Goal: Task Accomplishment & Management: Manage account settings

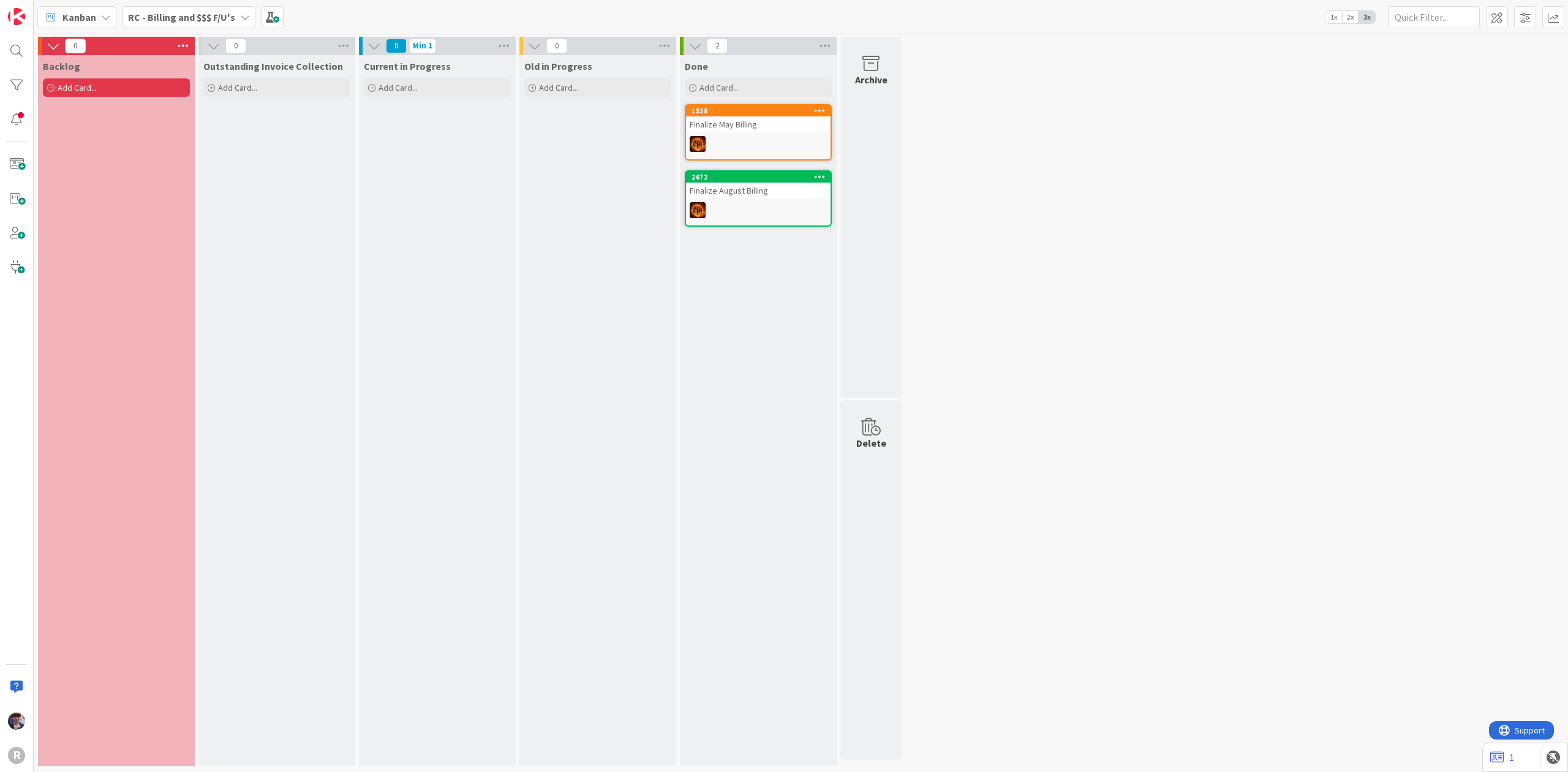
click at [159, 13] on b "RC - Billing and $$$ F/U's" at bounding box center [181, 17] width 107 height 12
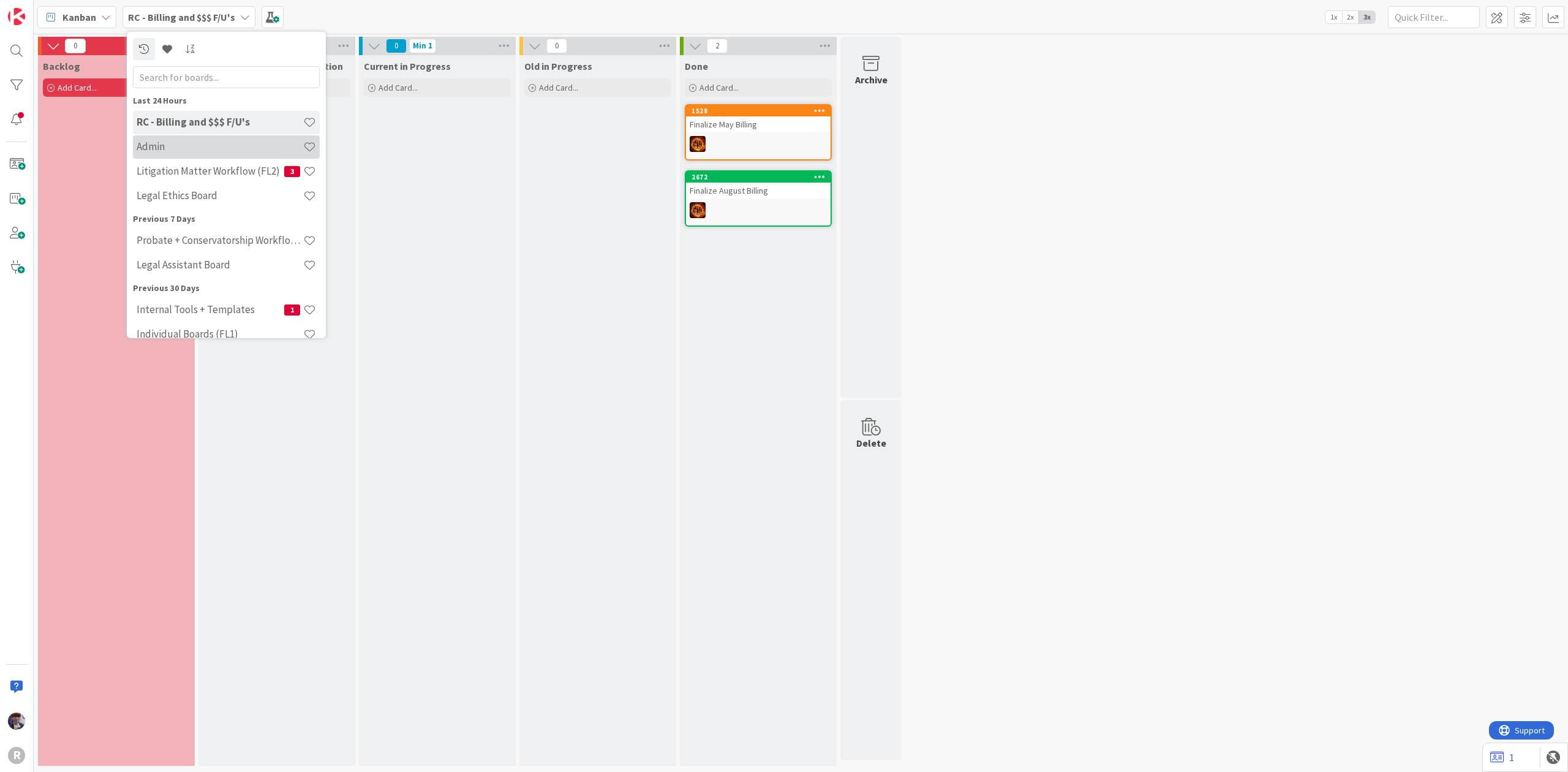
click at [185, 137] on div "Admin" at bounding box center [227, 147] width 187 height 23
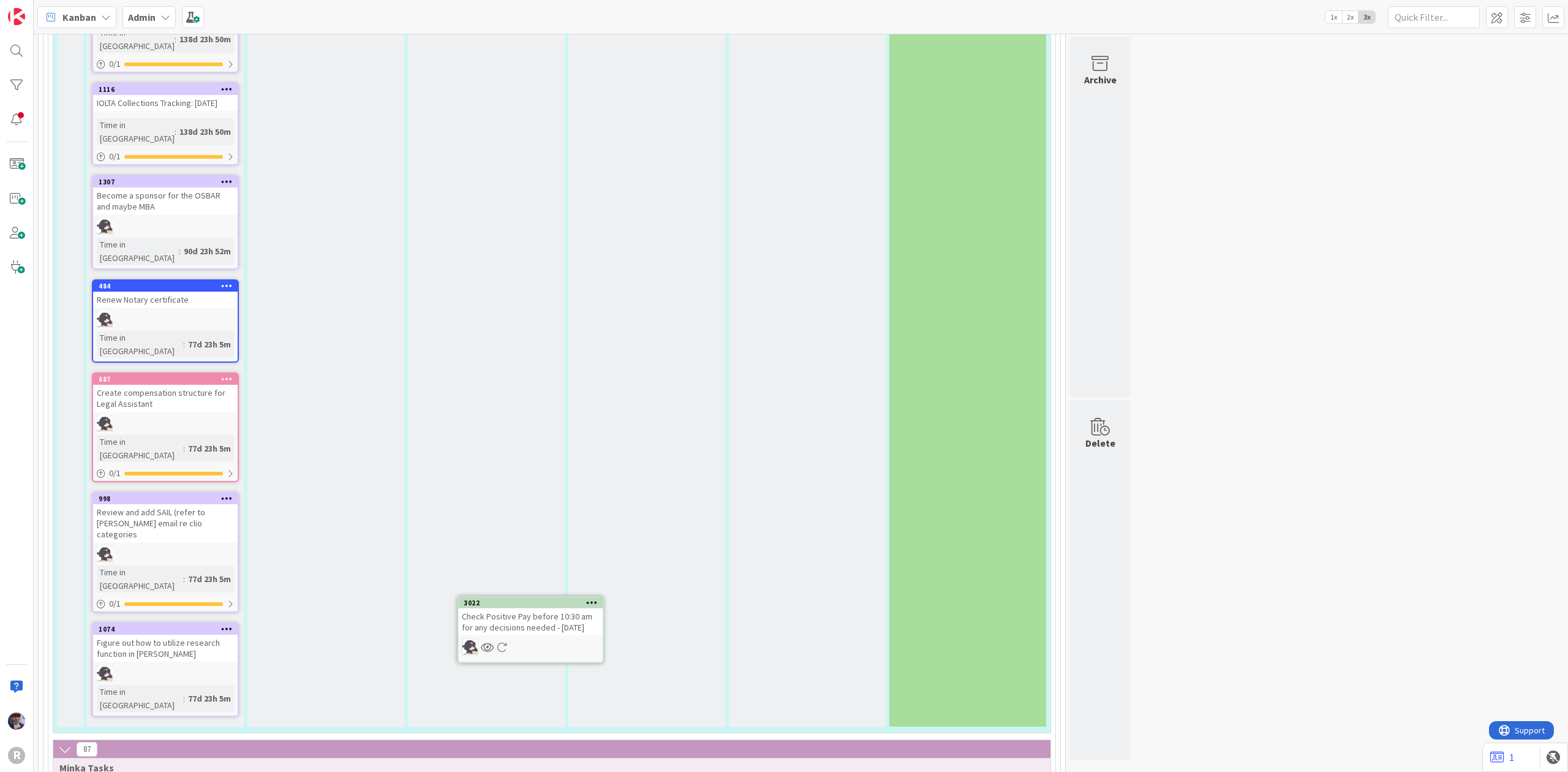
scroll to position [2153, 0]
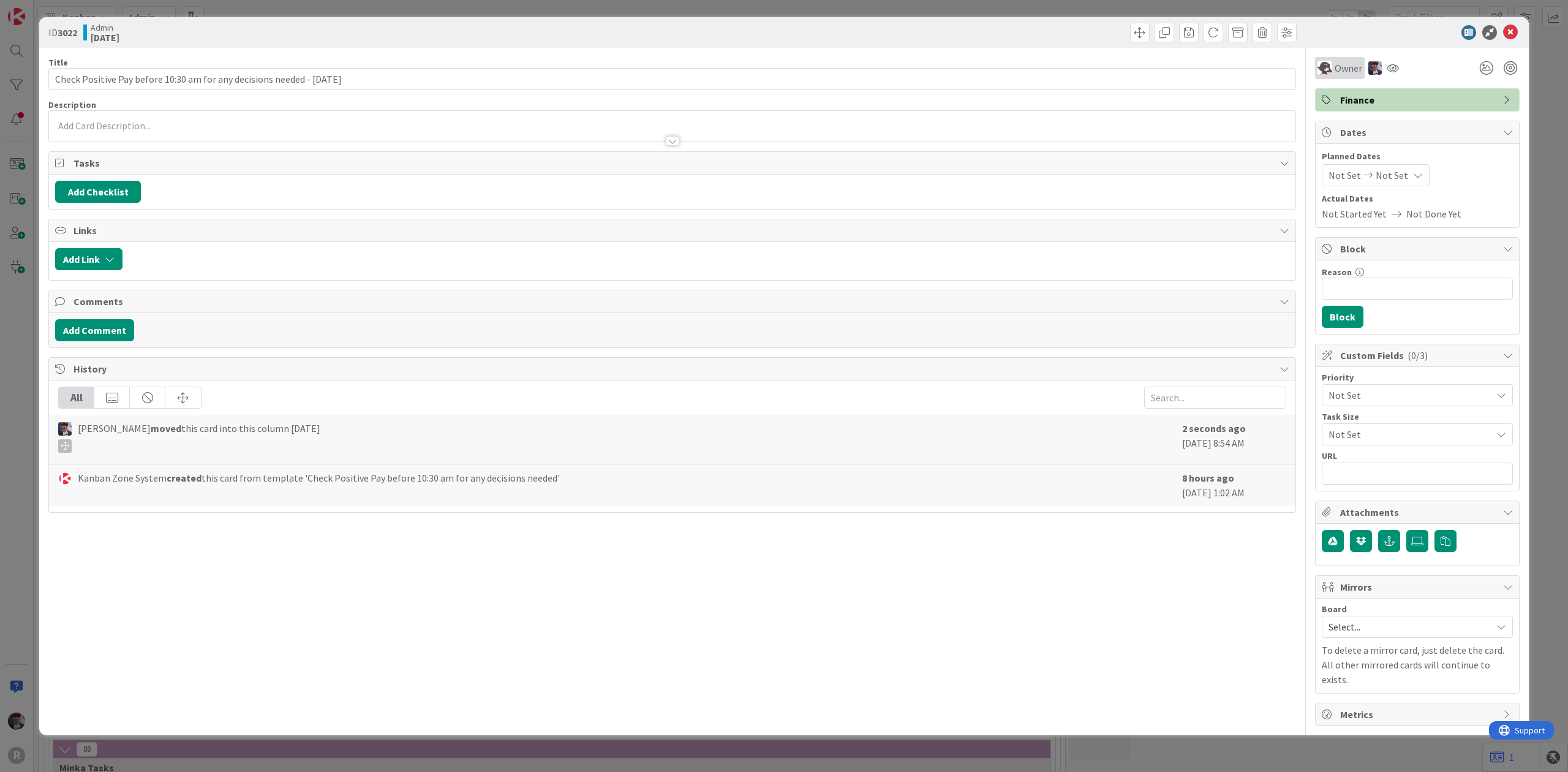
click at [1338, 61] on span "Owner" at bounding box center [1348, 68] width 27 height 15
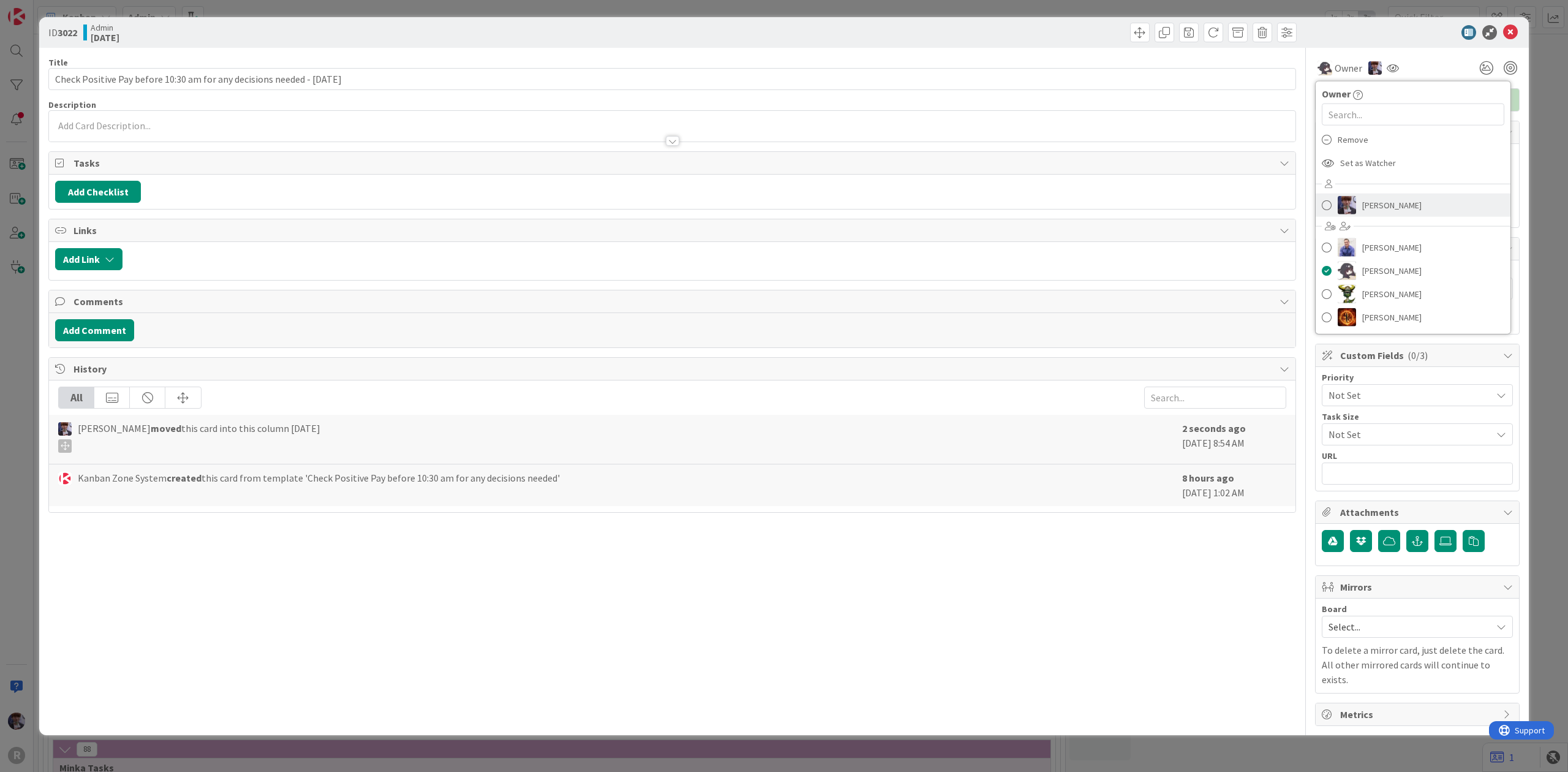
click at [1371, 205] on span "[PERSON_NAME]" at bounding box center [1391, 205] width 59 height 19
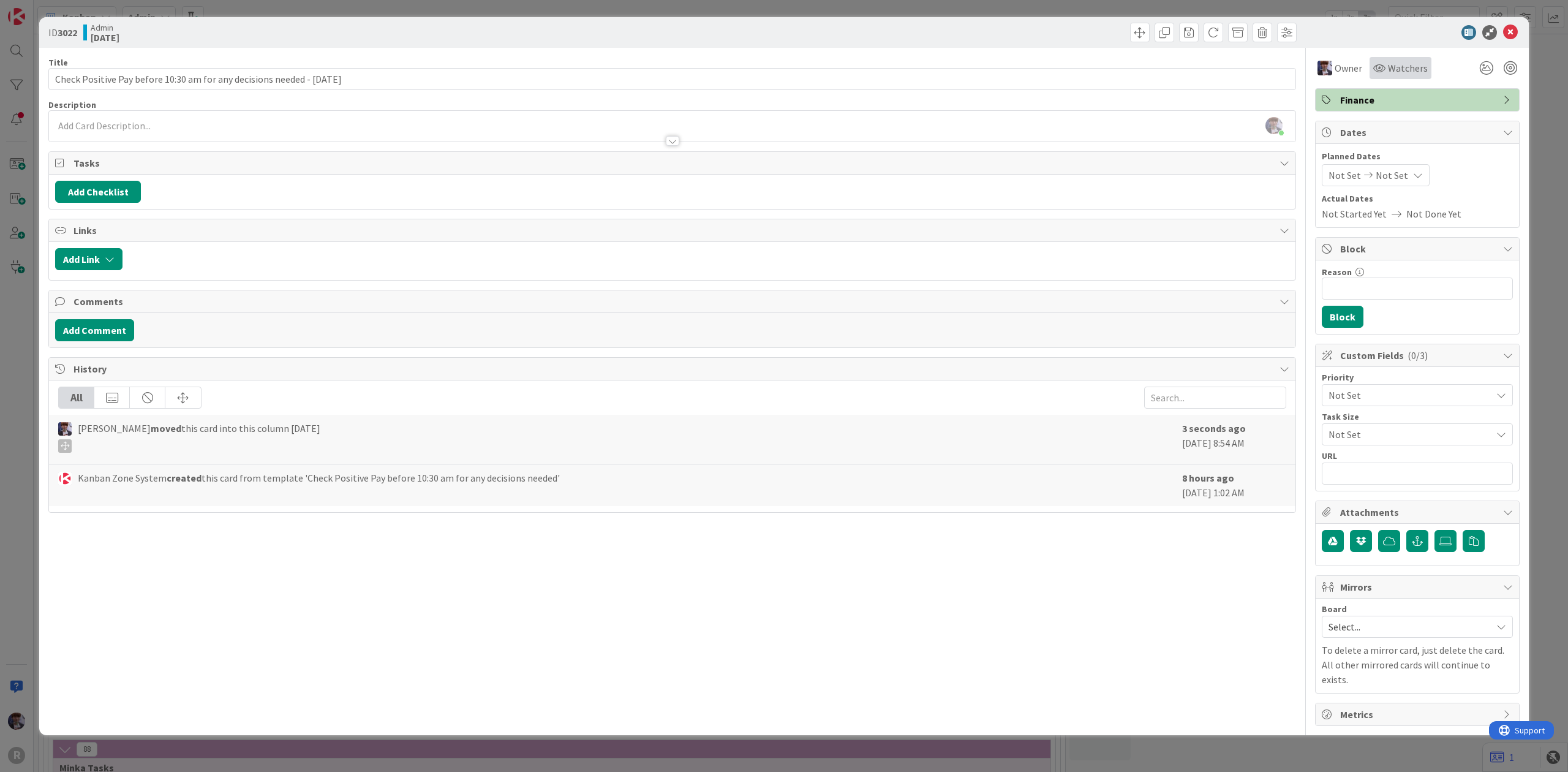
click at [1394, 79] on div "Watchers" at bounding box center [1400, 68] width 62 height 22
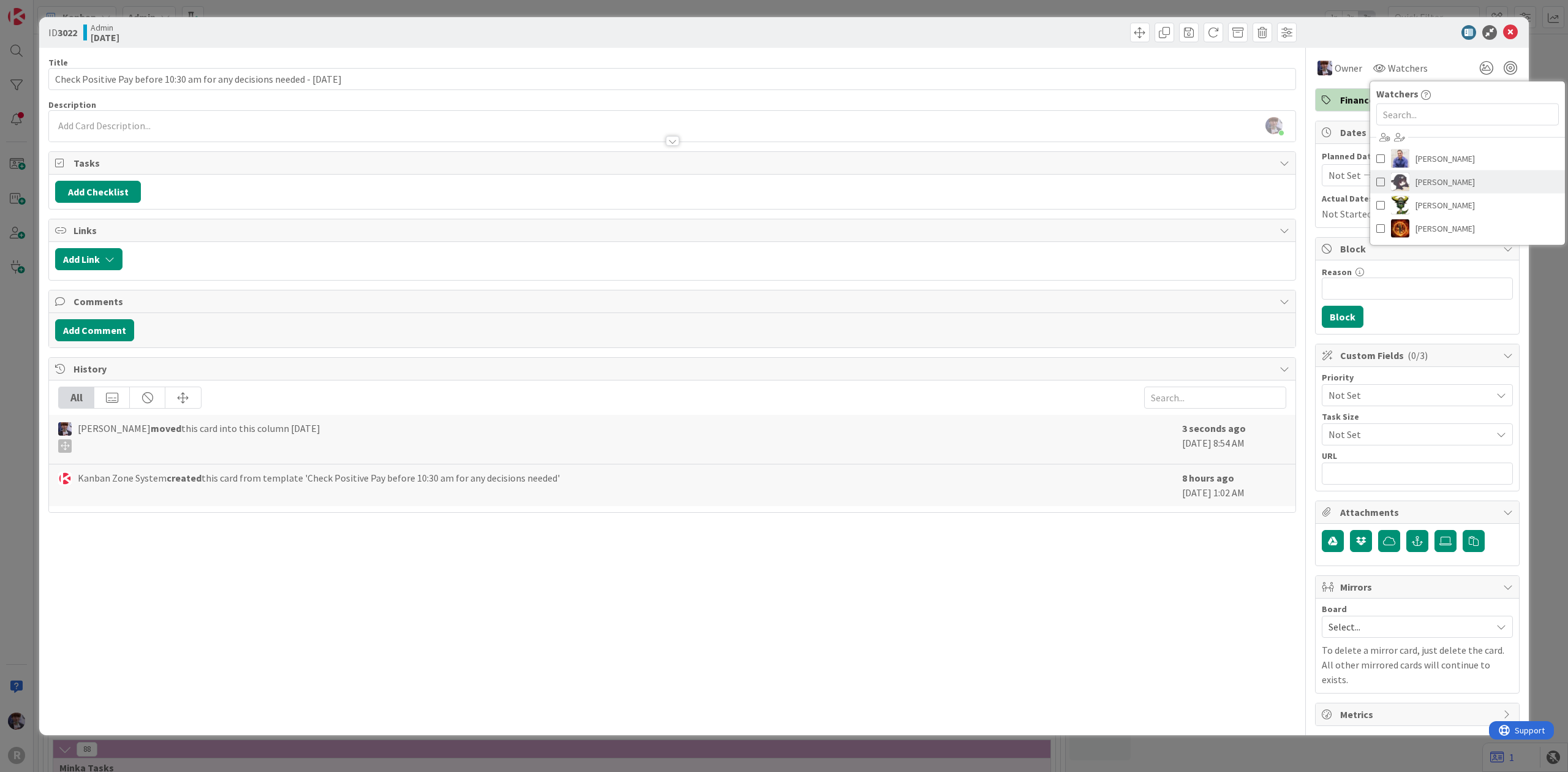
click at [1385, 189] on link "[PERSON_NAME]" at bounding box center [1467, 182] width 195 height 23
click at [1514, 67] on div at bounding box center [1510, 67] width 13 height 13
click at [1558, 67] on div "ID 3022 Admin [DATE] Title 72 / 128 Check Positive Pay before 10:30 am for any …" at bounding box center [784, 386] width 1568 height 772
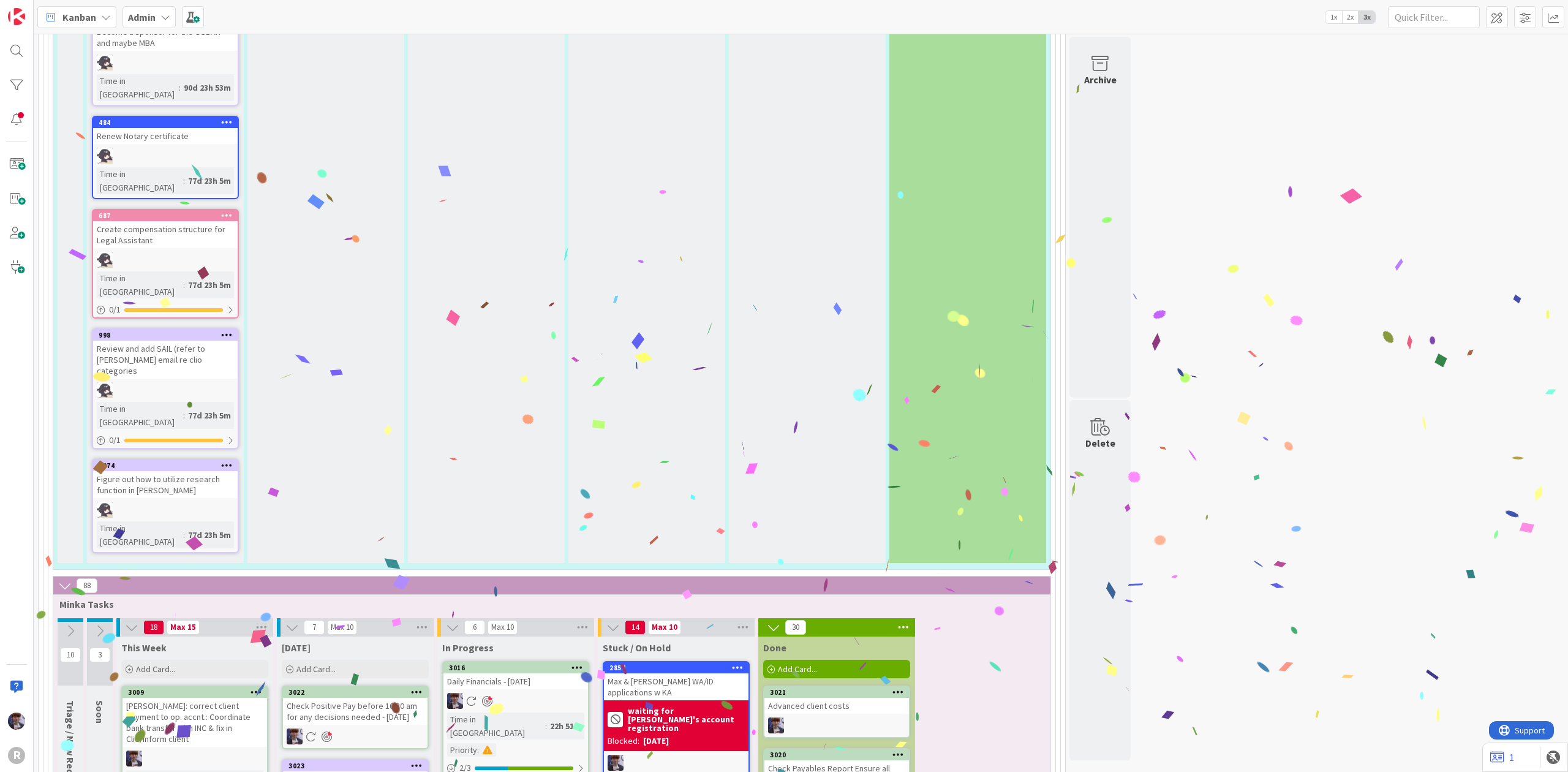
click at [895, 687] on icon at bounding box center [898, 692] width 11 height 9
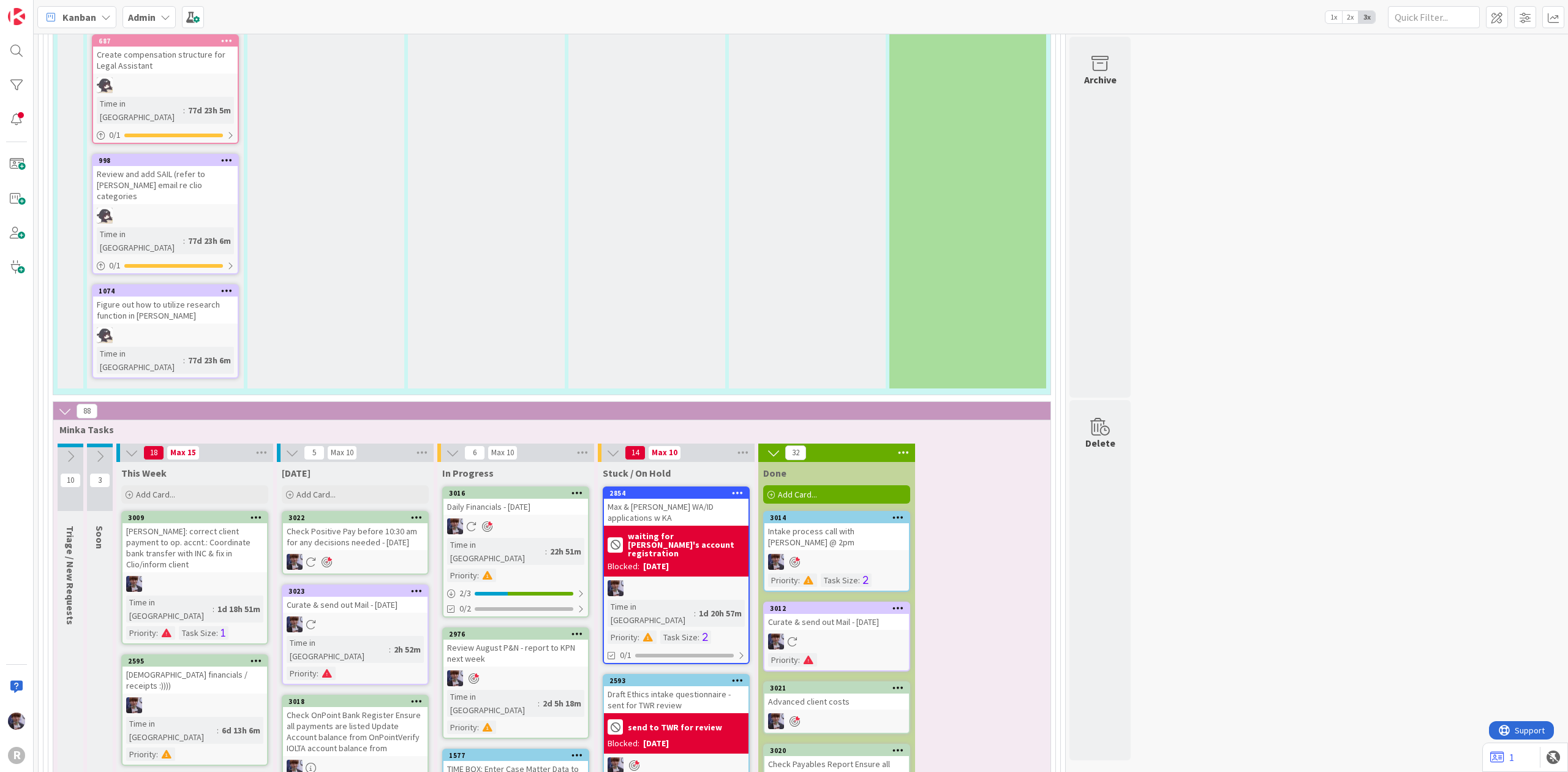
scroll to position [2398, 0]
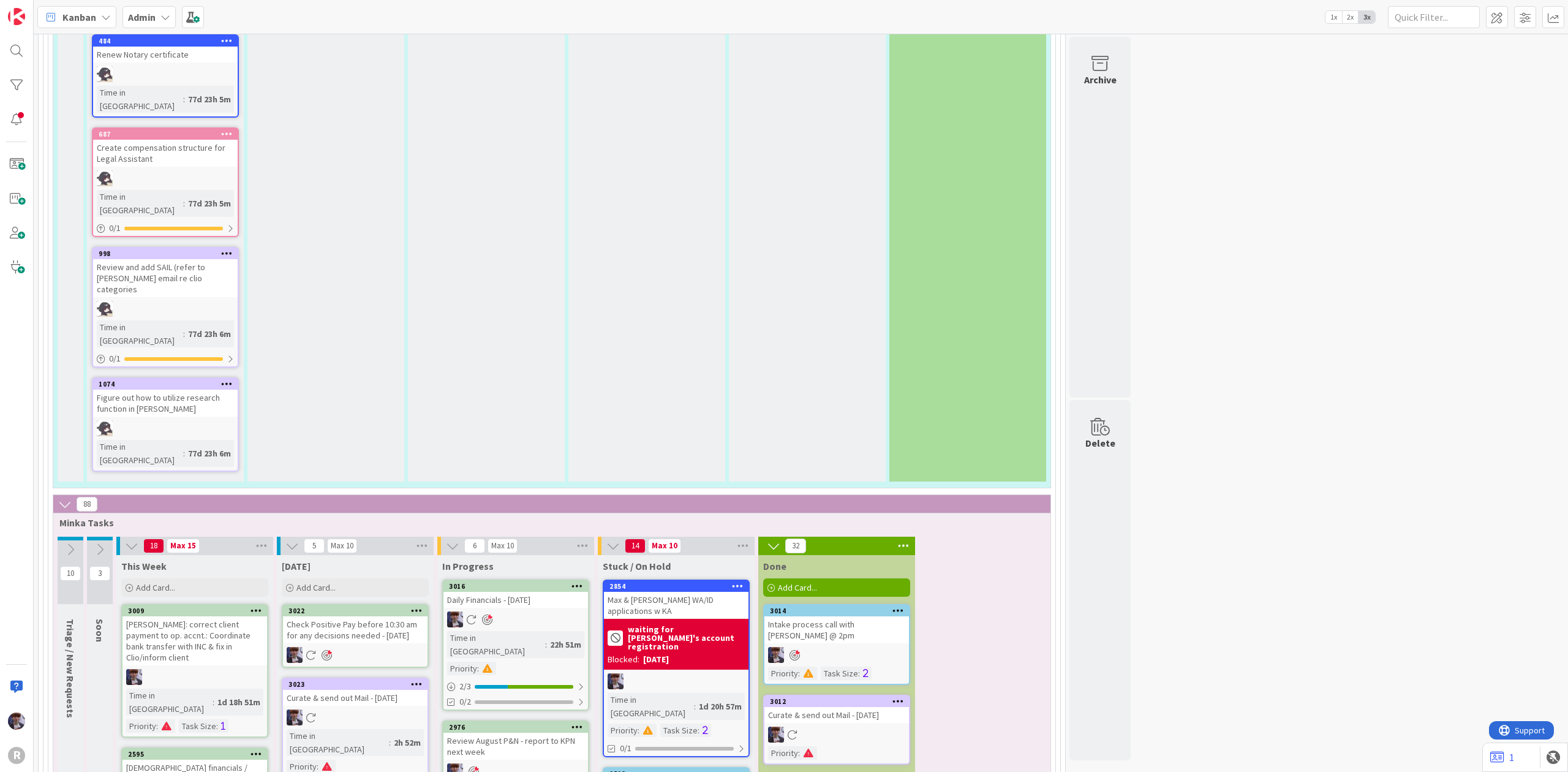
click at [662, 625] on b "waiting for [PERSON_NAME]'s account registration" at bounding box center [686, 638] width 117 height 26
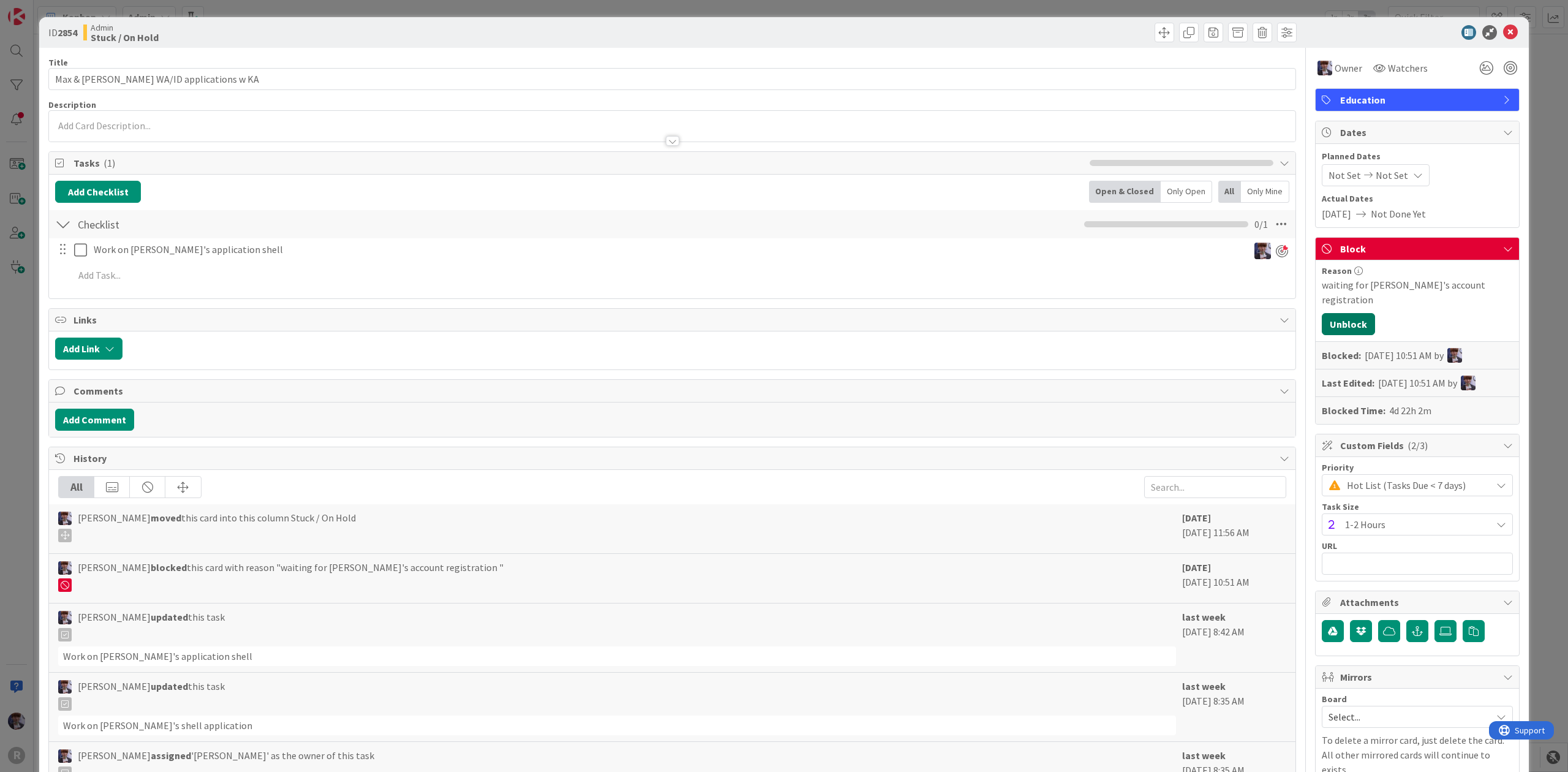
click at [1353, 313] on button "Unblock" at bounding box center [1348, 323] width 53 height 22
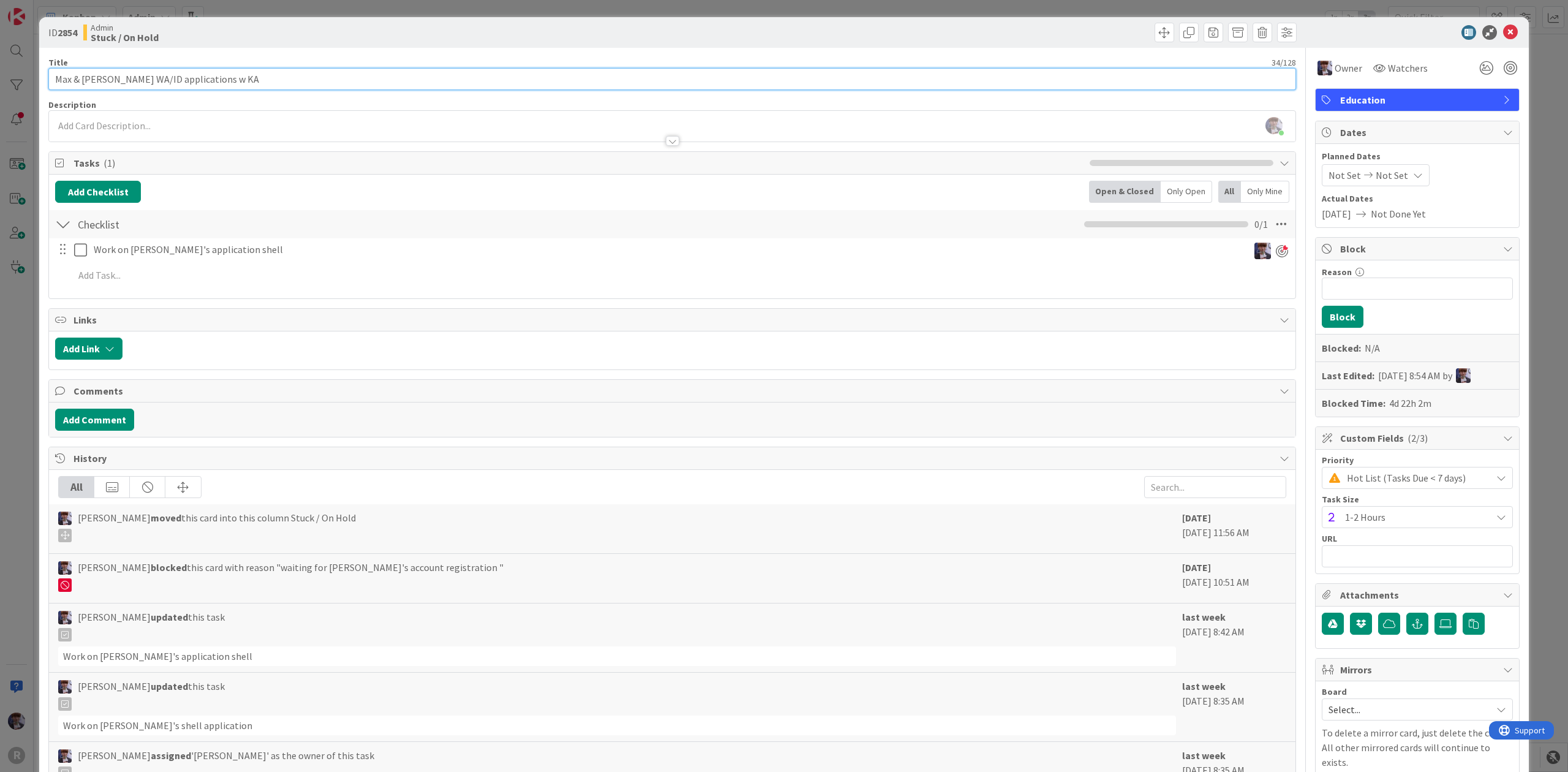
click at [400, 84] on input "Max & [PERSON_NAME] WA/ID applications w KA" at bounding box center [672, 79] width 1248 height 22
click at [57, 82] on input "Max & [PERSON_NAME] WA/ID applications w KA" at bounding box center [672, 79] width 1248 height 22
click at [180, 79] on input "Max & [PERSON_NAME] WA/ID applications w KA" at bounding box center [672, 79] width 1248 height 22
click at [207, 83] on input "Max & [PERSON_NAME] WA/ID applications w KA" at bounding box center [672, 79] width 1248 height 22
type input "Max & [PERSON_NAME]/ID applications w KA - check in w KA"
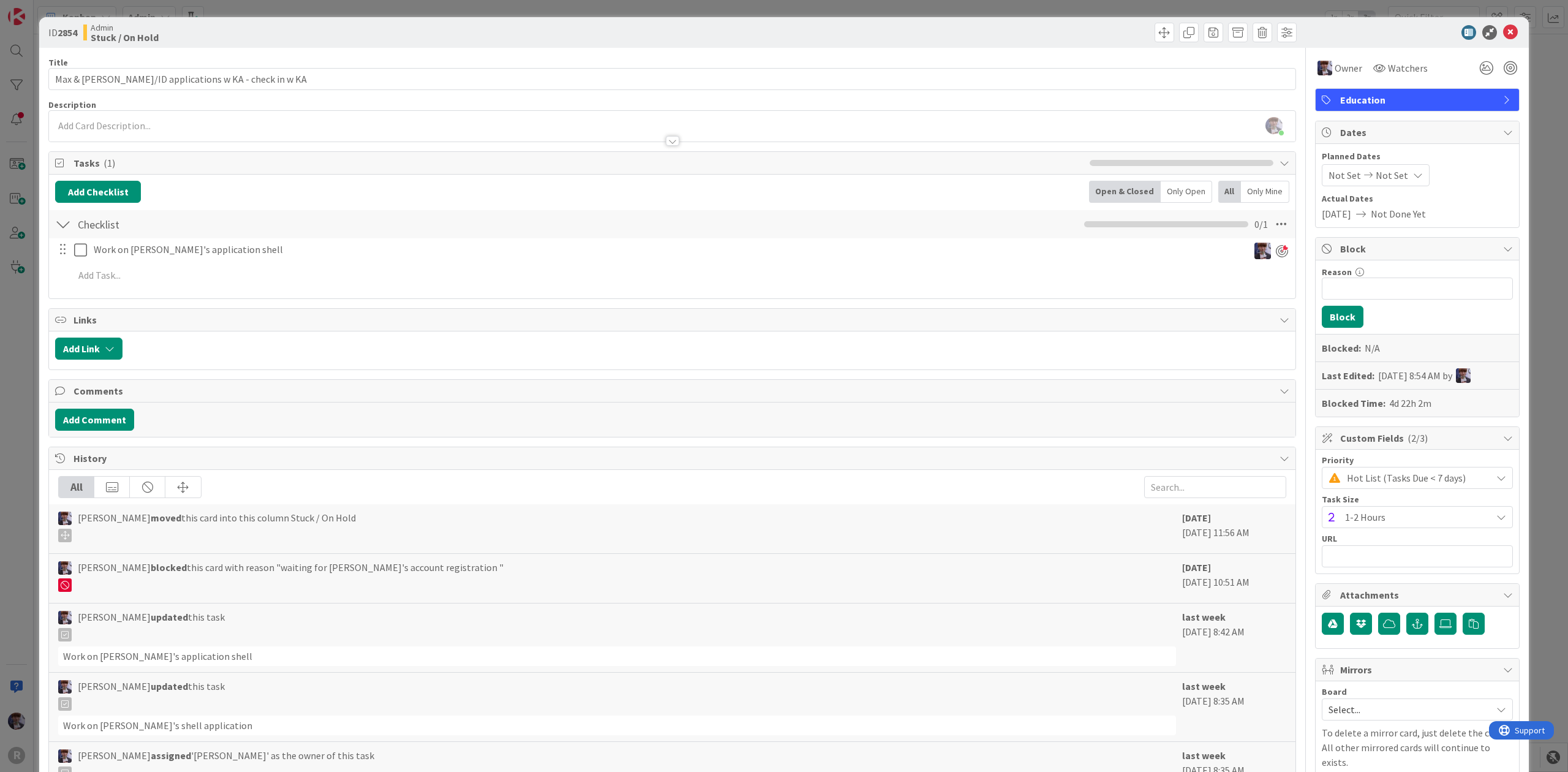
click at [23, 341] on div "ID 2854 Admin Stuck / On Hold Title 50 / 128 Max & [PERSON_NAME] WA/ID applicat…" at bounding box center [784, 386] width 1568 height 772
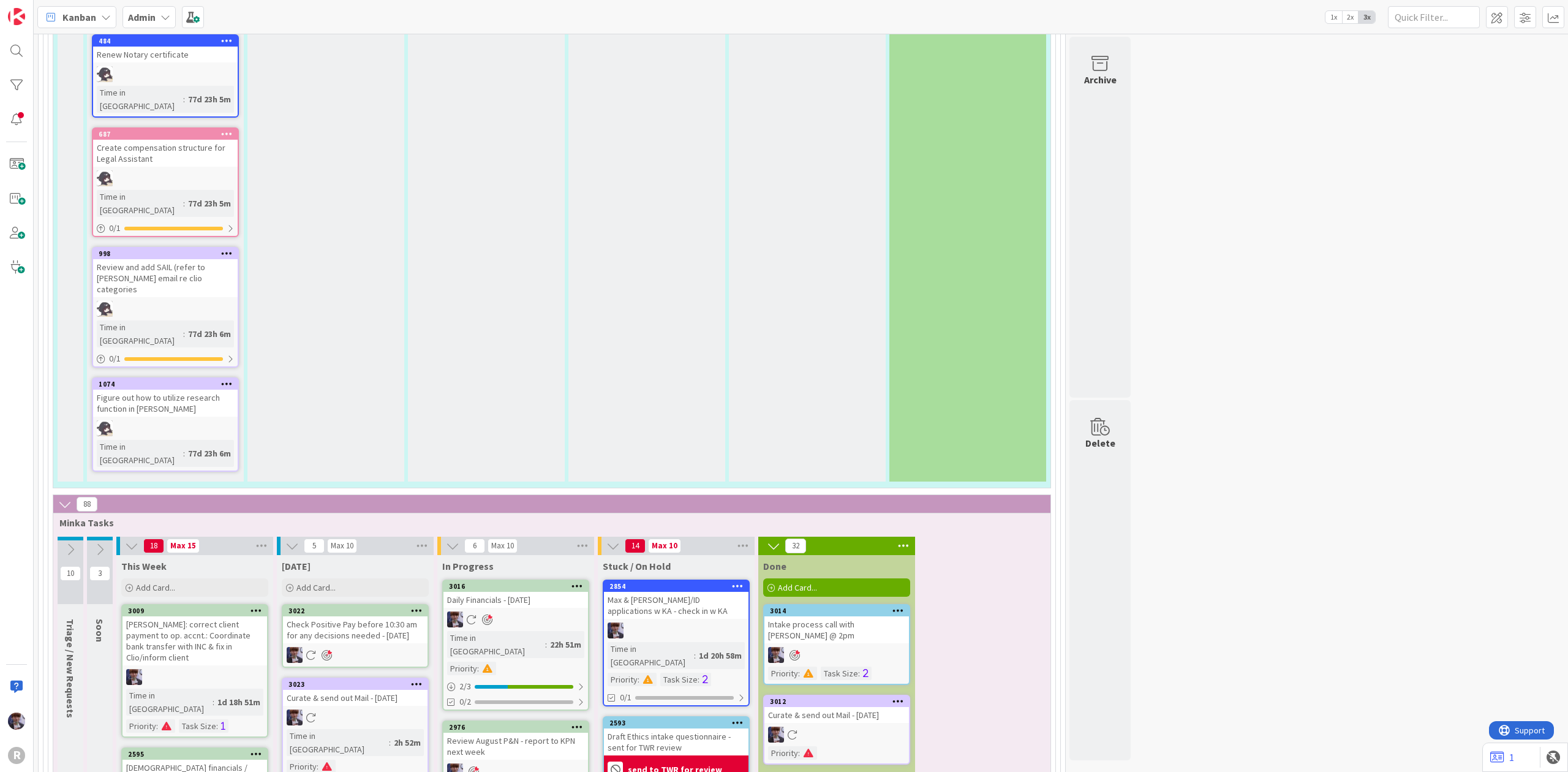
click at [705, 592] on div "Max & [PERSON_NAME]/ID applications w KA - check in w KA" at bounding box center [676, 605] width 145 height 27
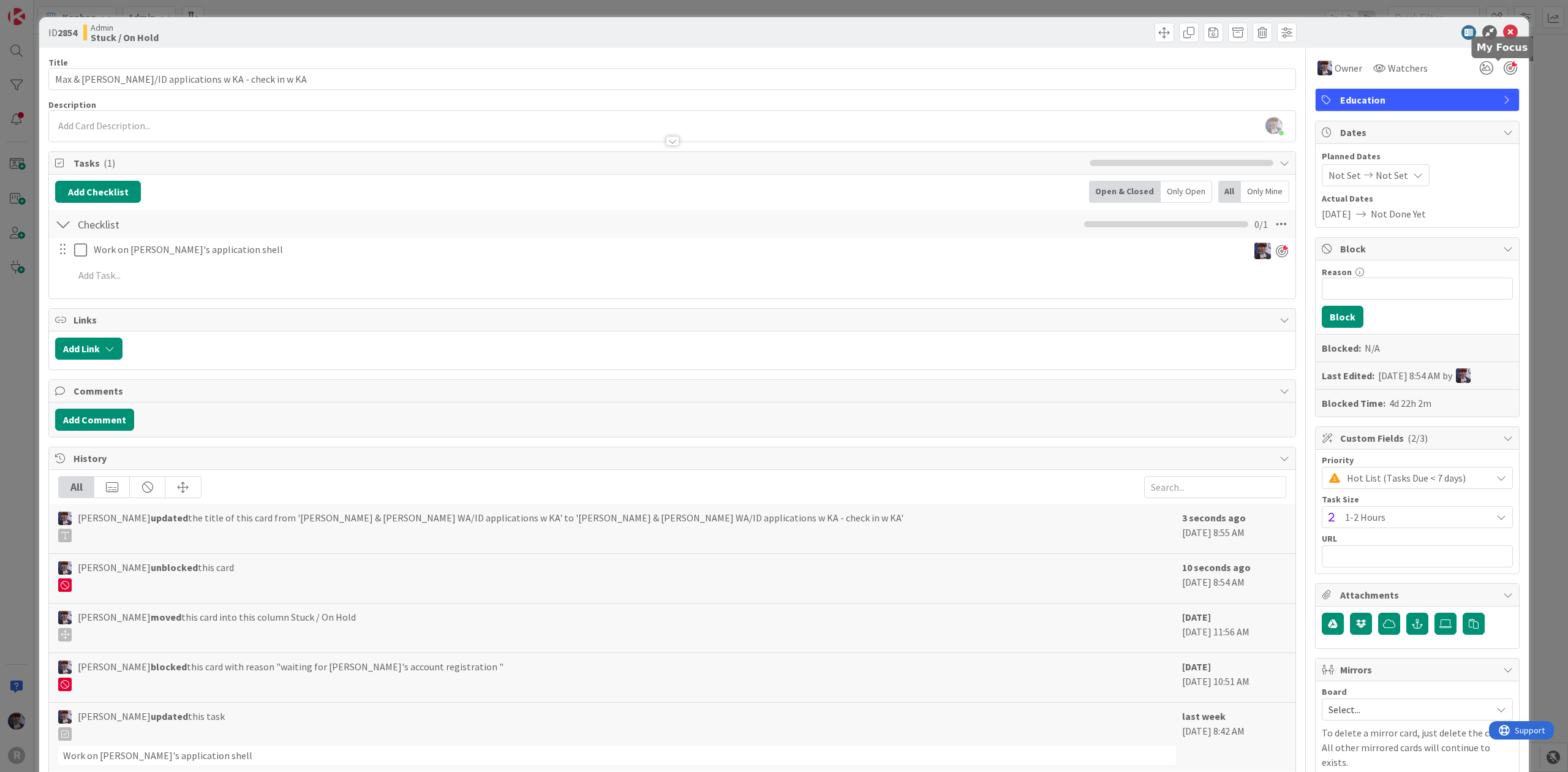
click at [1504, 61] on div at bounding box center [1510, 67] width 13 height 13
click at [1522, 65] on div "ID 2854 Admin Stuck / On Hold Title 50 / 128 Max & [PERSON_NAME] WA/ID applicat…" at bounding box center [784, 386] width 1568 height 772
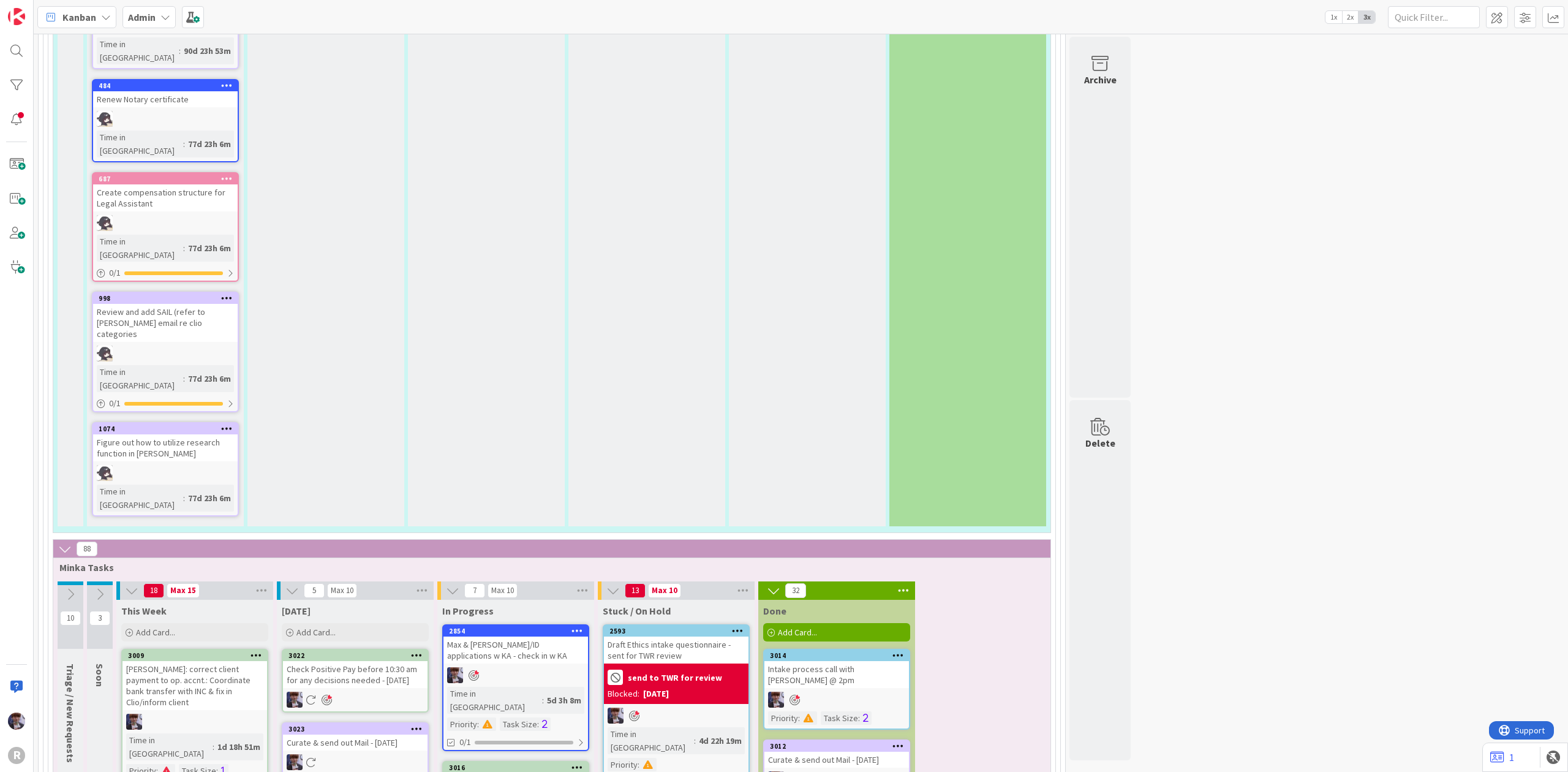
scroll to position [2317, 0]
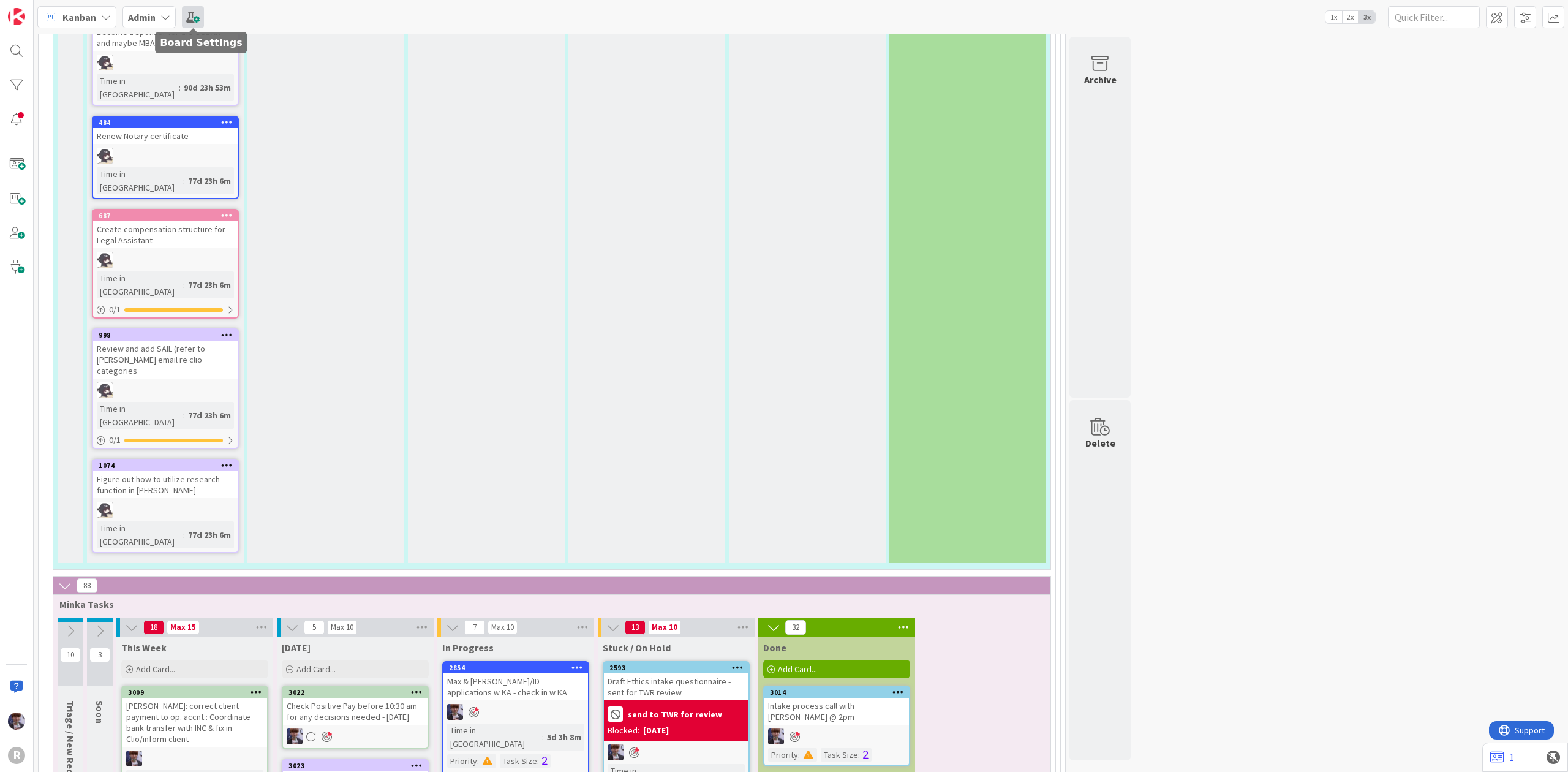
click at [189, 19] on span at bounding box center [192, 17] width 22 height 22
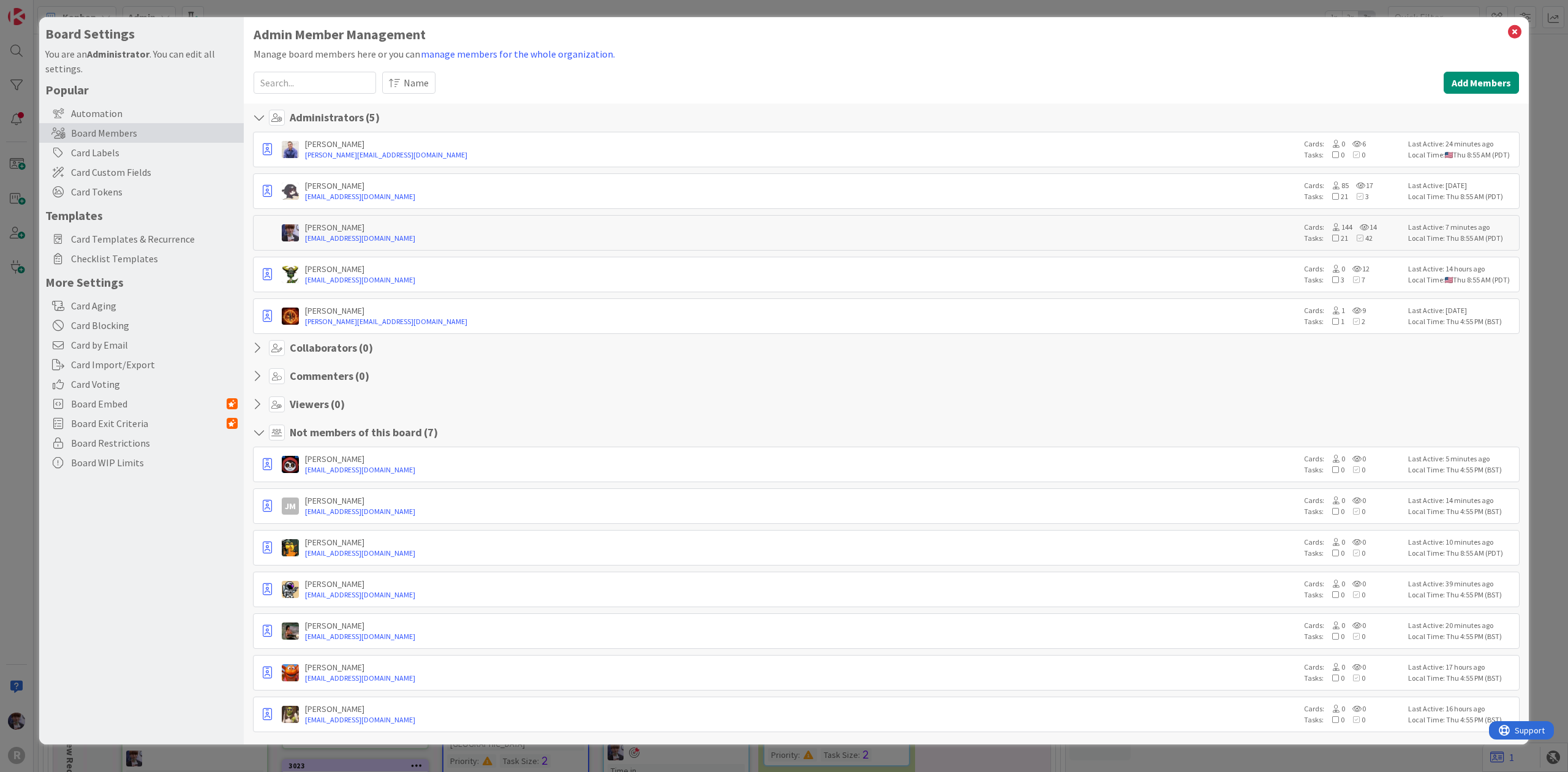
click at [12, 244] on div "Board Settings You are an Administrator . You can edit all settings. Popular Au…" at bounding box center [784, 386] width 1568 height 772
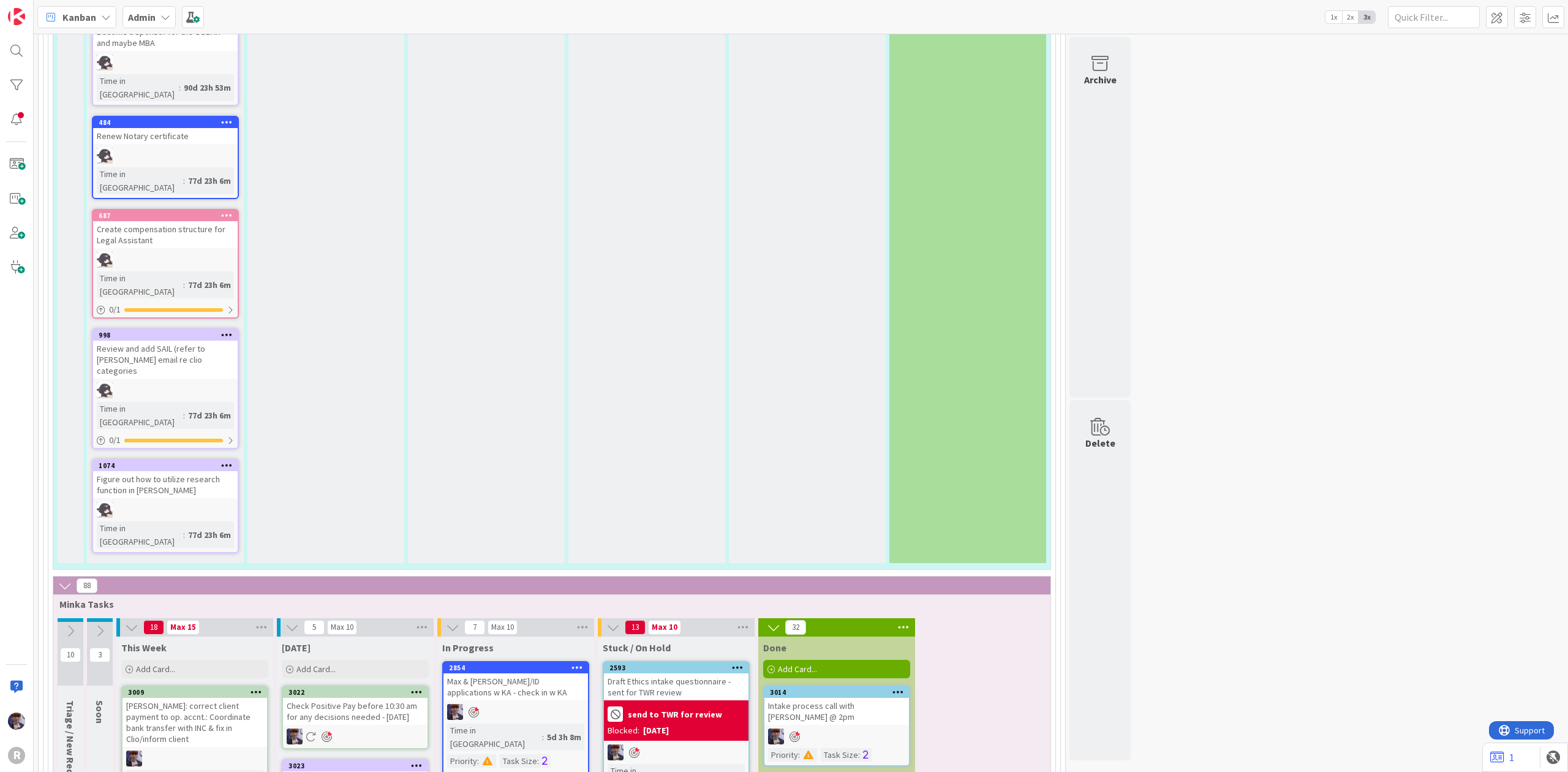
click at [155, 18] on b "Admin" at bounding box center [141, 17] width 27 height 12
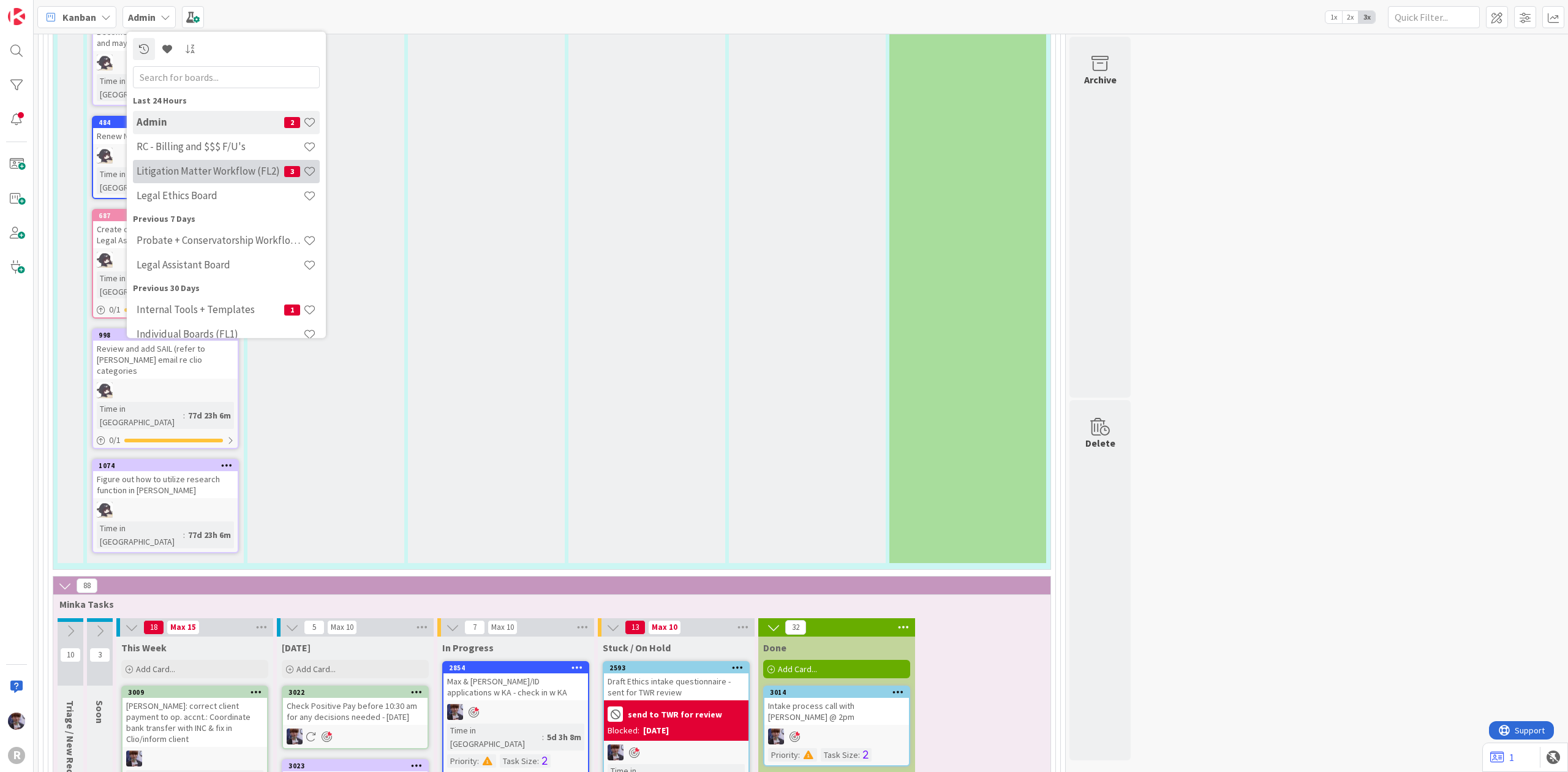
click at [168, 174] on h4 "Litigation Matter Workflow (FL2)" at bounding box center [210, 171] width 147 height 12
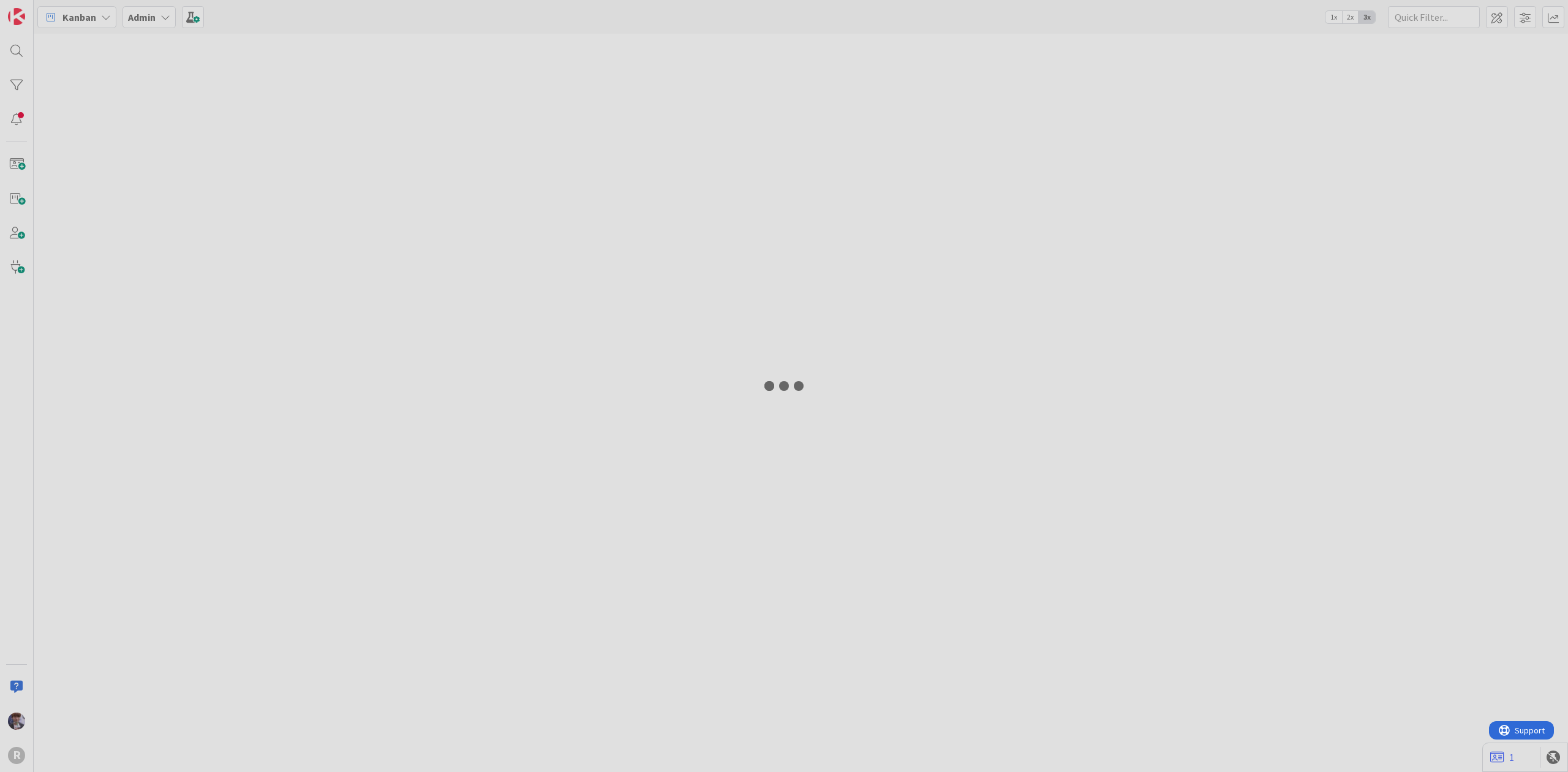
type input "stand"
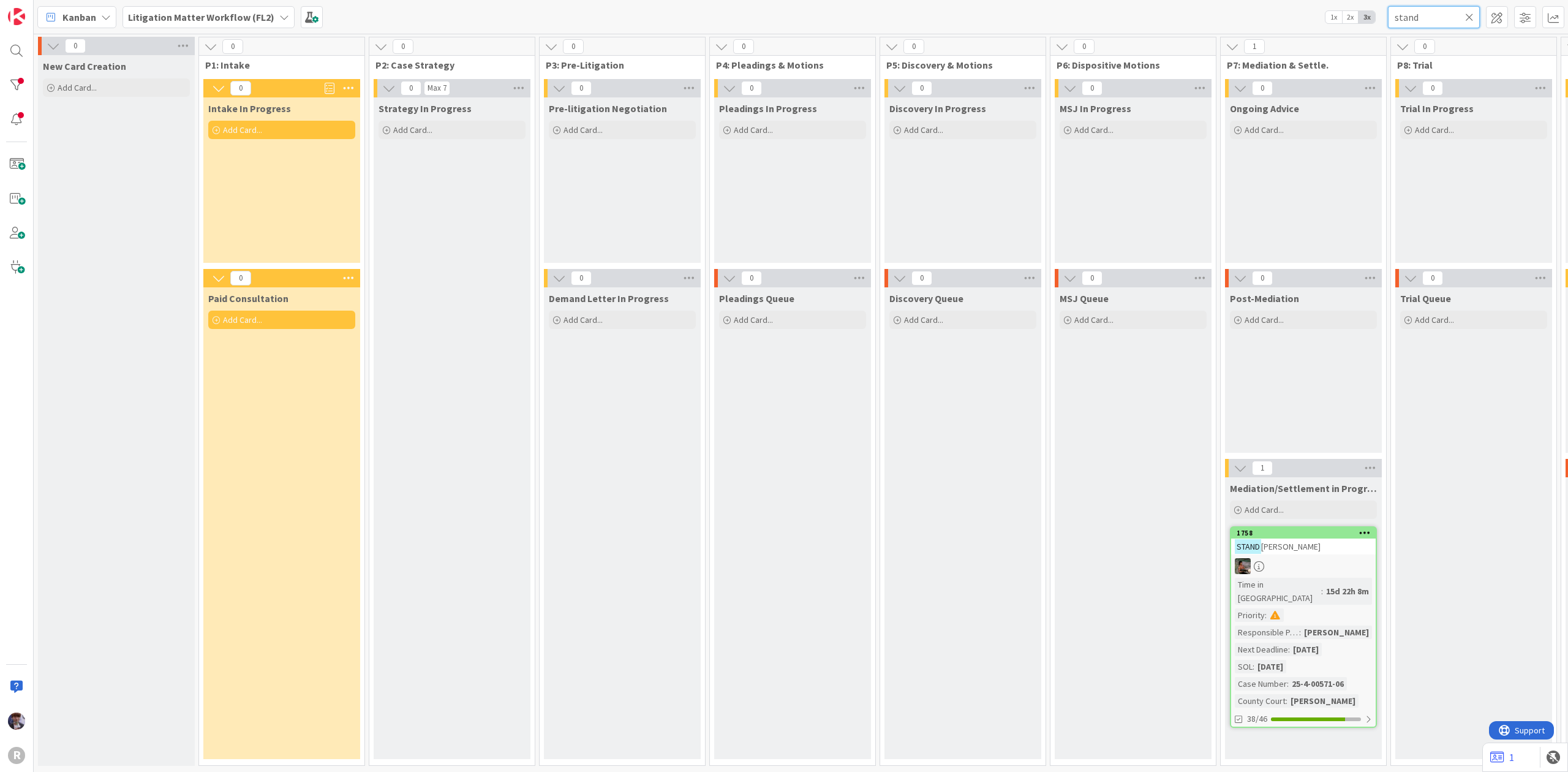
drag, startPoint x: 1363, startPoint y: 23, endPoint x: 1263, endPoint y: 27, distance: 100.1
click at [1263, 27] on div "Kanban Litigation Matter Workflow (FL2) 1x 2x 3x stand" at bounding box center [801, 17] width 1534 height 34
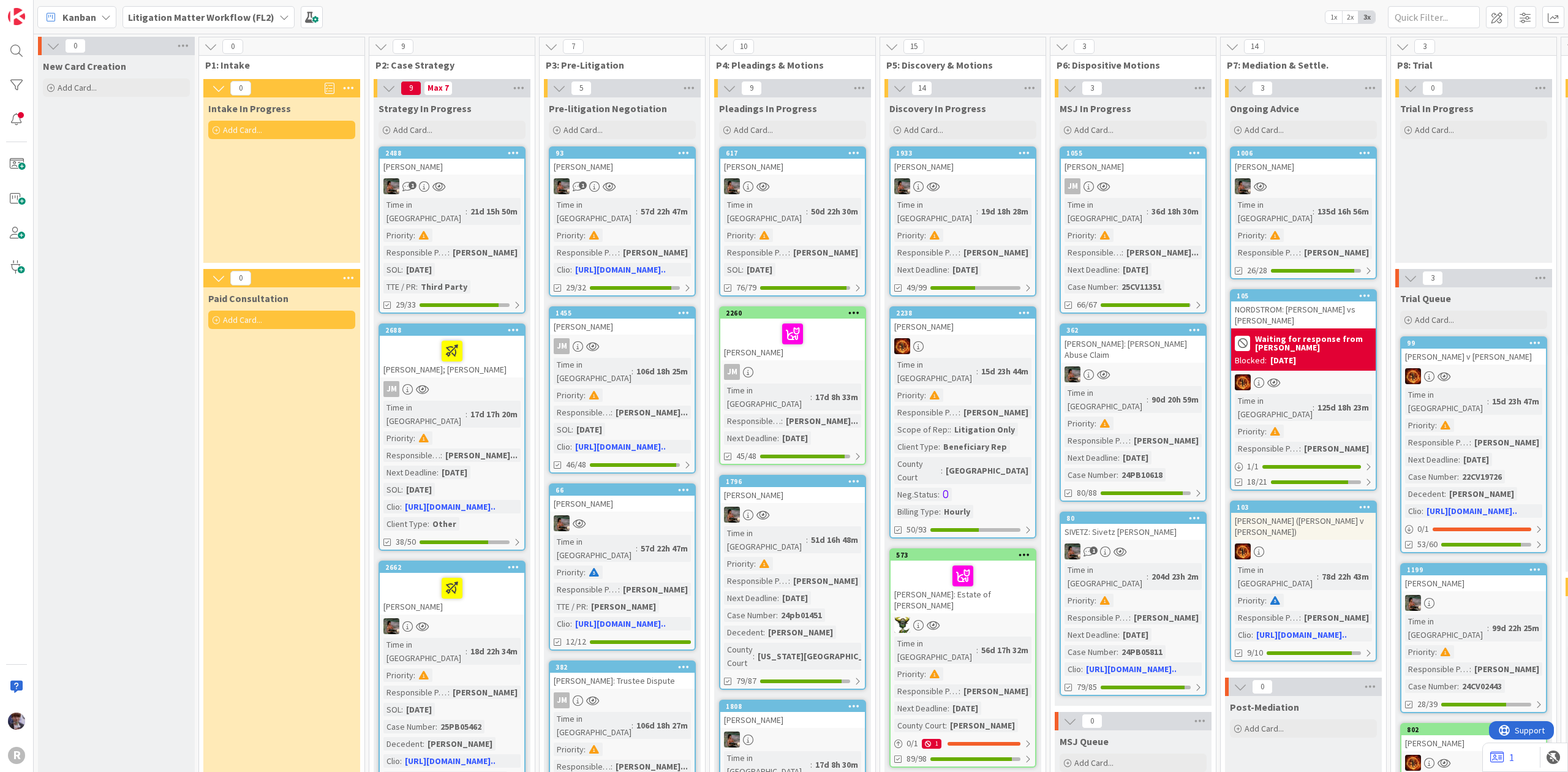
click at [974, 17] on div "Kanban Litigation Matter Workflow (FL2) 1x 2x 3x" at bounding box center [801, 17] width 1534 height 34
click at [145, 84] on div "Add Card..." at bounding box center [117, 87] width 147 height 19
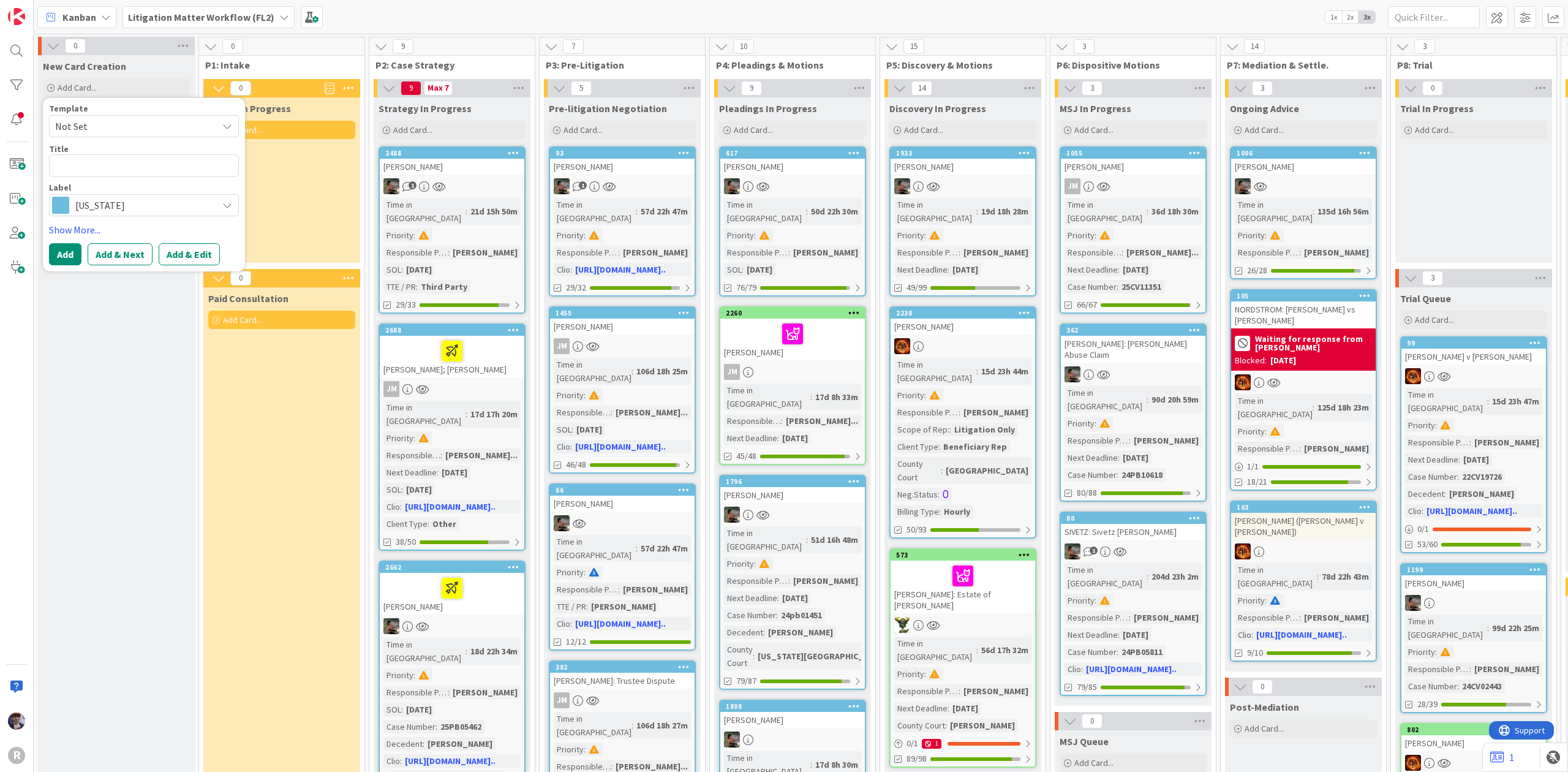
type textarea "x"
type textarea "T"
type textarea "x"
type textarea "h"
type textarea "x"
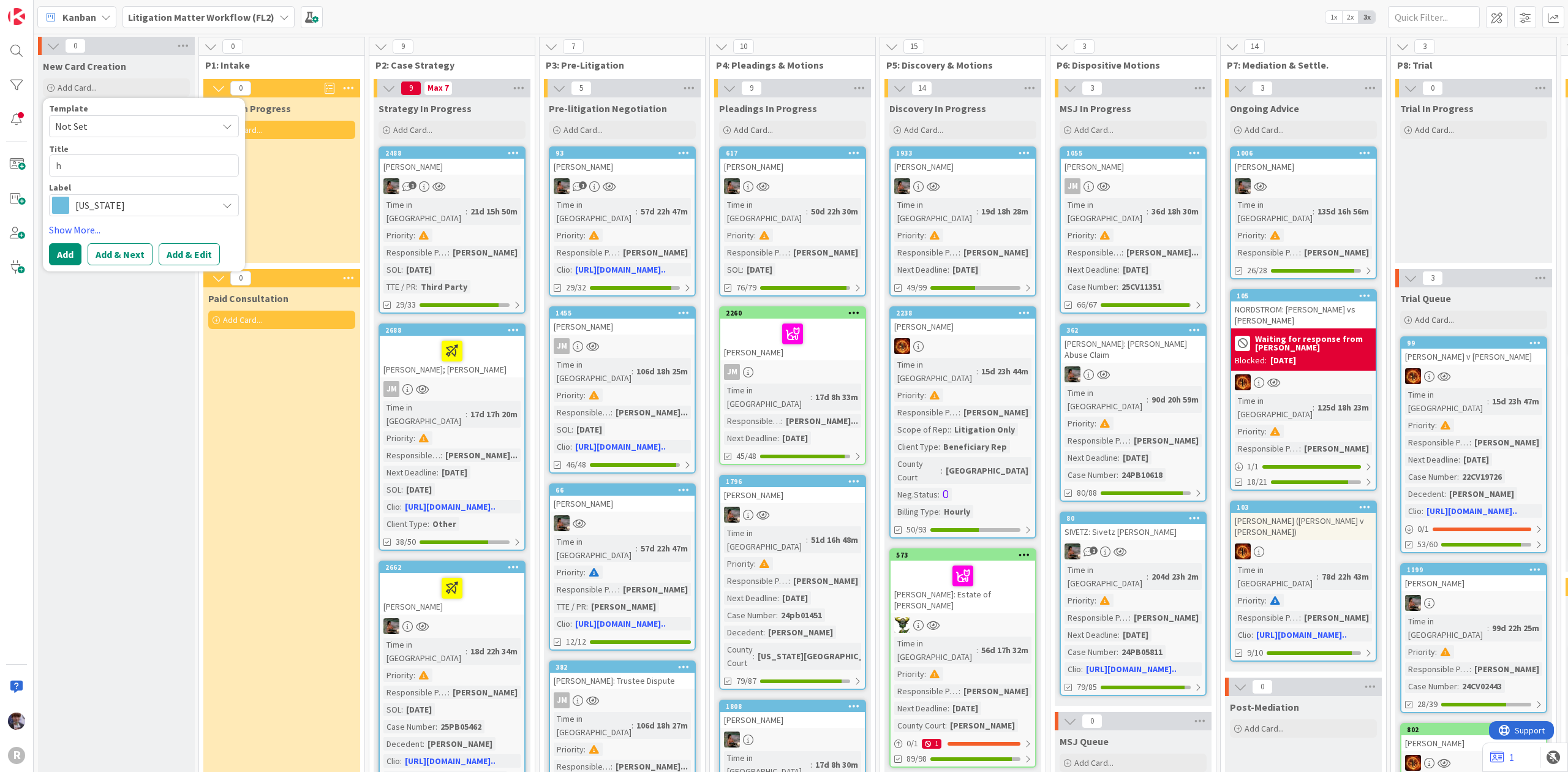
type textarea "hi"
type textarea "x"
type textarea "hil"
type textarea "x"
type textarea "hill"
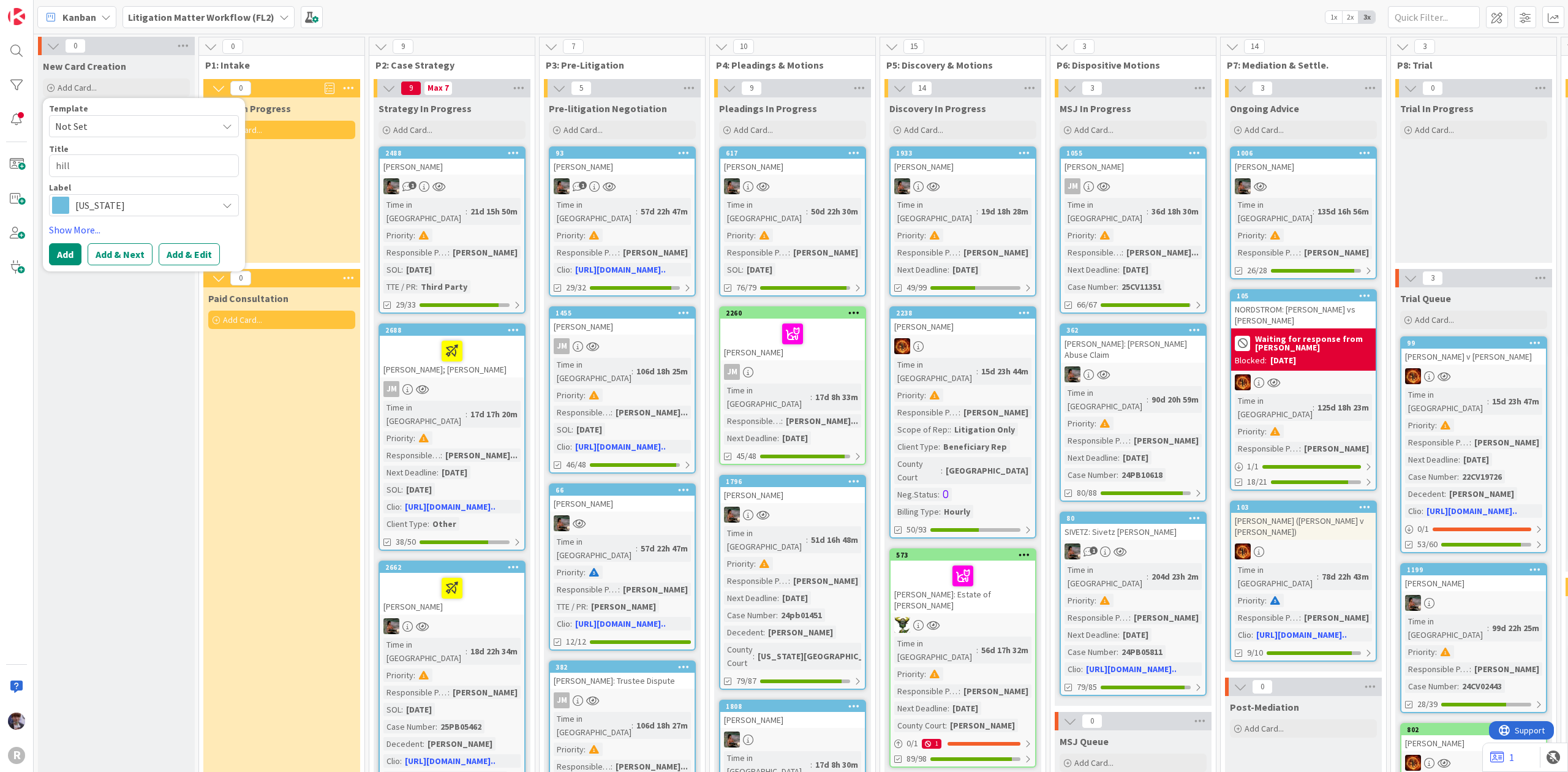
type textarea "x"
type textarea "hilli"
type textarea "x"
type textarea "hillip"
type textarea "x"
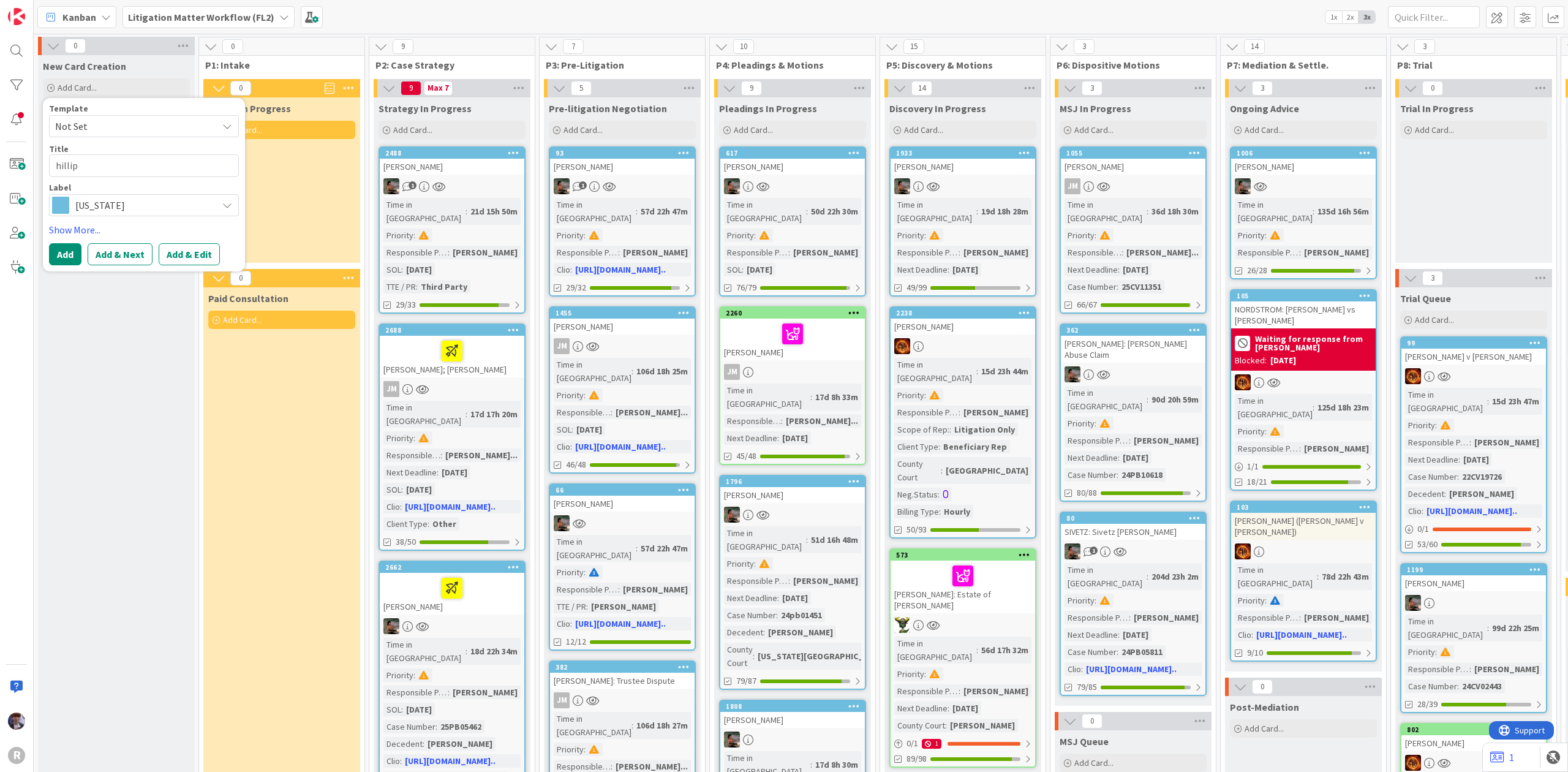
type textarea "hillips"
type textarea "x"
type textarea "hillips,"
type textarea "x"
type textarea "hillips,"
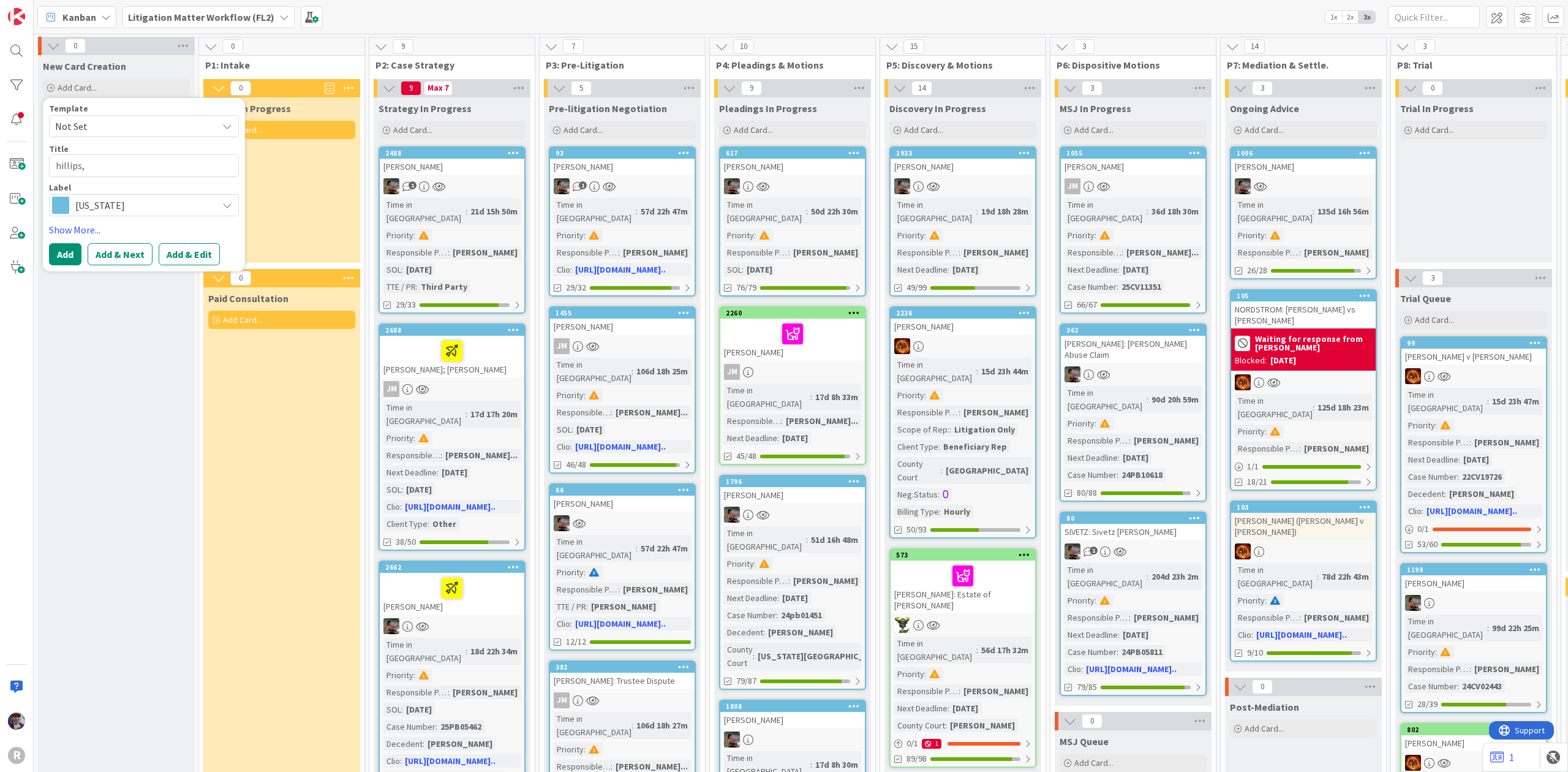
type textarea "x"
type textarea "hillips,"
type textarea "x"
type textarea "hillips"
type textarea "x"
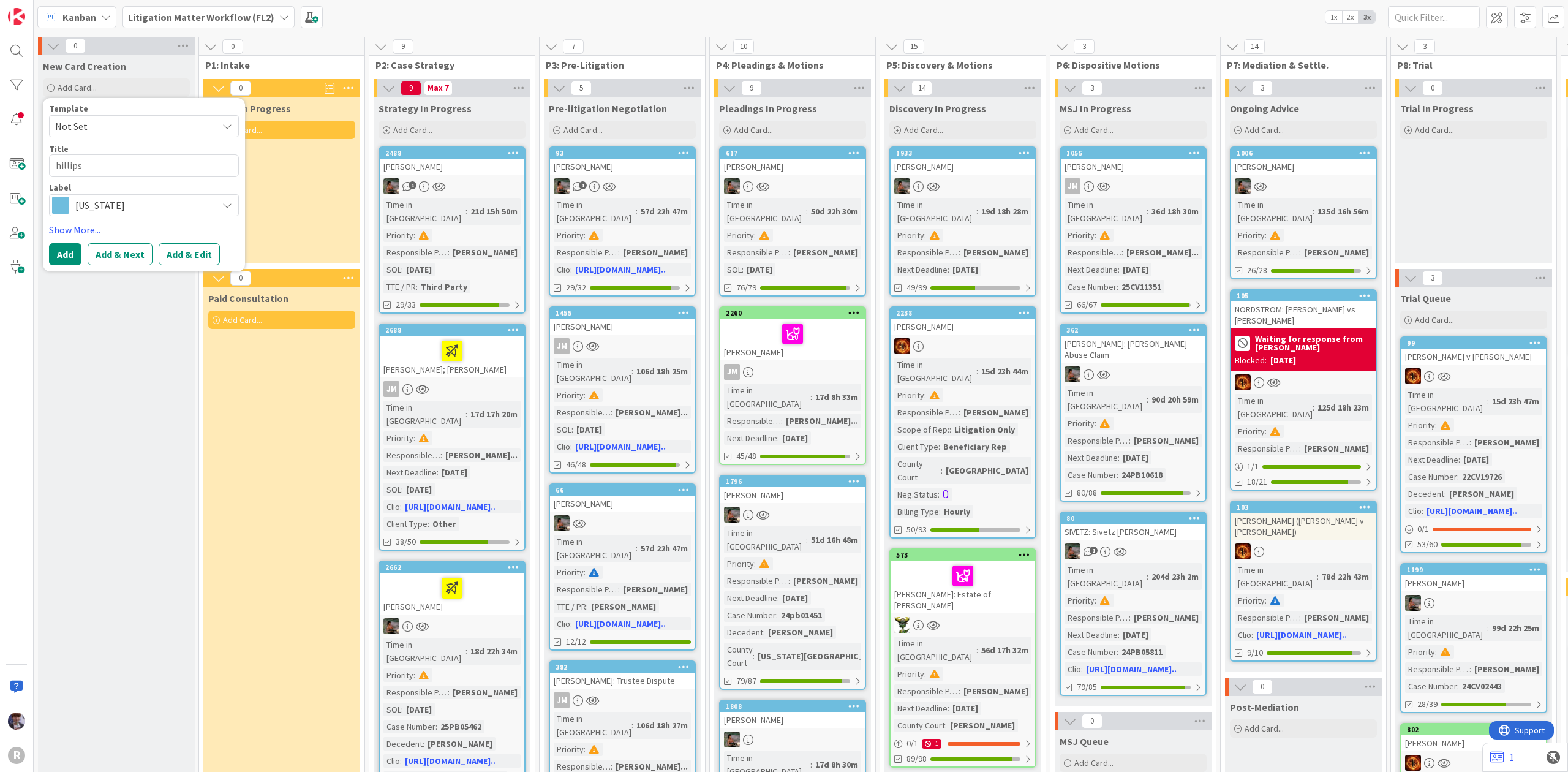
type textarea "hillip"
type textarea "x"
type textarea "hilli"
type textarea "x"
type textarea "hill"
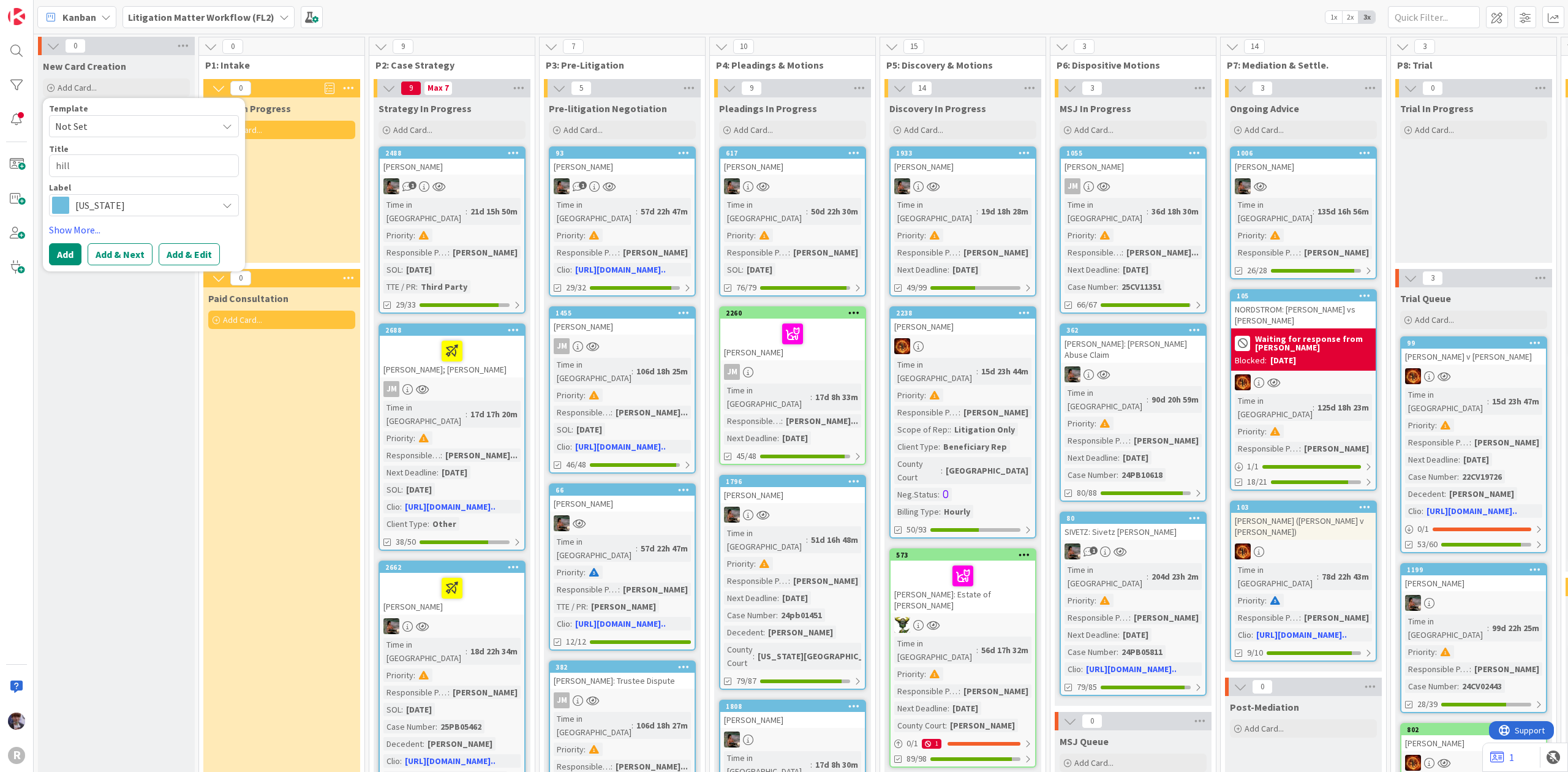
type textarea "x"
type textarea "hil"
type textarea "x"
type textarea "hi"
type textarea "x"
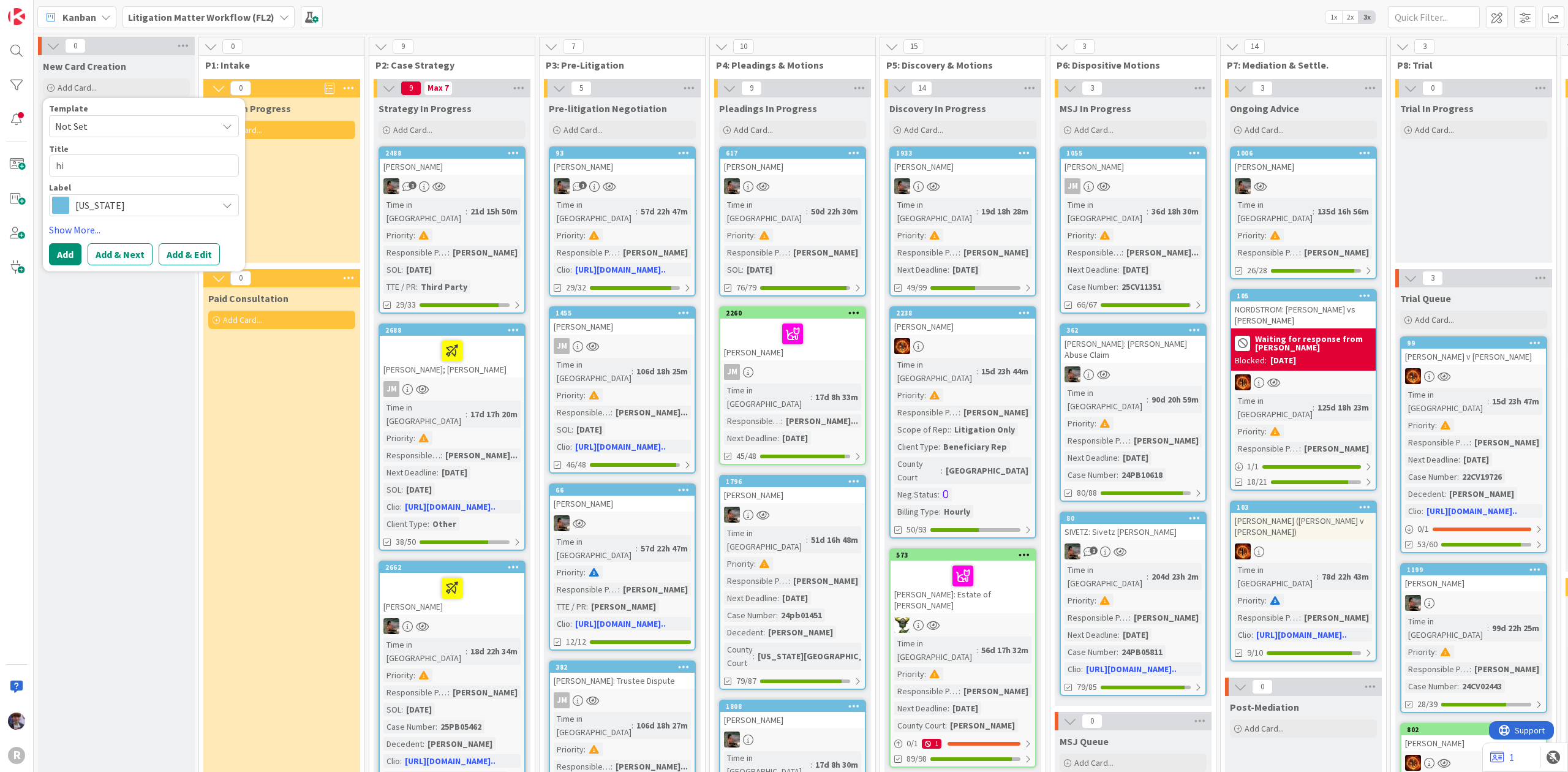
type textarea "h"
type textarea "x"
type textarea "{"
type textarea "x"
type textarea "{P"
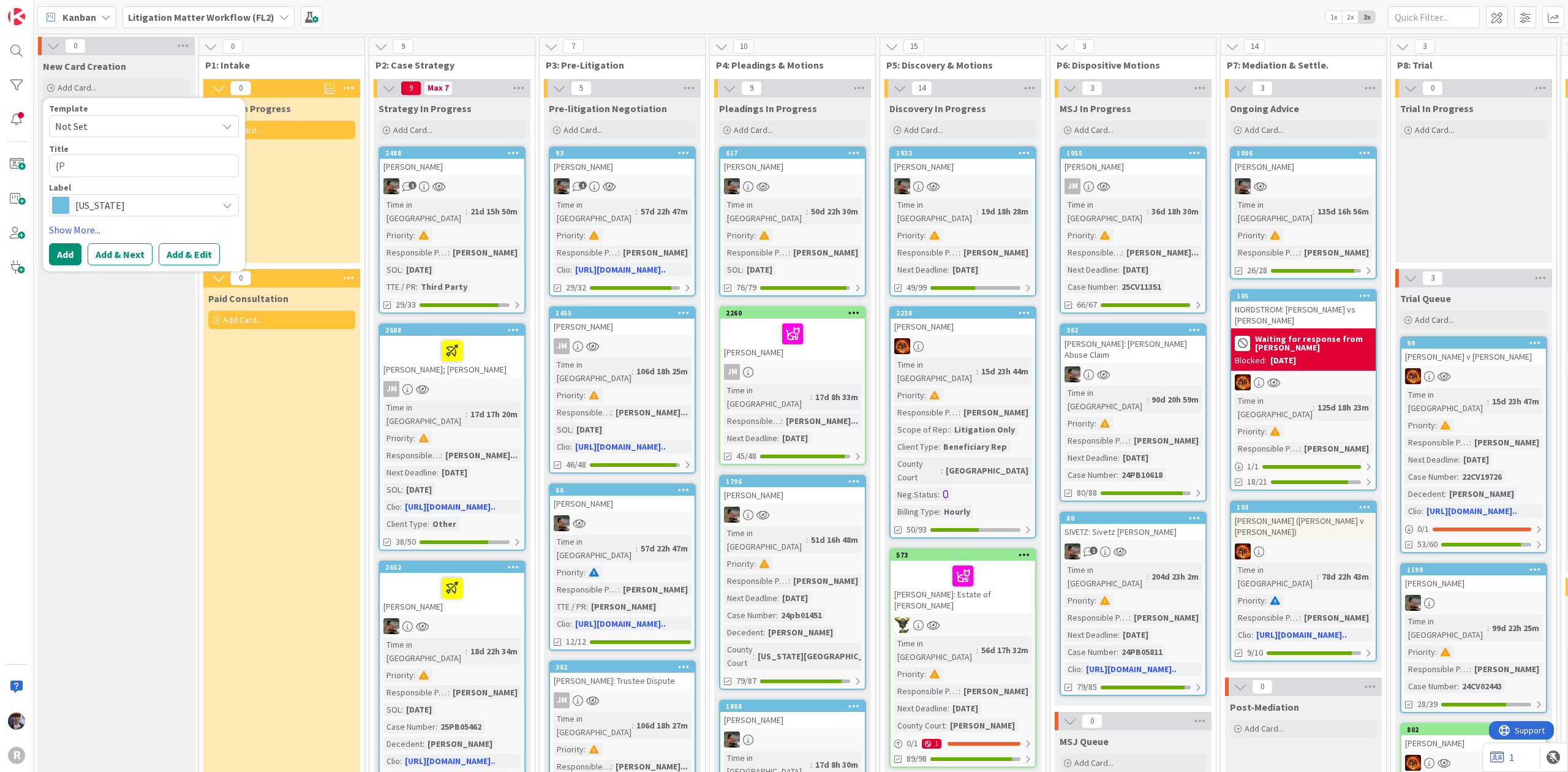
type textarea "x"
type textarea "{"
type textarea "x"
type textarea "P"
type textarea "x"
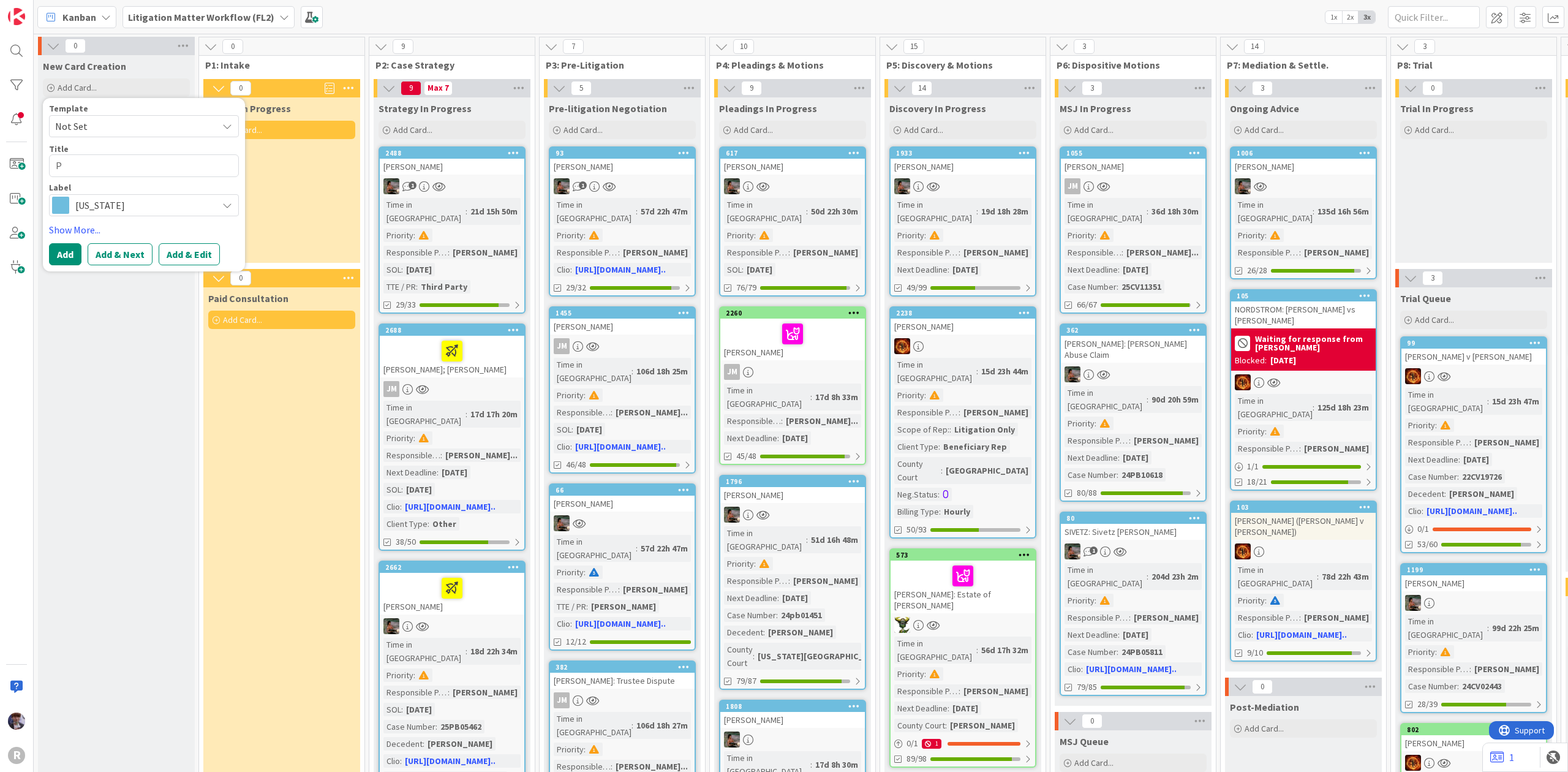
type textarea "Ph"
type textarea "x"
type textarea "Phi"
type textarea "x"
type textarea "Phil"
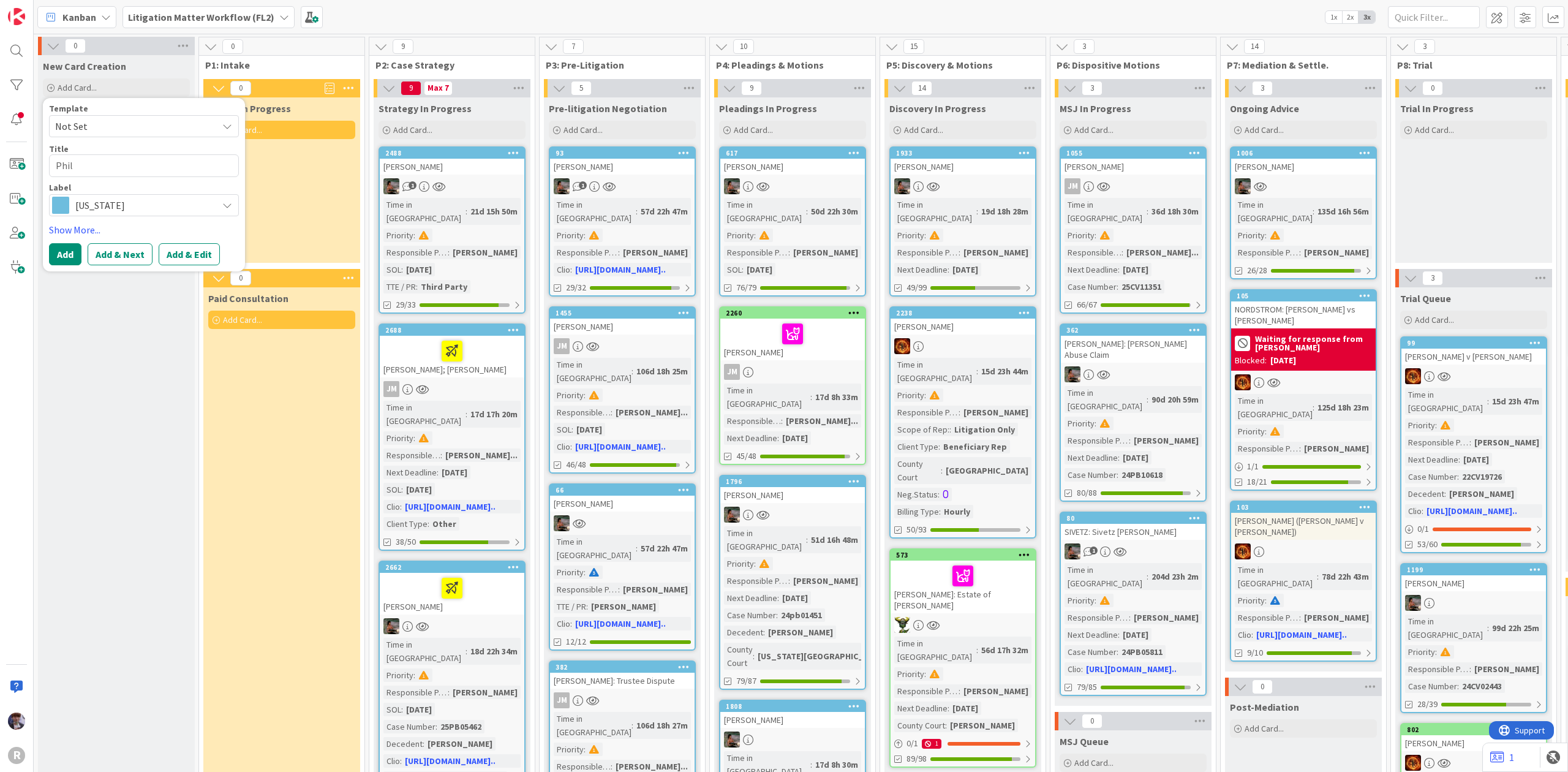
type textarea "x"
type textarea "Phill"
type textarea "x"
type textarea "Philli"
type textarea "x"
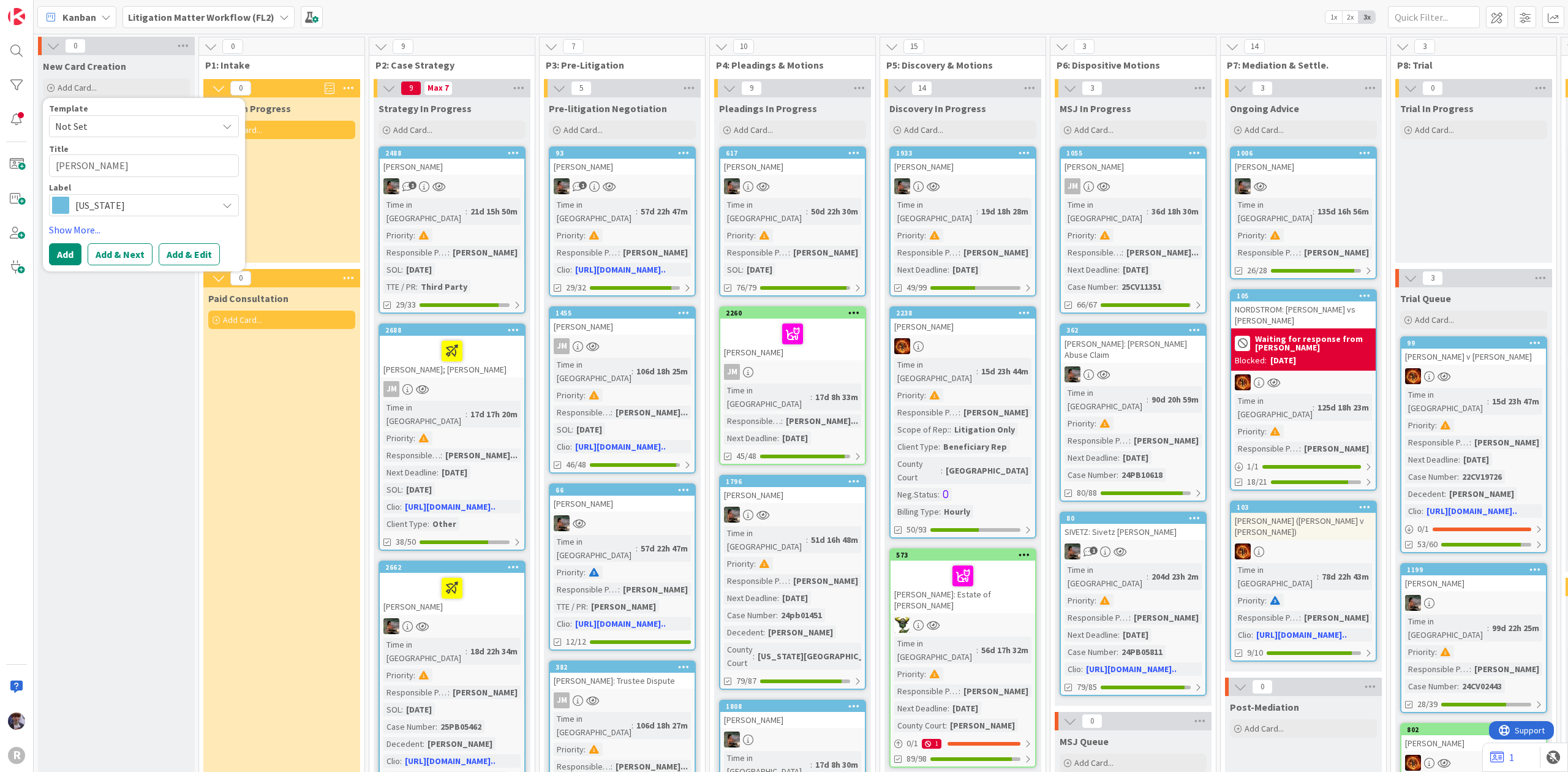
type textarea "[PERSON_NAME]"
type textarea "x"
type textarea "[PERSON_NAME]"
type textarea "x"
type textarea "[PERSON_NAME]"
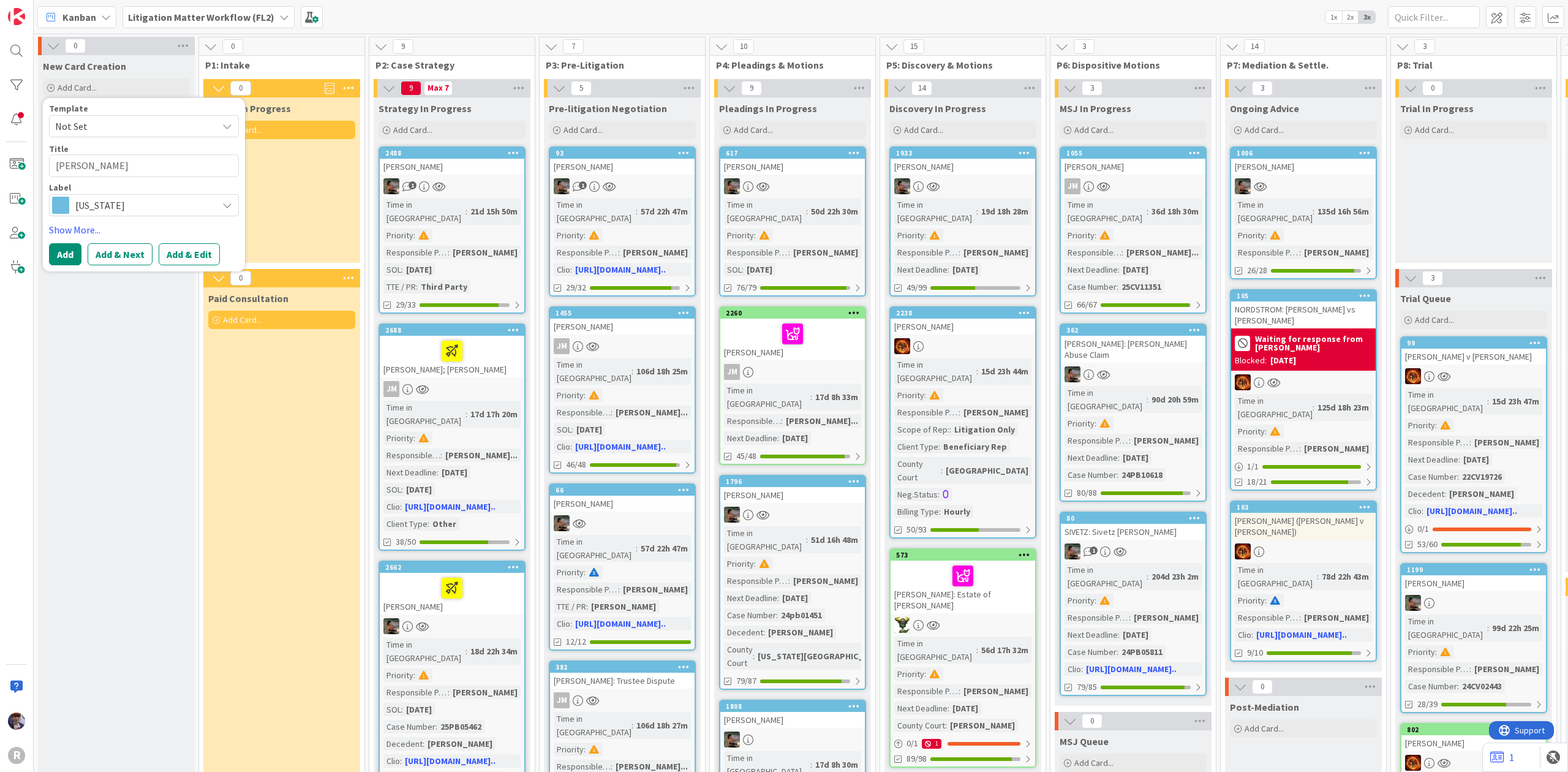
type textarea "x"
type textarea "[PERSON_NAME]"
type textarea "x"
type textarea "[PERSON_NAME]"
type textarea "x"
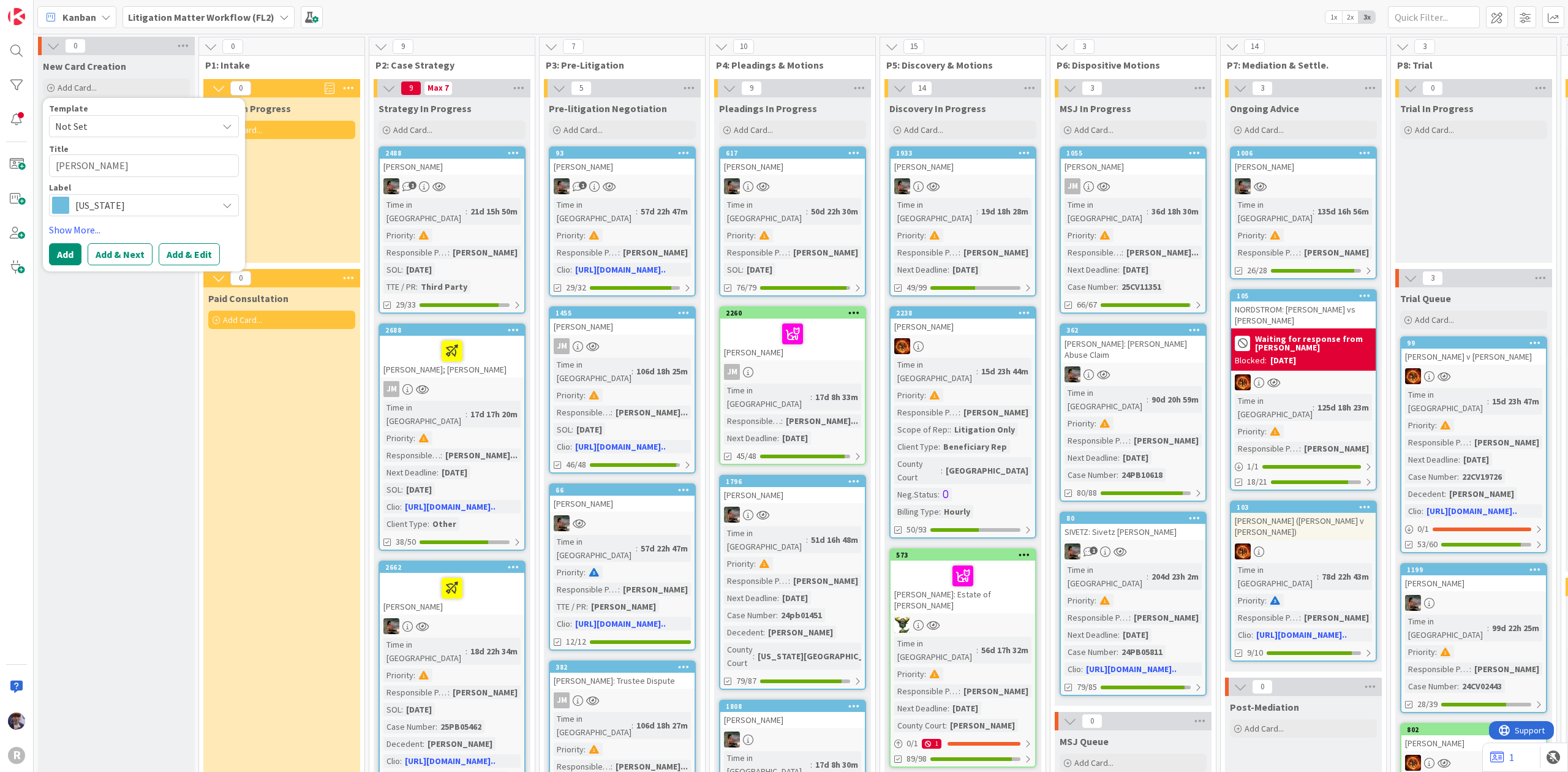
type textarea "[PERSON_NAME],"
type textarea "x"
type textarea "[PERSON_NAME],"
type textarea "x"
type textarea "[PERSON_NAME]"
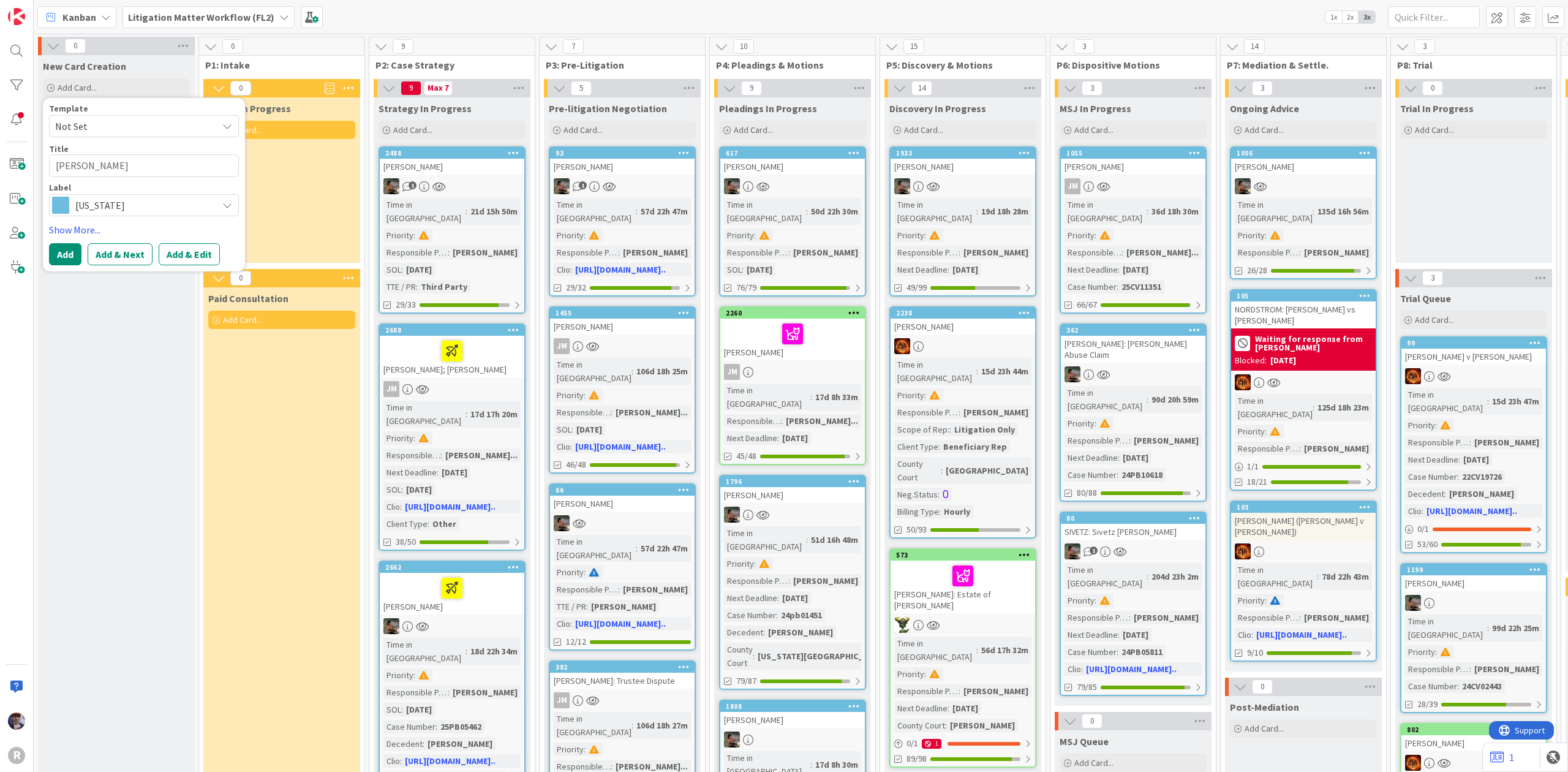
type textarea "x"
type textarea "[PERSON_NAME], To"
type textarea "x"
type textarea "[PERSON_NAME], Ton"
type textarea "x"
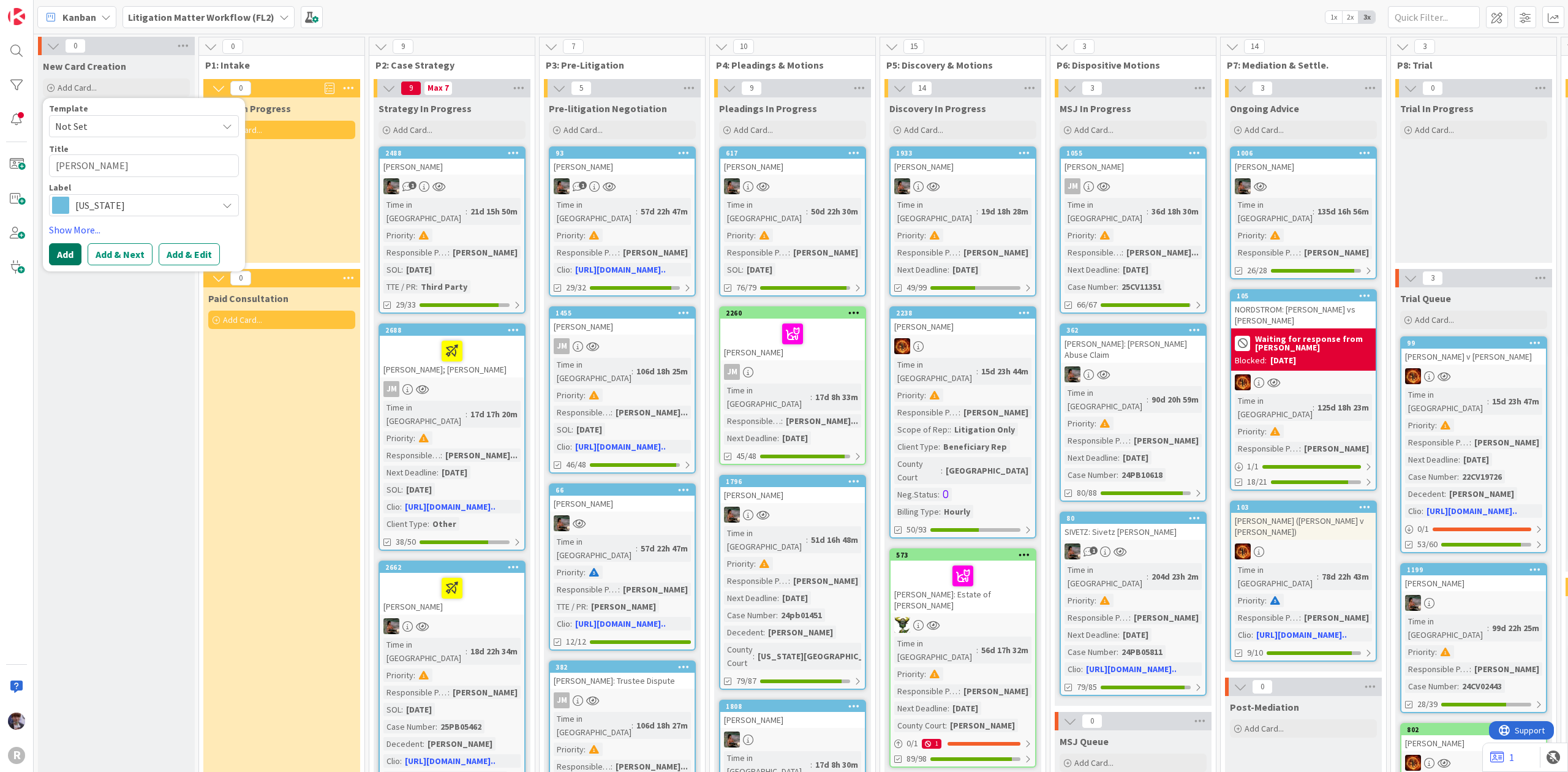
type textarea "[PERSON_NAME]"
click at [69, 249] on button "Add" at bounding box center [64, 254] width 33 height 22
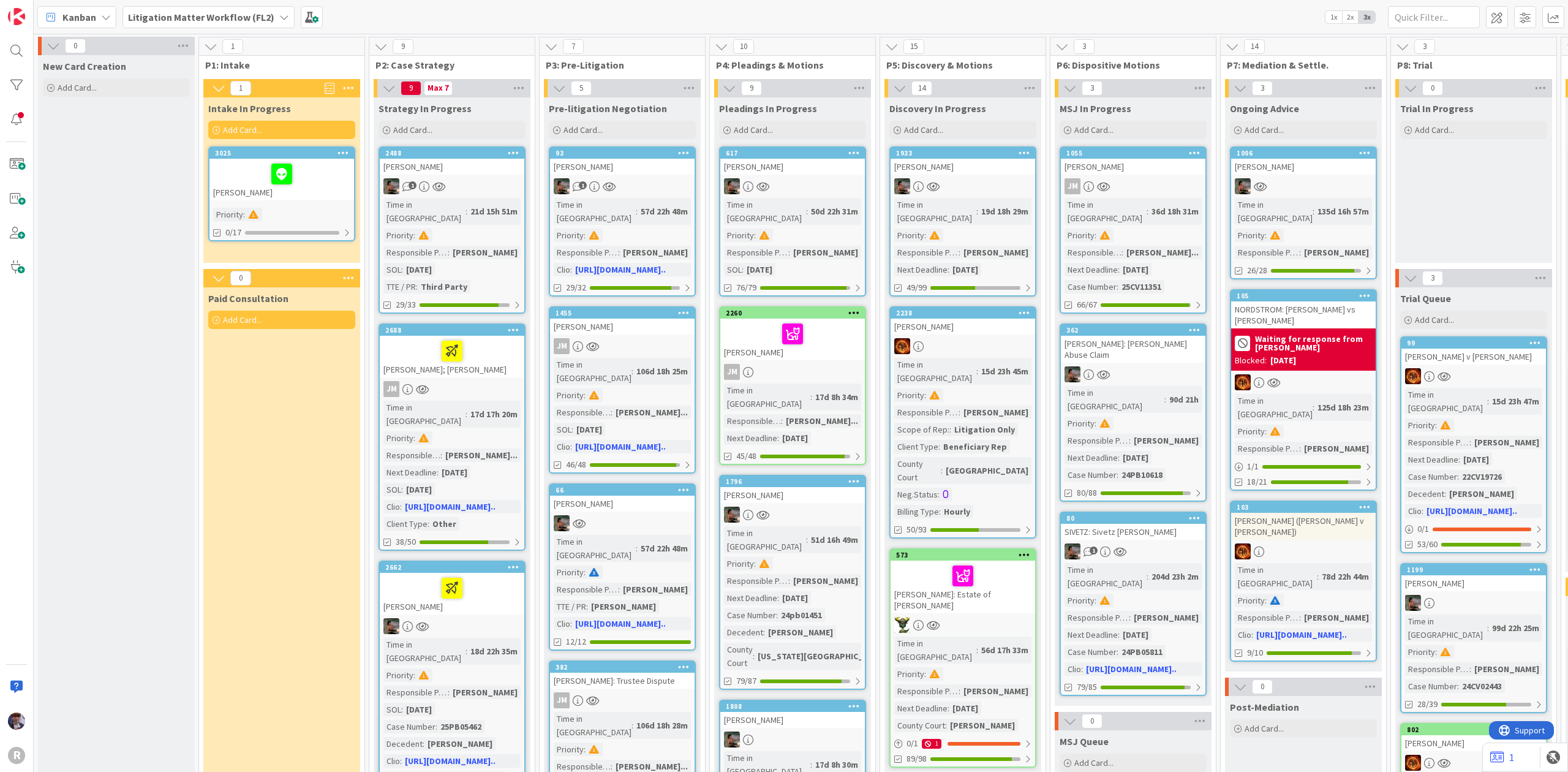
click at [331, 197] on div "[PERSON_NAME]" at bounding box center [282, 179] width 145 height 42
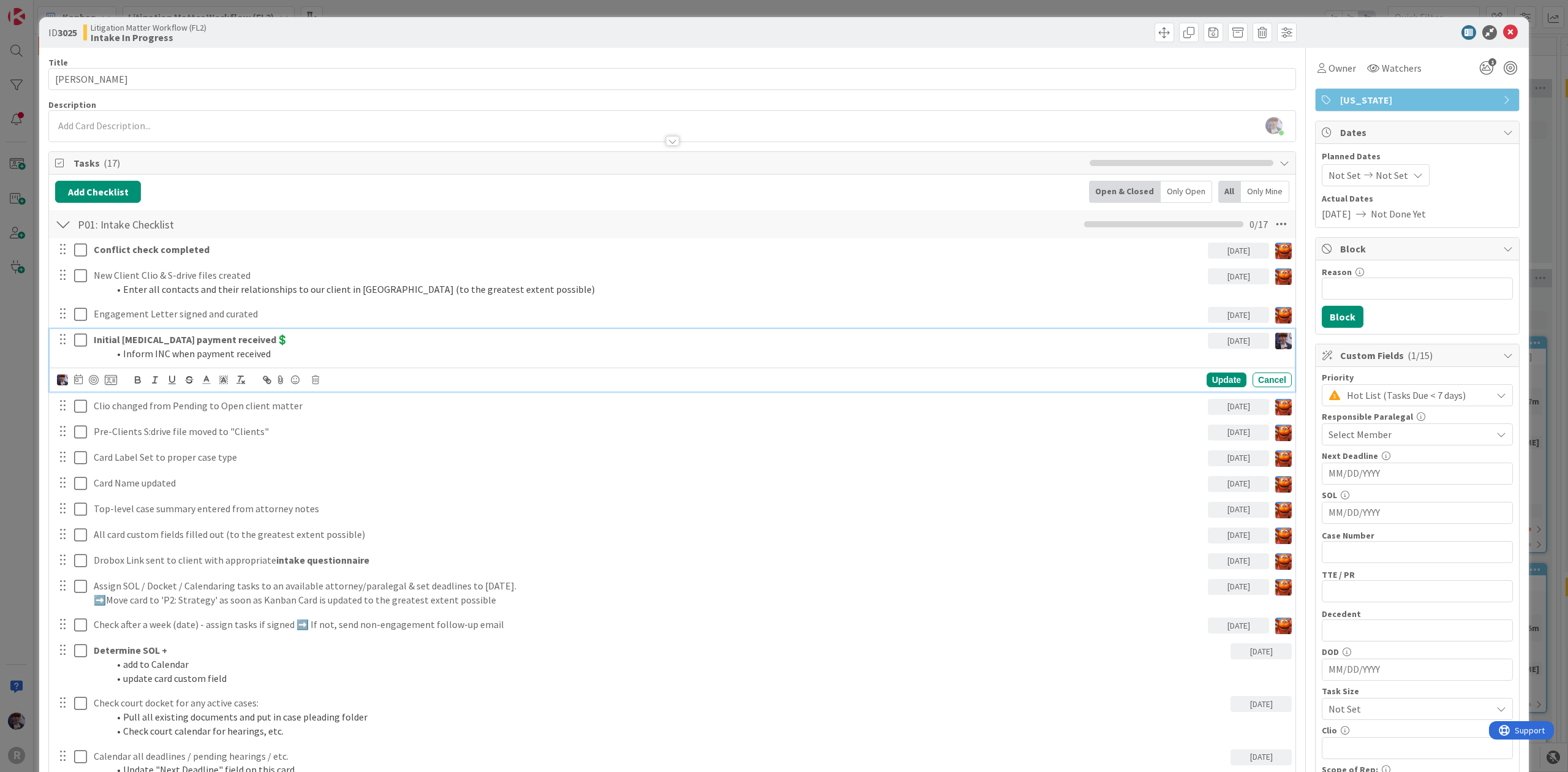
click at [143, 353] on li "Inform INC when payment received" at bounding box center [656, 354] width 1095 height 14
click at [77, 381] on icon at bounding box center [79, 379] width 9 height 10
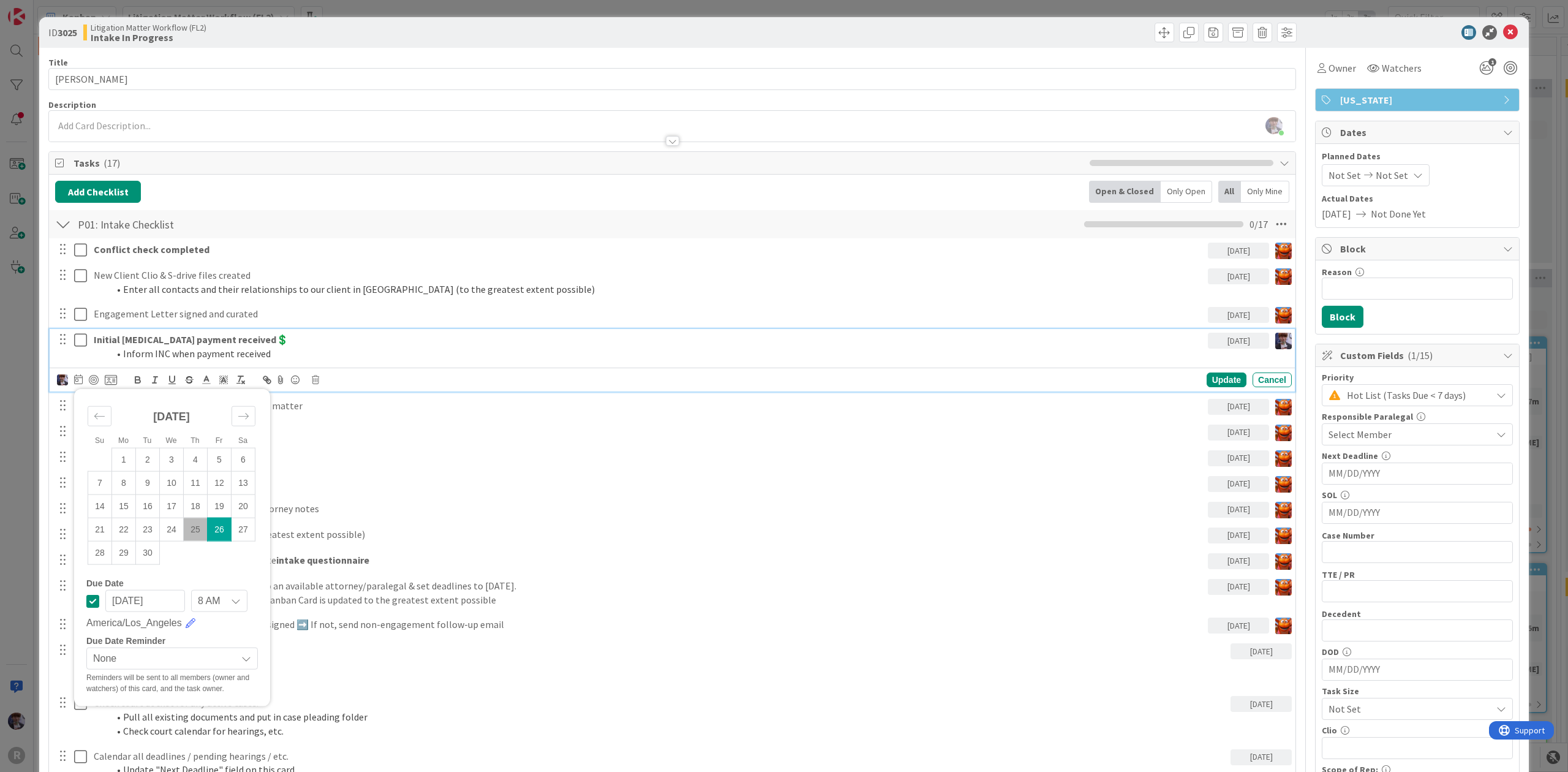
click at [217, 530] on td "26" at bounding box center [219, 529] width 24 height 23
click at [197, 530] on td "25" at bounding box center [195, 529] width 24 height 23
type input "[DATE]"
click at [95, 380] on div at bounding box center [94, 380] width 10 height 10
click at [110, 380] on icon at bounding box center [111, 380] width 12 height 11
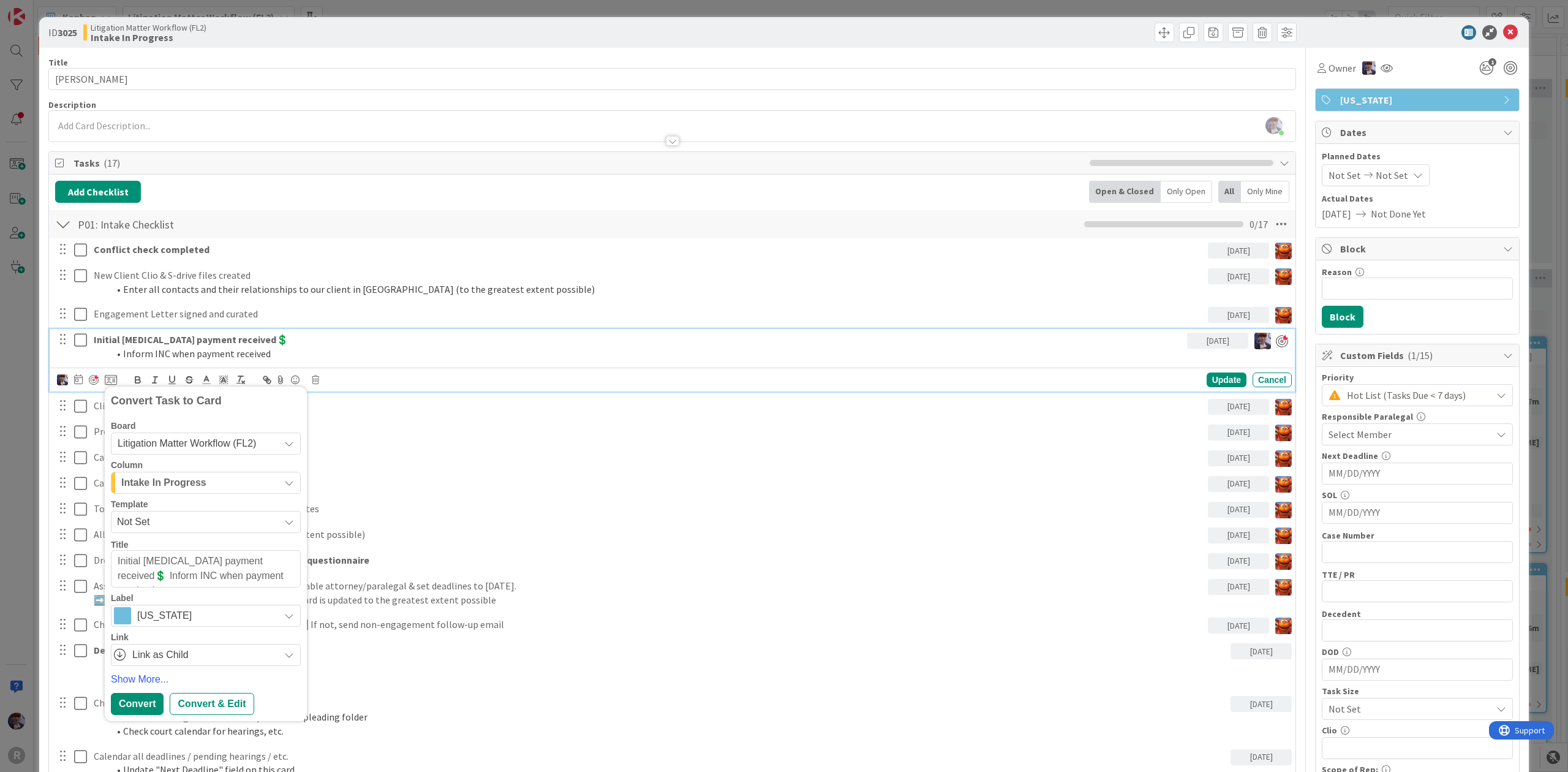
click at [193, 483] on span "Intake In Progress" at bounding box center [163, 483] width 85 height 16
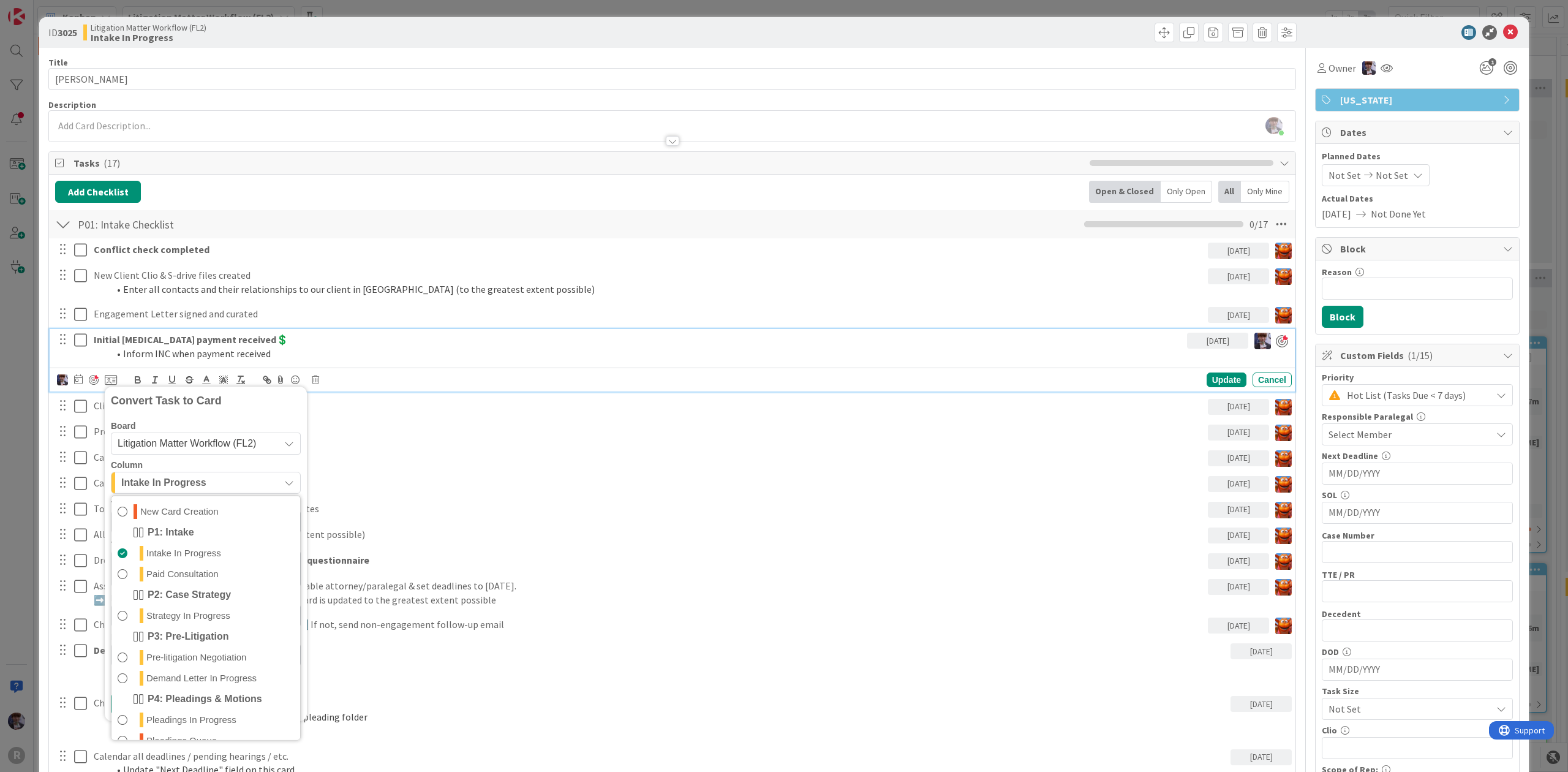
click at [194, 447] on span "Litigation Matter Workflow (FL2)" at bounding box center [186, 443] width 139 height 11
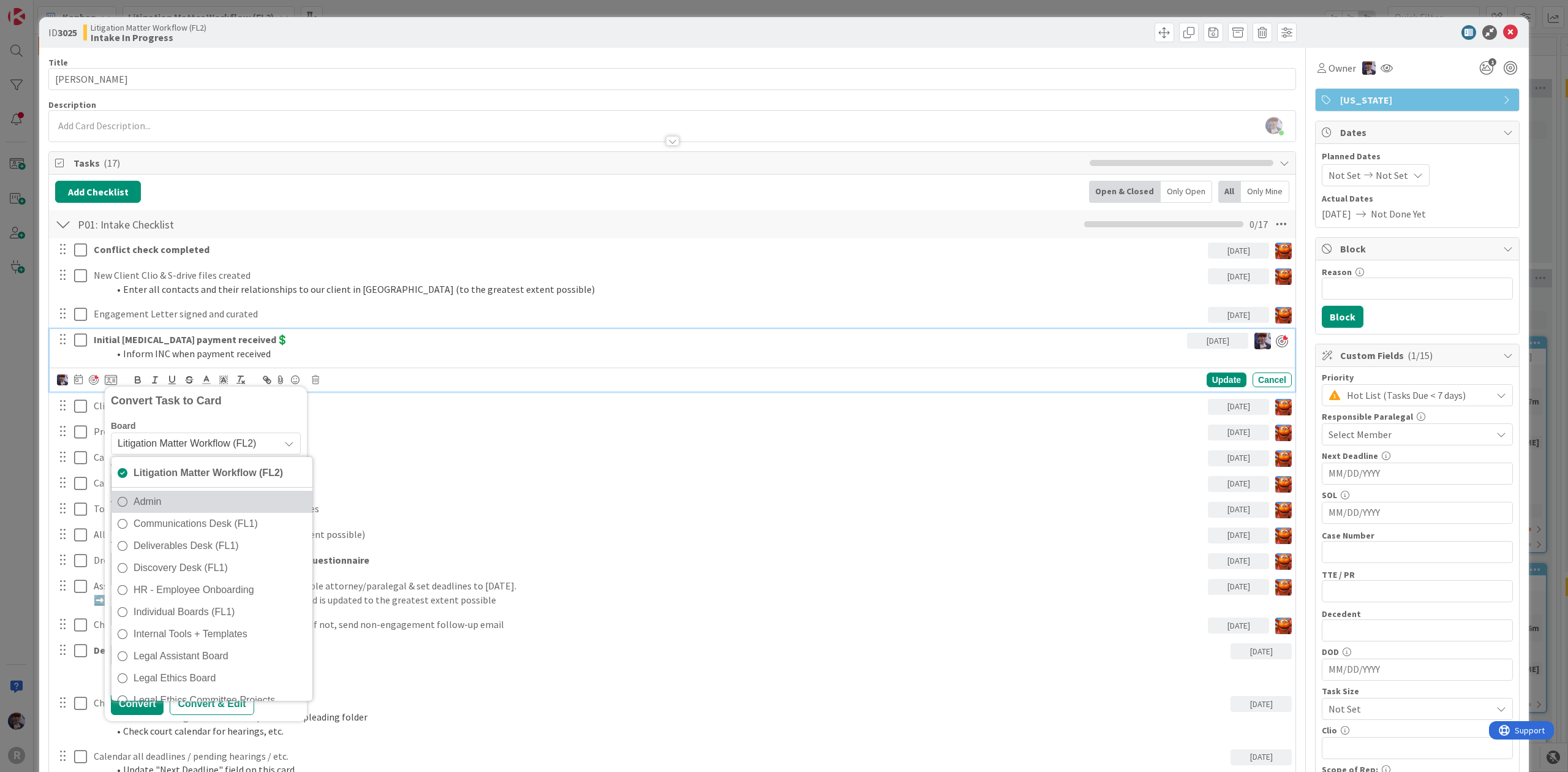
click at [207, 510] on span "Admin" at bounding box center [220, 502] width 173 height 19
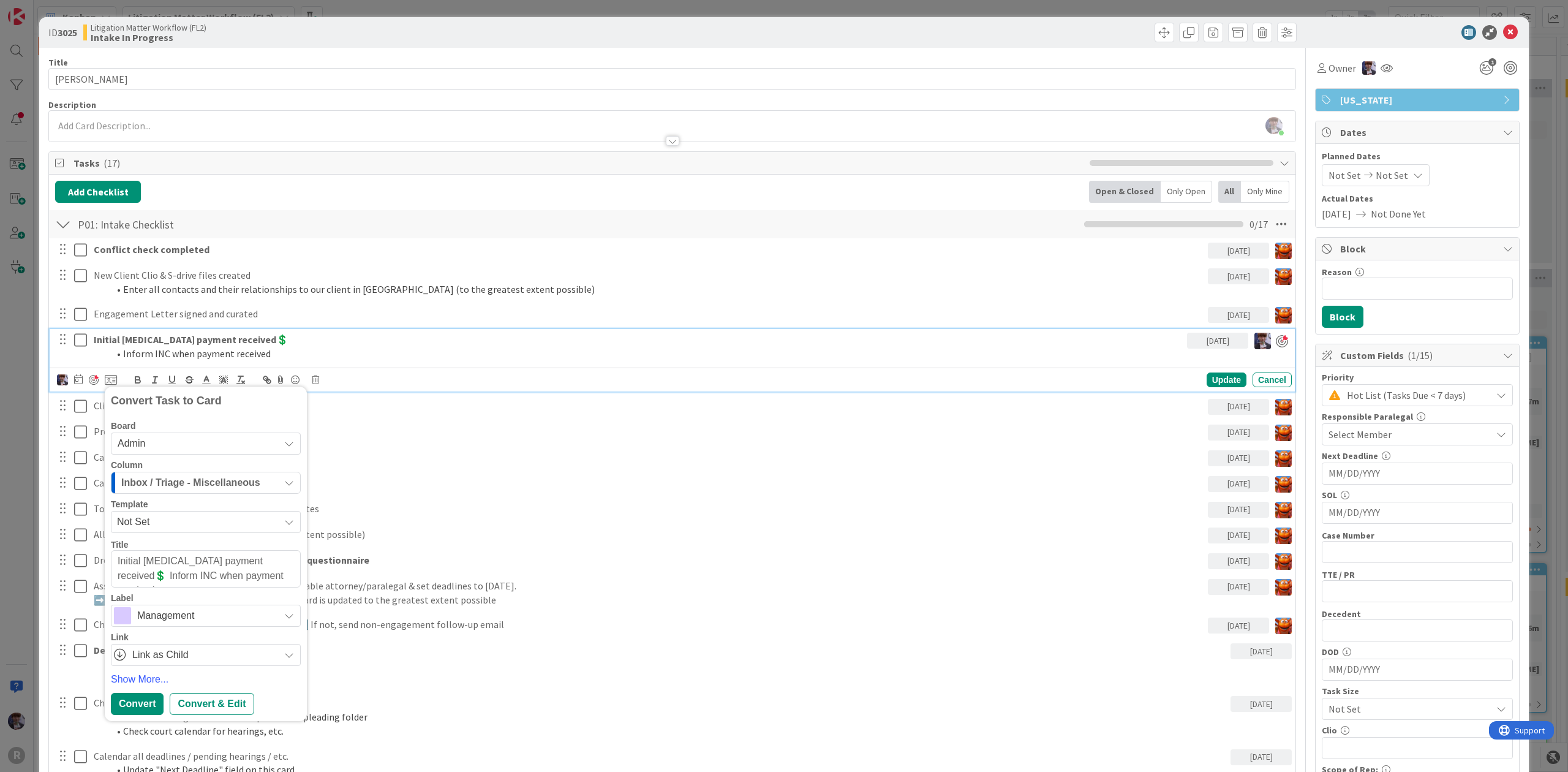
click at [202, 483] on span "Inbox / Triage - Miscellaneous" at bounding box center [190, 483] width 139 height 16
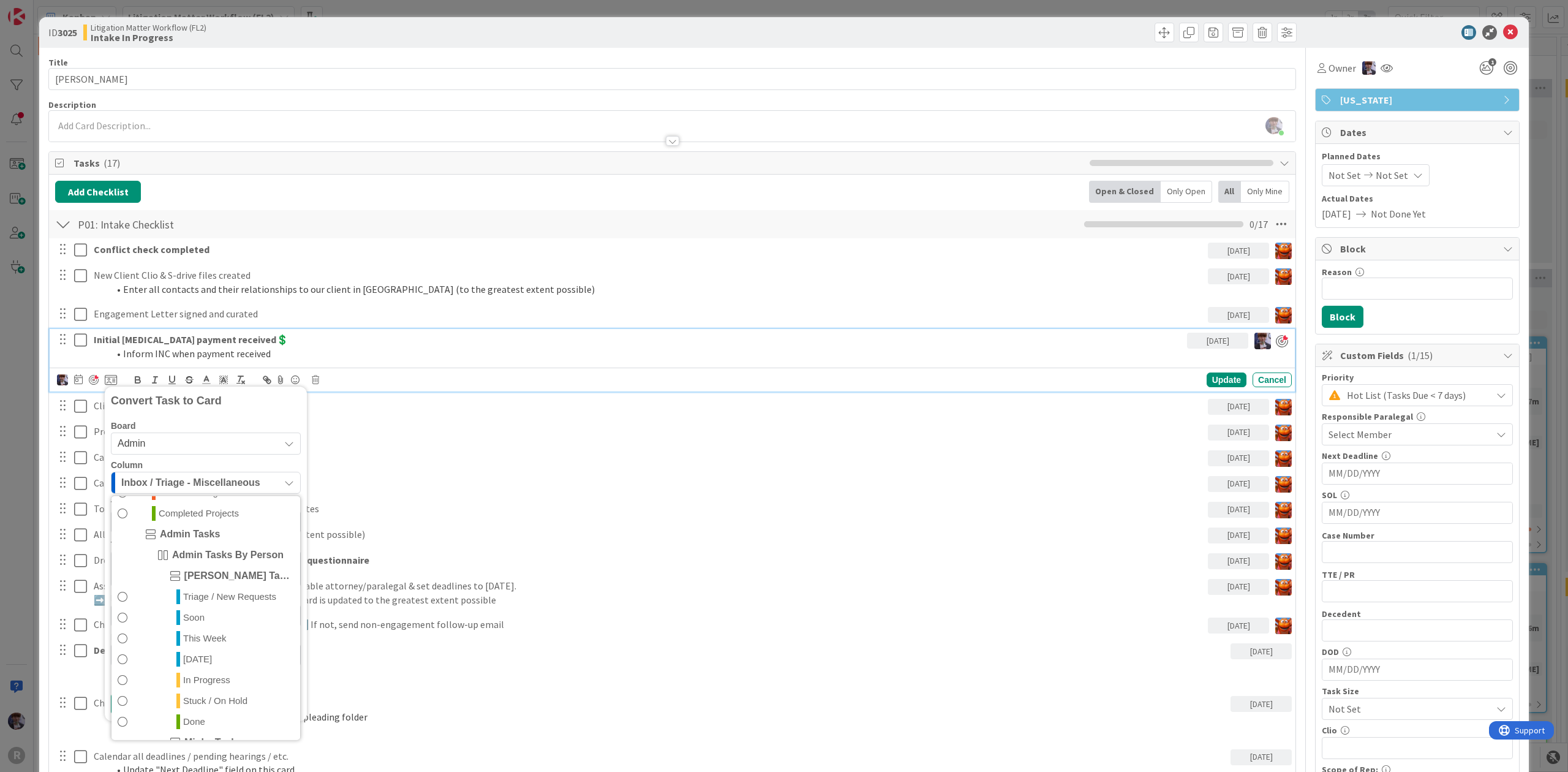
scroll to position [287, 0]
click at [212, 662] on link "[DATE]" at bounding box center [206, 662] width 189 height 21
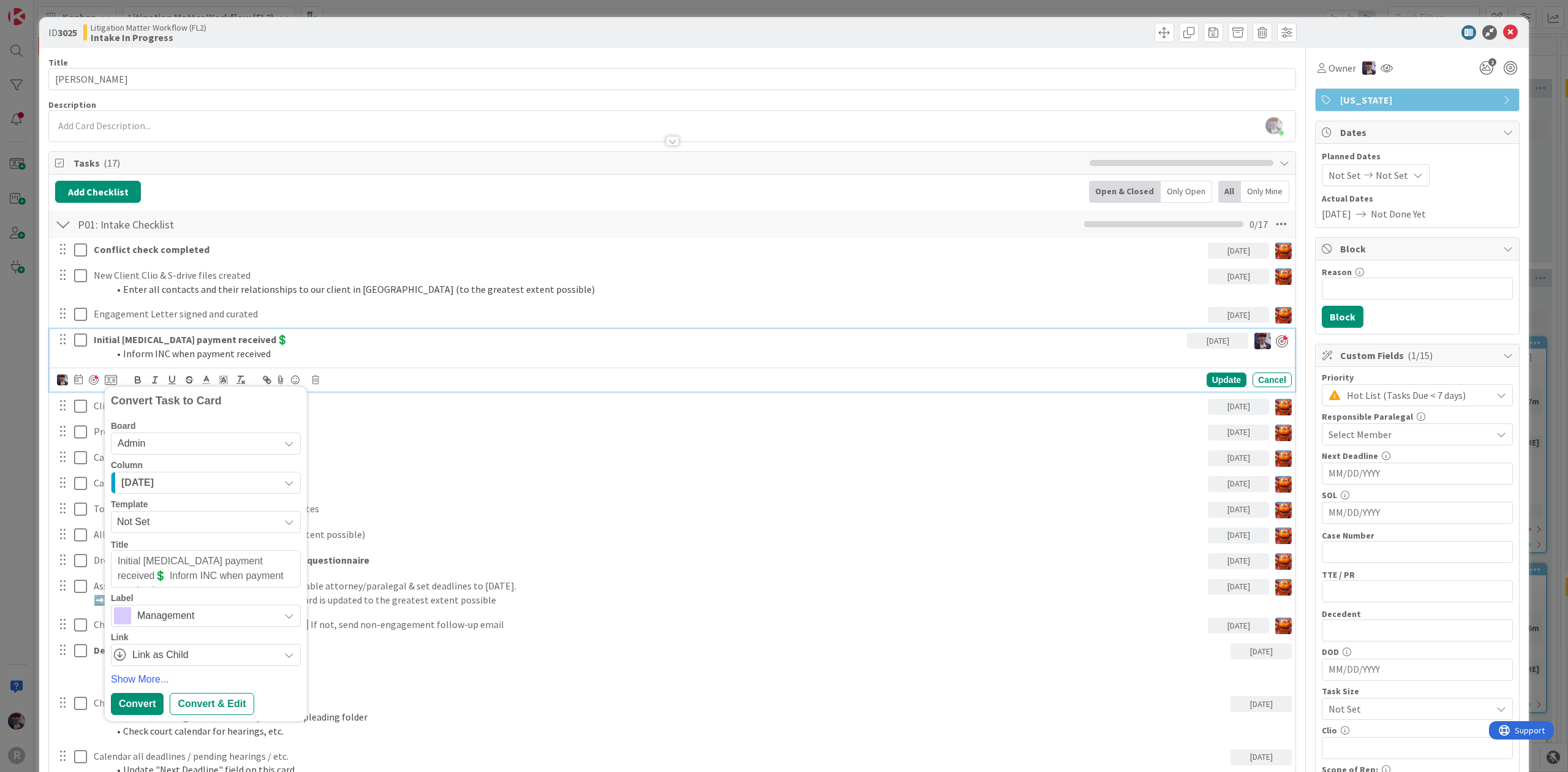
click at [172, 616] on span "Management" at bounding box center [205, 615] width 136 height 17
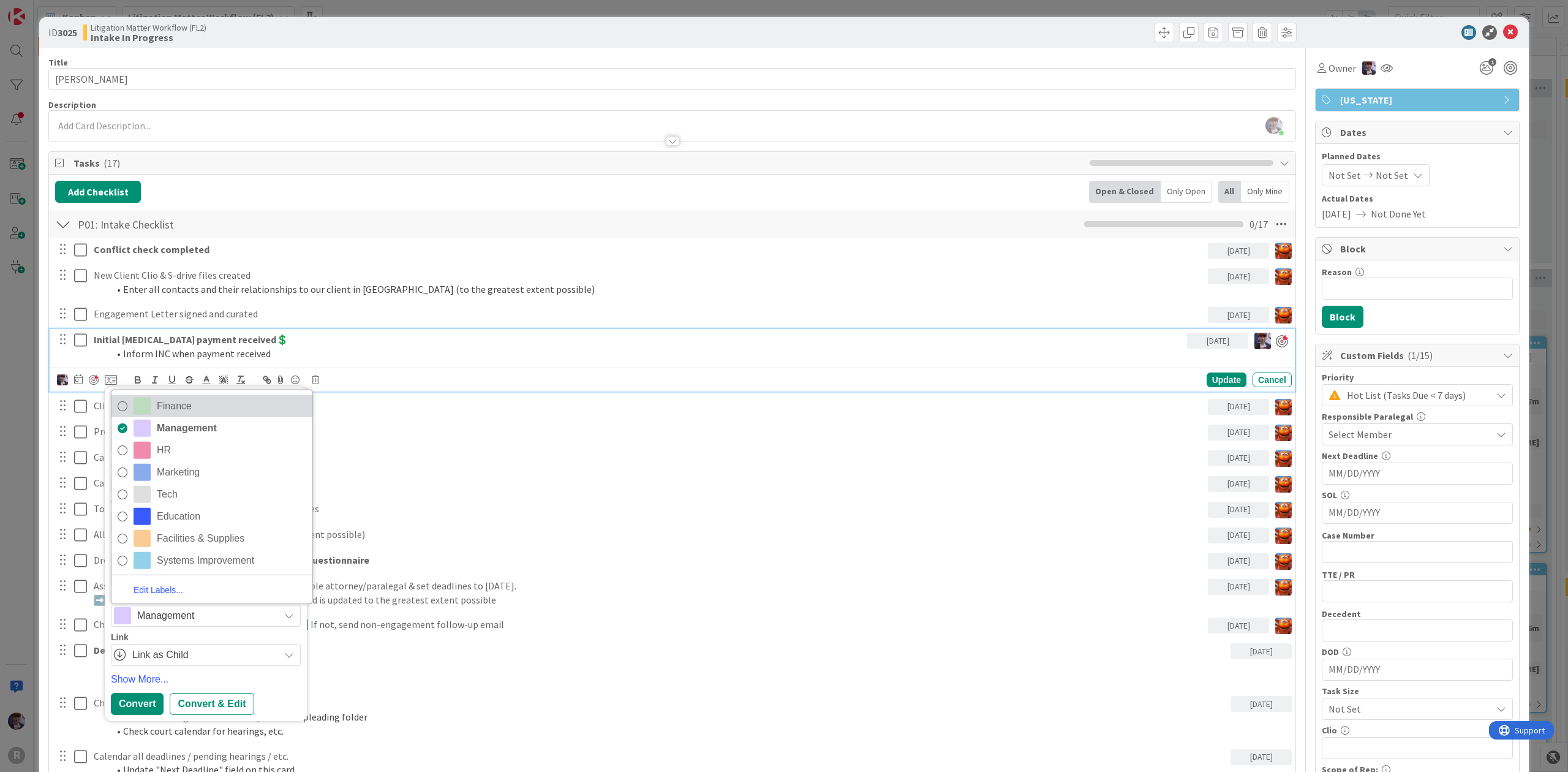
click at [207, 411] on span "Finance" at bounding box center [231, 405] width 149 height 19
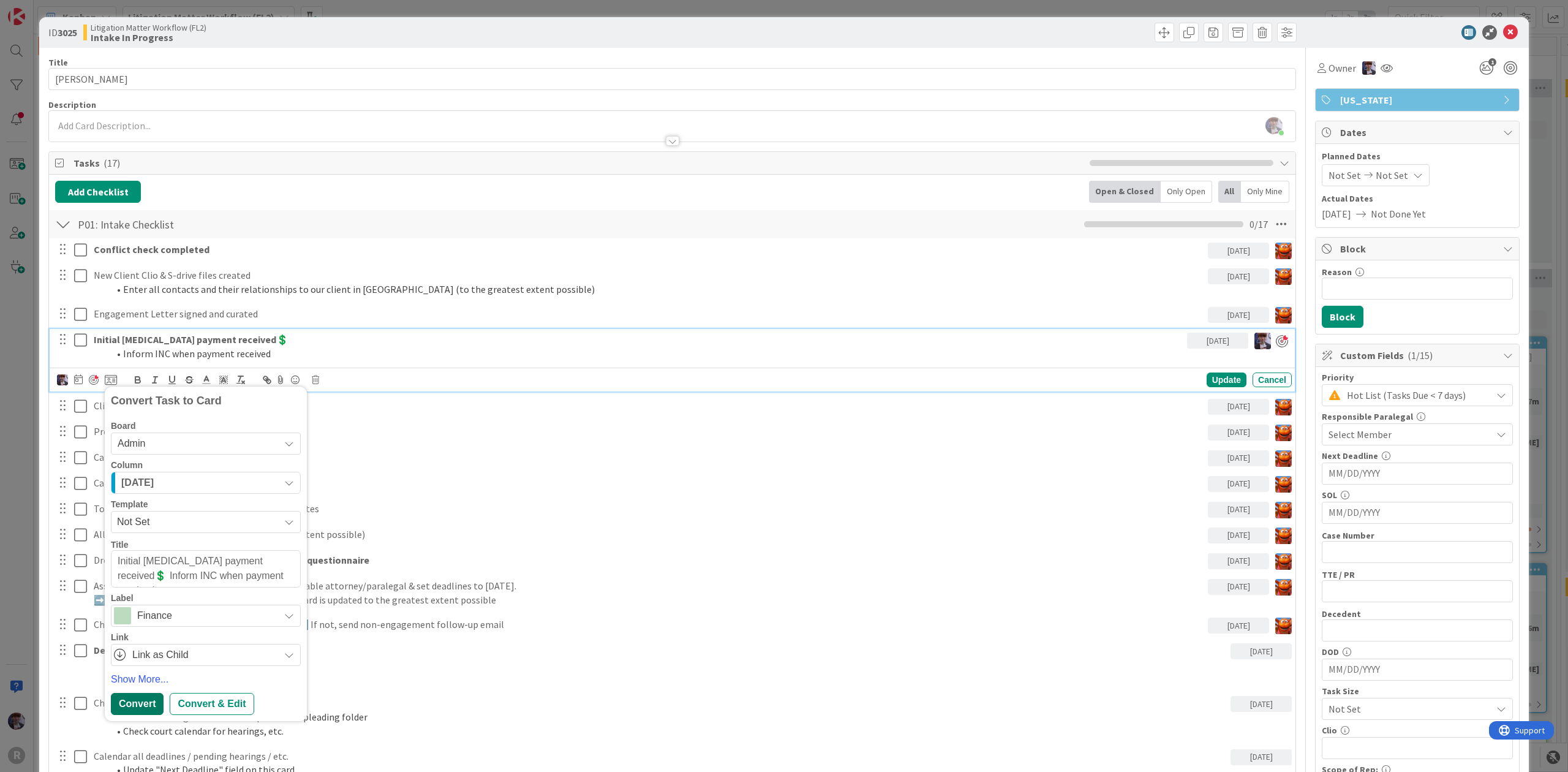
click at [155, 696] on div "Convert" at bounding box center [138, 704] width 53 height 22
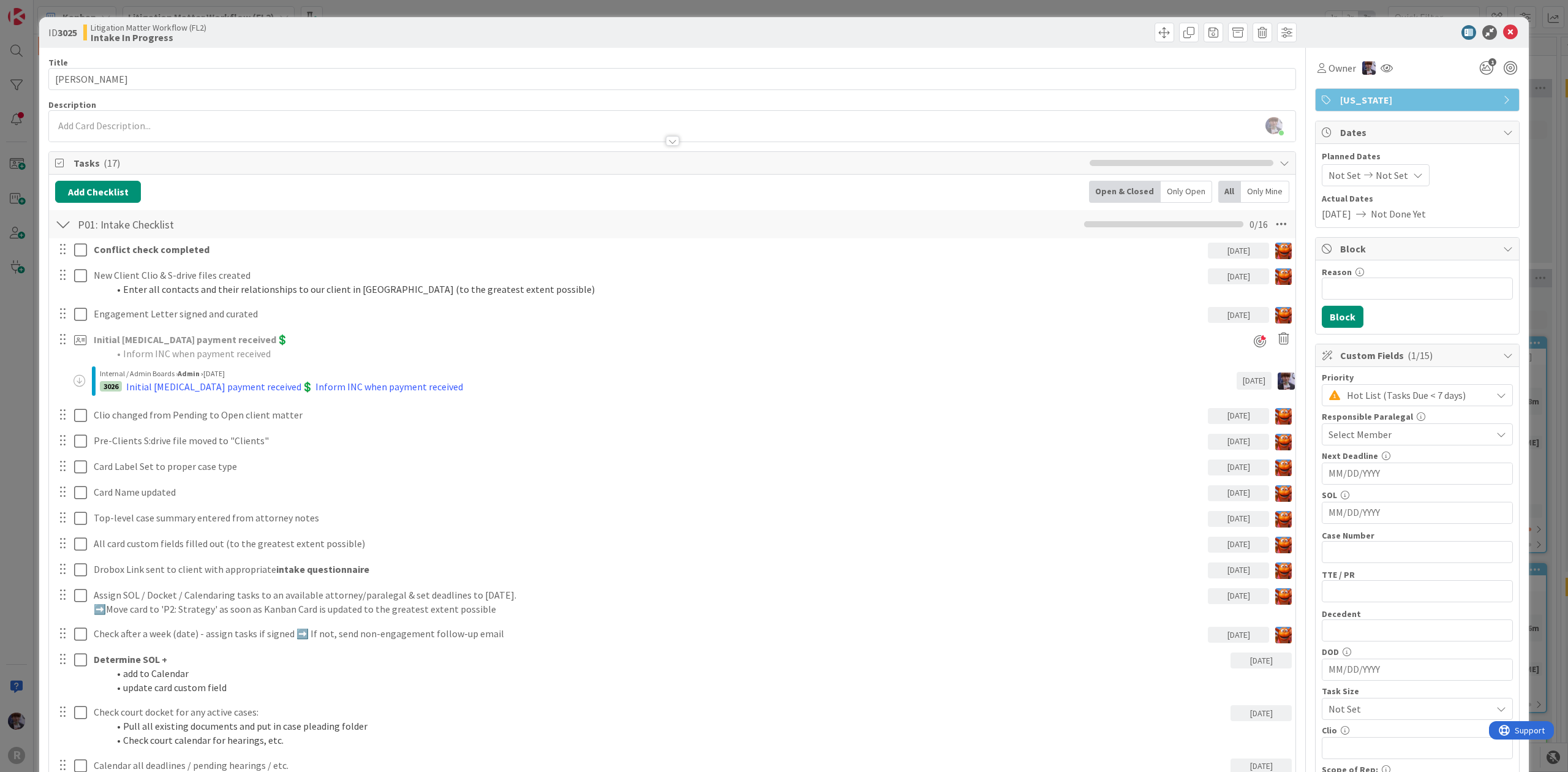
type textarea "x"
click at [41, 515] on div "ID 3025 Litigation Matter Workflow (FL2) Intake In Progress Title 14 / 128 [PER…" at bounding box center [783, 709] width 1489 height 1385
click at [37, 485] on div "ID 3025 Litigation Matter Workflow (FL2) Intake In Progress Title 14 / 128 [PER…" at bounding box center [784, 386] width 1568 height 772
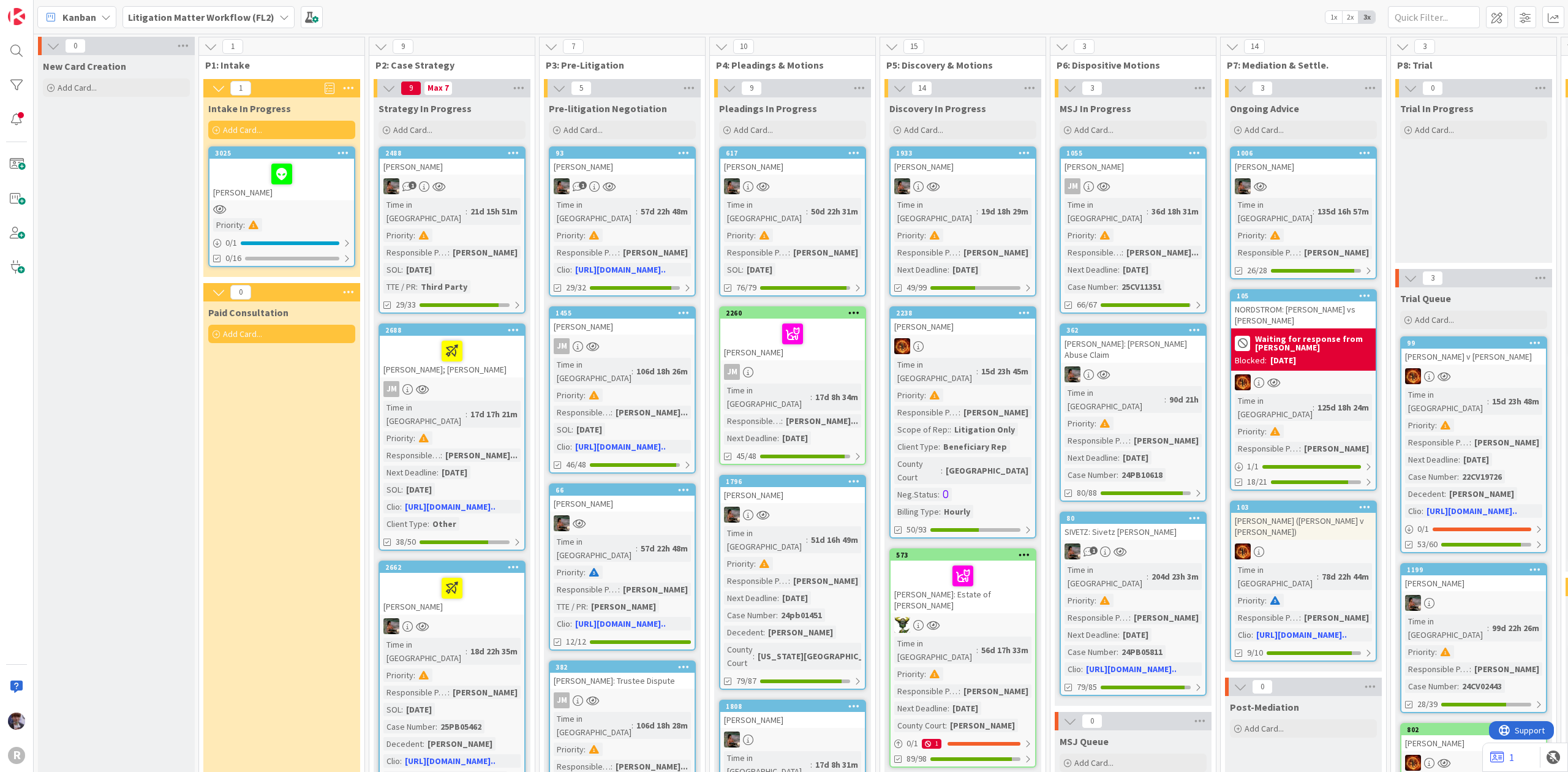
click at [226, 18] on b "Litigation Matter Workflow (FL2)" at bounding box center [201, 17] width 147 height 12
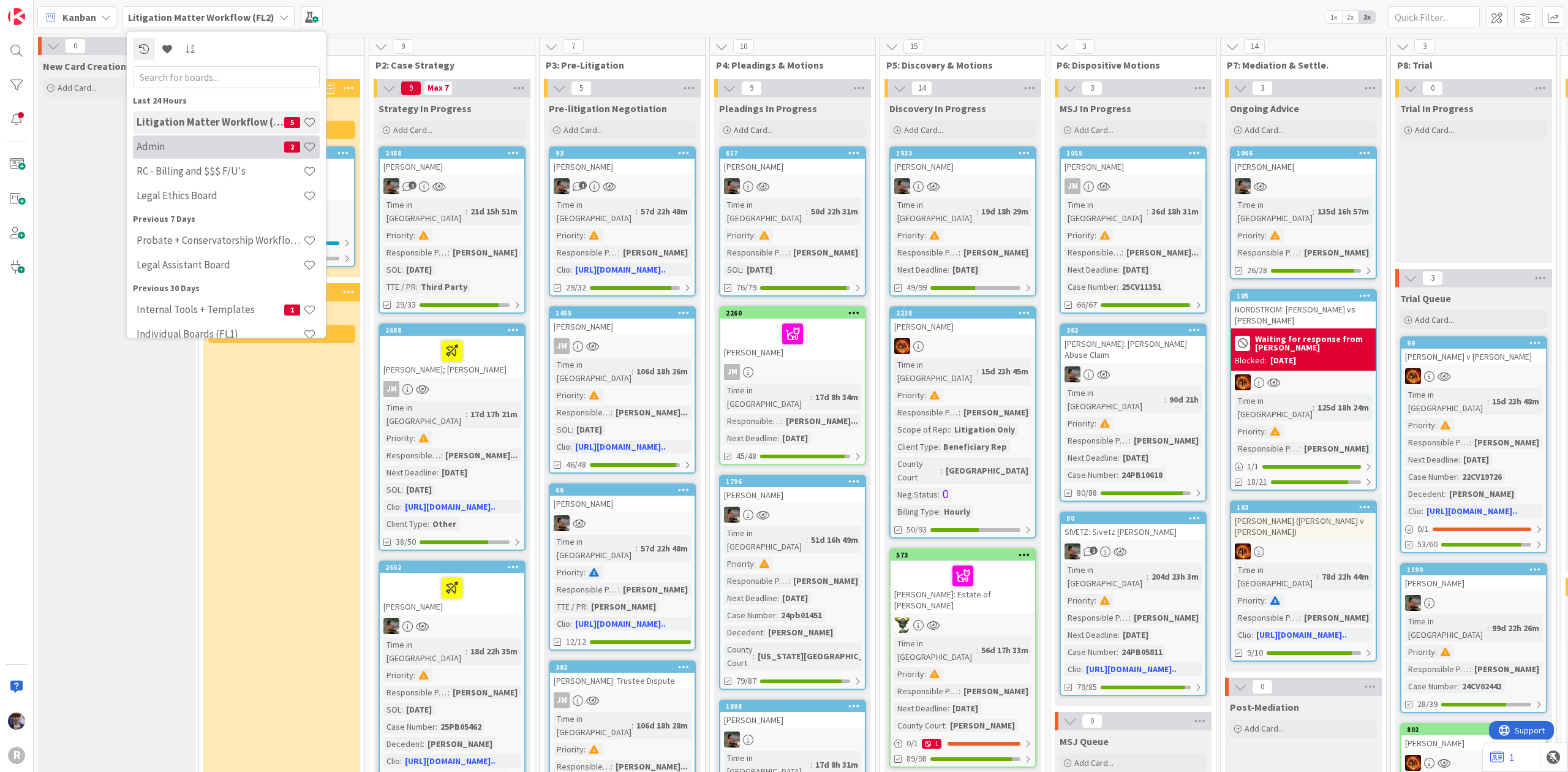
click at [197, 145] on h4 "Admin" at bounding box center [210, 147] width 147 height 12
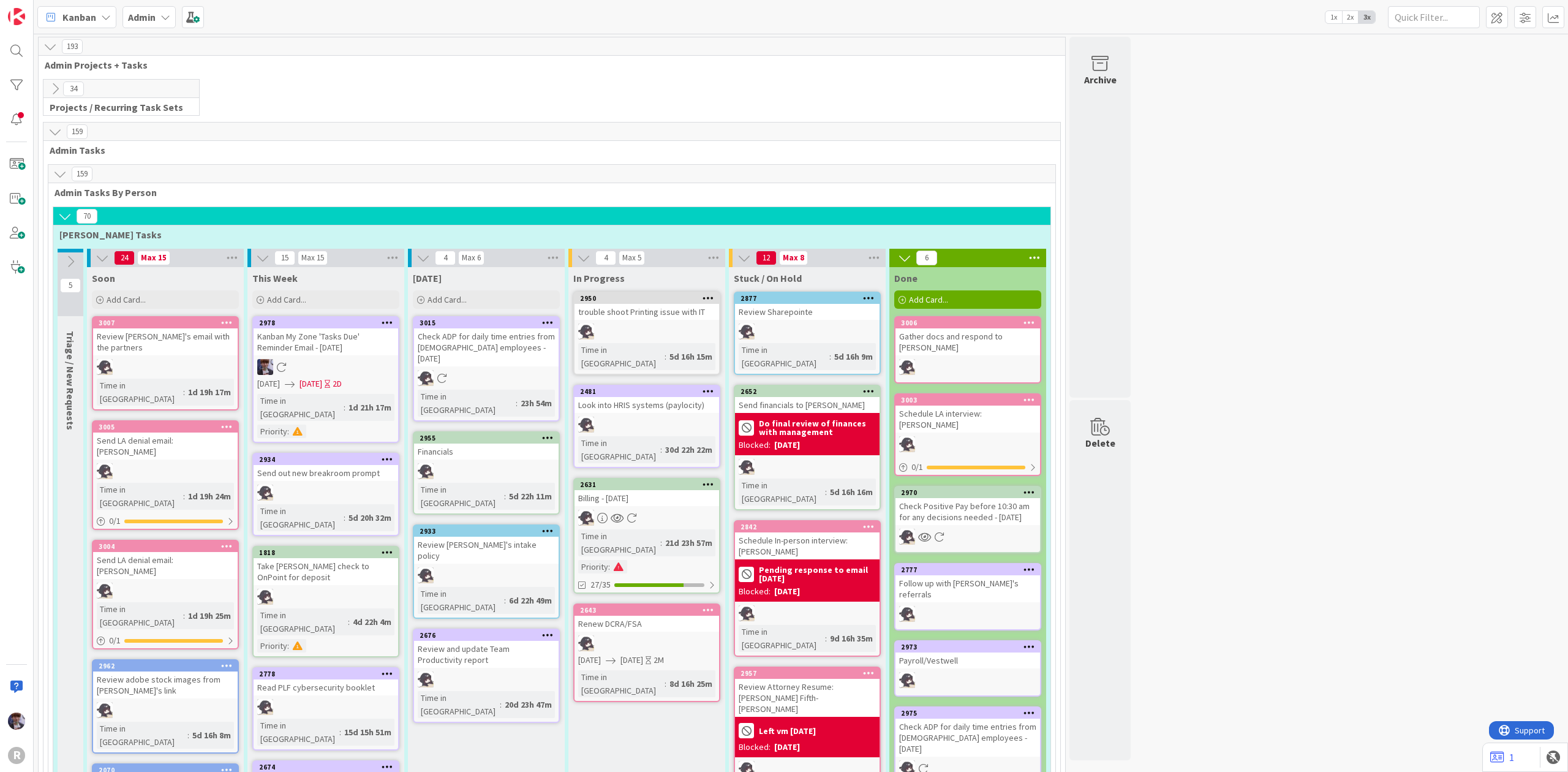
click at [75, 16] on span "Kanban" at bounding box center [79, 17] width 34 height 15
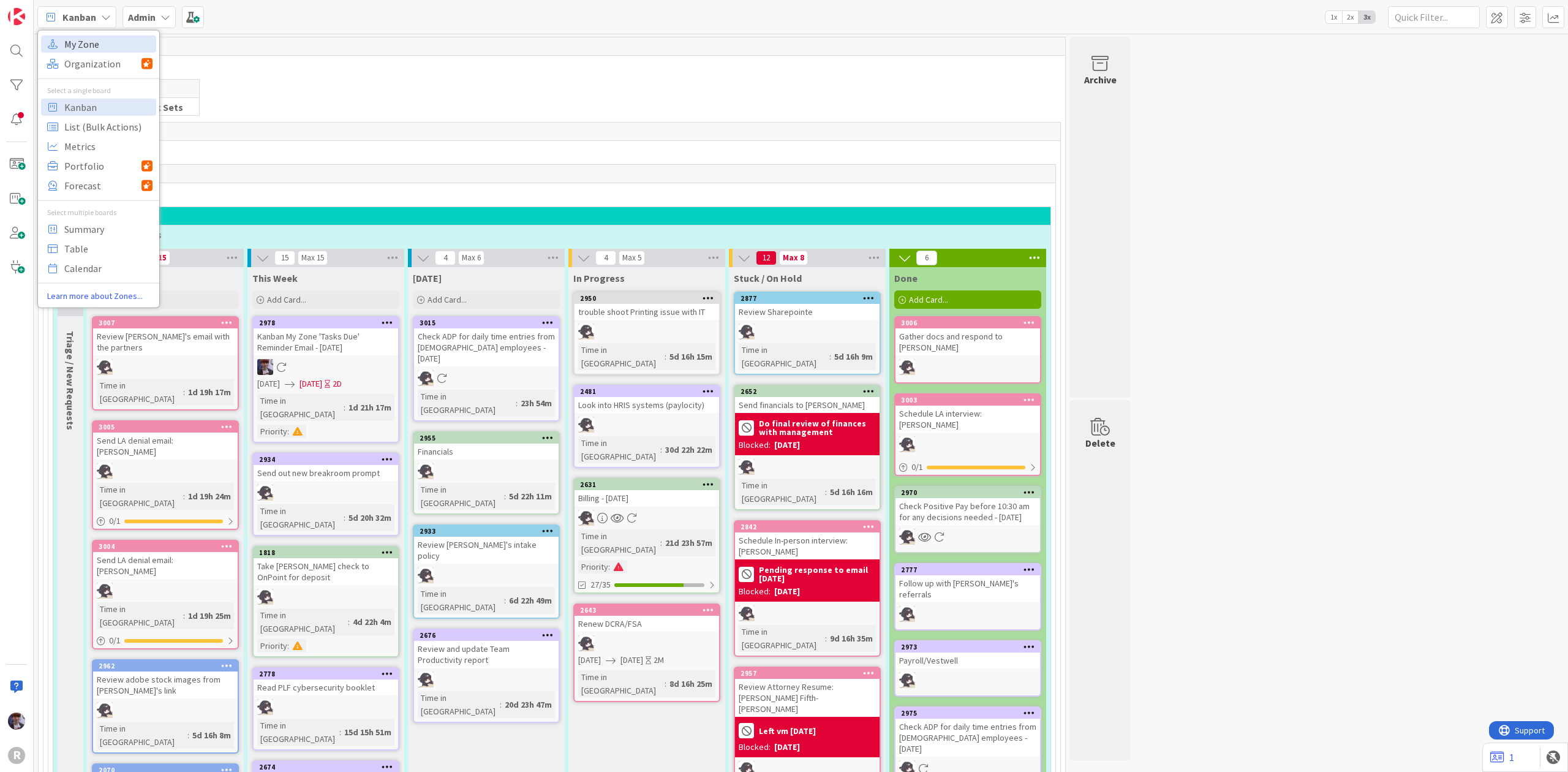
click at [111, 43] on span "My Zone" at bounding box center [109, 43] width 88 height 19
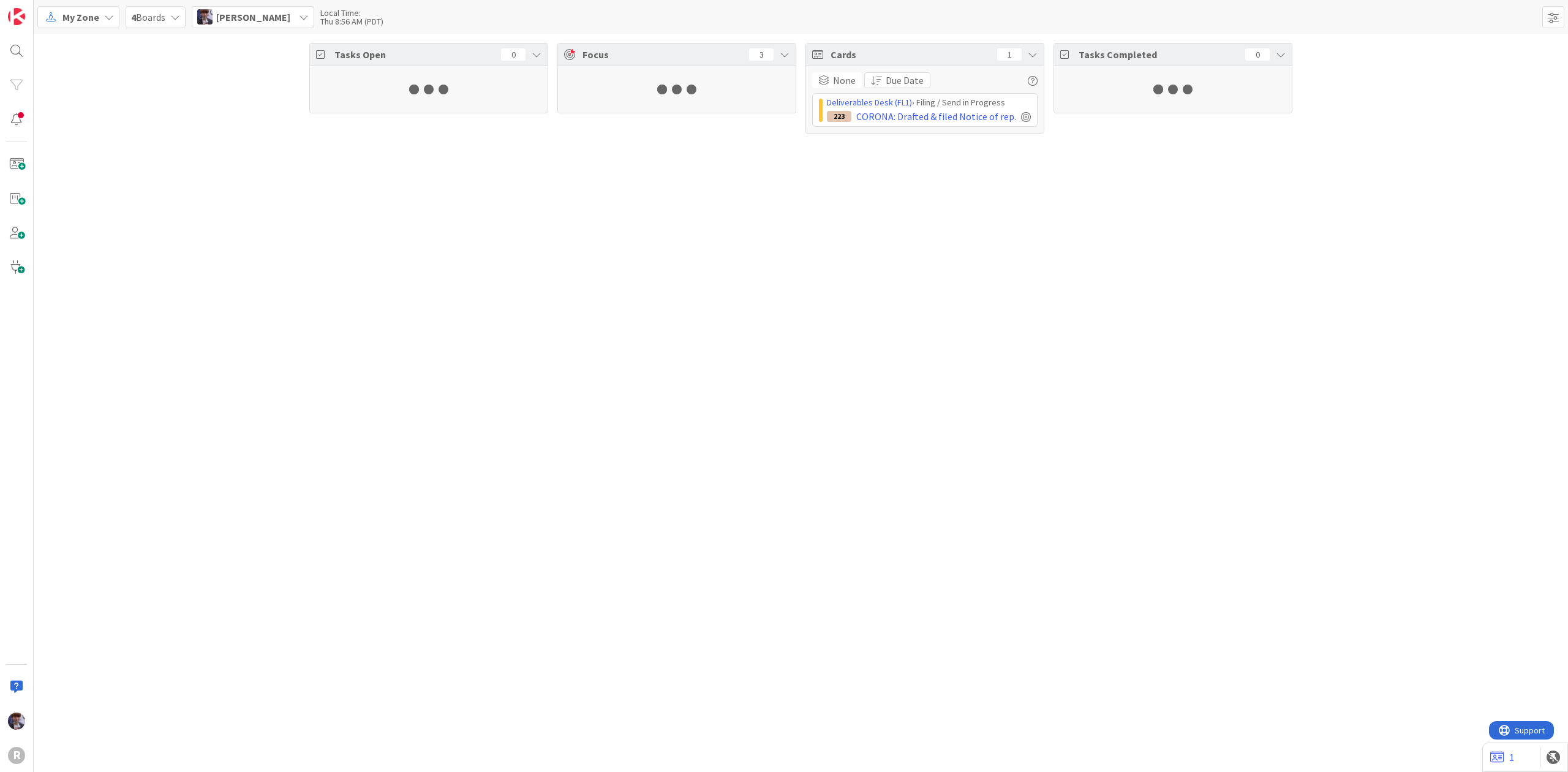
click at [253, 13] on span "[PERSON_NAME]" at bounding box center [253, 17] width 74 height 15
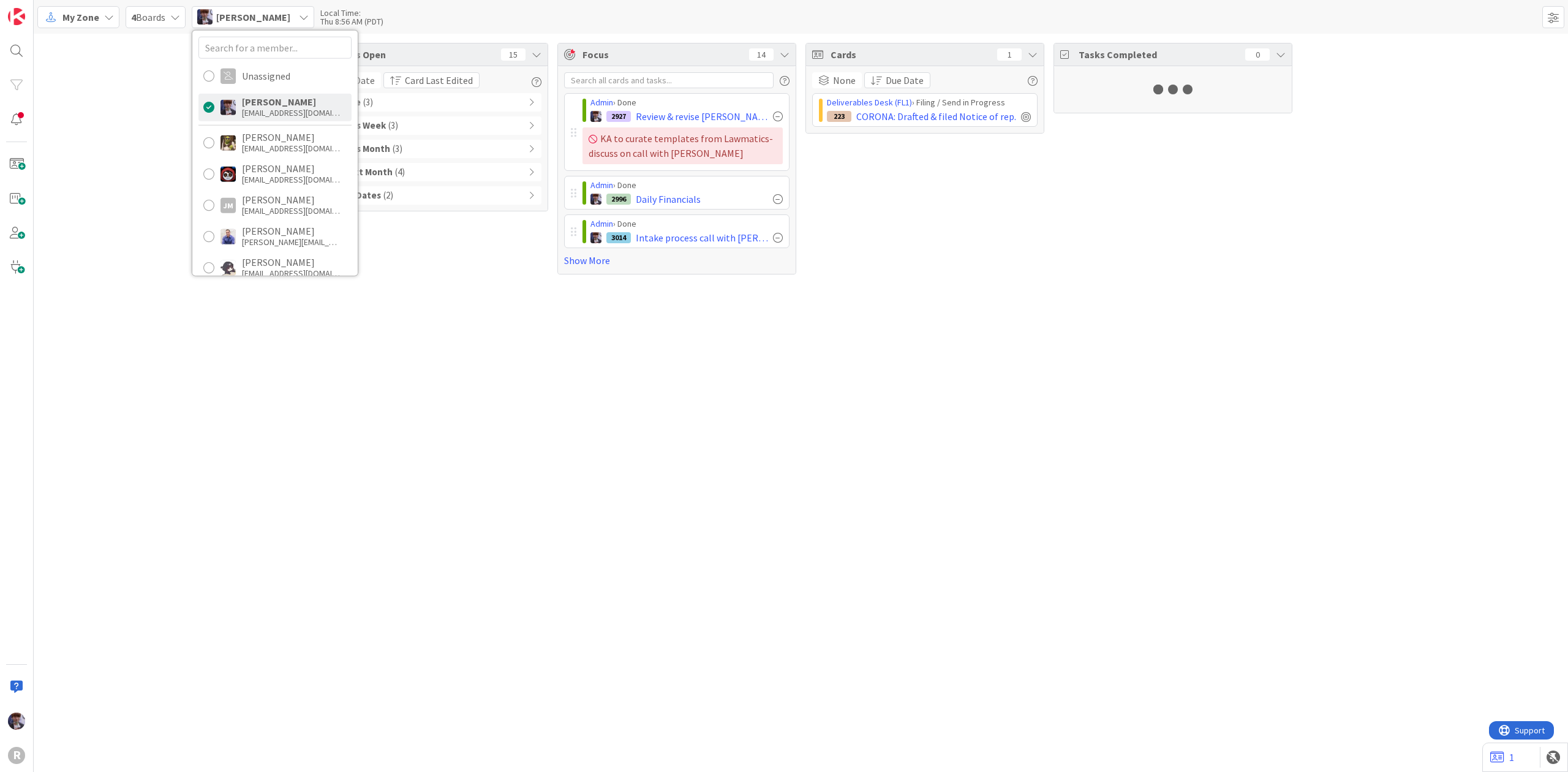
click at [209, 405] on div "Tasks Open 15 Due Date Card Last Edited Overdue ( 3 ) Due This Week ( 3 ) Due T…" at bounding box center [801, 403] width 1534 height 738
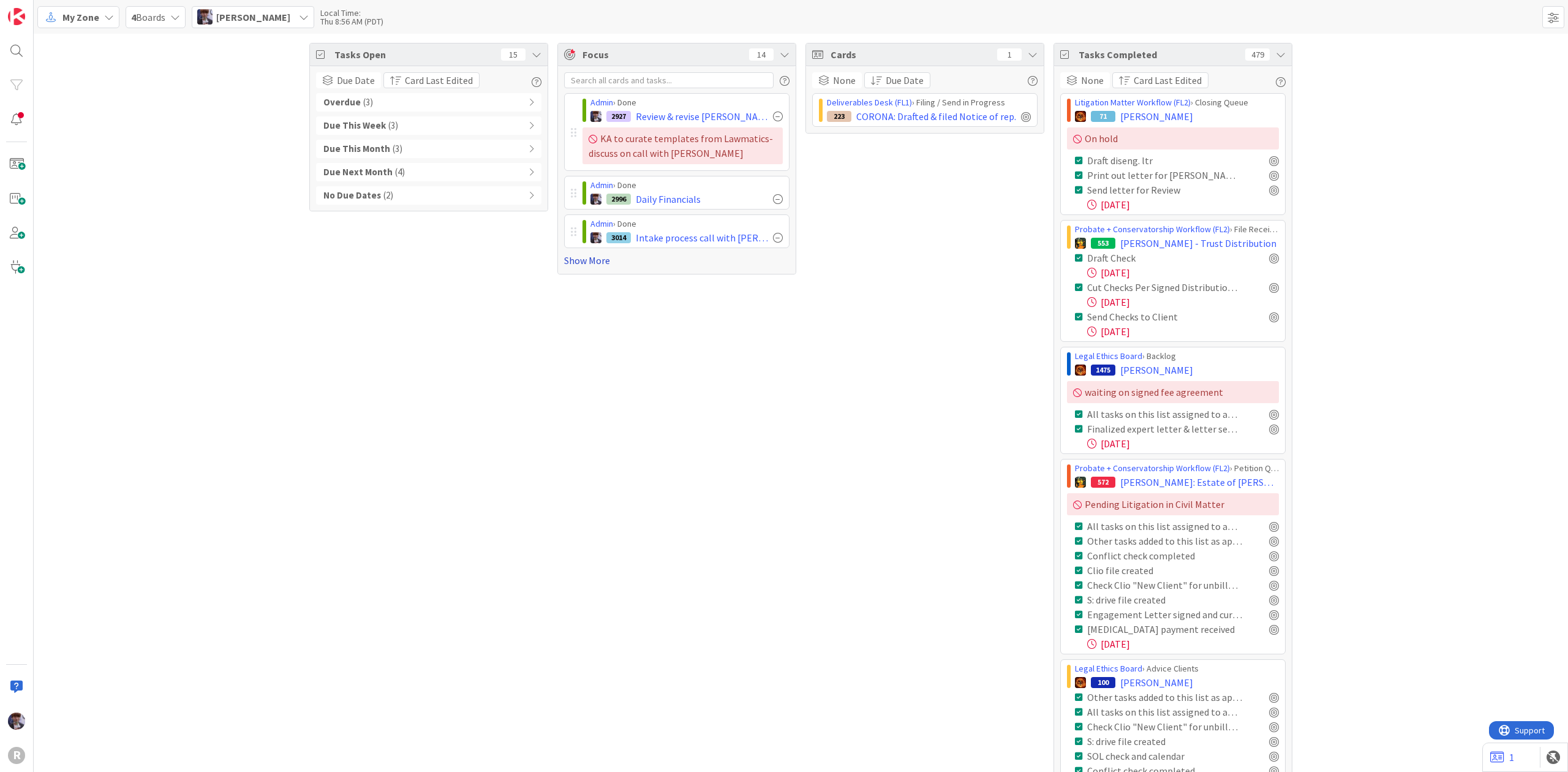
click at [587, 259] on link "Show More" at bounding box center [676, 261] width 225 height 15
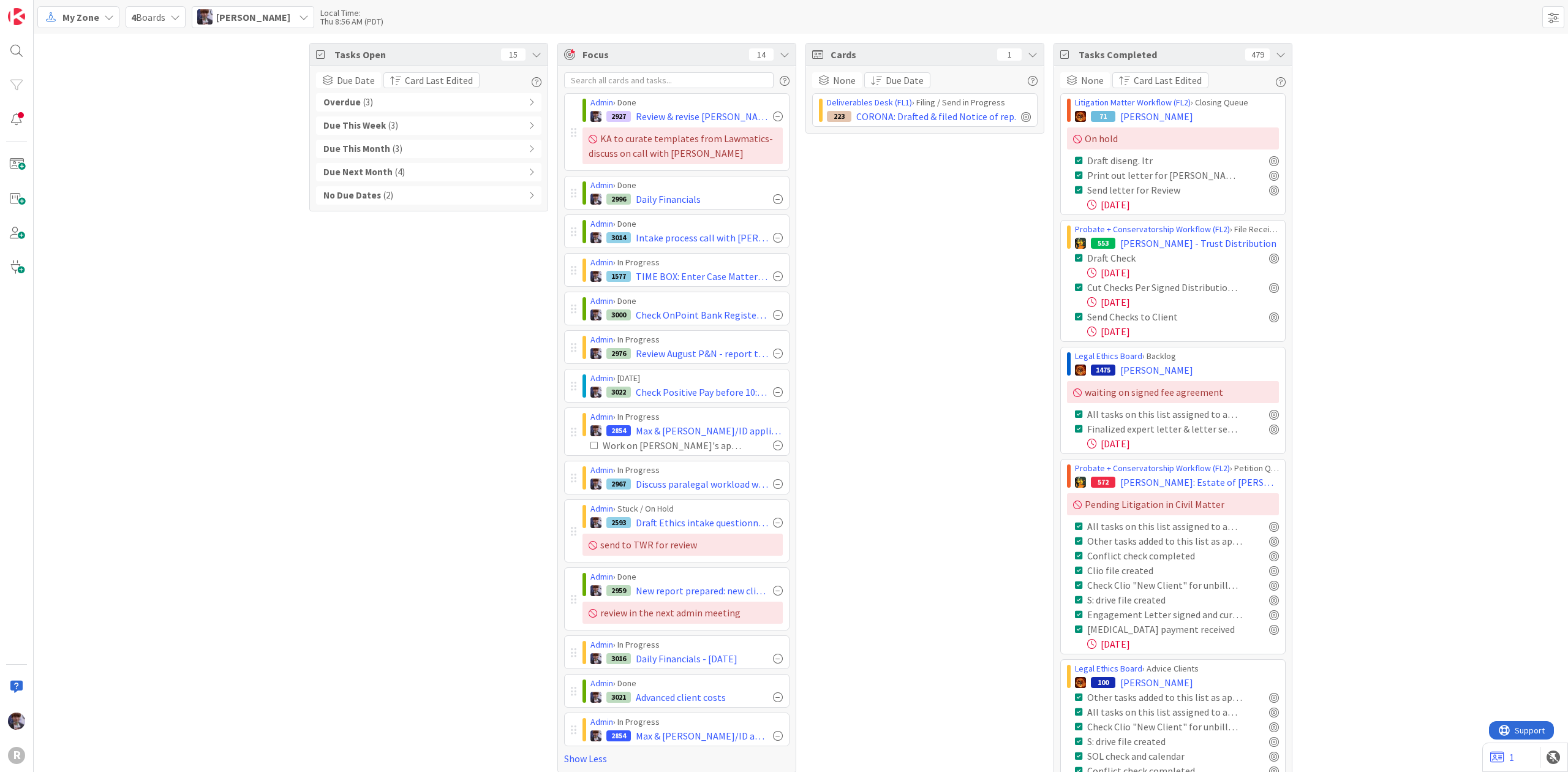
drag, startPoint x: 1274, startPoint y: 57, endPoint x: 1268, endPoint y: 55, distance: 6.3
click at [1276, 55] on icon at bounding box center [1280, 54] width 10 height 10
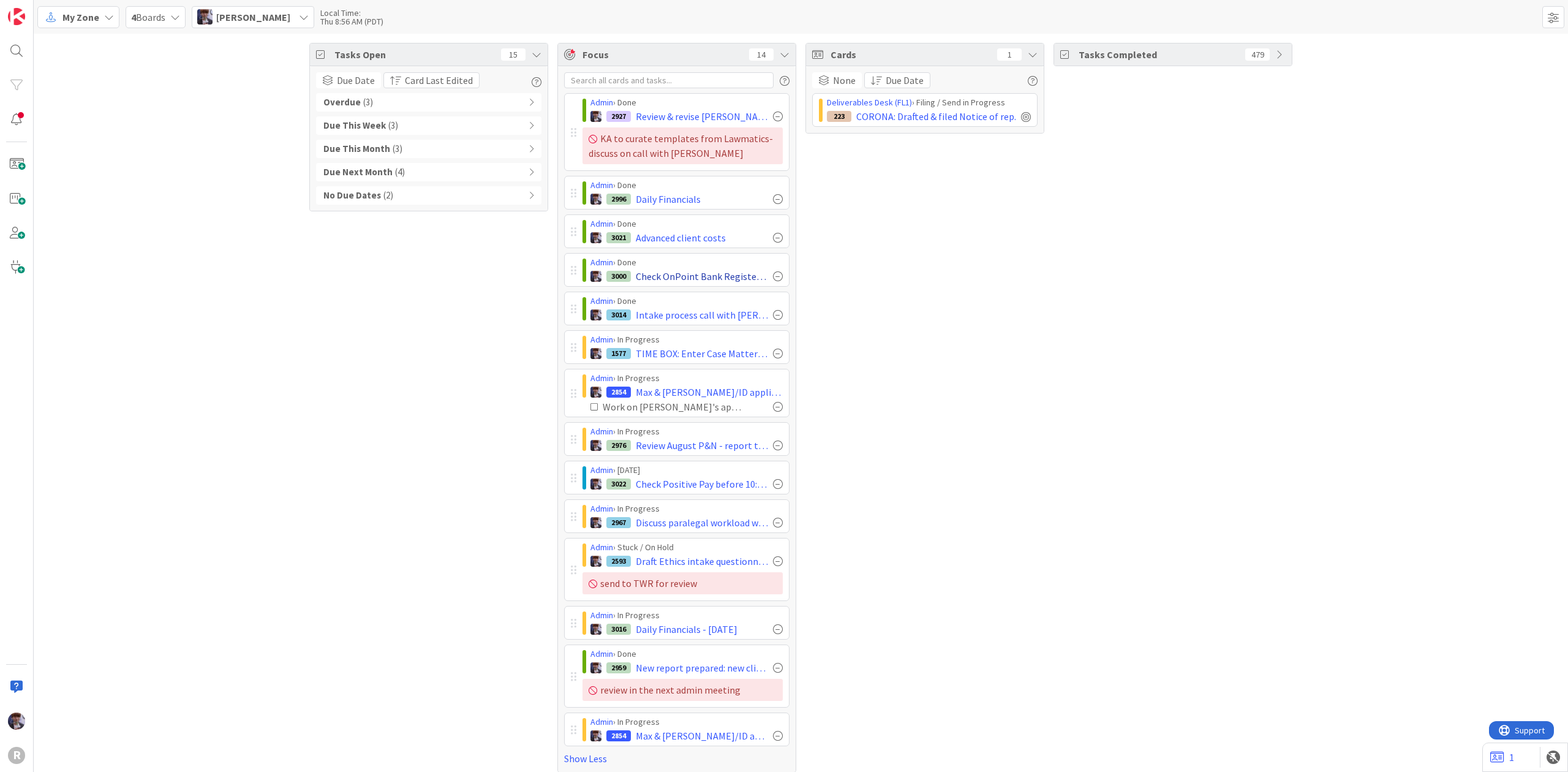
click at [773, 275] on div at bounding box center [777, 276] width 10 height 10
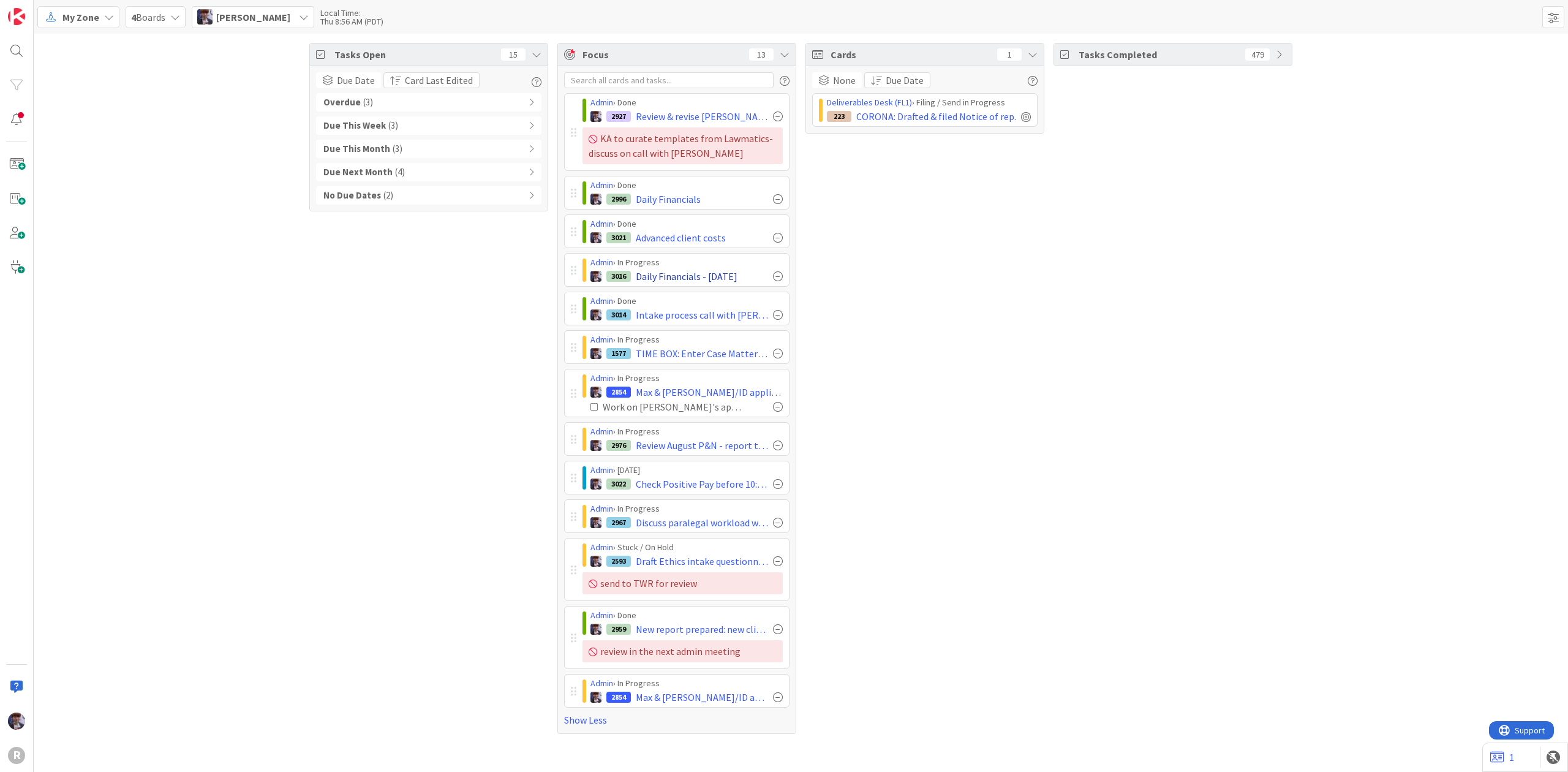
click at [779, 279] on div at bounding box center [777, 276] width 10 height 10
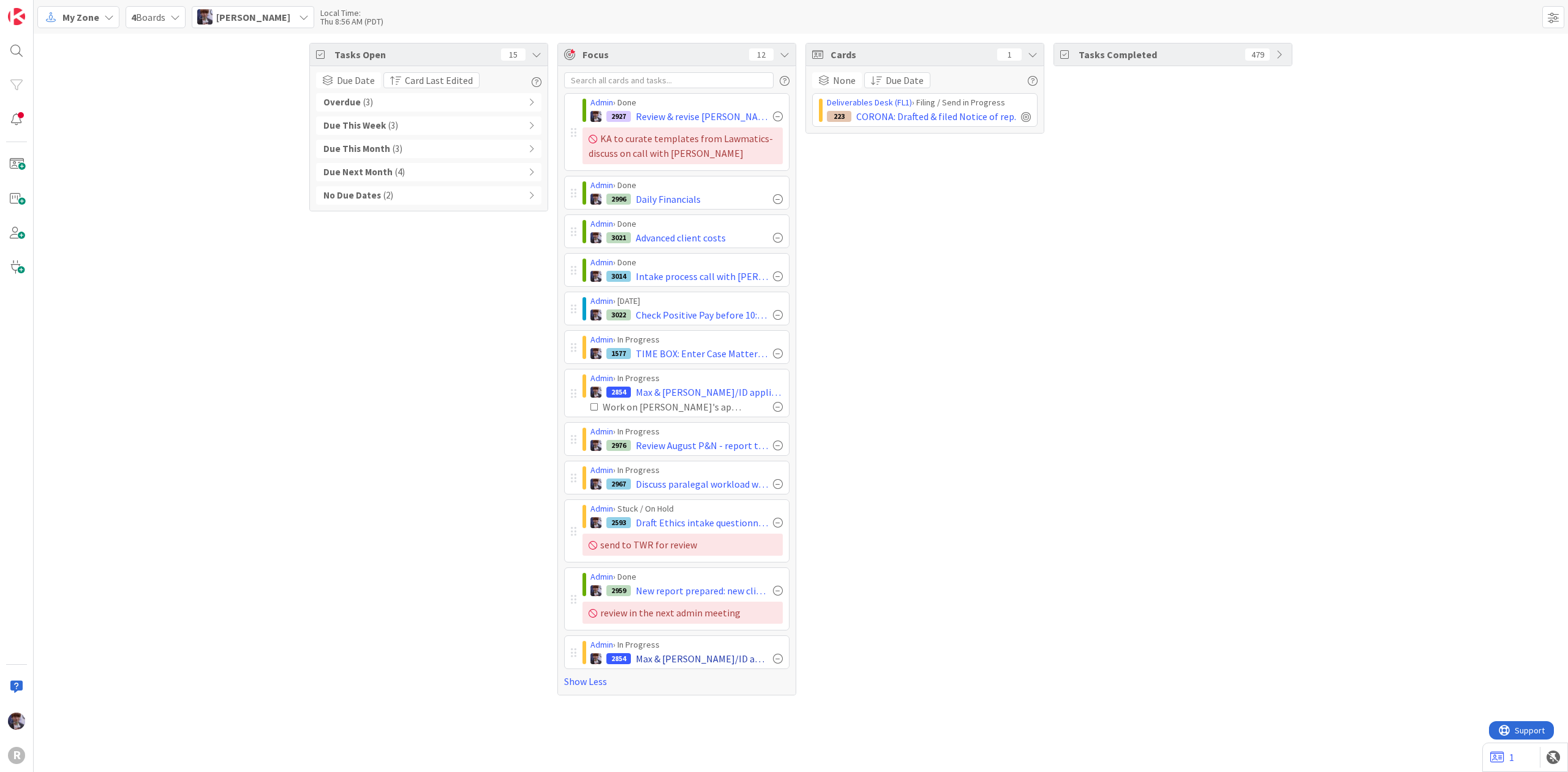
click at [777, 662] on div at bounding box center [777, 658] width 10 height 10
click at [290, 13] on span "[PERSON_NAME]" at bounding box center [253, 17] width 74 height 15
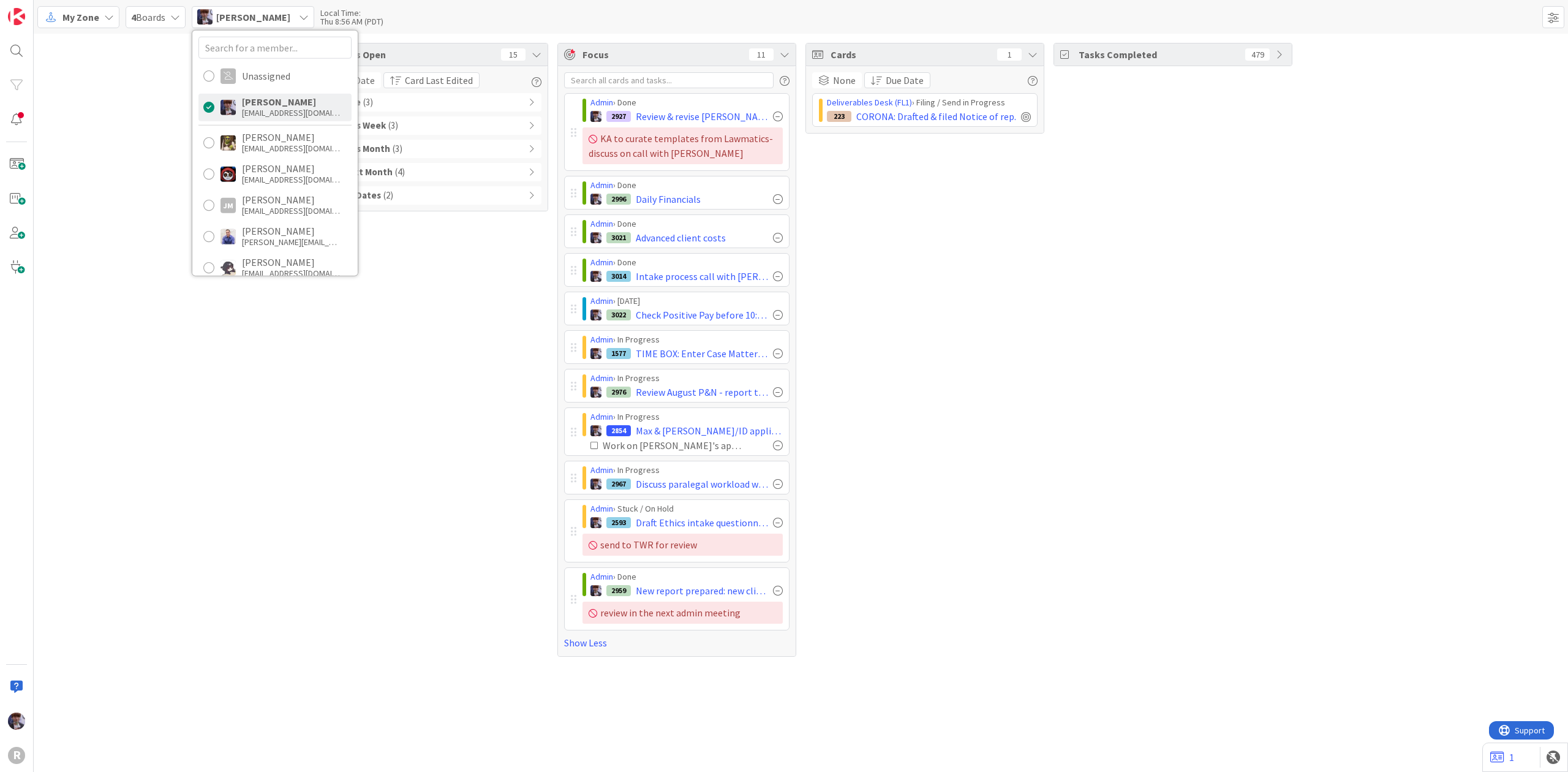
click at [86, 18] on span "My Zone" at bounding box center [81, 17] width 37 height 15
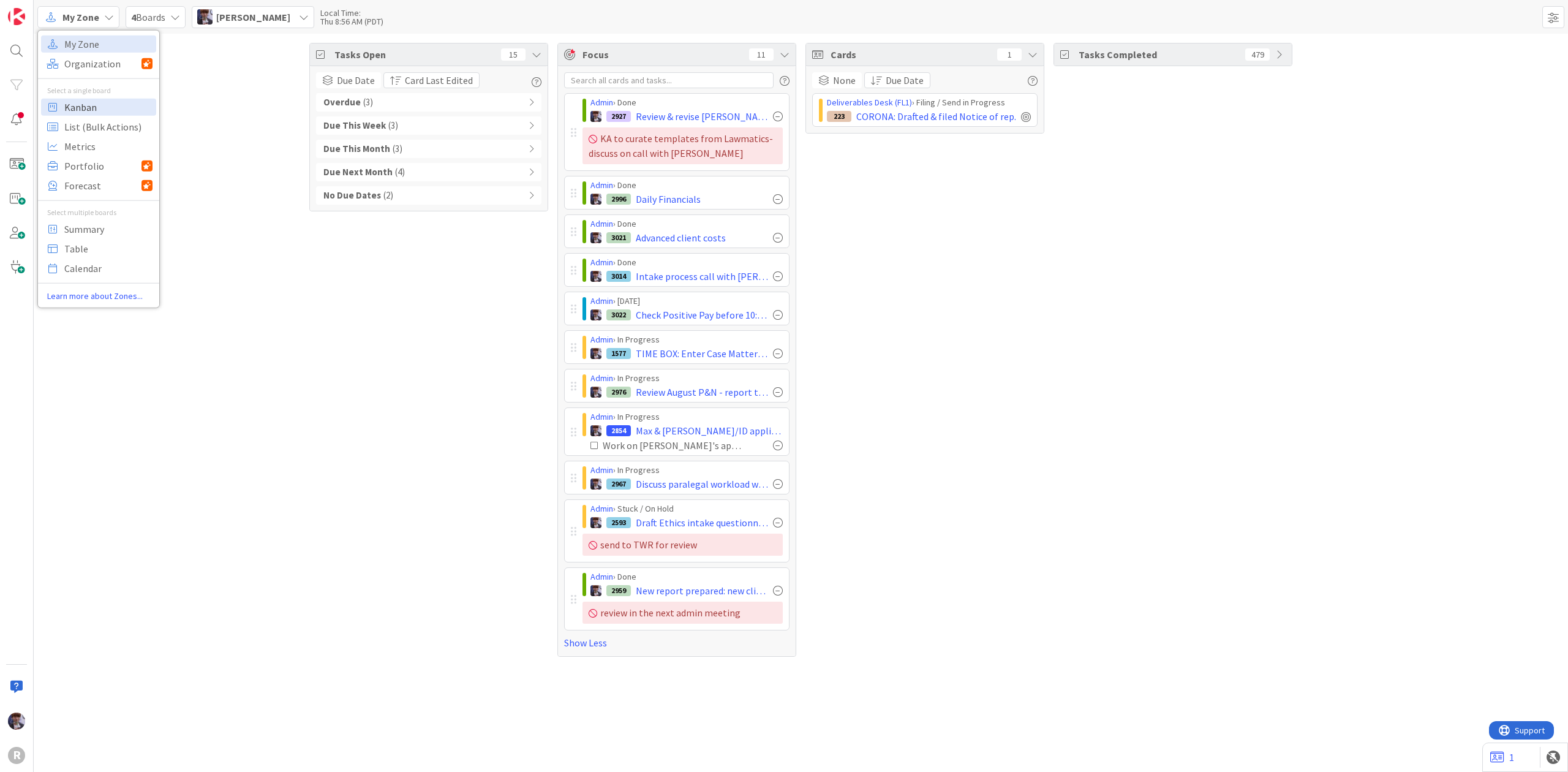
click at [102, 115] on span "Kanban" at bounding box center [109, 106] width 88 height 19
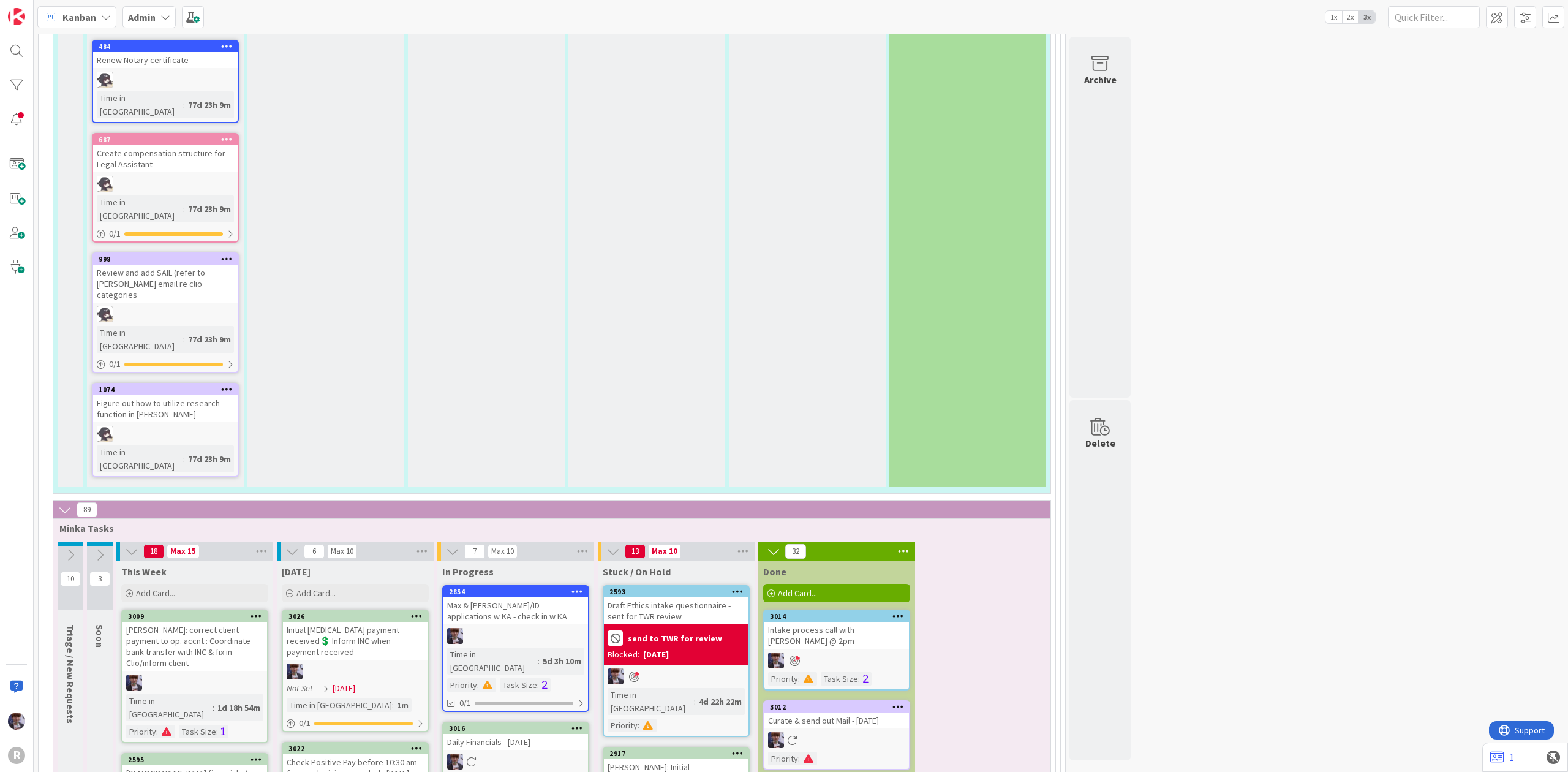
scroll to position [2369, 0]
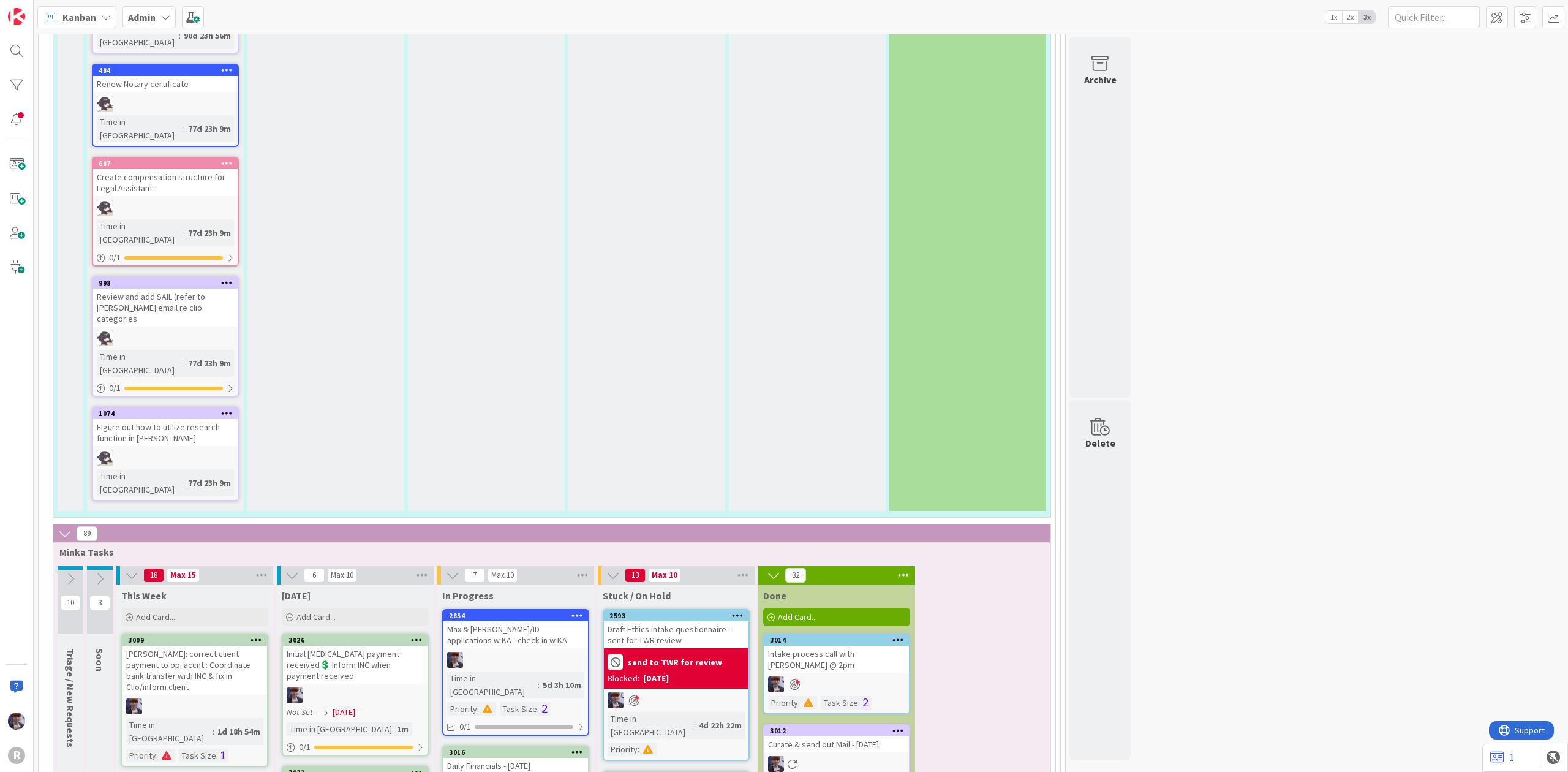
click at [420, 635] on icon at bounding box center [416, 640] width 11 height 9
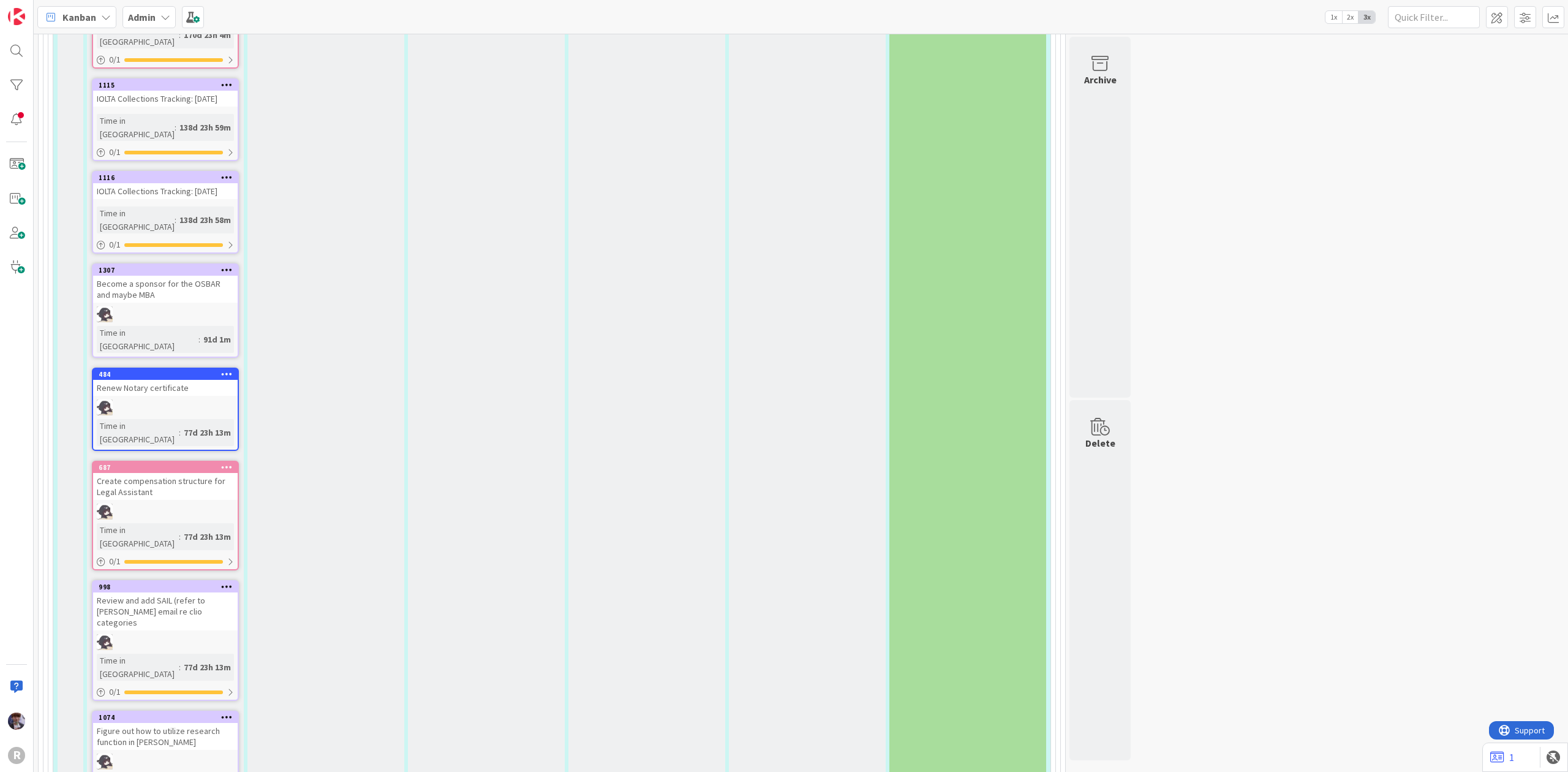
scroll to position [1879, 0]
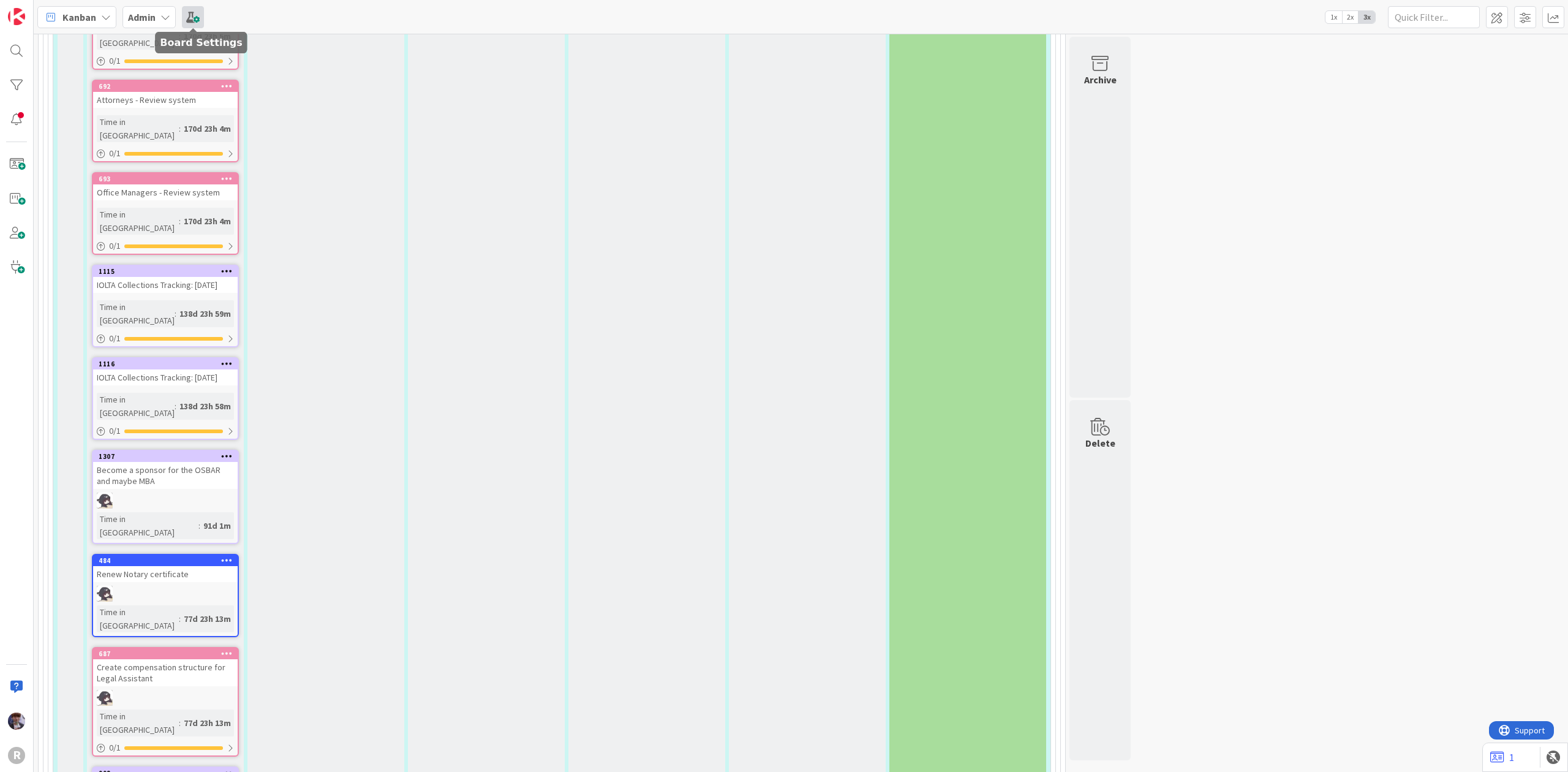
click at [194, 16] on span at bounding box center [192, 17] width 22 height 22
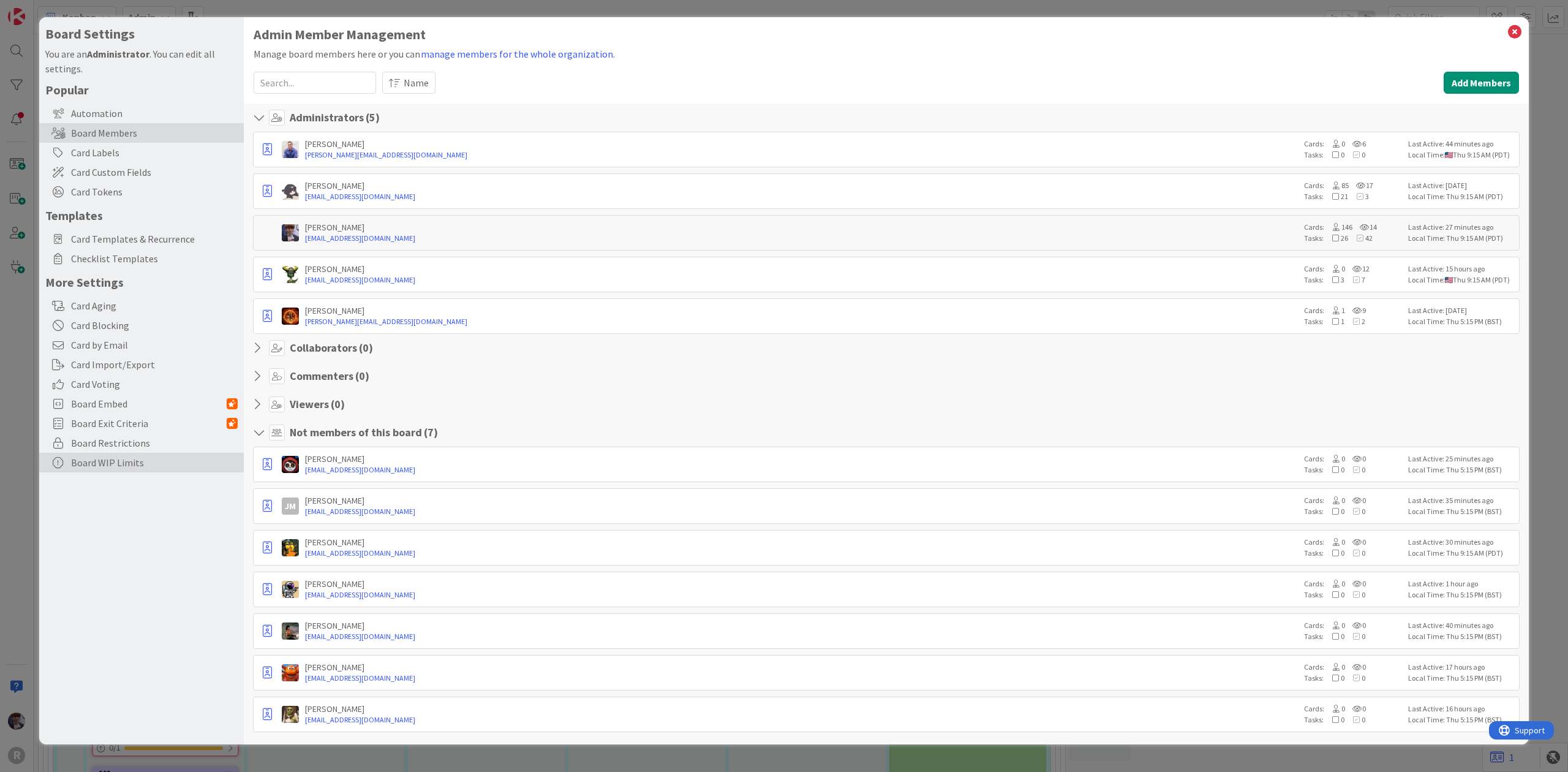
click at [81, 465] on div "Board WIP Limits" at bounding box center [141, 463] width 205 height 19
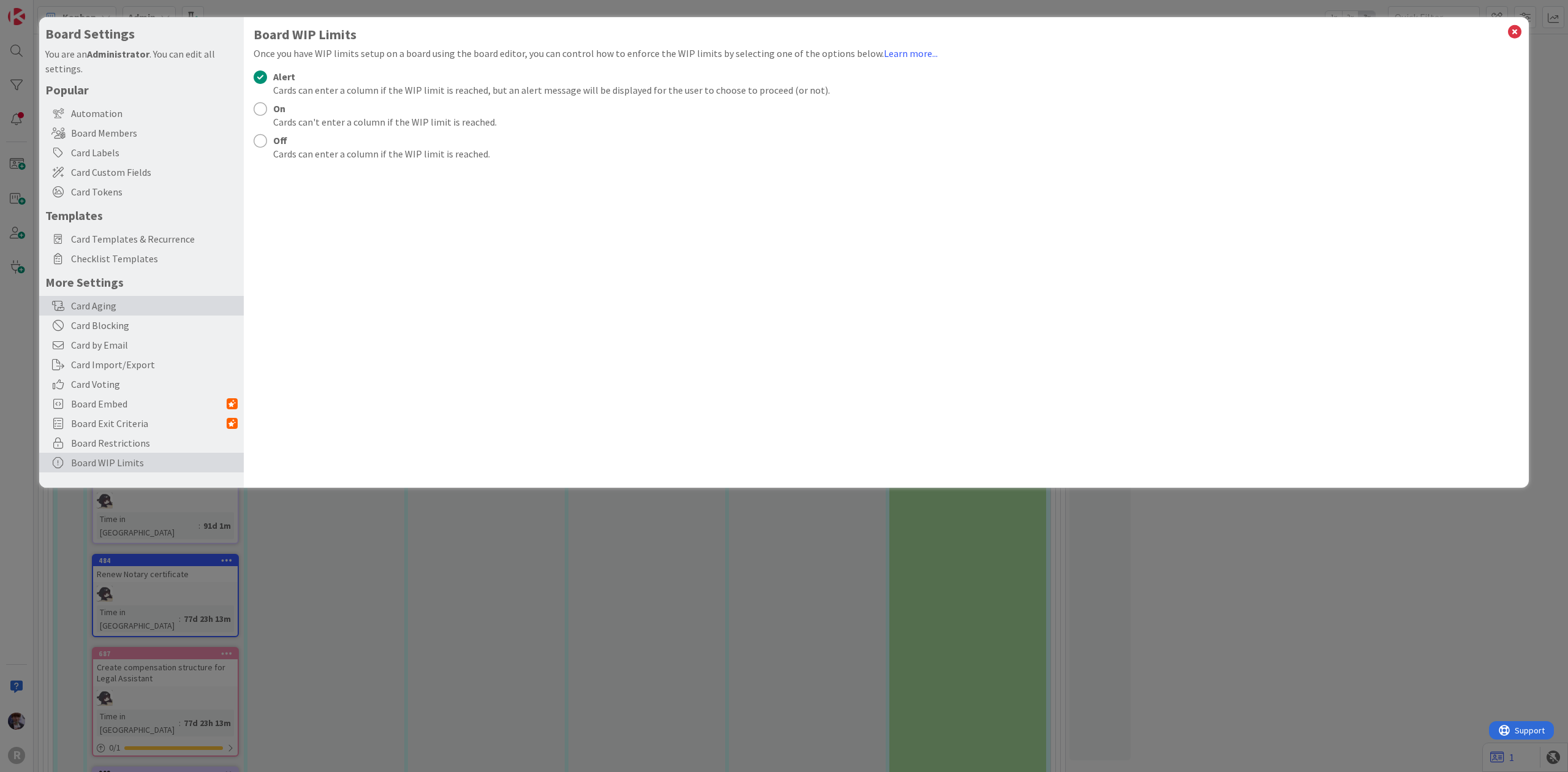
click at [155, 307] on div "Card Aging" at bounding box center [141, 306] width 205 height 19
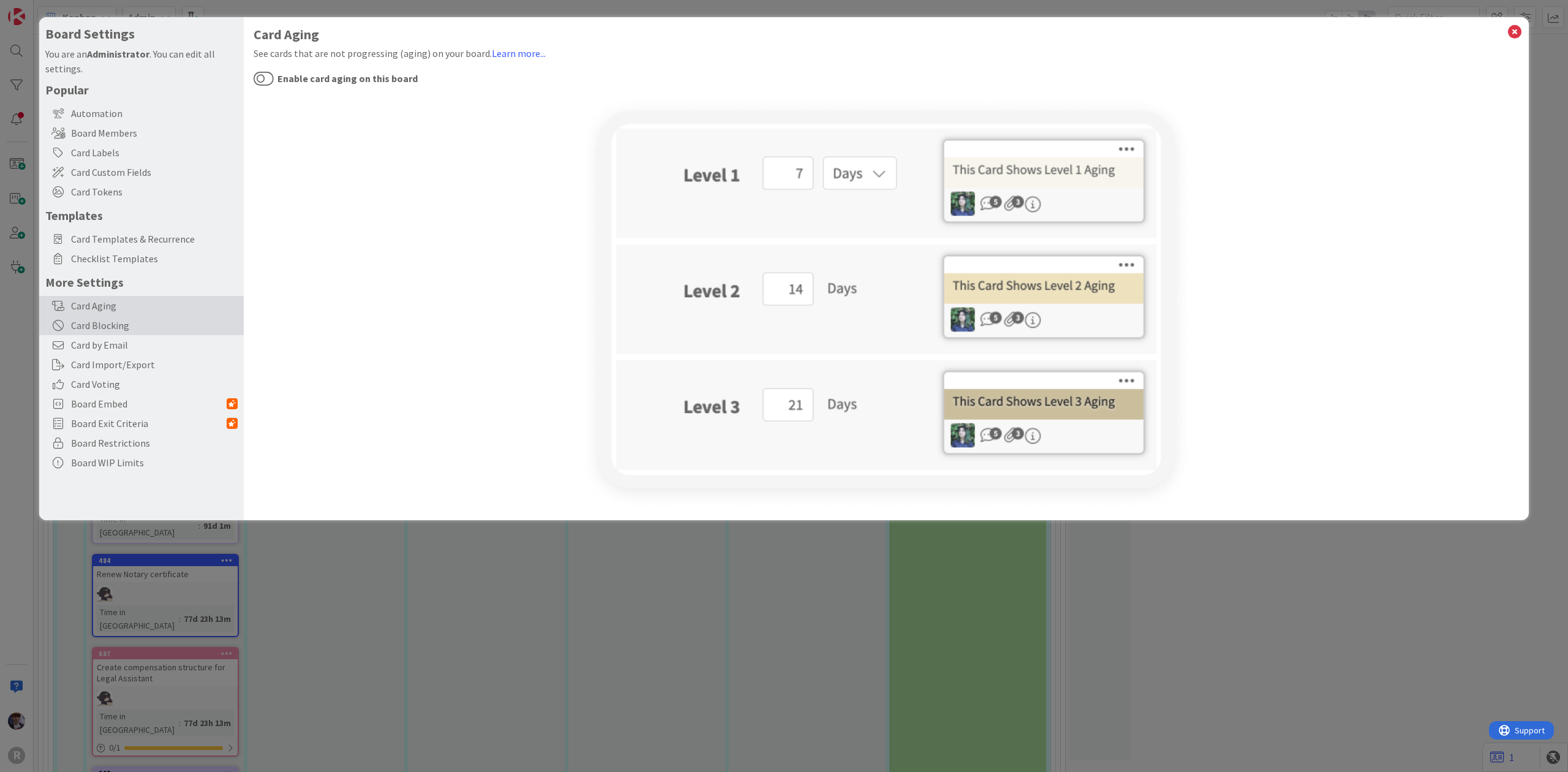
click at [141, 327] on div "Card Blocking" at bounding box center [141, 325] width 205 height 19
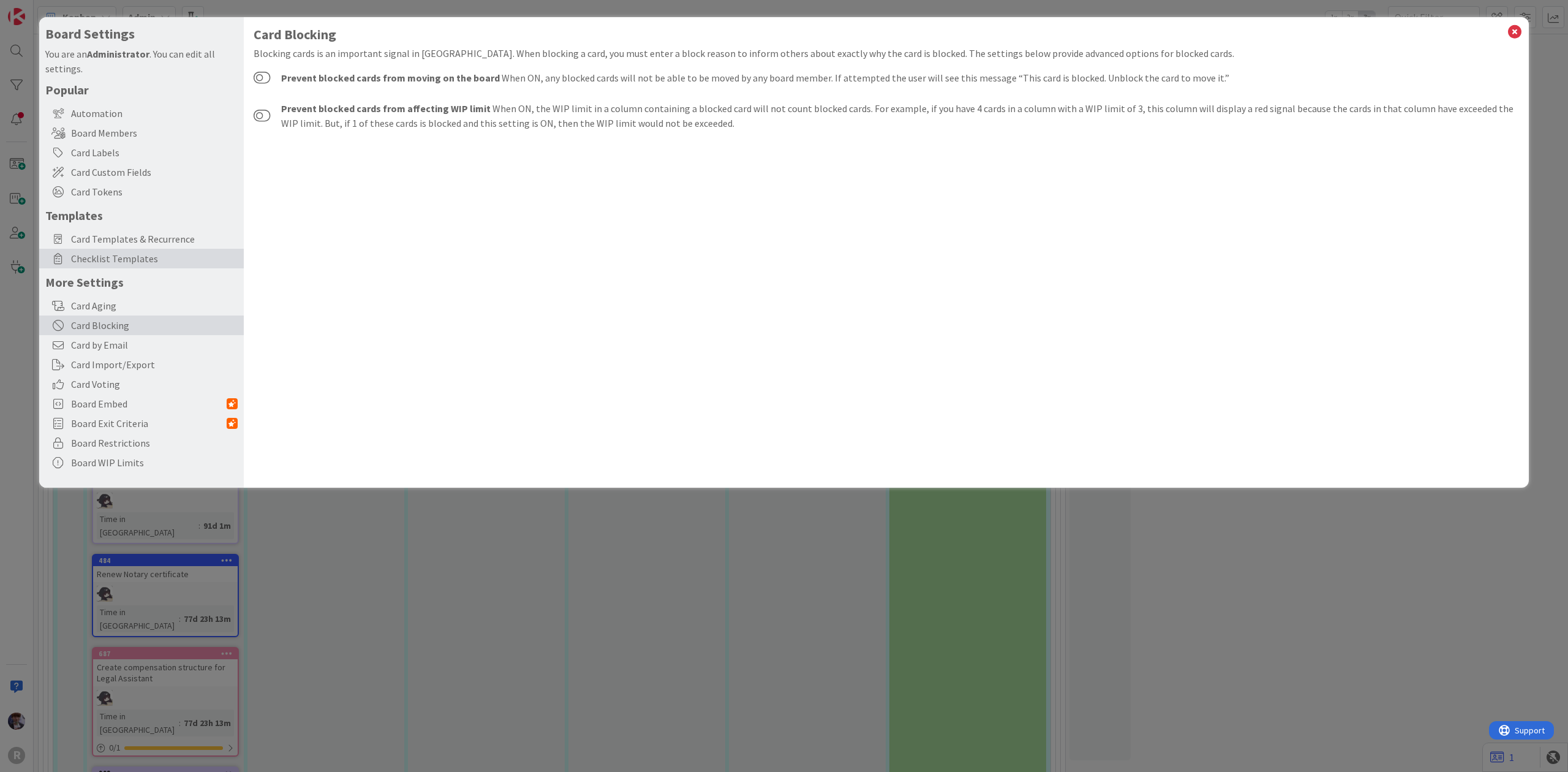
click at [145, 260] on span "Checklist Templates" at bounding box center [154, 258] width 167 height 15
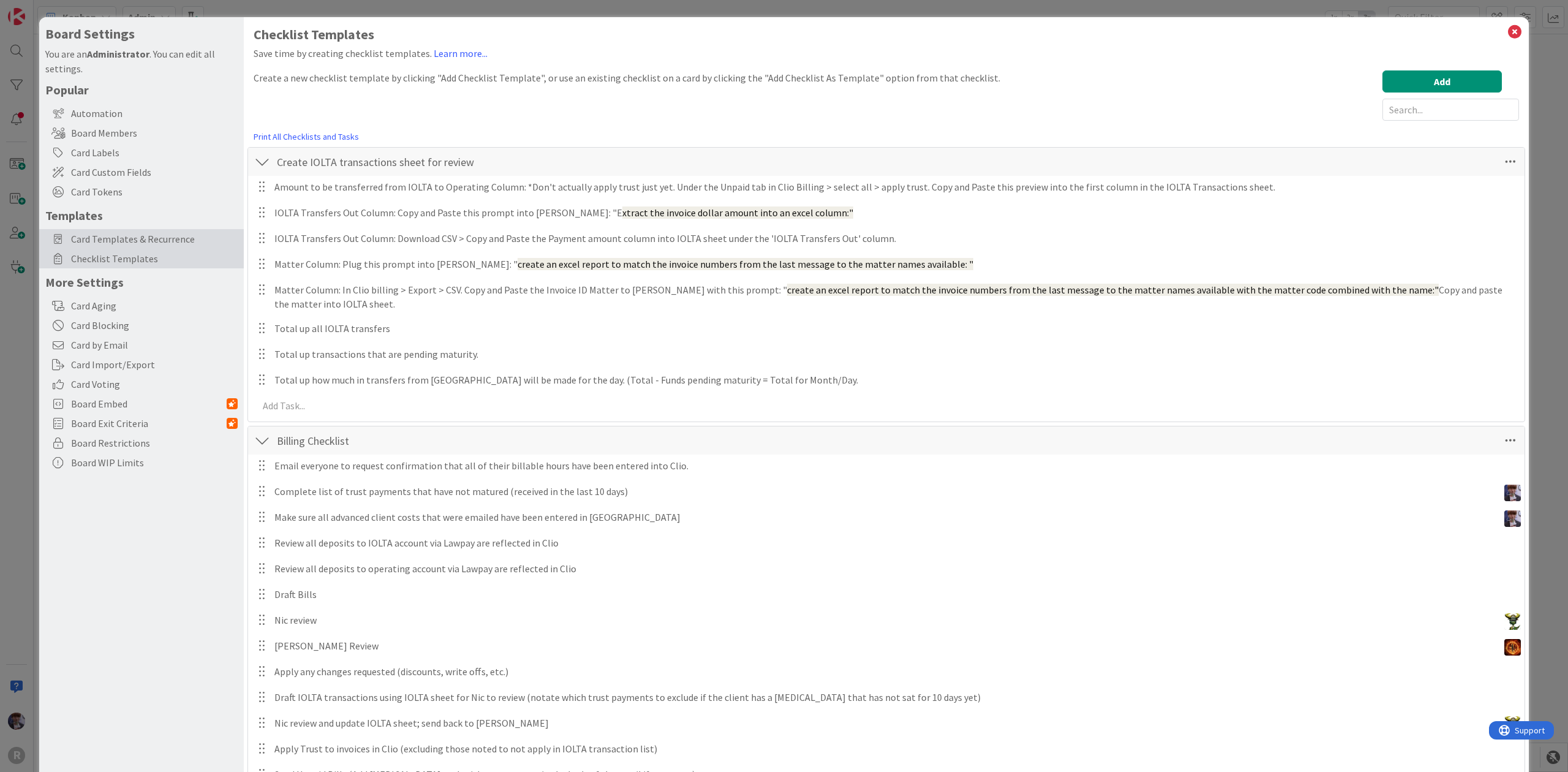
click at [143, 239] on span "Card Templates & Recurrence" at bounding box center [154, 238] width 167 height 15
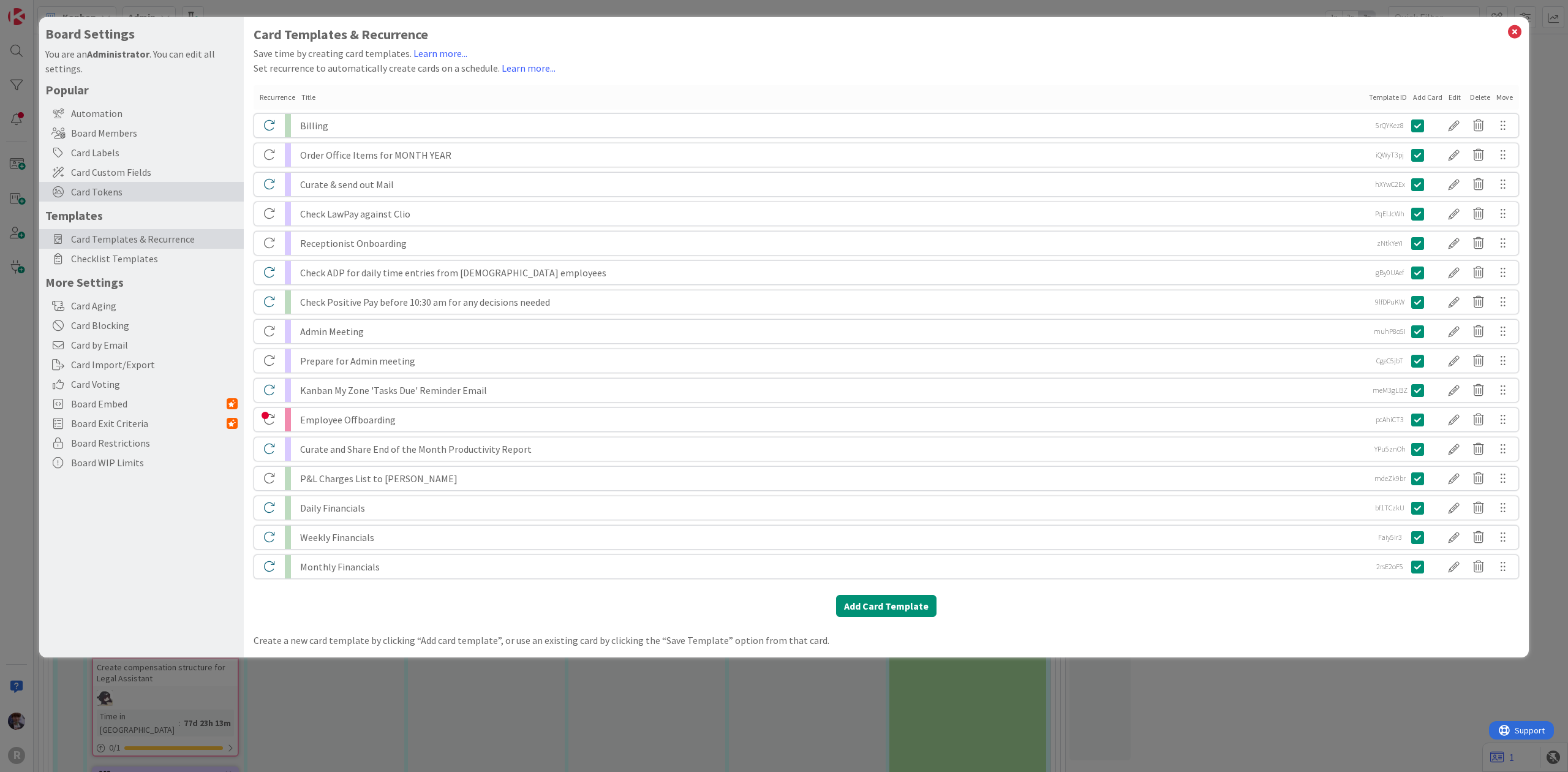
click at [155, 191] on span "Card Tokens" at bounding box center [154, 192] width 167 height 15
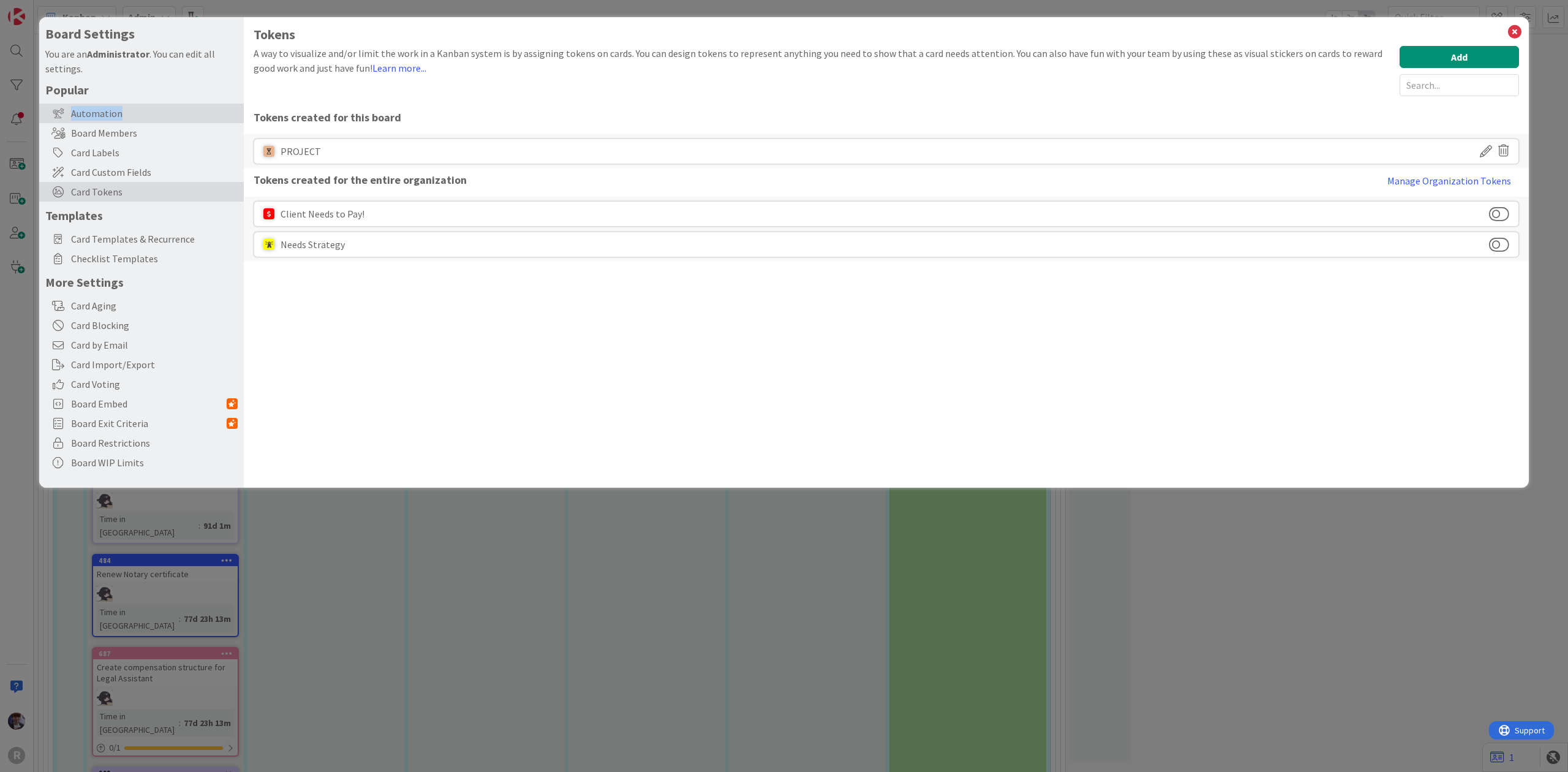
click at [118, 106] on div "Automation" at bounding box center [141, 113] width 205 height 19
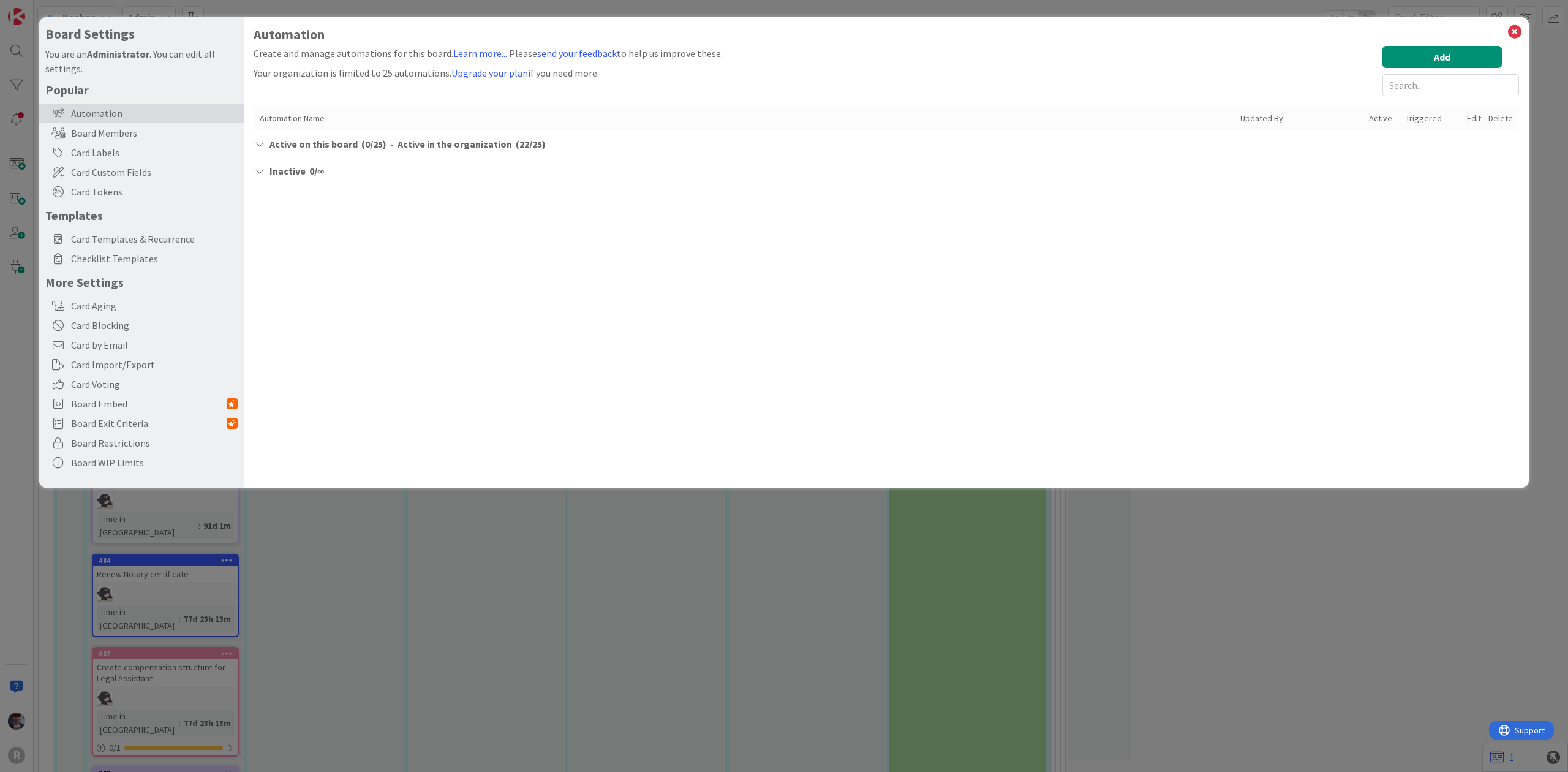
click at [28, 347] on div "Board Settings You are an Administrator . You can edit all settings. Popular Au…" at bounding box center [784, 386] width 1568 height 772
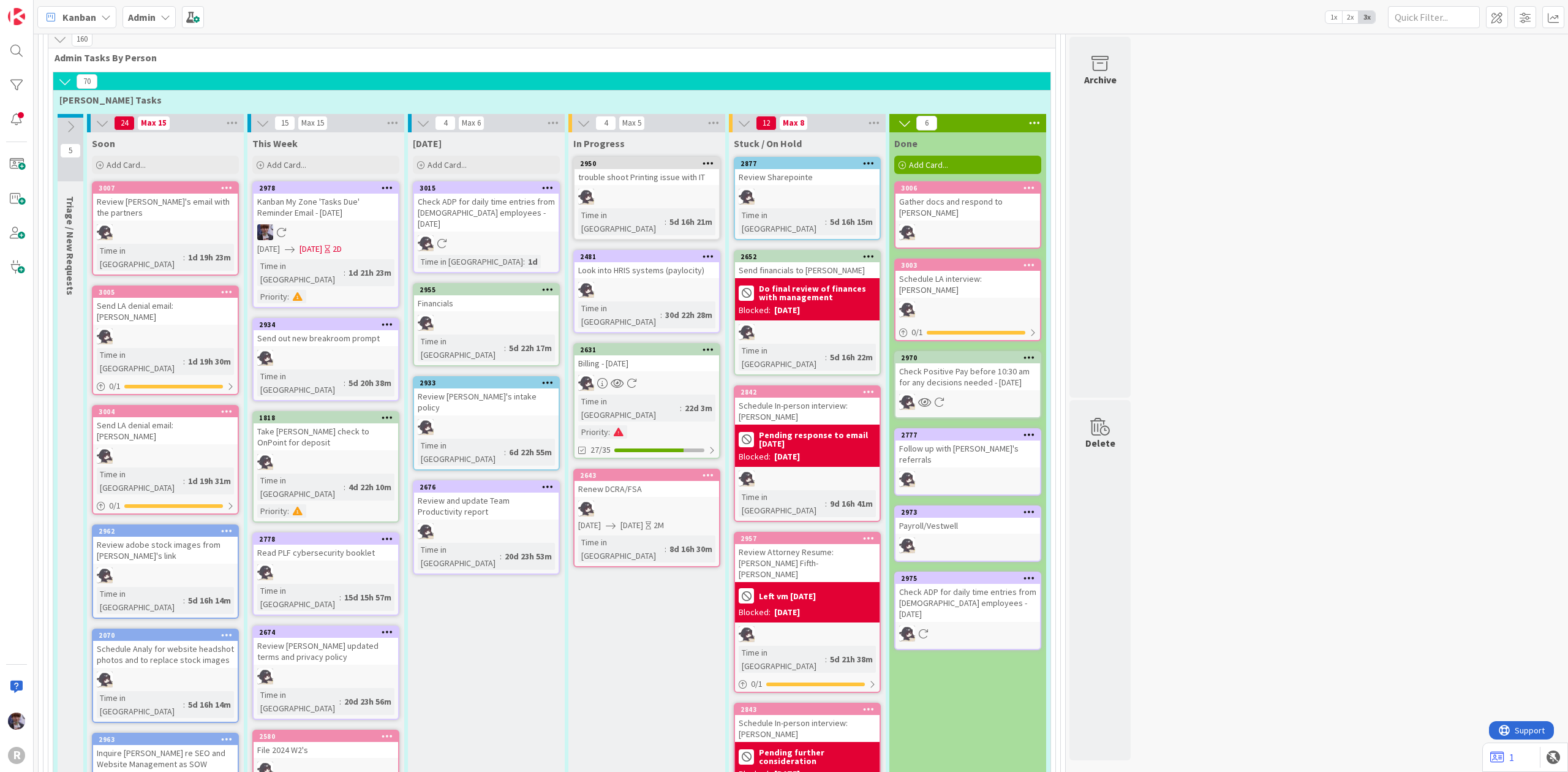
scroll to position [0, 0]
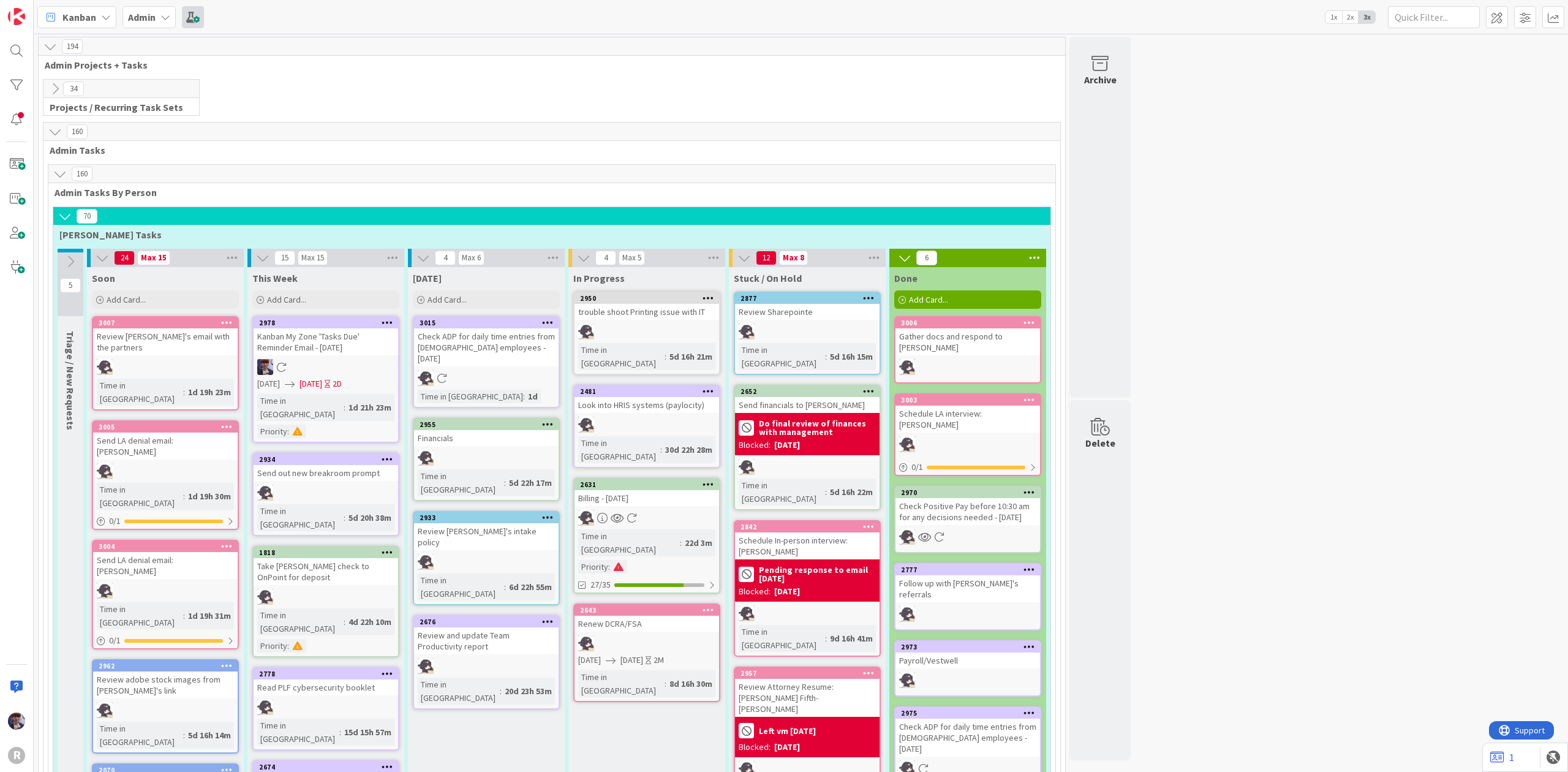
click at [189, 22] on span at bounding box center [192, 17] width 22 height 22
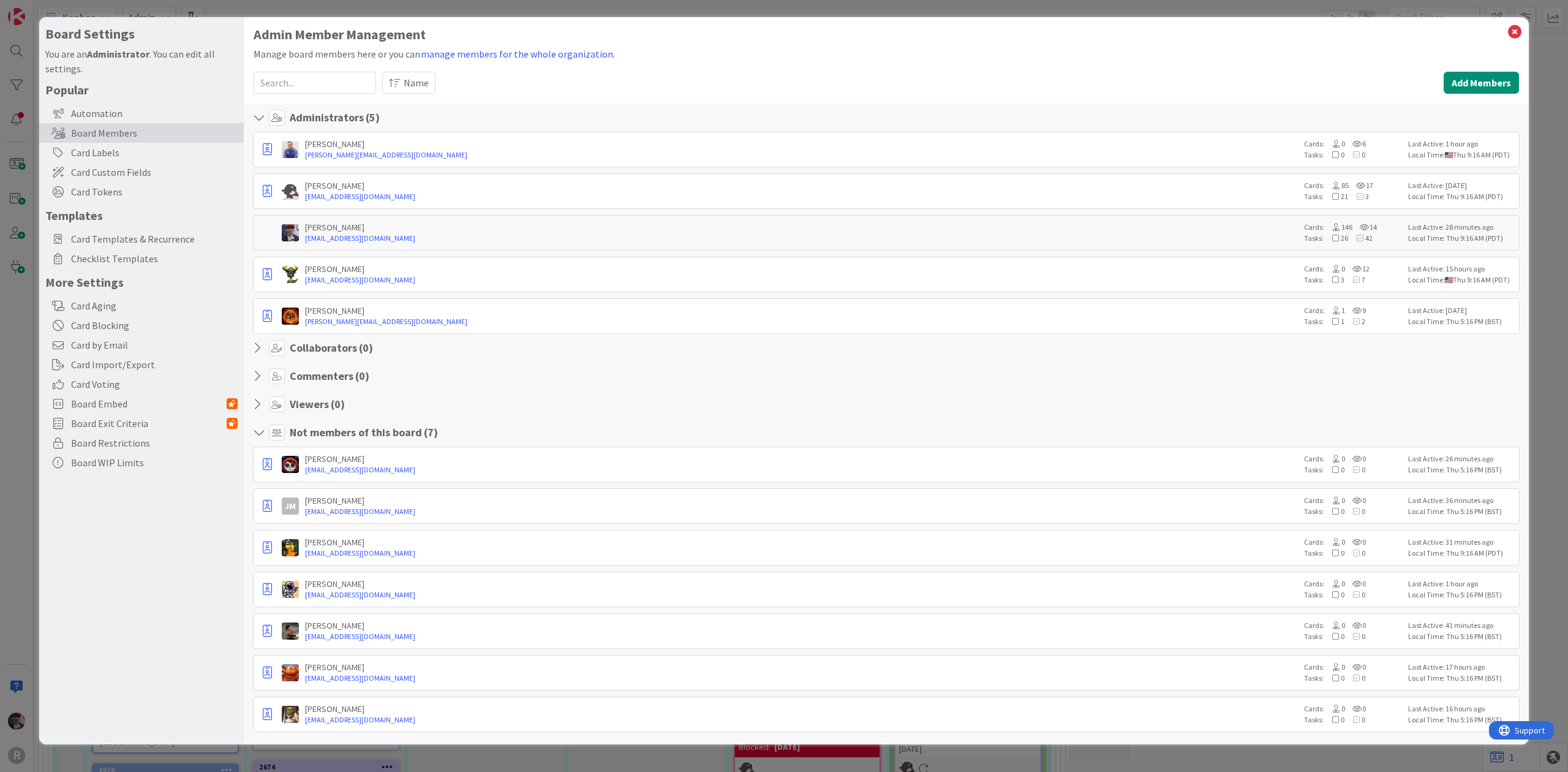
click at [23, 231] on div "Board Settings You are an Administrator . You can edit all settings. Popular Au…" at bounding box center [784, 386] width 1568 height 772
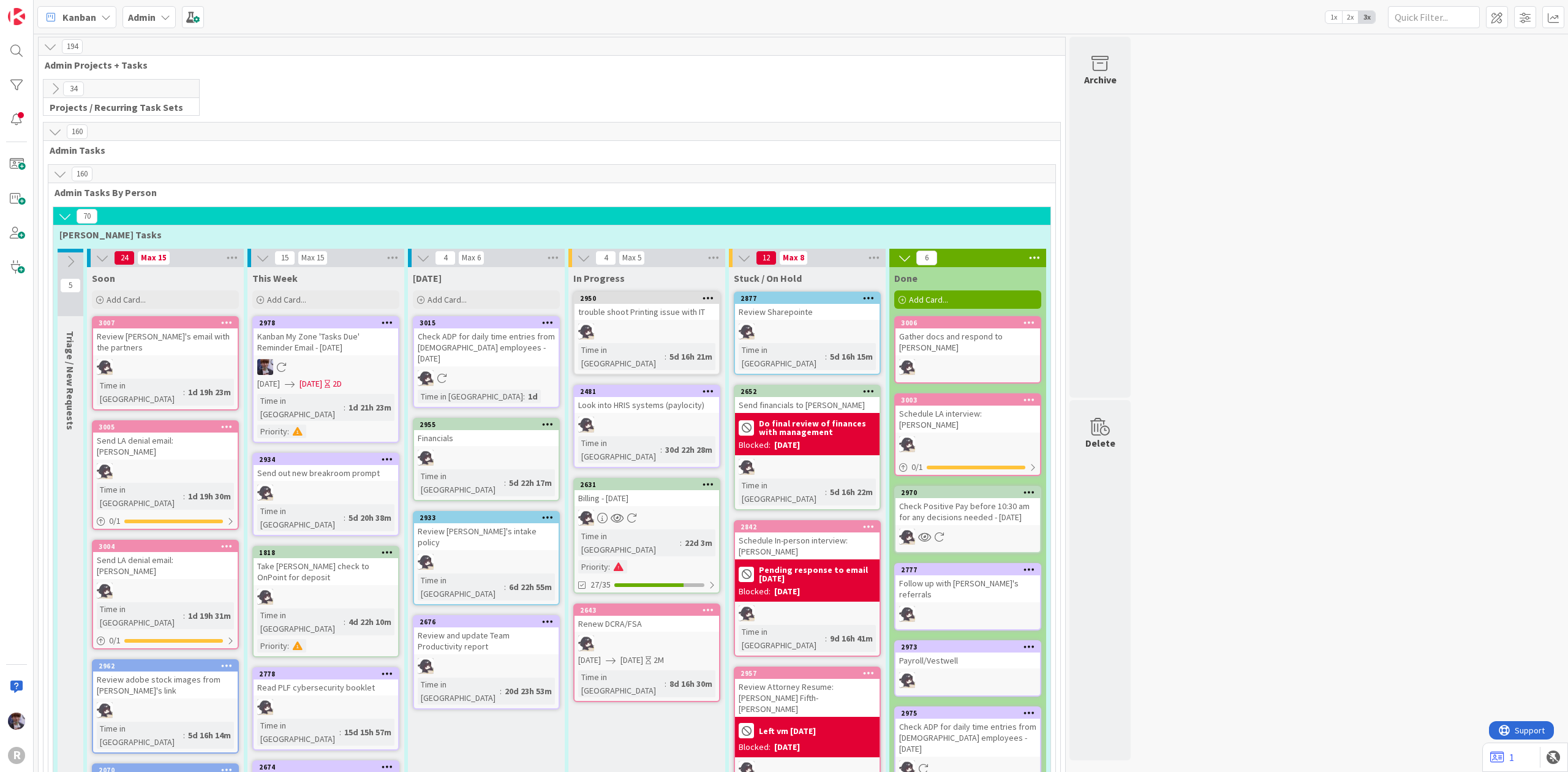
click at [145, 28] on div "Kanban Admin 1x 2x 3x" at bounding box center [801, 17] width 1534 height 34
click at [152, 23] on span "Admin" at bounding box center [141, 17] width 27 height 15
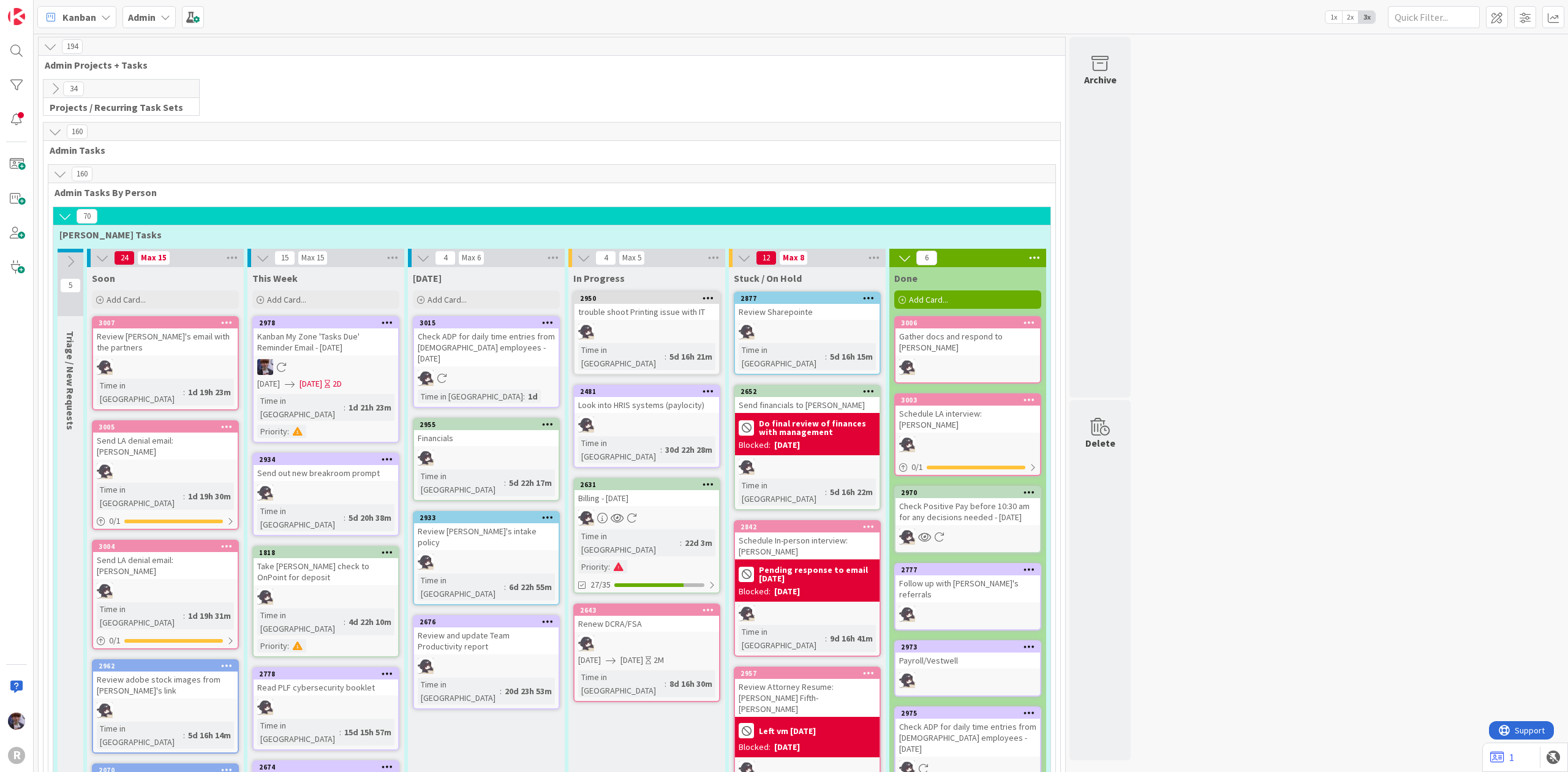
click at [145, 15] on b "Admin" at bounding box center [141, 17] width 27 height 12
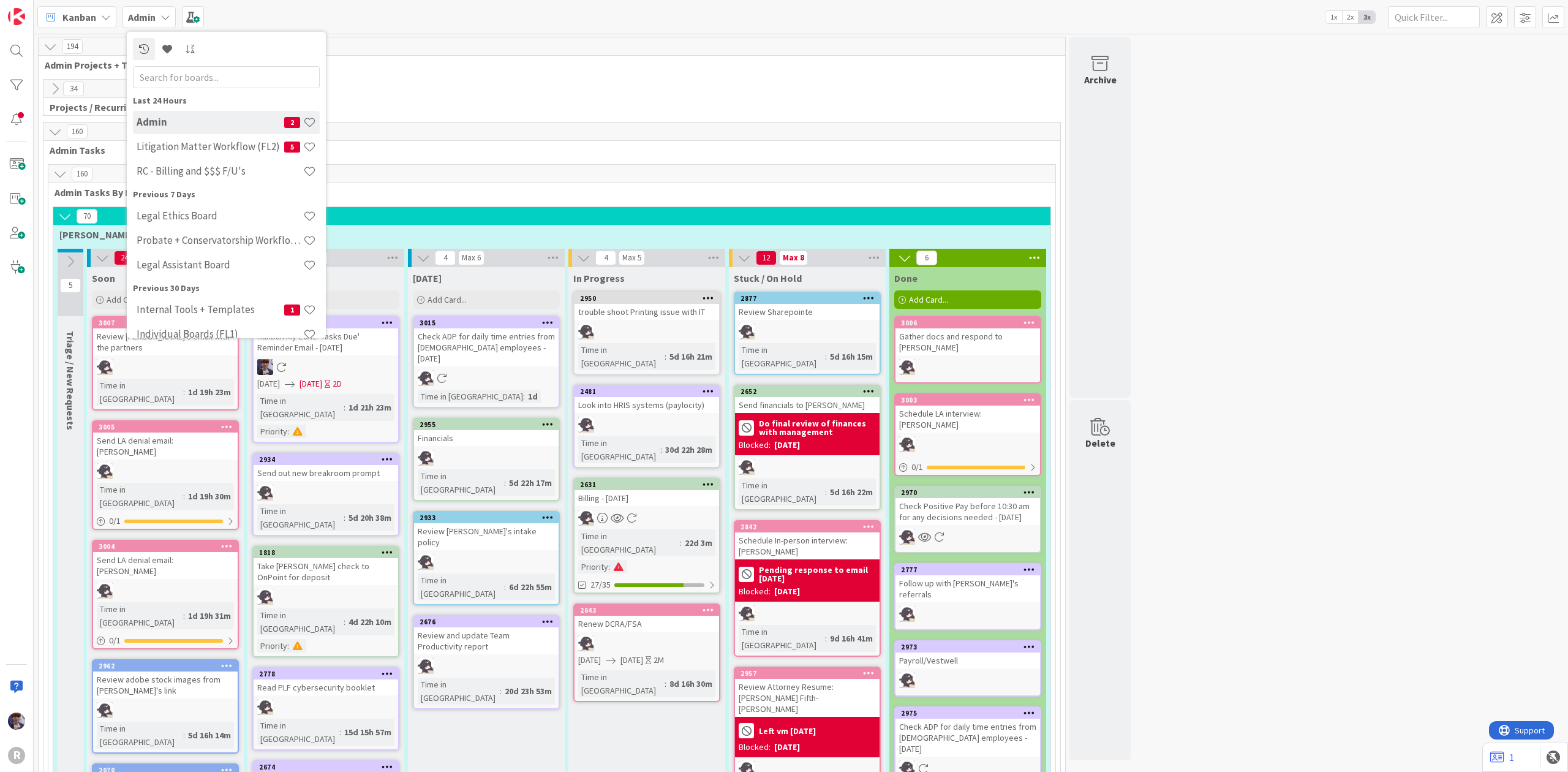
click at [91, 17] on span "Kanban" at bounding box center [79, 17] width 34 height 15
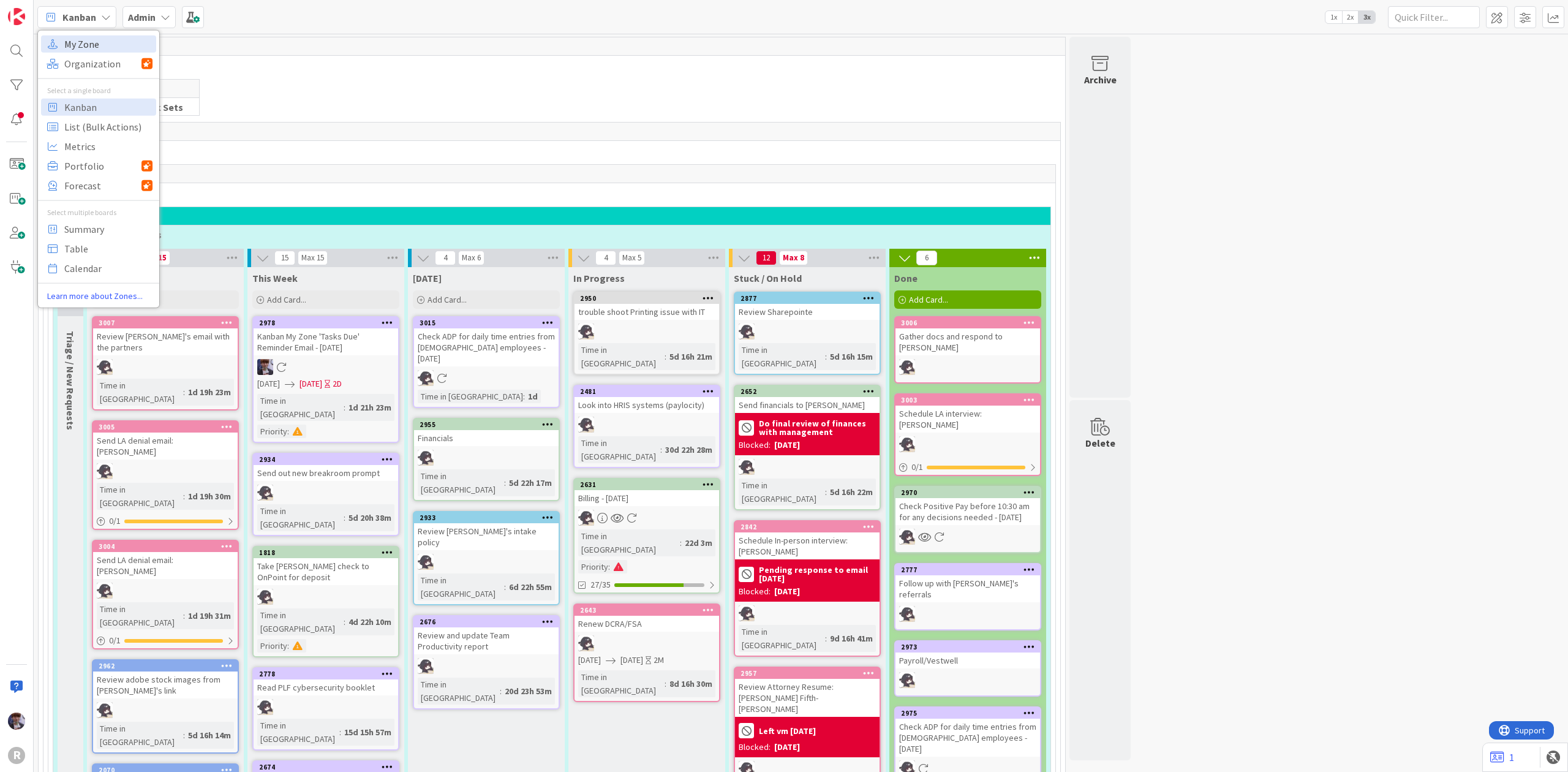
click at [86, 42] on span "My Zone" at bounding box center [109, 43] width 88 height 19
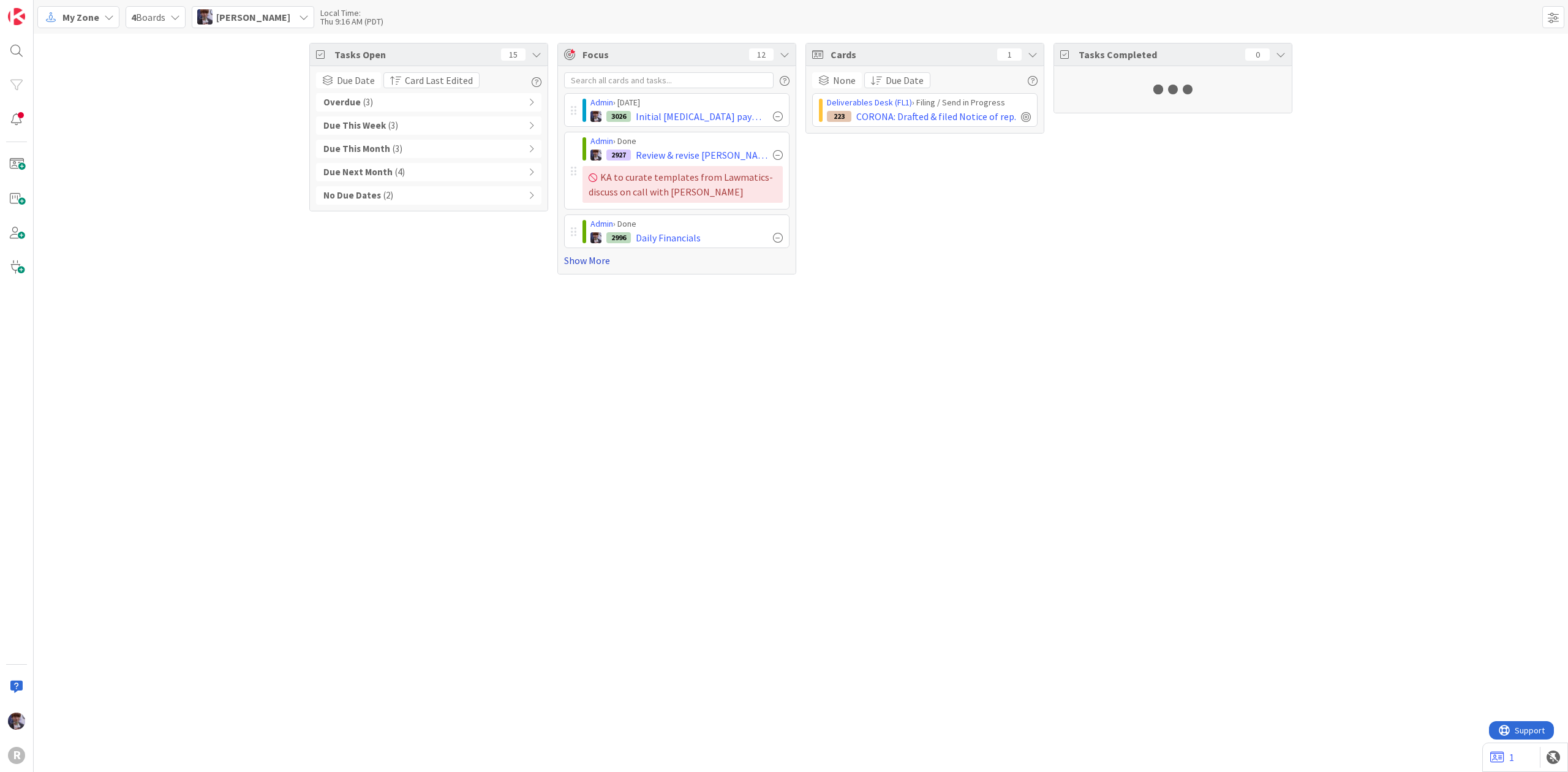
click at [588, 267] on link "Show More" at bounding box center [676, 261] width 225 height 15
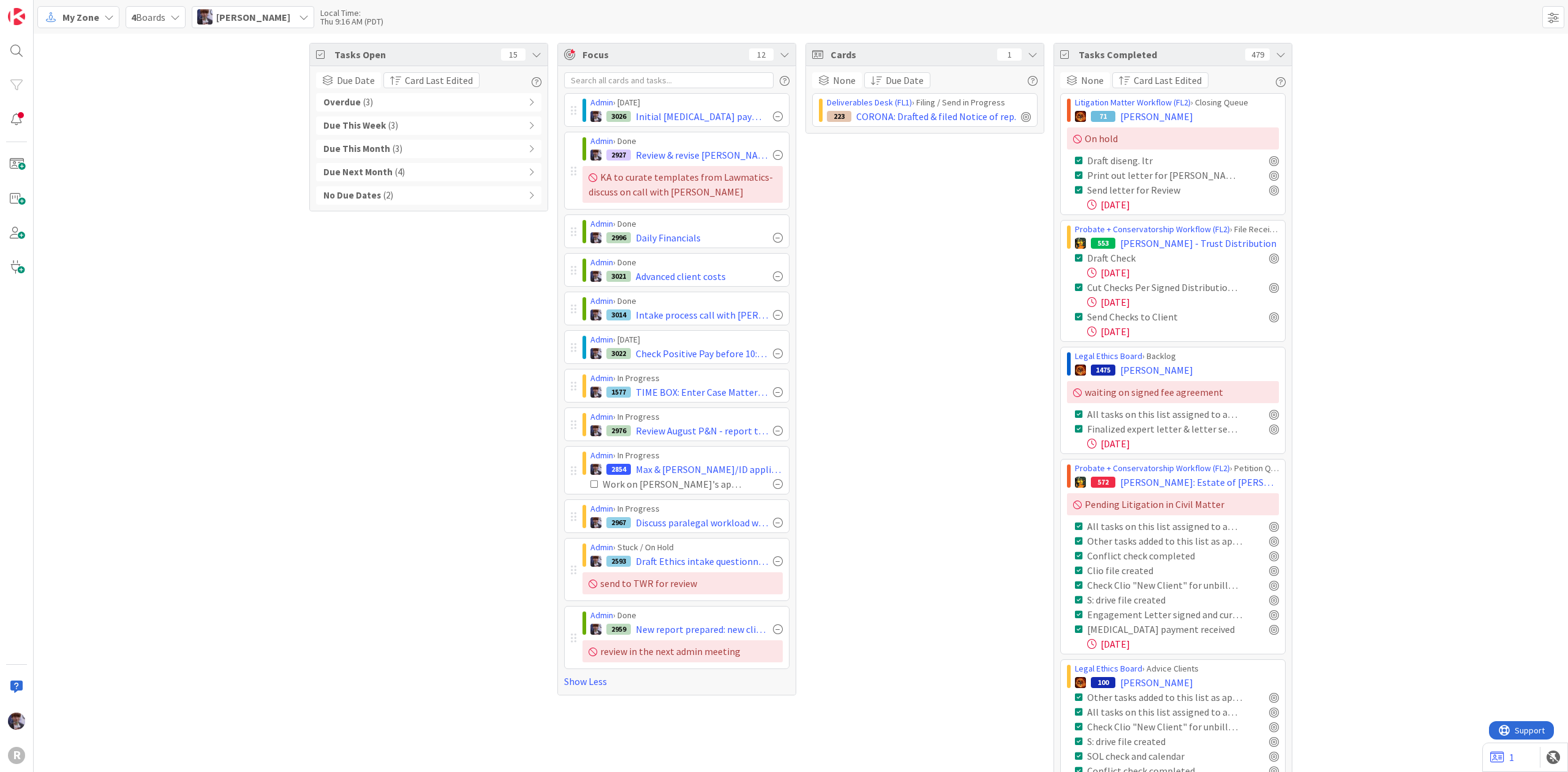
click at [1032, 57] on div "Cards 1" at bounding box center [924, 55] width 237 height 23
click at [1547, 23] on span at bounding box center [1553, 17] width 22 height 22
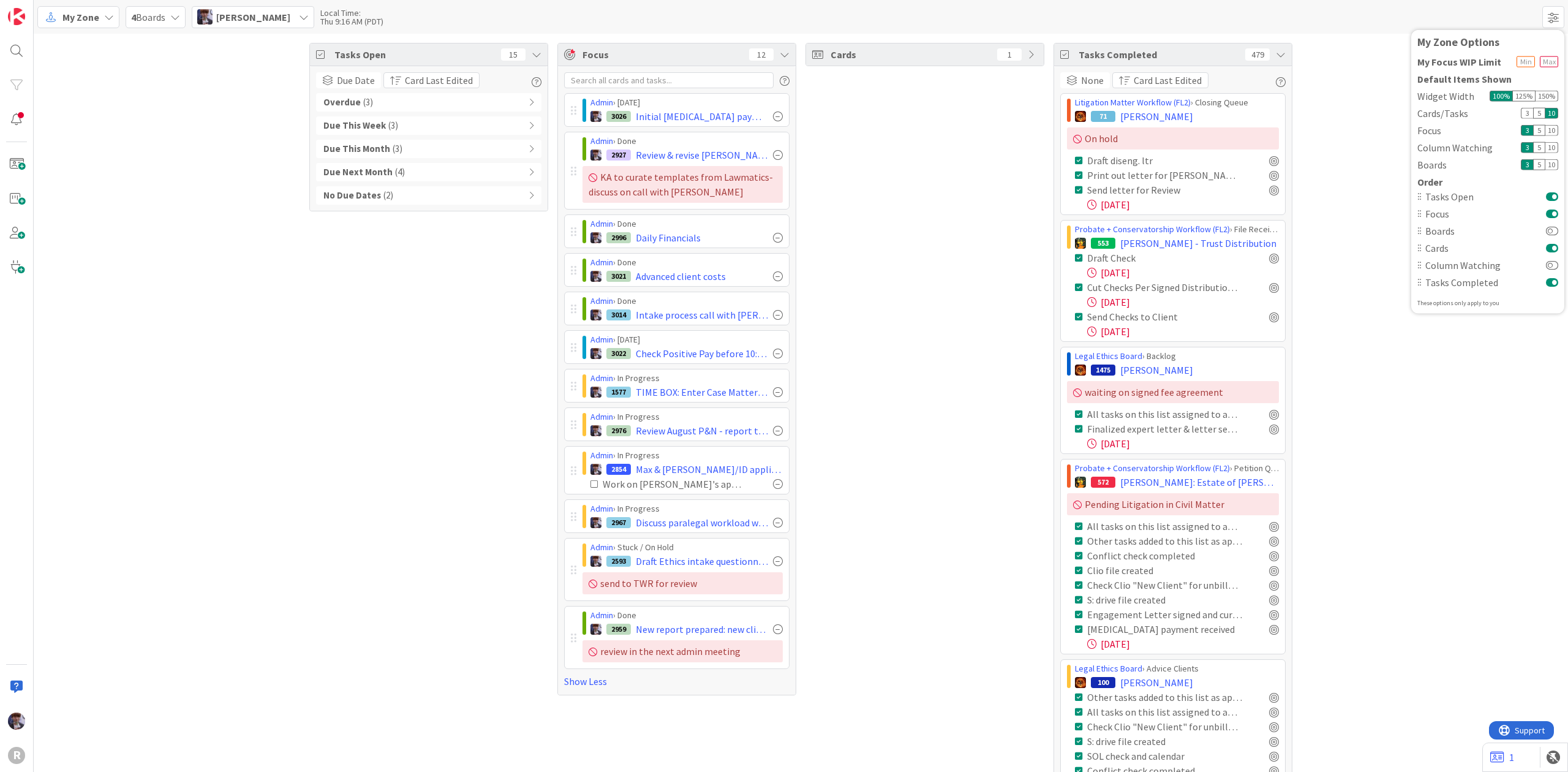
click at [1553, 246] on button at bounding box center [1552, 247] width 12 height 10
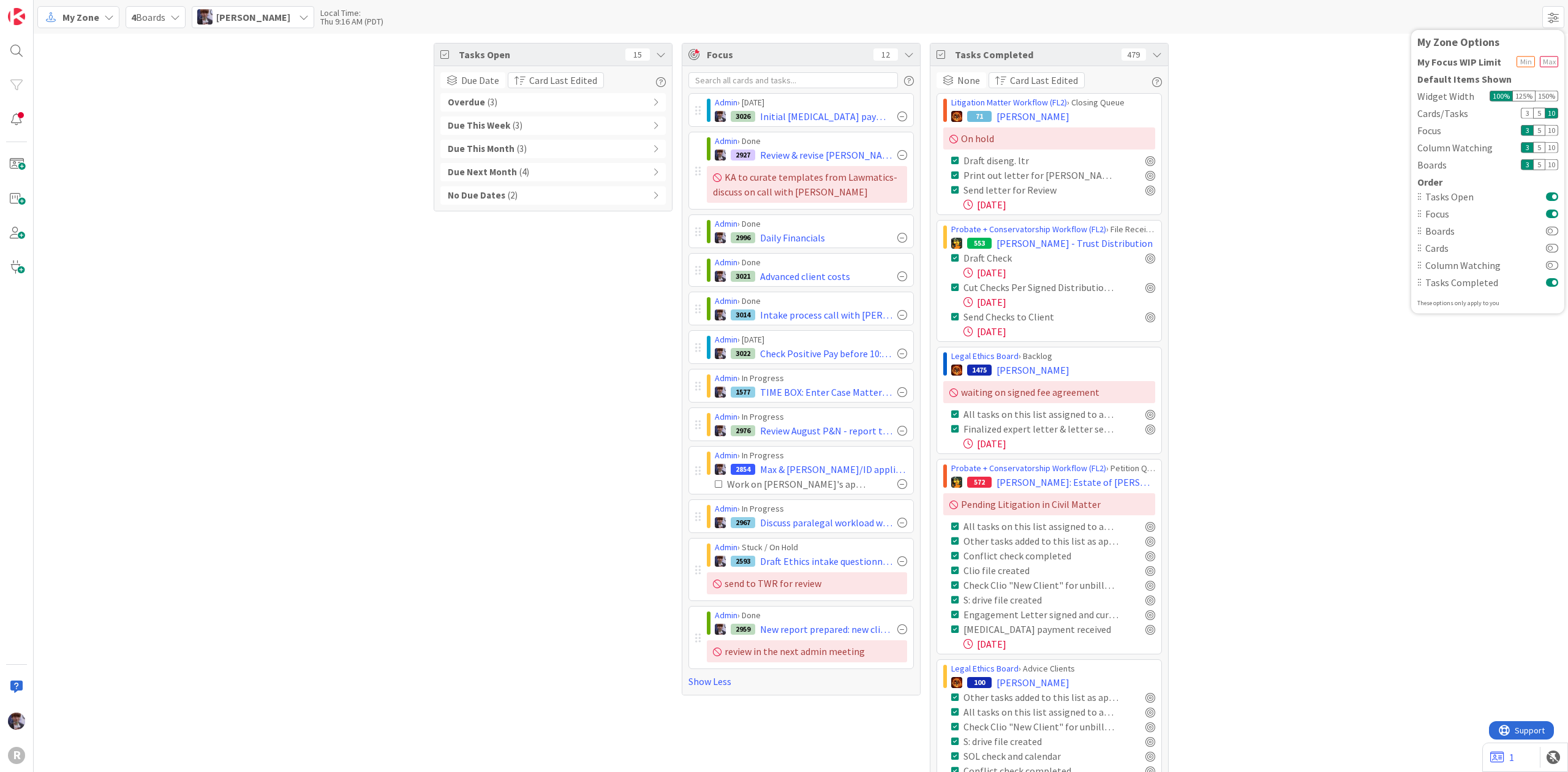
click at [1155, 54] on icon at bounding box center [1157, 54] width 10 height 10
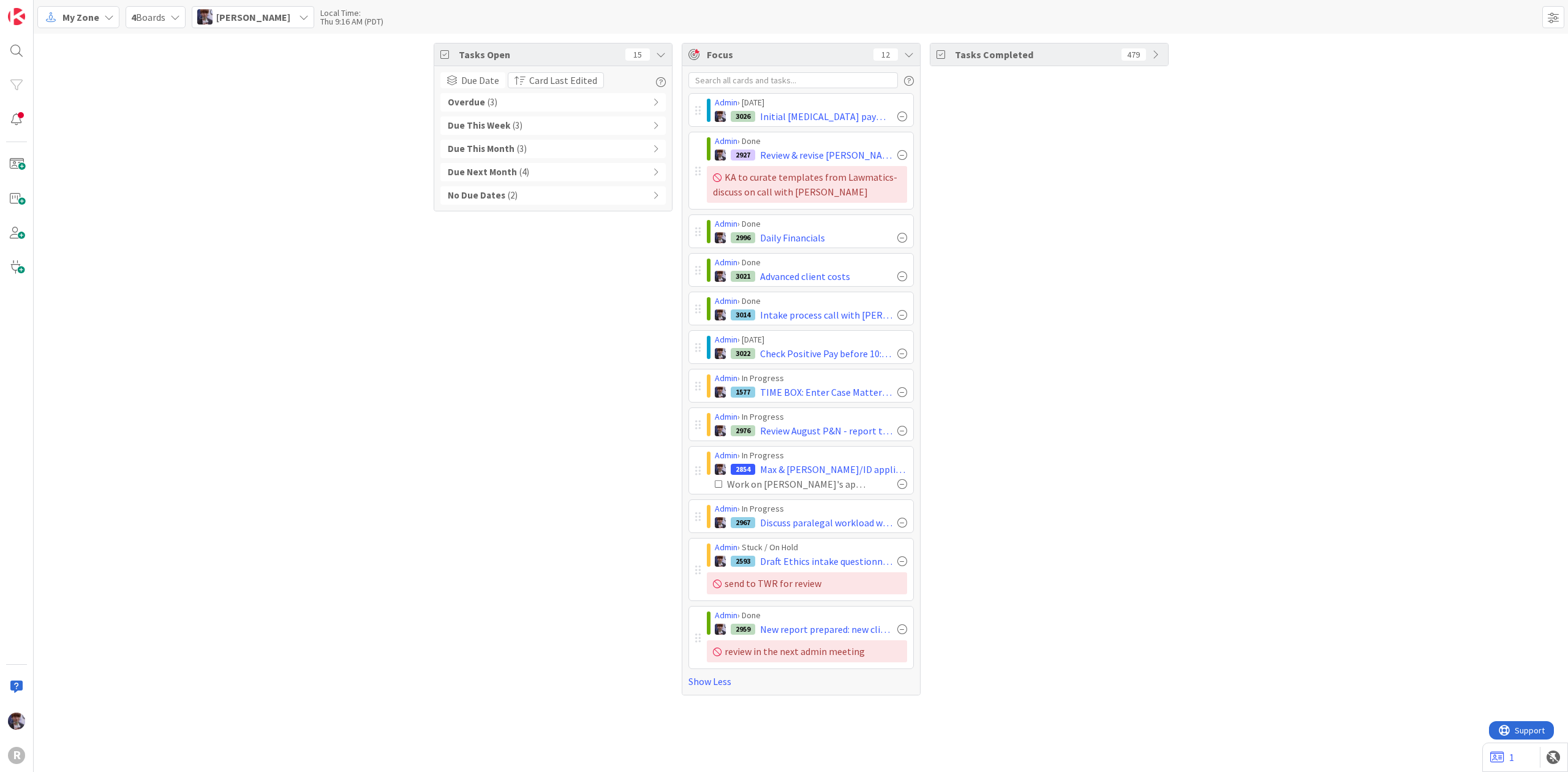
click at [1155, 54] on icon at bounding box center [1157, 54] width 10 height 10
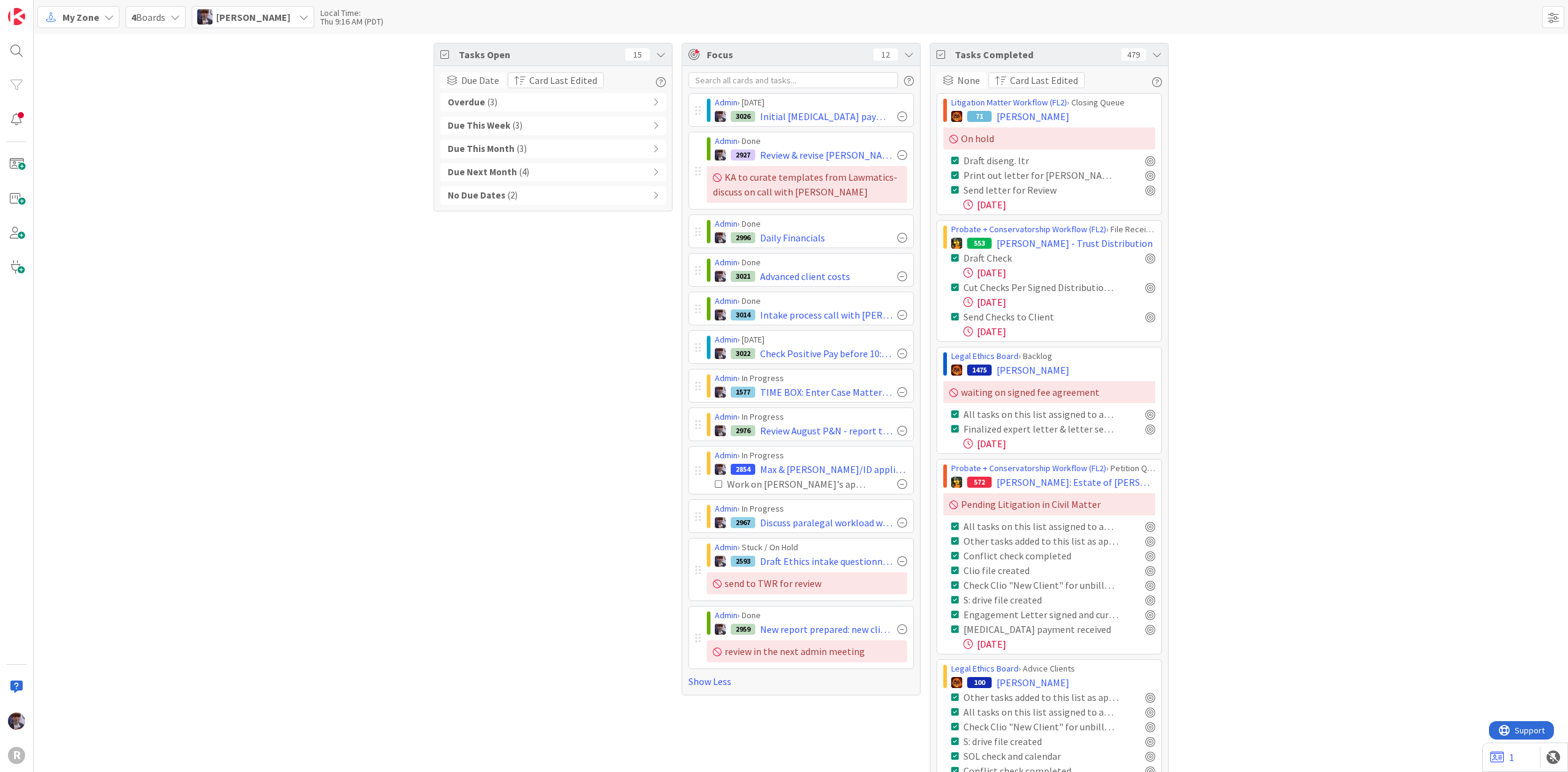
click at [508, 195] on span "( 2 )" at bounding box center [512, 196] width 10 height 14
click at [1152, 57] on icon at bounding box center [1157, 54] width 10 height 10
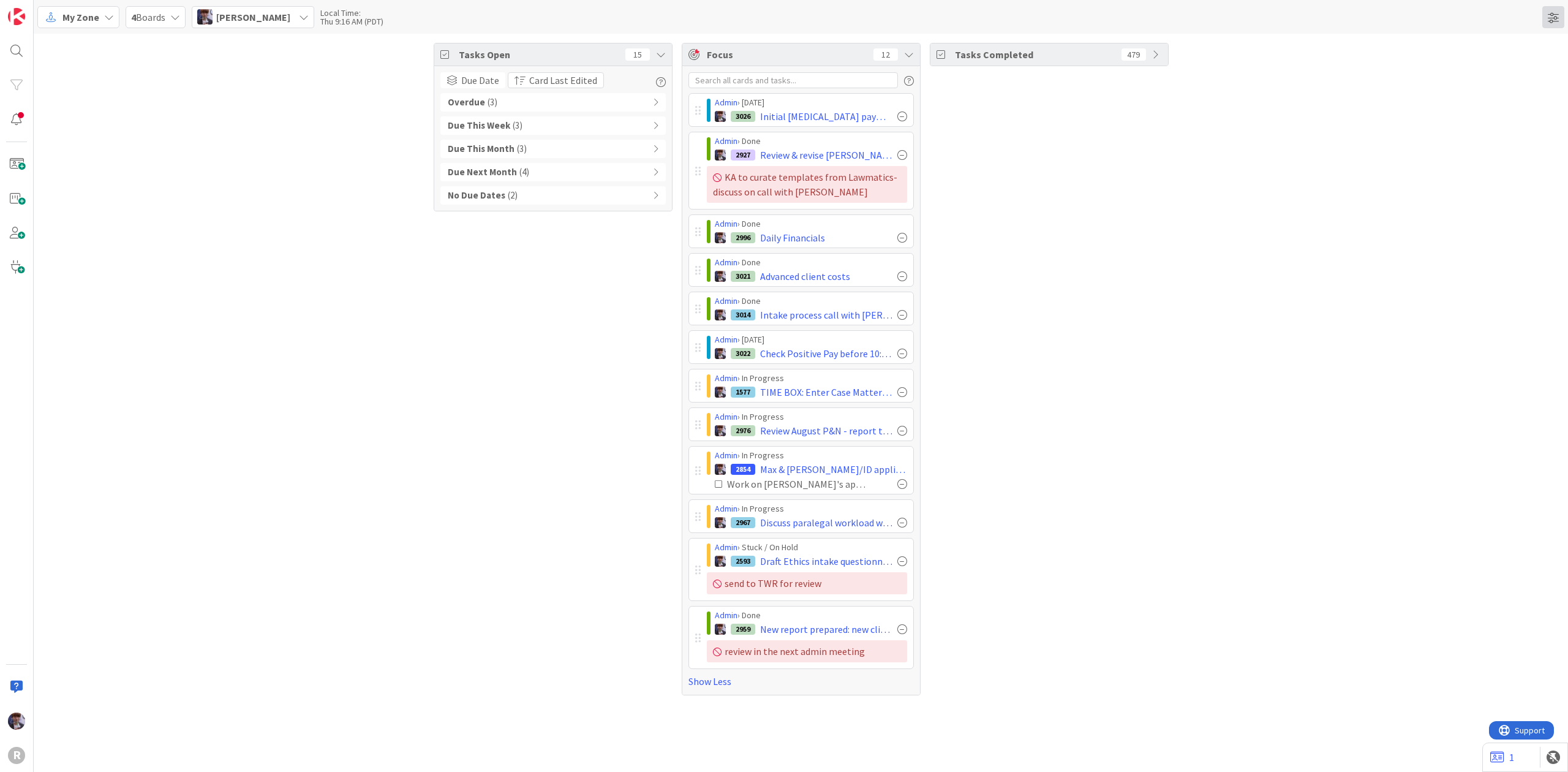
drag, startPoint x: 1551, startPoint y: 16, endPoint x: 1562, endPoint y: 23, distance: 13.0
click at [1554, 17] on span at bounding box center [1553, 17] width 22 height 22
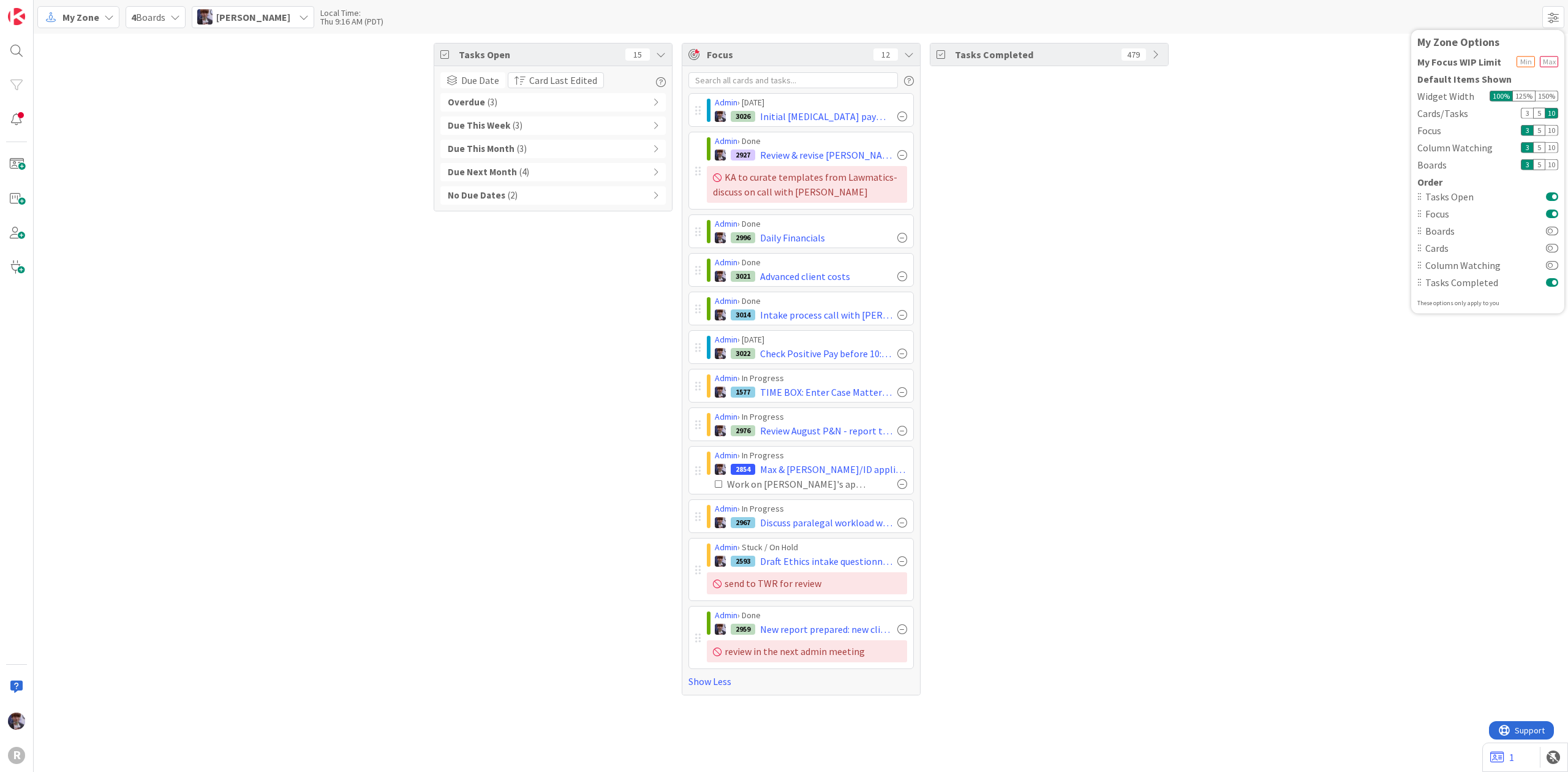
click at [1553, 284] on button at bounding box center [1552, 282] width 12 height 10
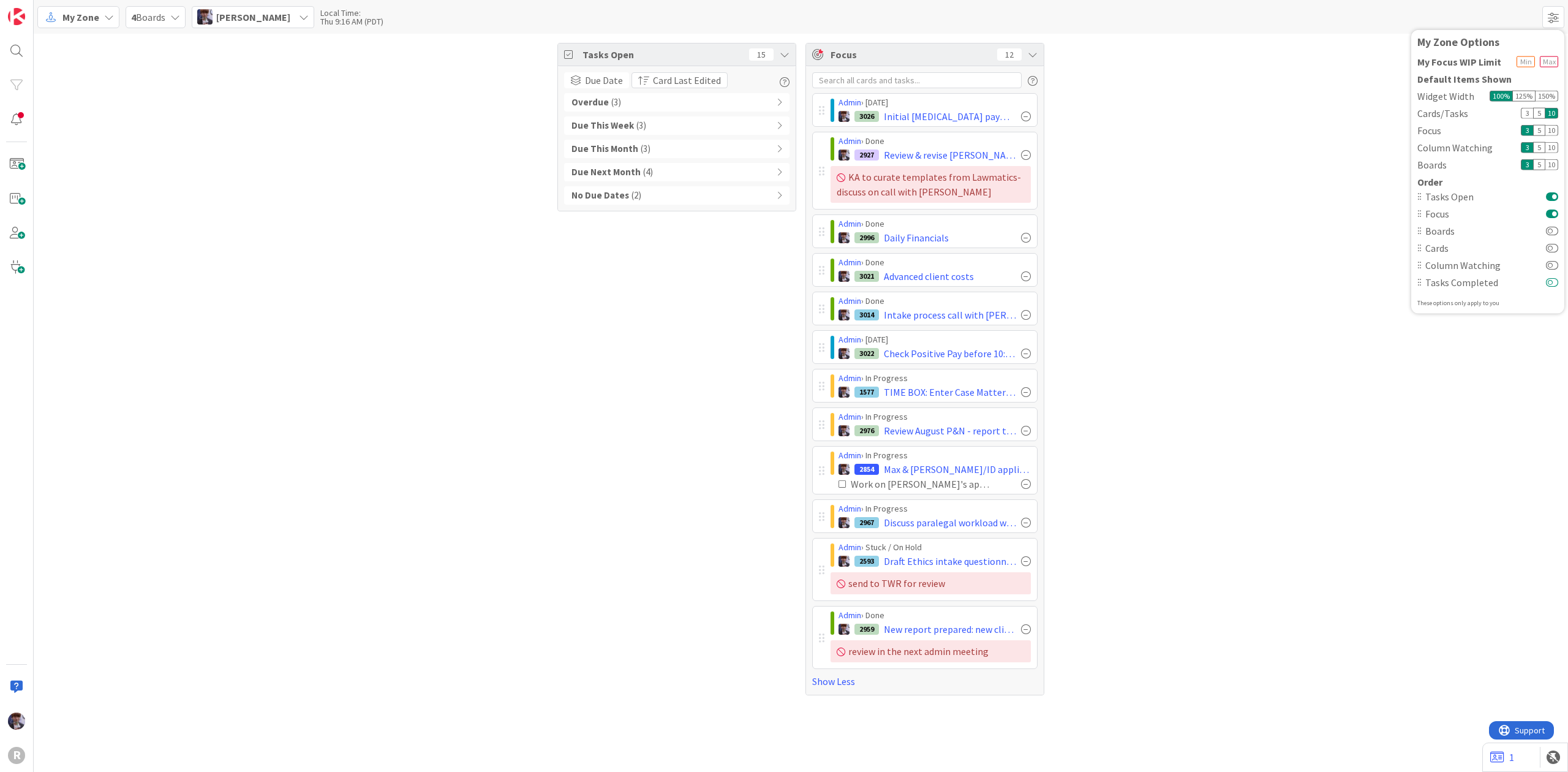
click at [1551, 282] on button at bounding box center [1552, 282] width 12 height 10
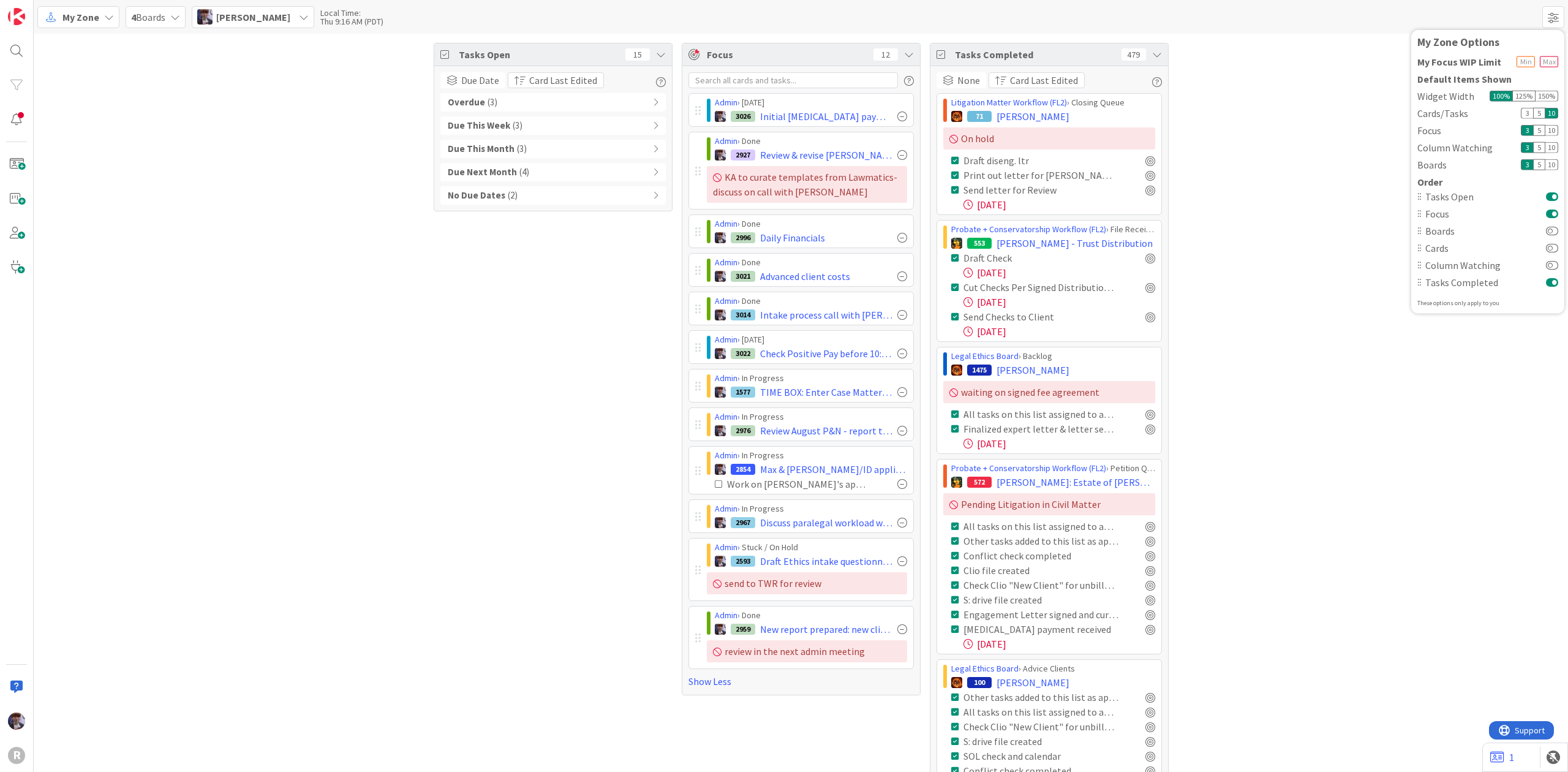
click at [1554, 212] on button at bounding box center [1552, 213] width 12 height 10
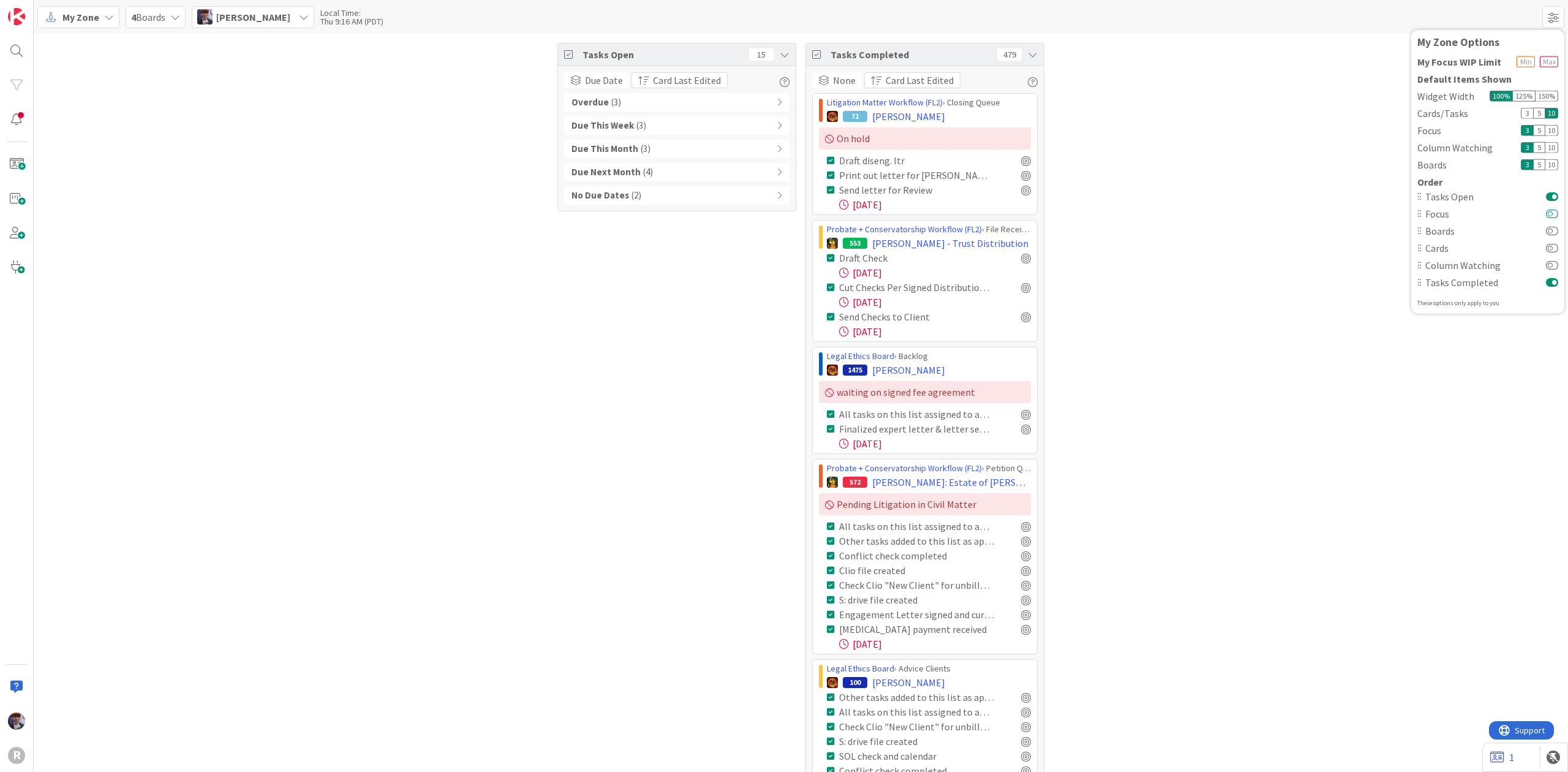
click at [1554, 212] on button at bounding box center [1552, 213] width 12 height 10
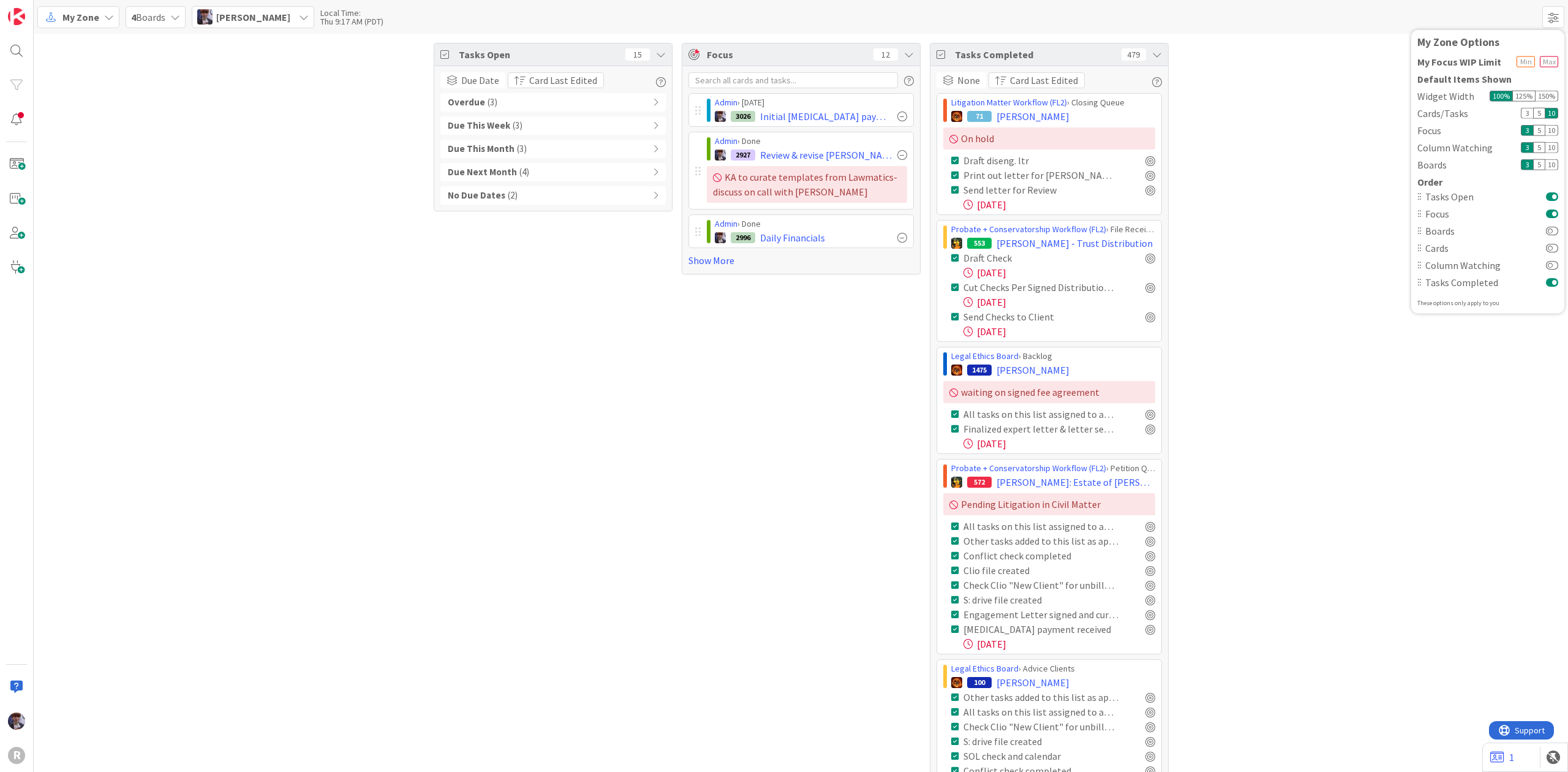
click at [1549, 191] on button at bounding box center [1552, 195] width 12 height 10
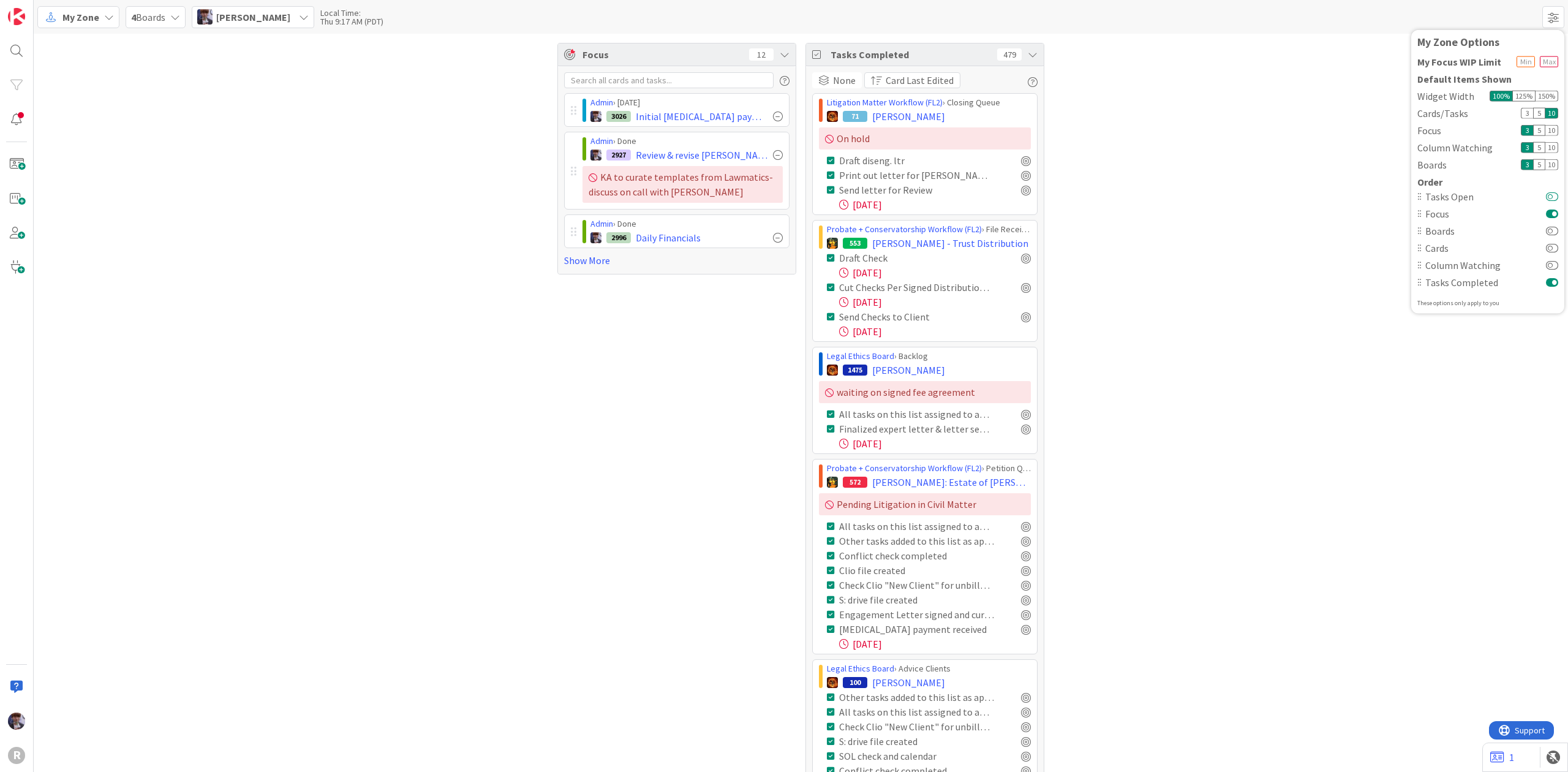
click at [1549, 191] on button at bounding box center [1552, 195] width 12 height 10
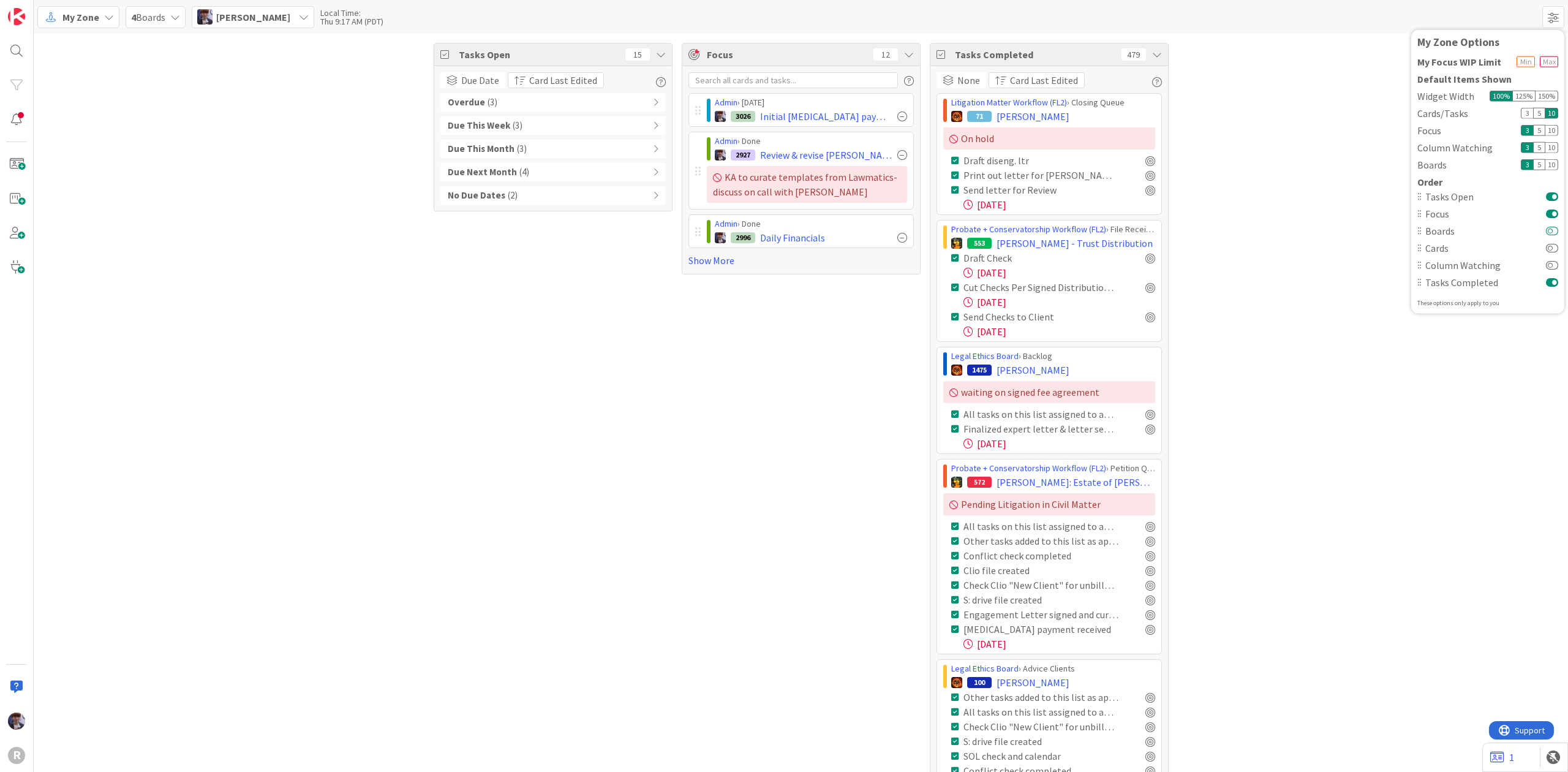
click at [1547, 233] on button at bounding box center [1552, 230] width 12 height 10
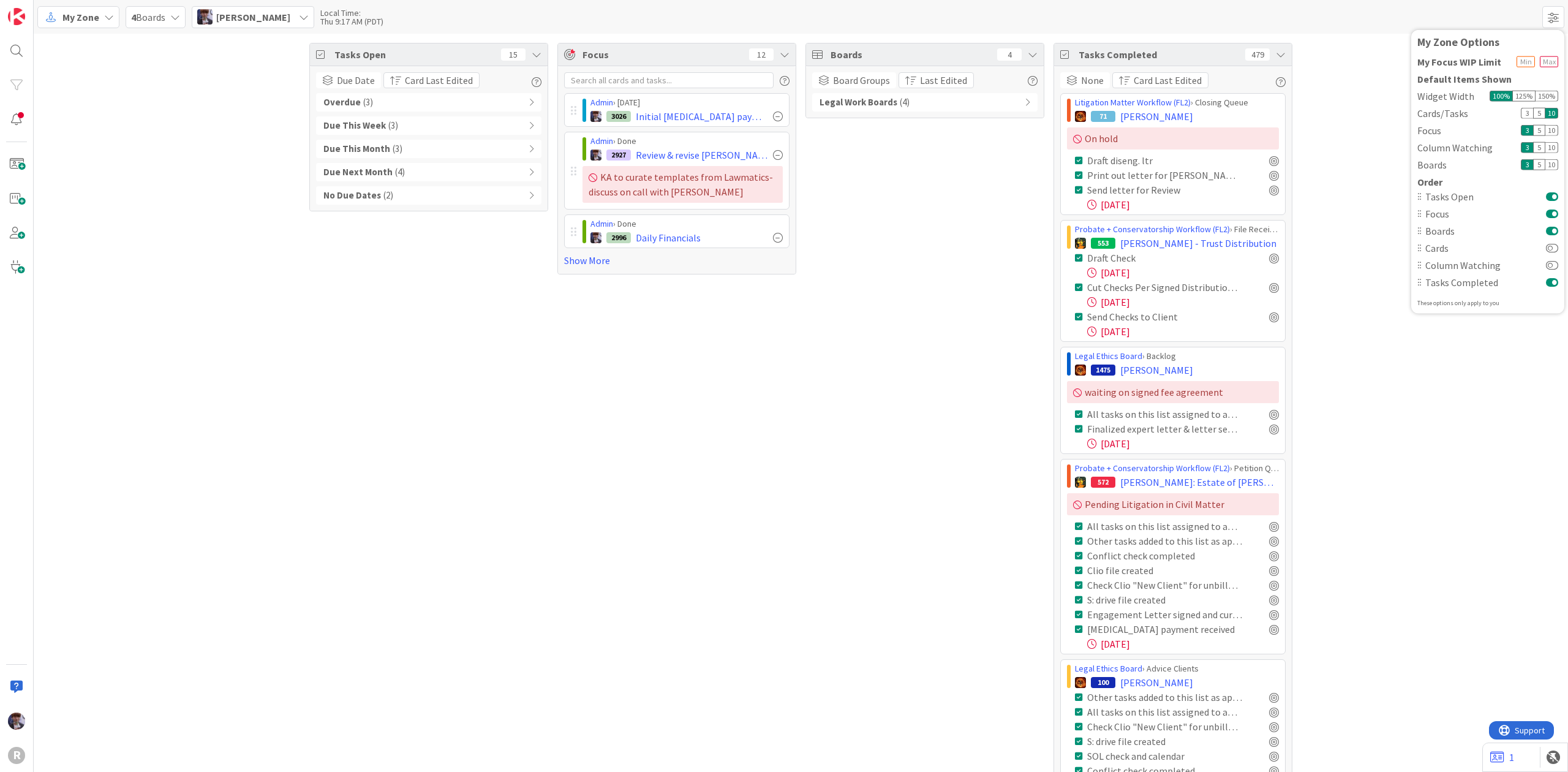
click at [1547, 233] on button at bounding box center [1552, 230] width 12 height 10
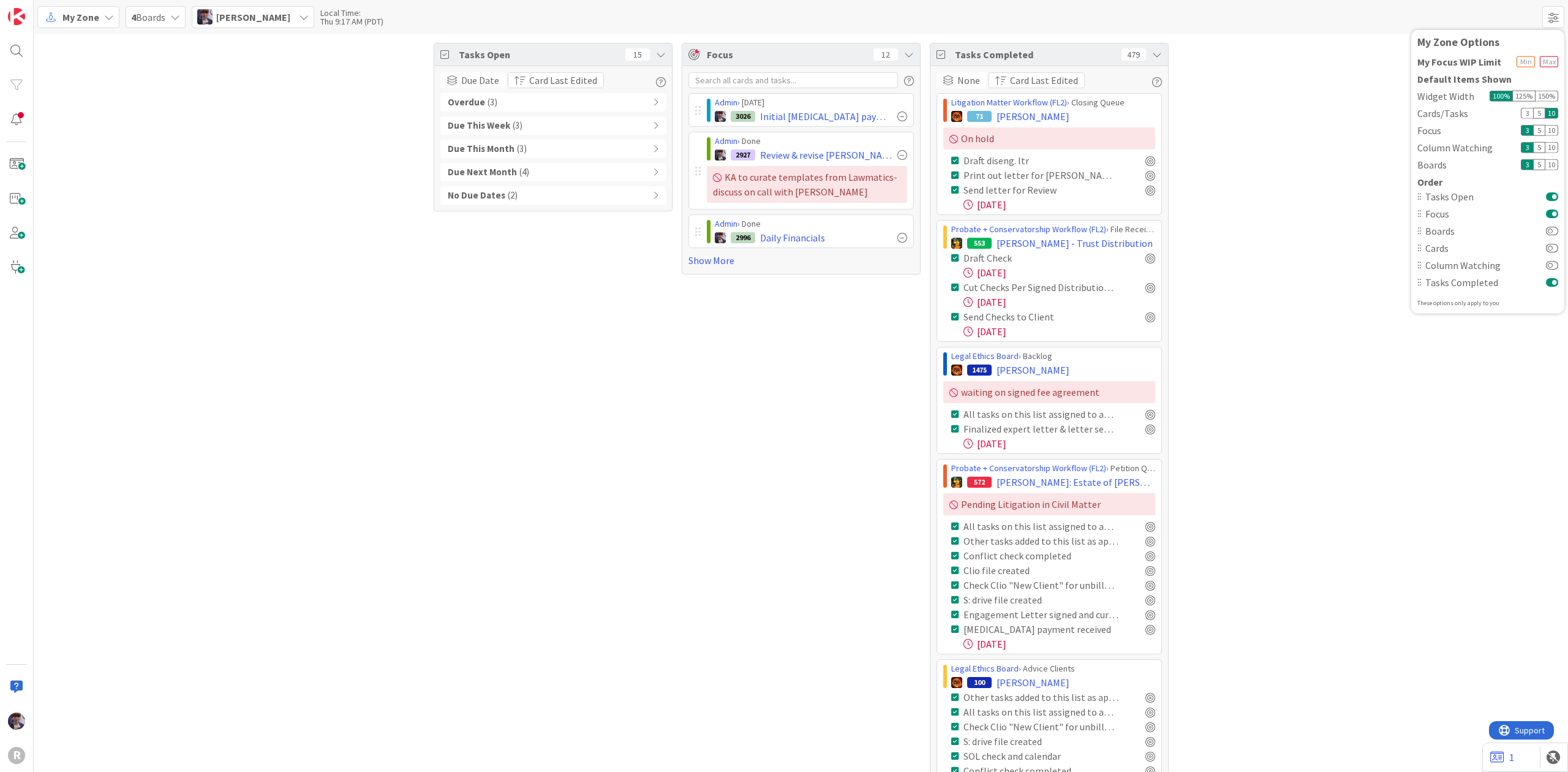
click at [1549, 254] on div "Cards" at bounding box center [1488, 247] width 141 height 15
click at [525, 200] on div "No Due Dates ( 2 )" at bounding box center [553, 195] width 225 height 19
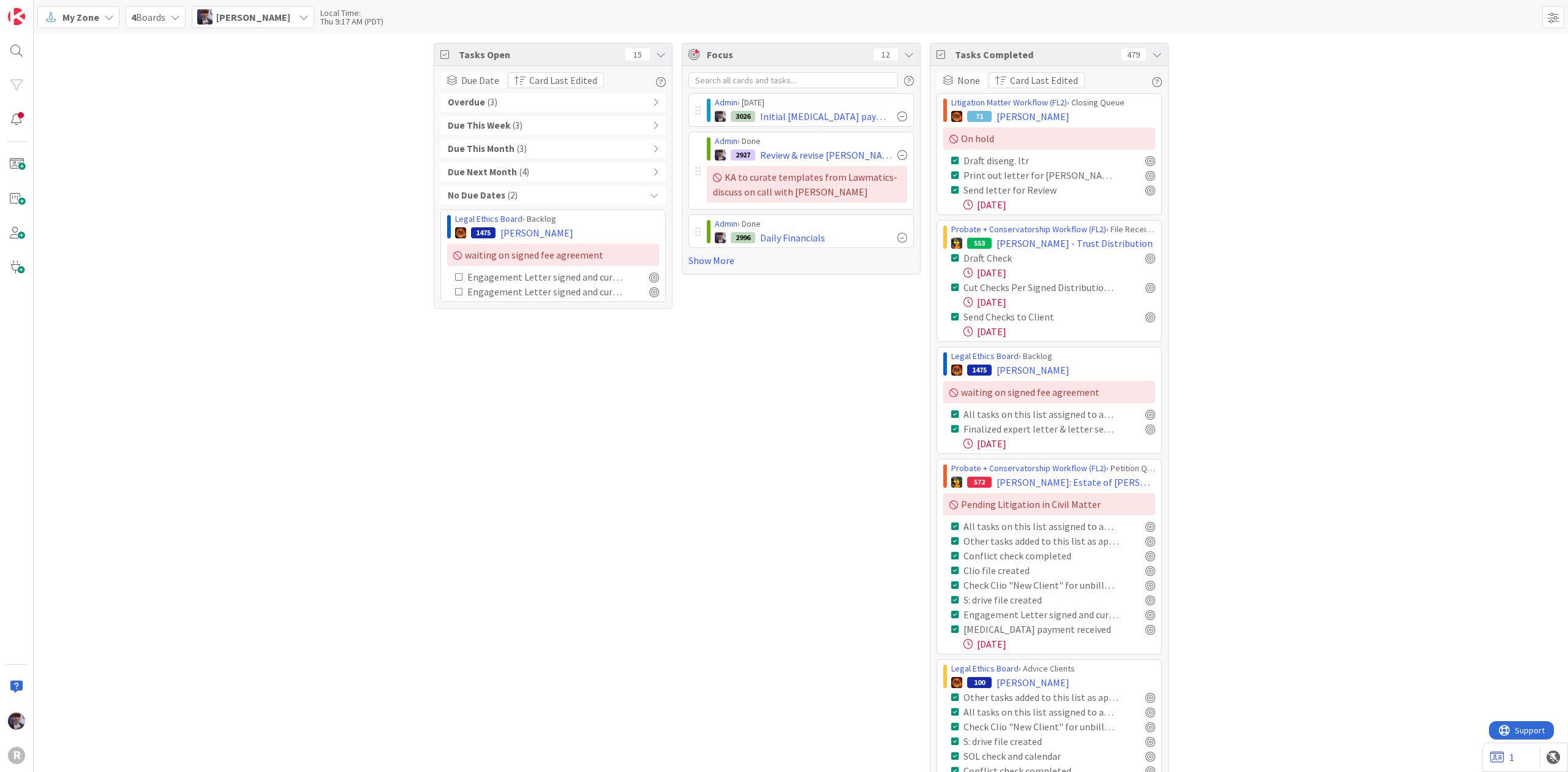
click at [527, 199] on div "No Due Dates ( 2 )" at bounding box center [553, 195] width 225 height 19
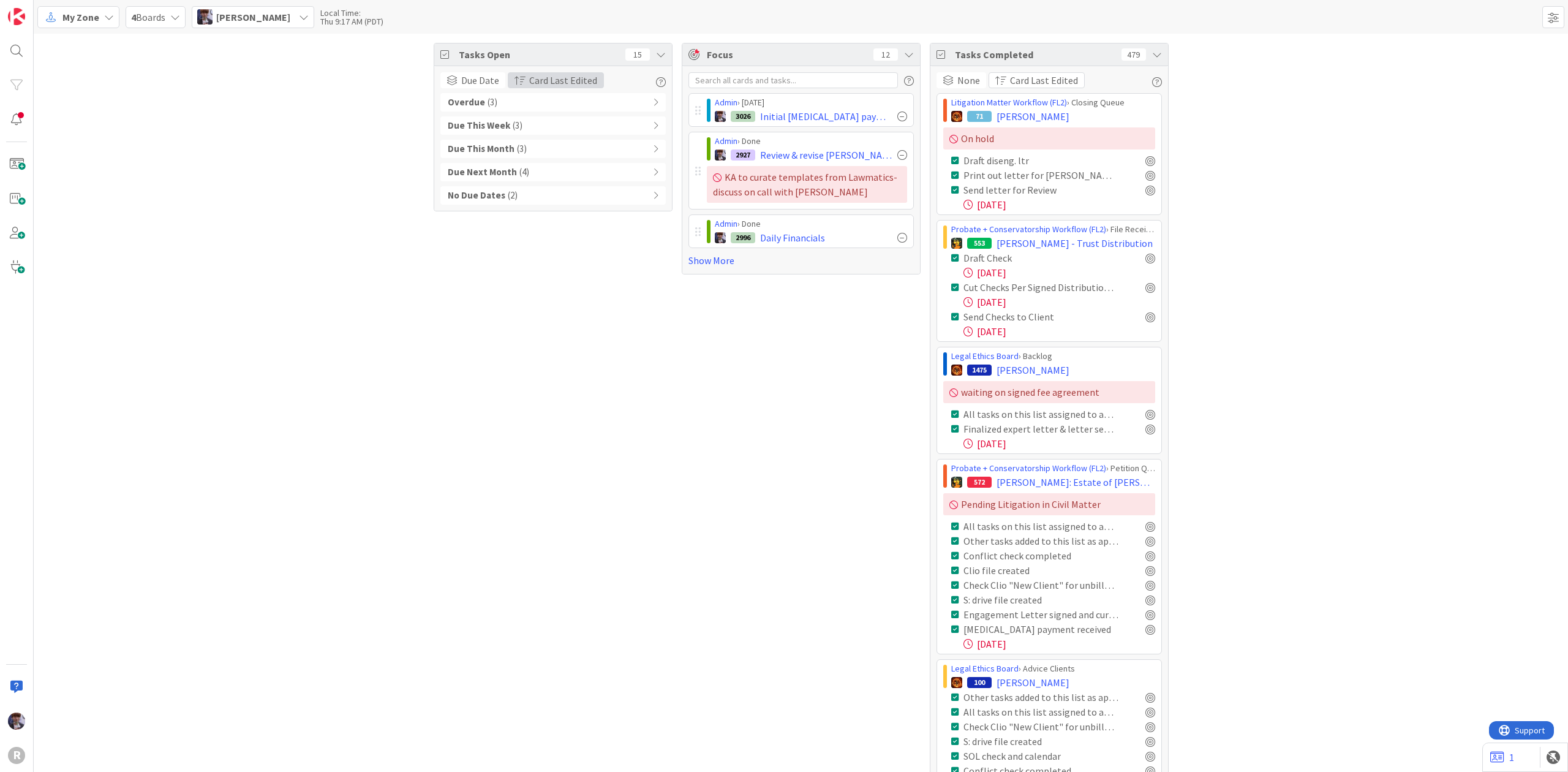
click at [555, 86] on span "Card Last Edited" at bounding box center [562, 80] width 68 height 15
click at [656, 85] on icon "button" at bounding box center [660, 81] width 10 height 10
click at [358, 19] on div "Thu 9:18 AM (PDT)" at bounding box center [351, 21] width 63 height 9
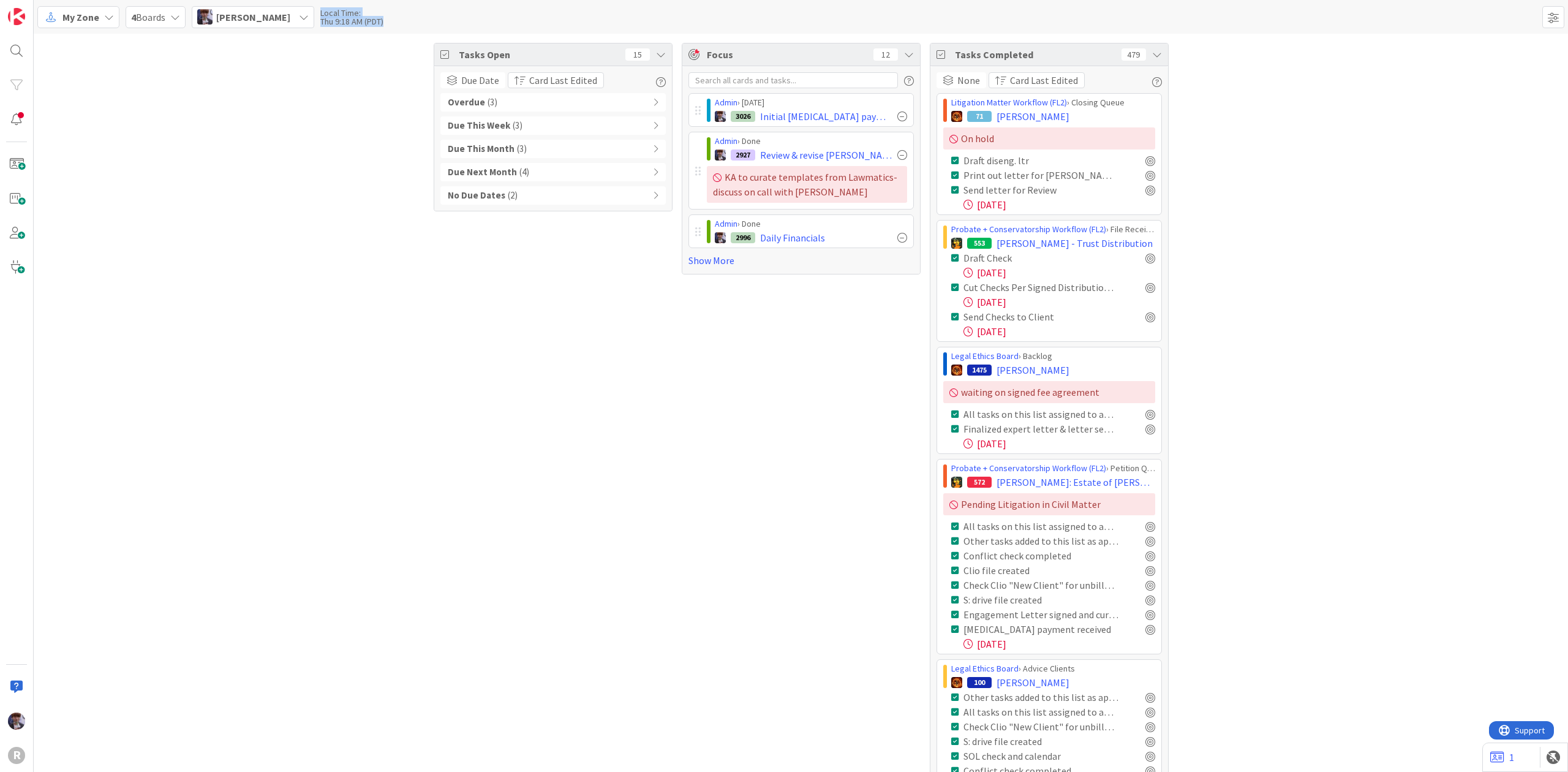
drag, startPoint x: 402, startPoint y: 19, endPoint x: 333, endPoint y: 11, distance: 69.5
click at [333, 11] on div "My Zone 4 Boards Minka Laine Friesen Local Time: Thu 9:18 AM (PDT)" at bounding box center [801, 17] width 1534 height 34
click at [333, 12] on div "Local Time:" at bounding box center [351, 13] width 63 height 9
click at [18, 761] on div "R" at bounding box center [16, 755] width 17 height 17
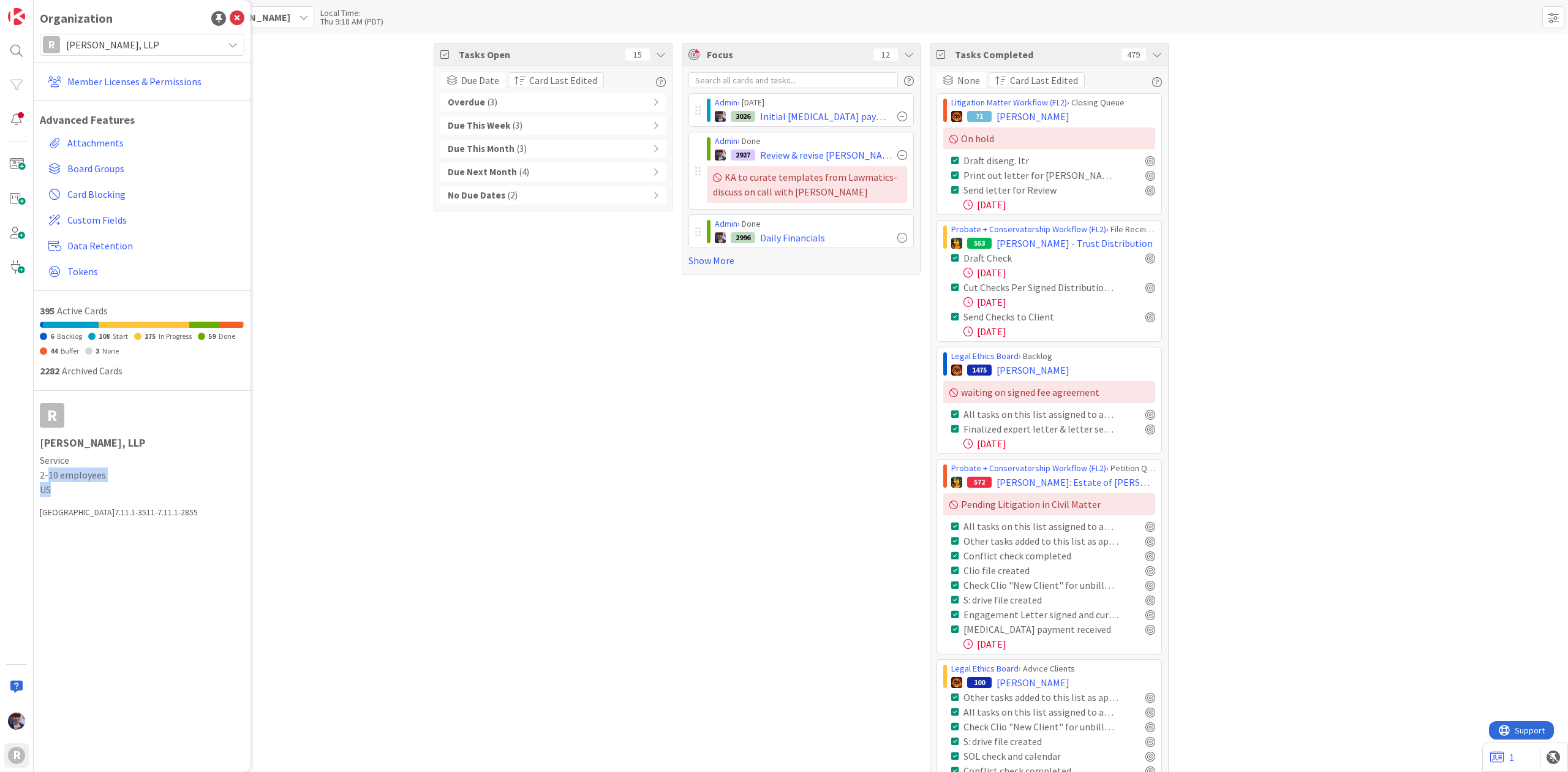
drag, startPoint x: 64, startPoint y: 488, endPoint x: 48, endPoint y: 477, distance: 19.4
click at [48, 477] on div "Service 2-10 employees US" at bounding box center [142, 475] width 205 height 44
click at [48, 466] on span "Service" at bounding box center [142, 460] width 205 height 15
click at [161, 85] on link "Member Licenses & Permissions" at bounding box center [144, 81] width 201 height 22
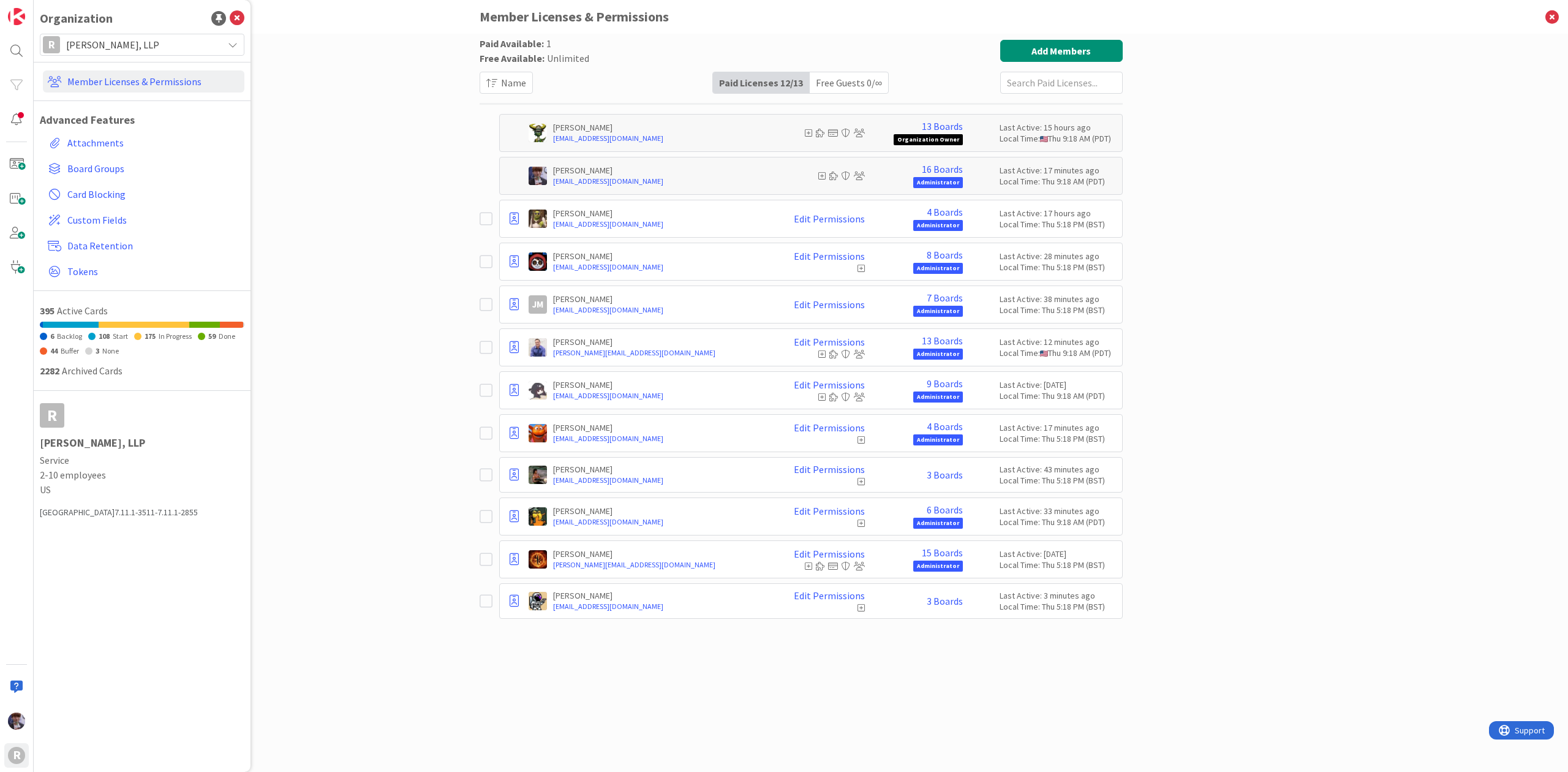
click at [1147, 155] on div "Paid Available: 1 Free Available: Unlimited Name Paid Licenses 12 / 13 Free Gue…" at bounding box center [801, 403] width 1534 height 738
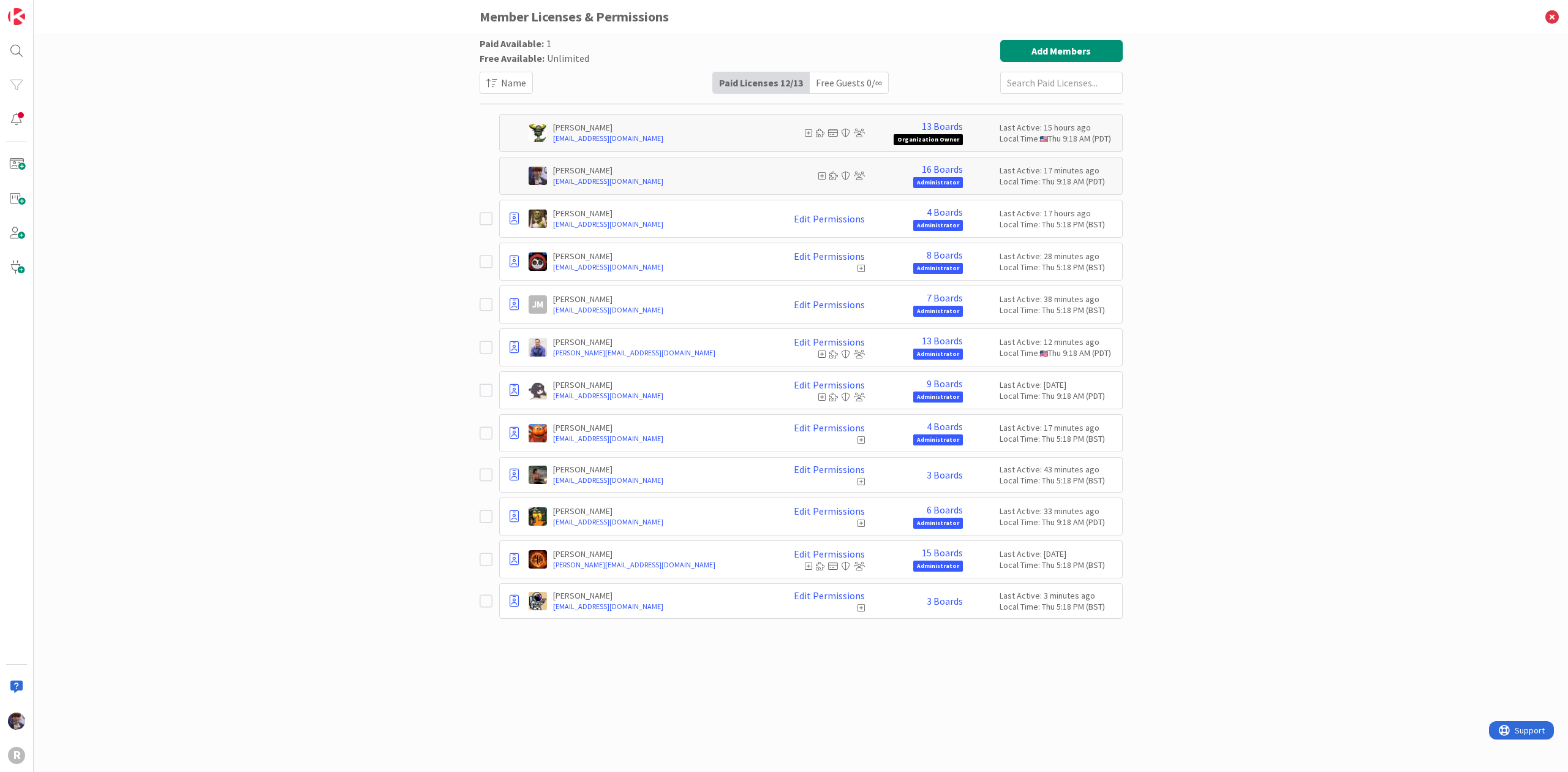
click at [1159, 239] on div "Paid Available: 1 Free Available: Unlimited Name Paid Licenses 12 / 13 Free Gue…" at bounding box center [801, 403] width 1534 height 738
click at [1006, 216] on div "Last Active: 17 hours ago" at bounding box center [1058, 213] width 117 height 11
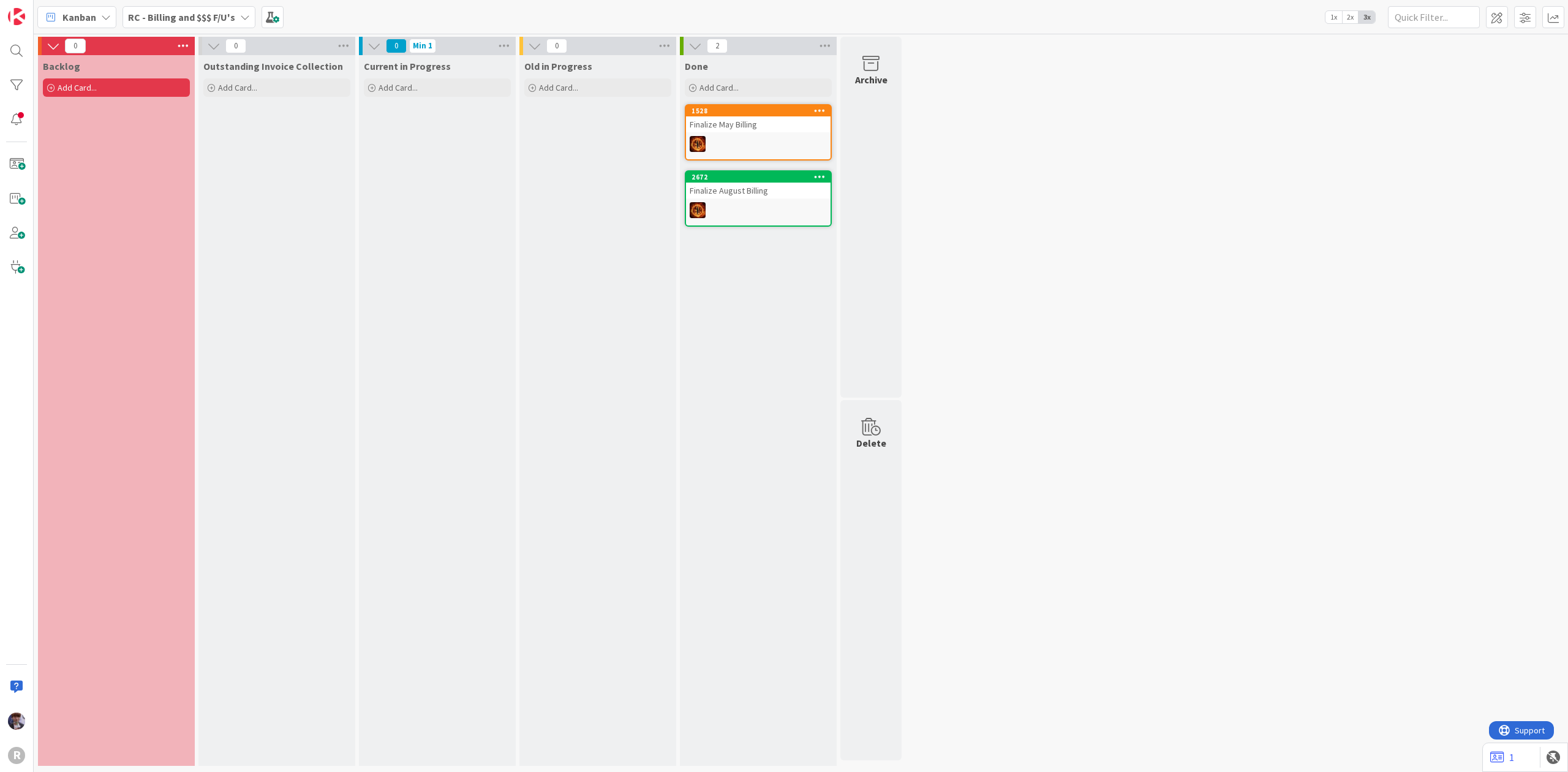
click at [97, 17] on div "Kanban" at bounding box center [76, 17] width 79 height 22
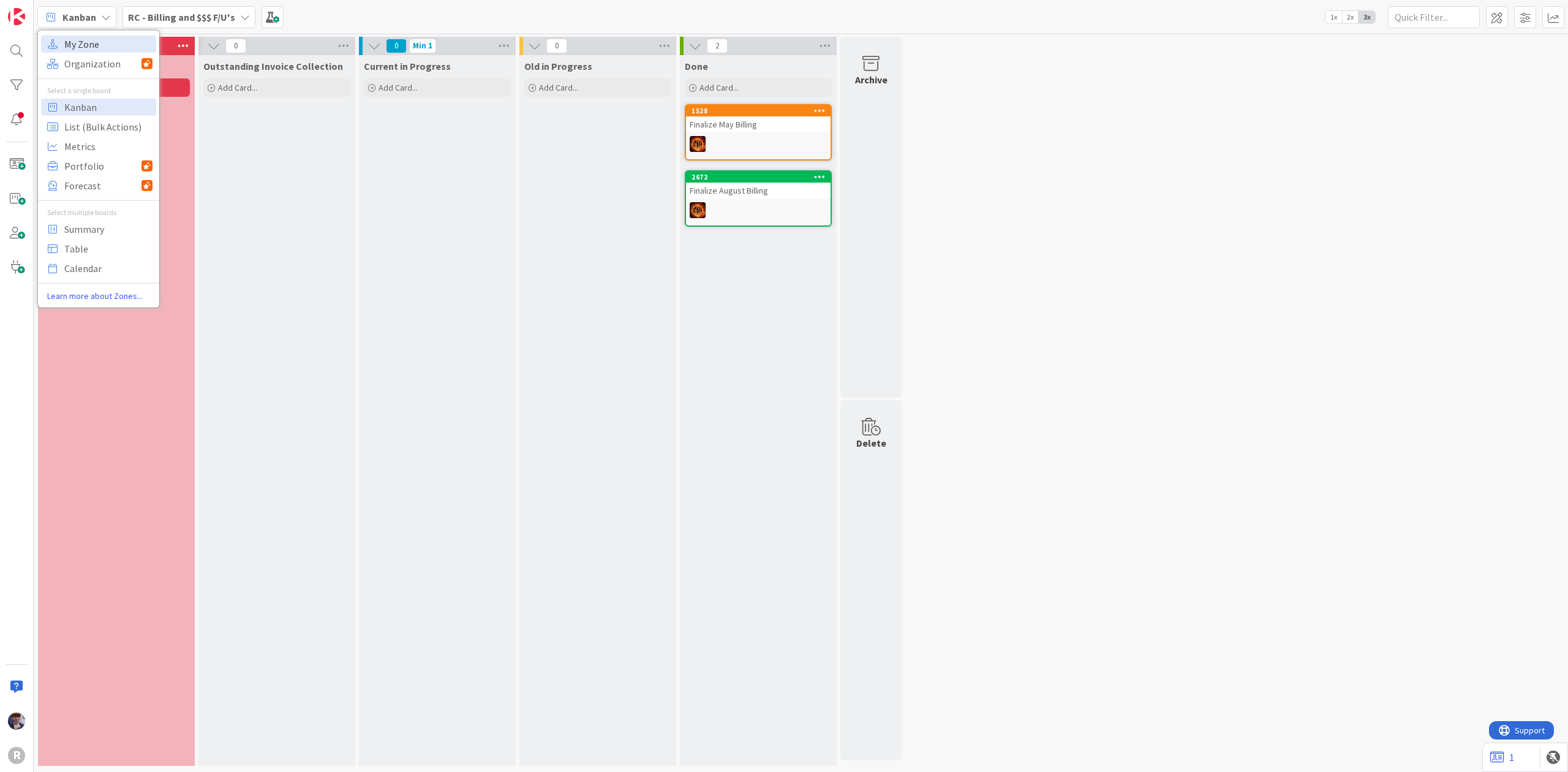
click at [98, 42] on span "My Zone" at bounding box center [109, 43] width 88 height 19
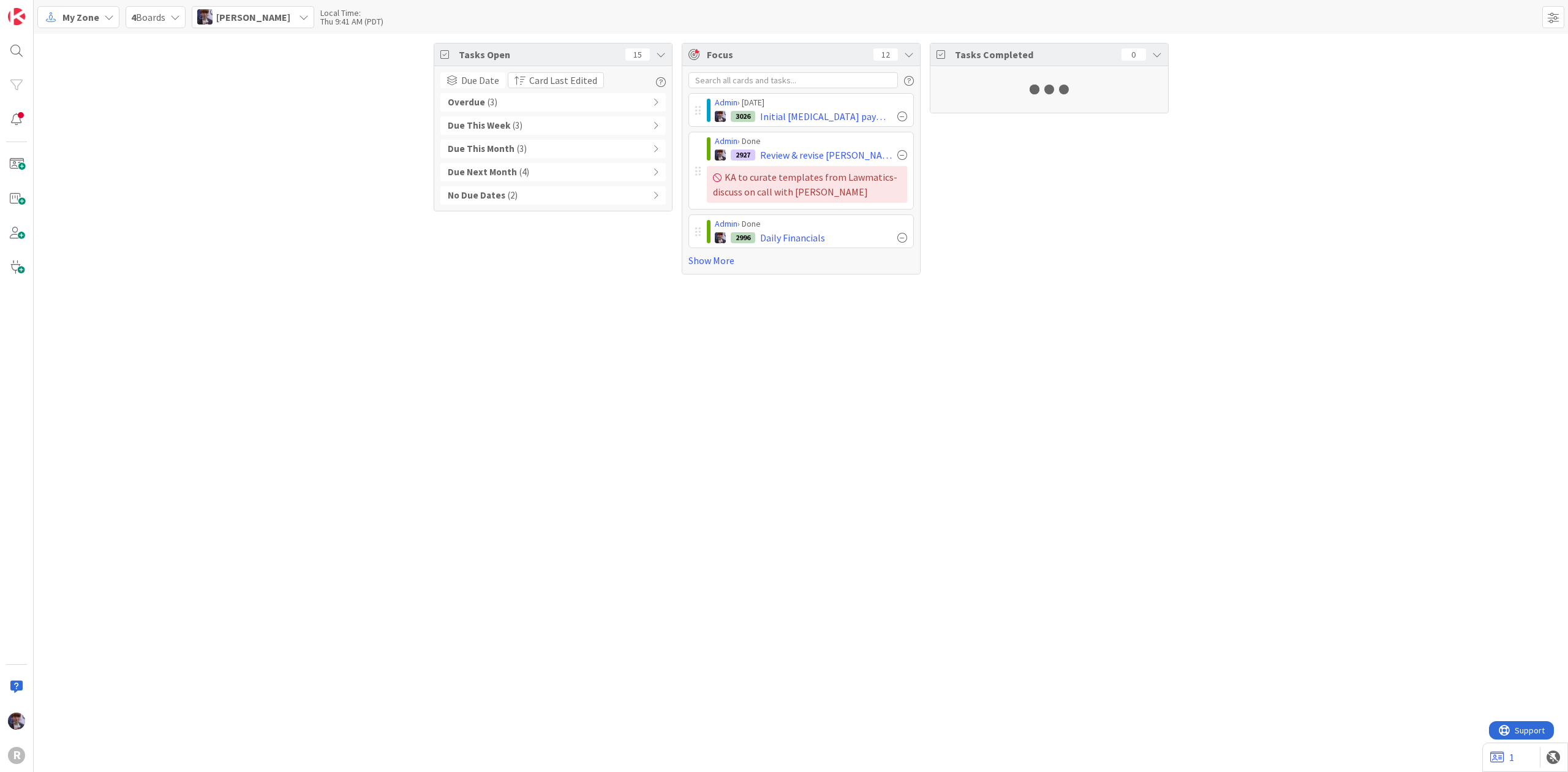
click at [488, 103] on span "( 3 )" at bounding box center [492, 102] width 10 height 14
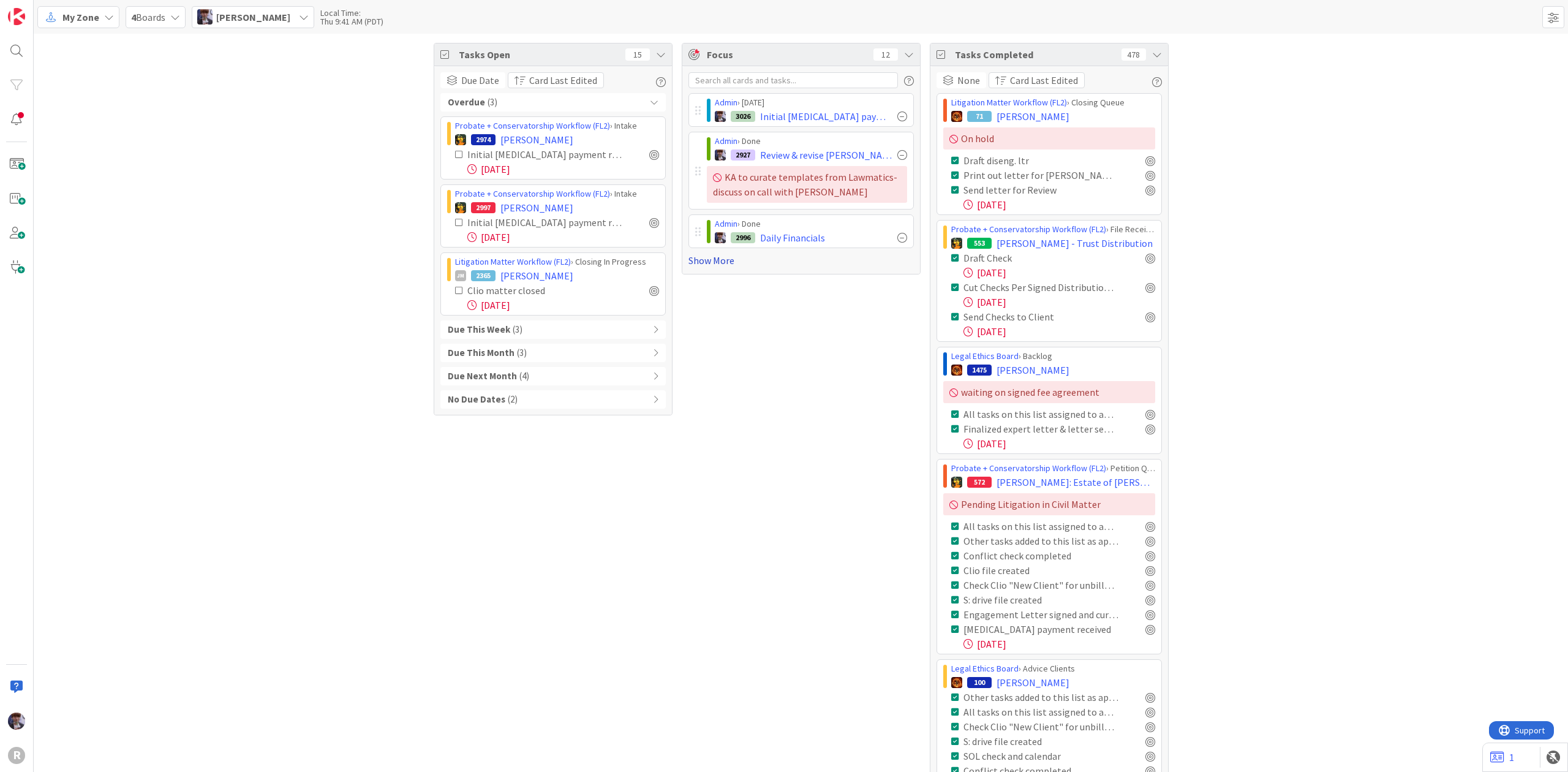
click at [705, 266] on link "Show More" at bounding box center [801, 261] width 225 height 15
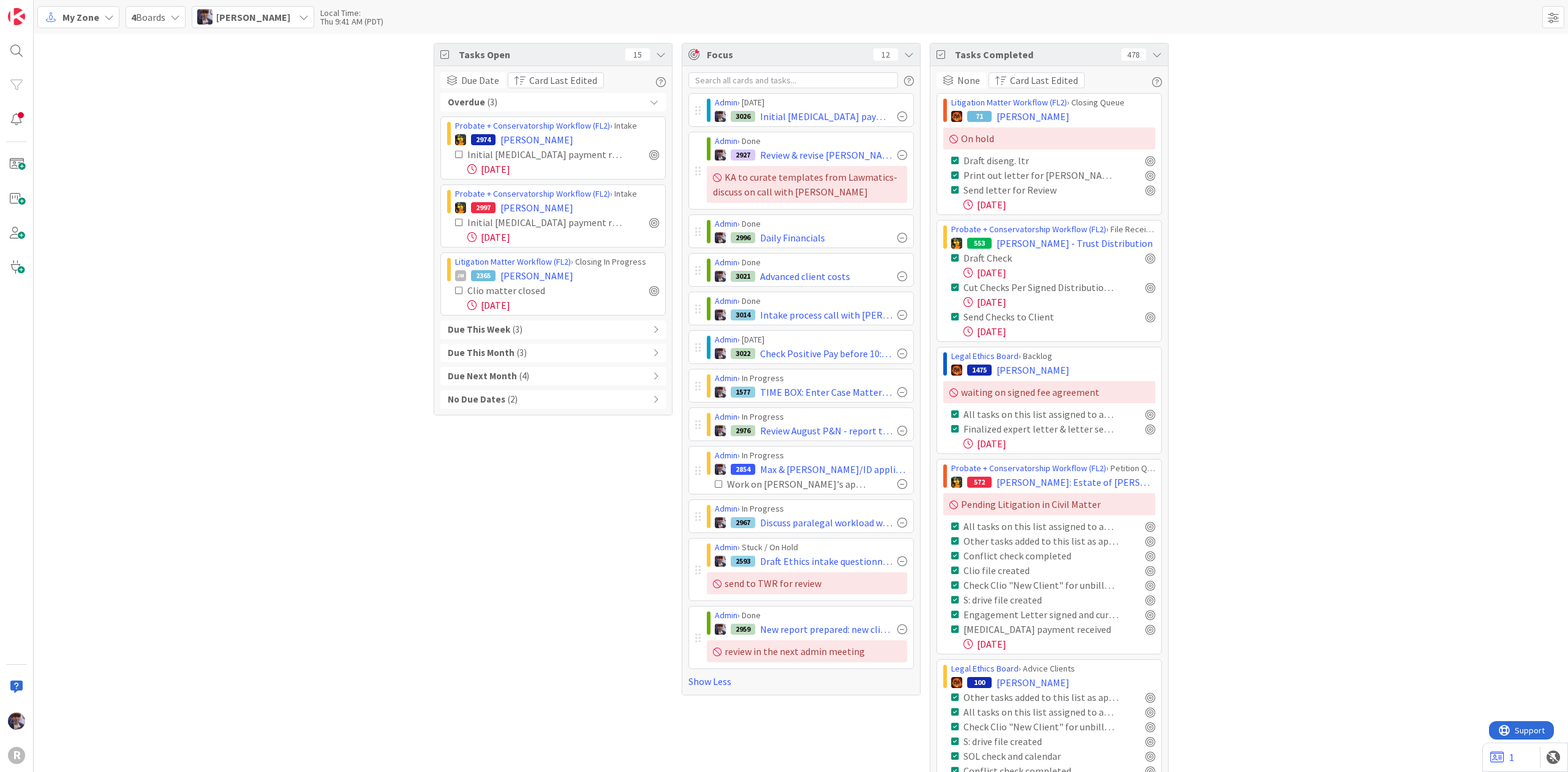
click at [290, 16] on span "[PERSON_NAME]" at bounding box center [253, 17] width 74 height 15
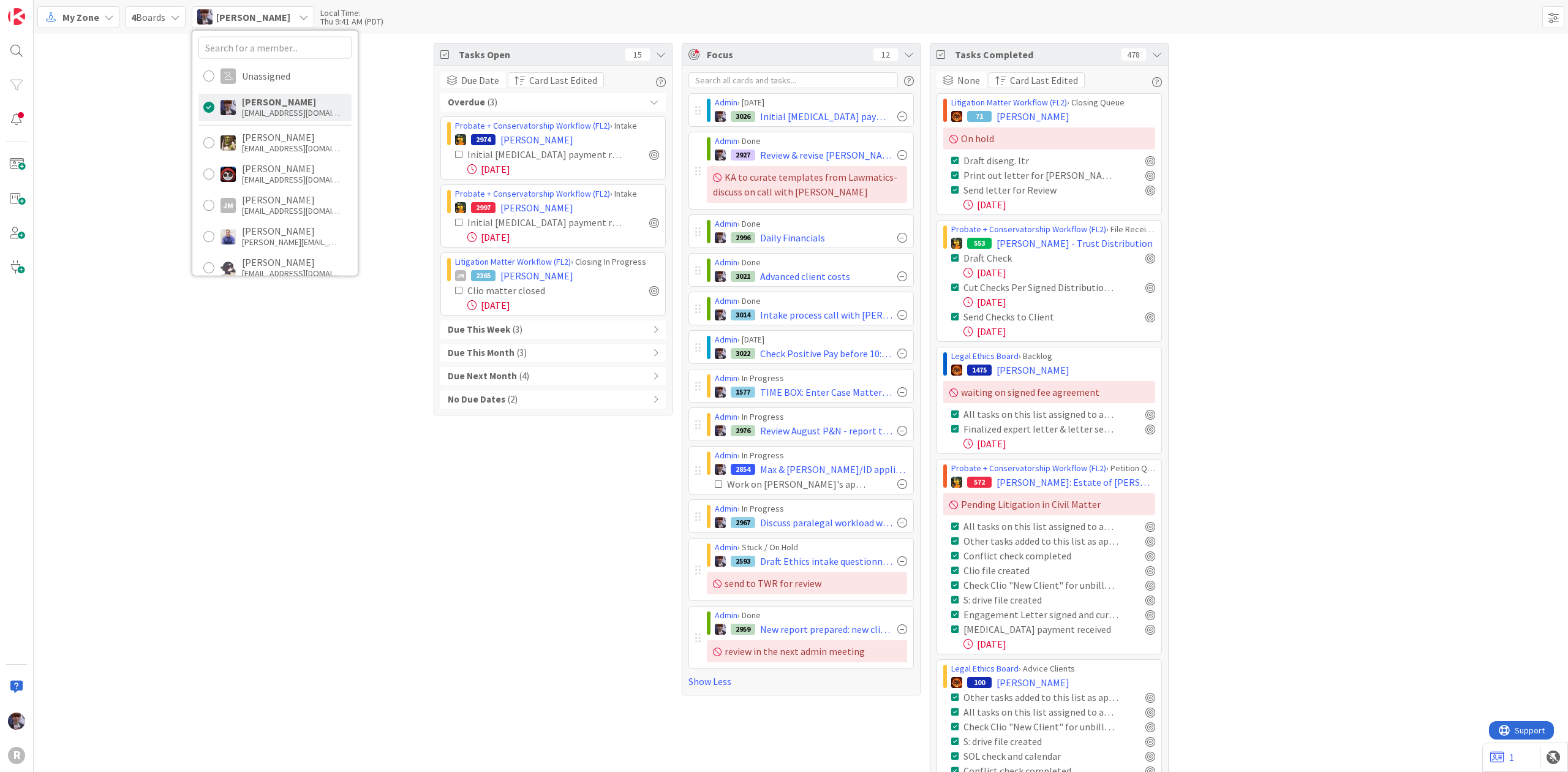
click at [92, 18] on span "My Zone" at bounding box center [81, 17] width 37 height 15
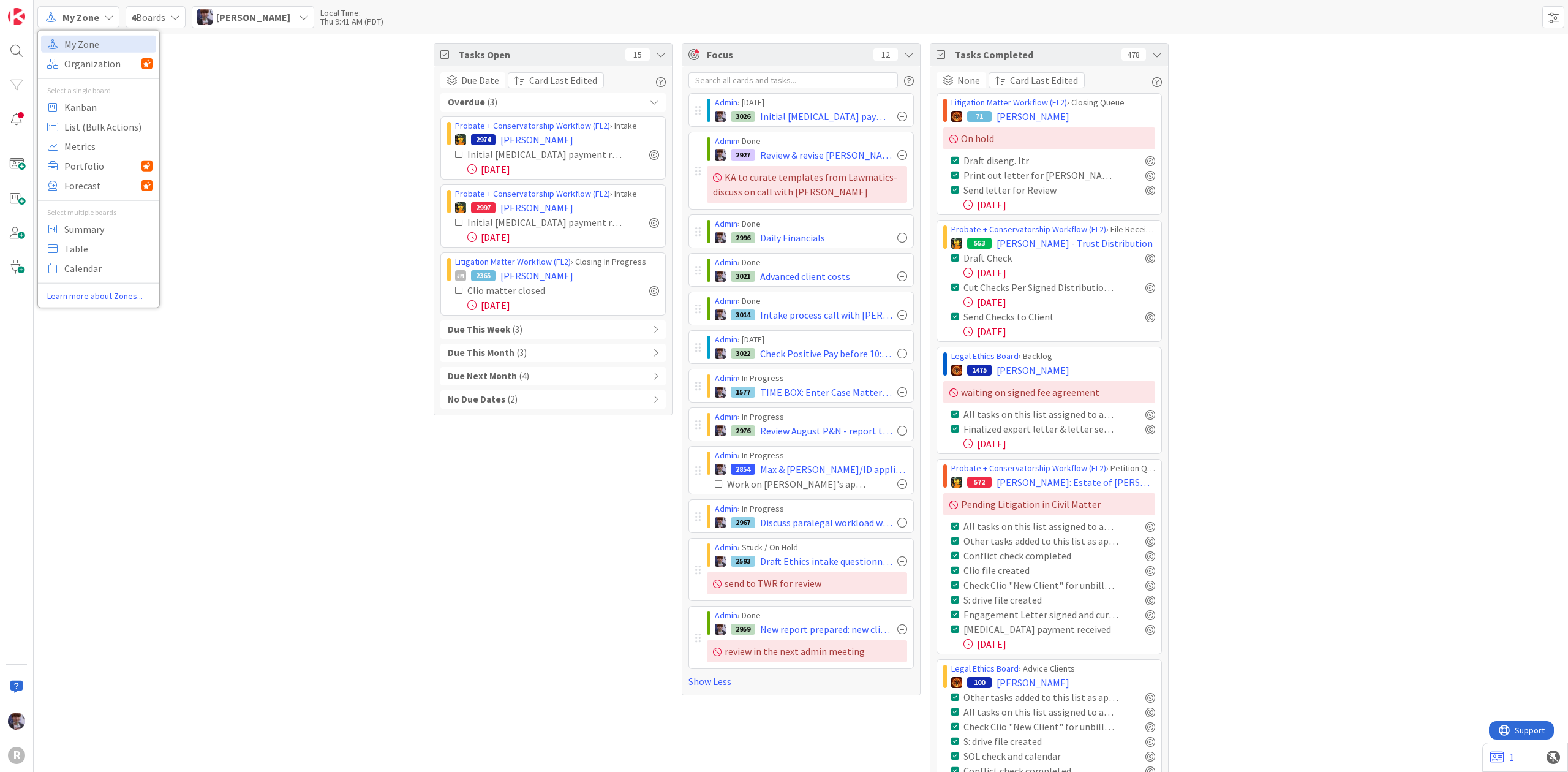
click at [139, 16] on span "4 Boards" at bounding box center [147, 17] width 34 height 15
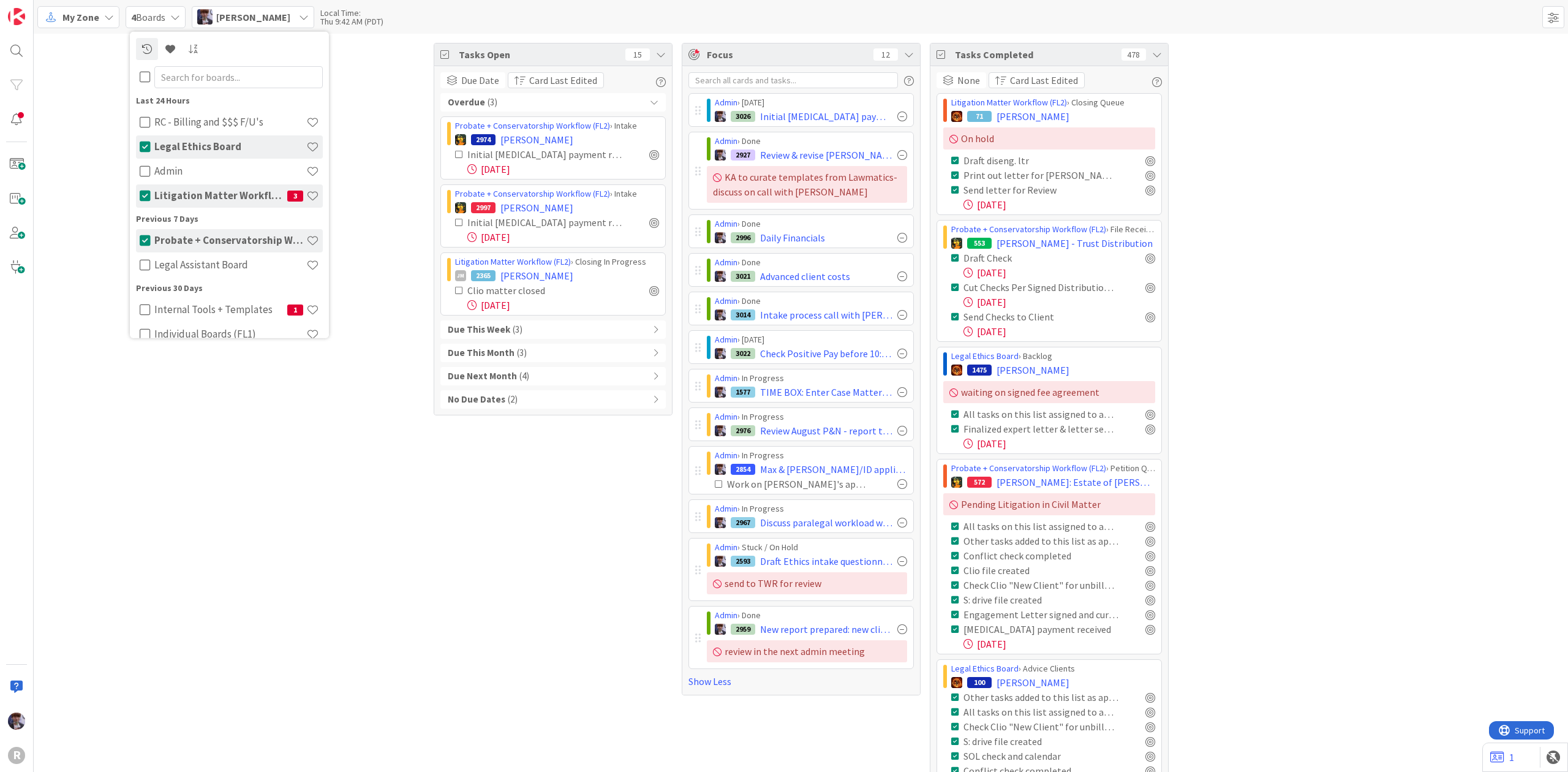
click at [146, 143] on icon at bounding box center [145, 147] width 11 height 12
click at [145, 189] on icon at bounding box center [145, 195] width 11 height 12
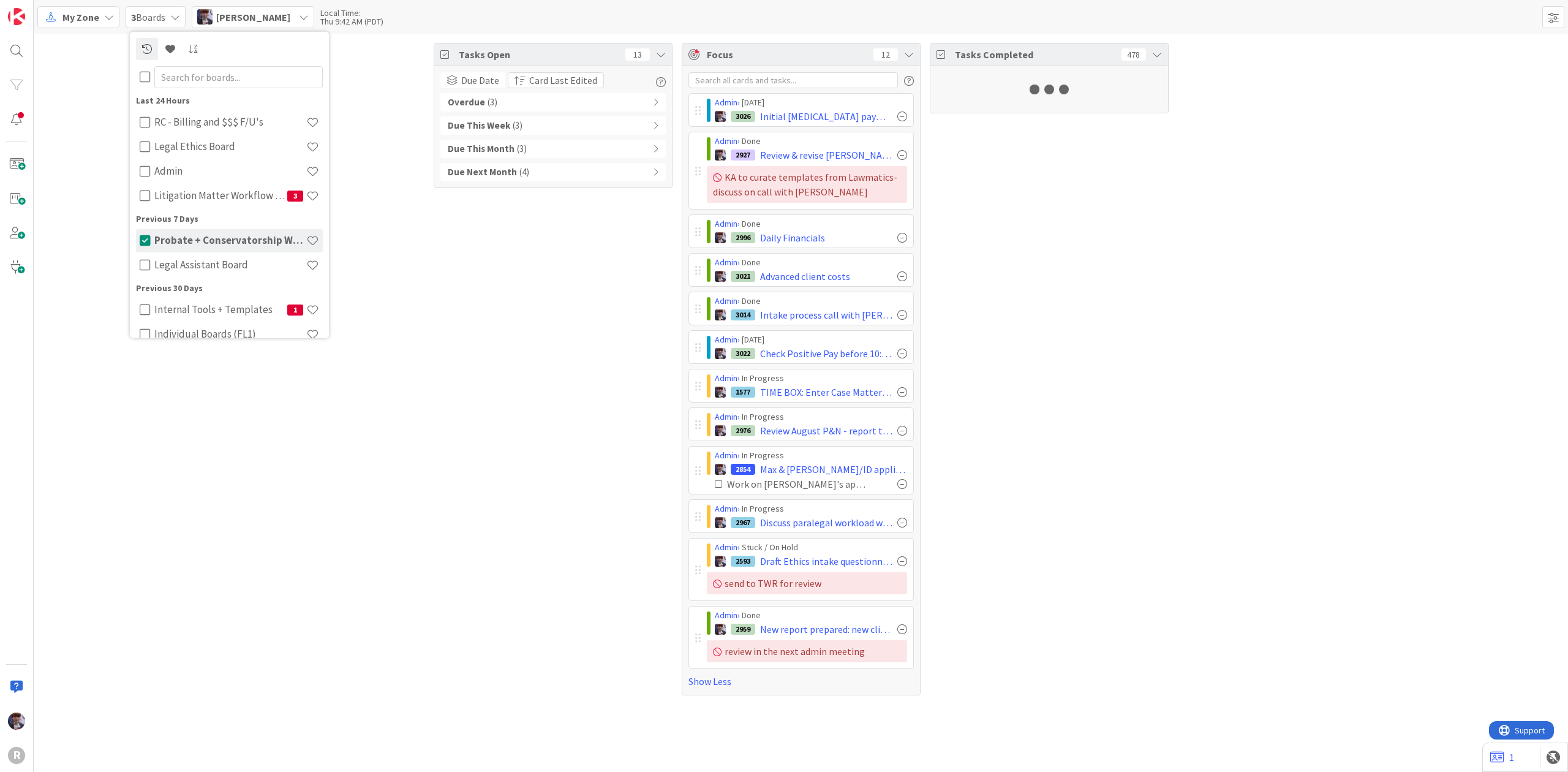
click at [142, 239] on icon at bounding box center [145, 240] width 11 height 12
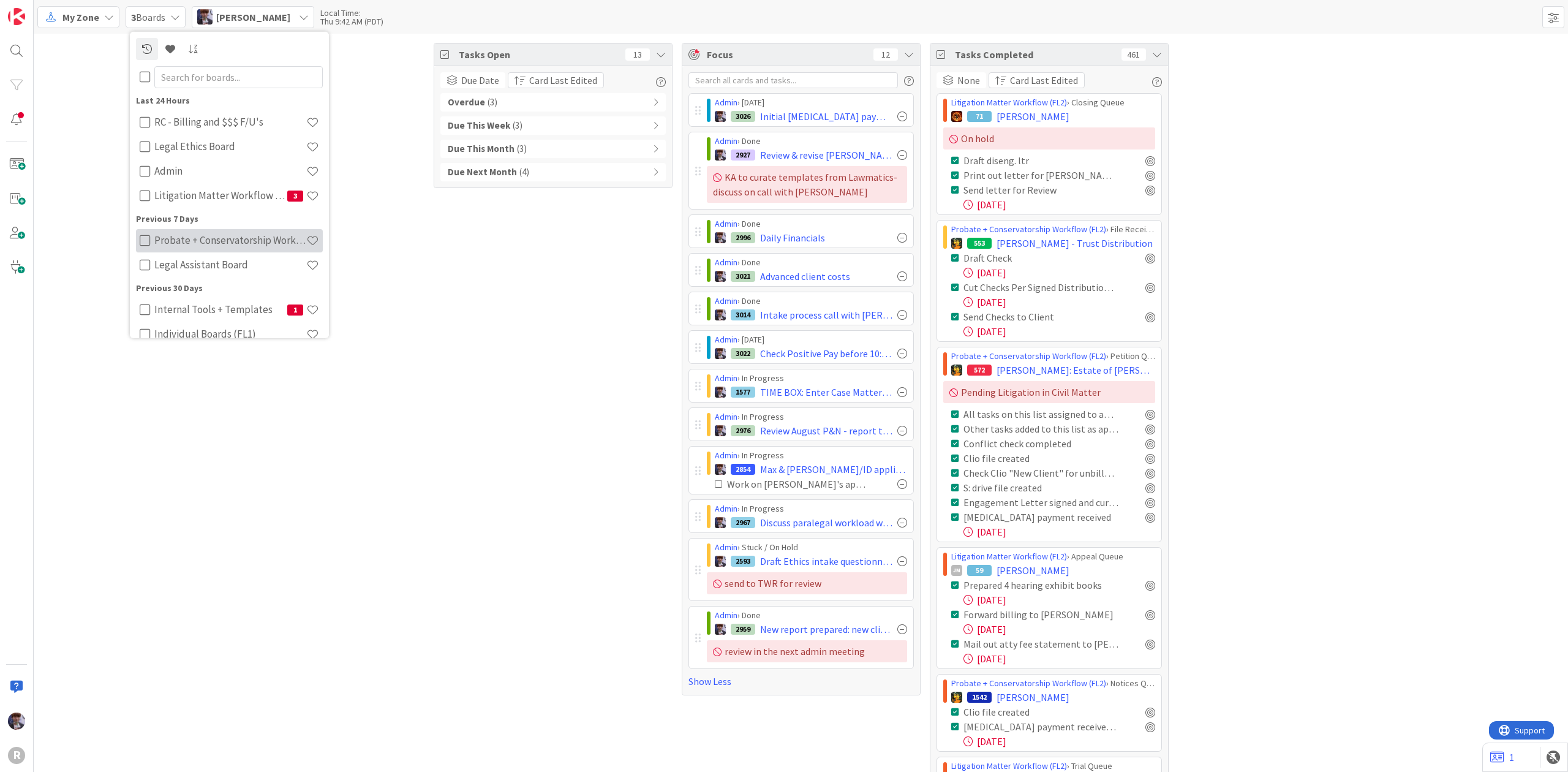
click at [142, 239] on icon at bounding box center [145, 240] width 11 height 12
click at [146, 169] on icon at bounding box center [145, 171] width 11 height 12
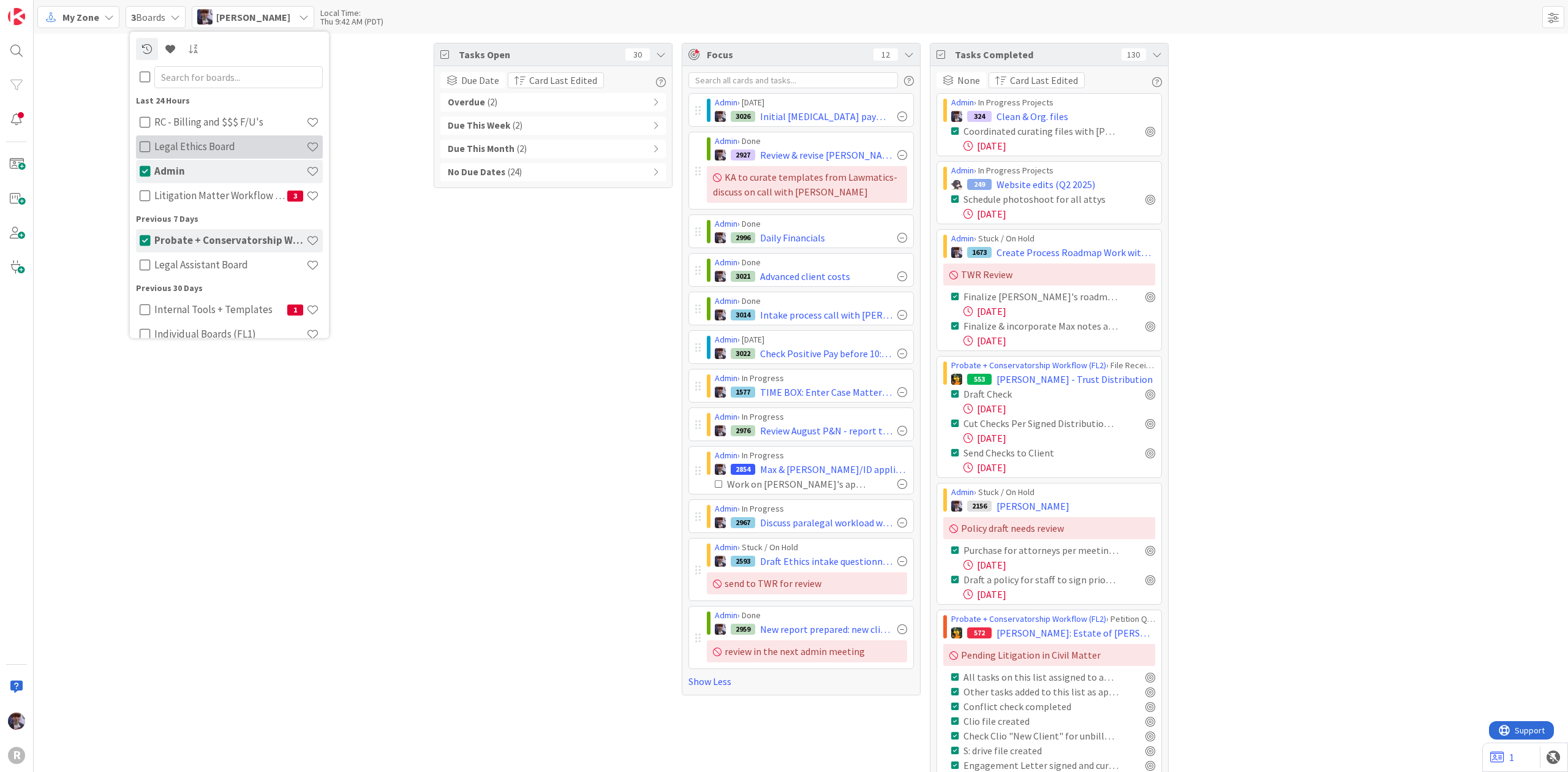
click at [143, 148] on icon at bounding box center [145, 147] width 11 height 12
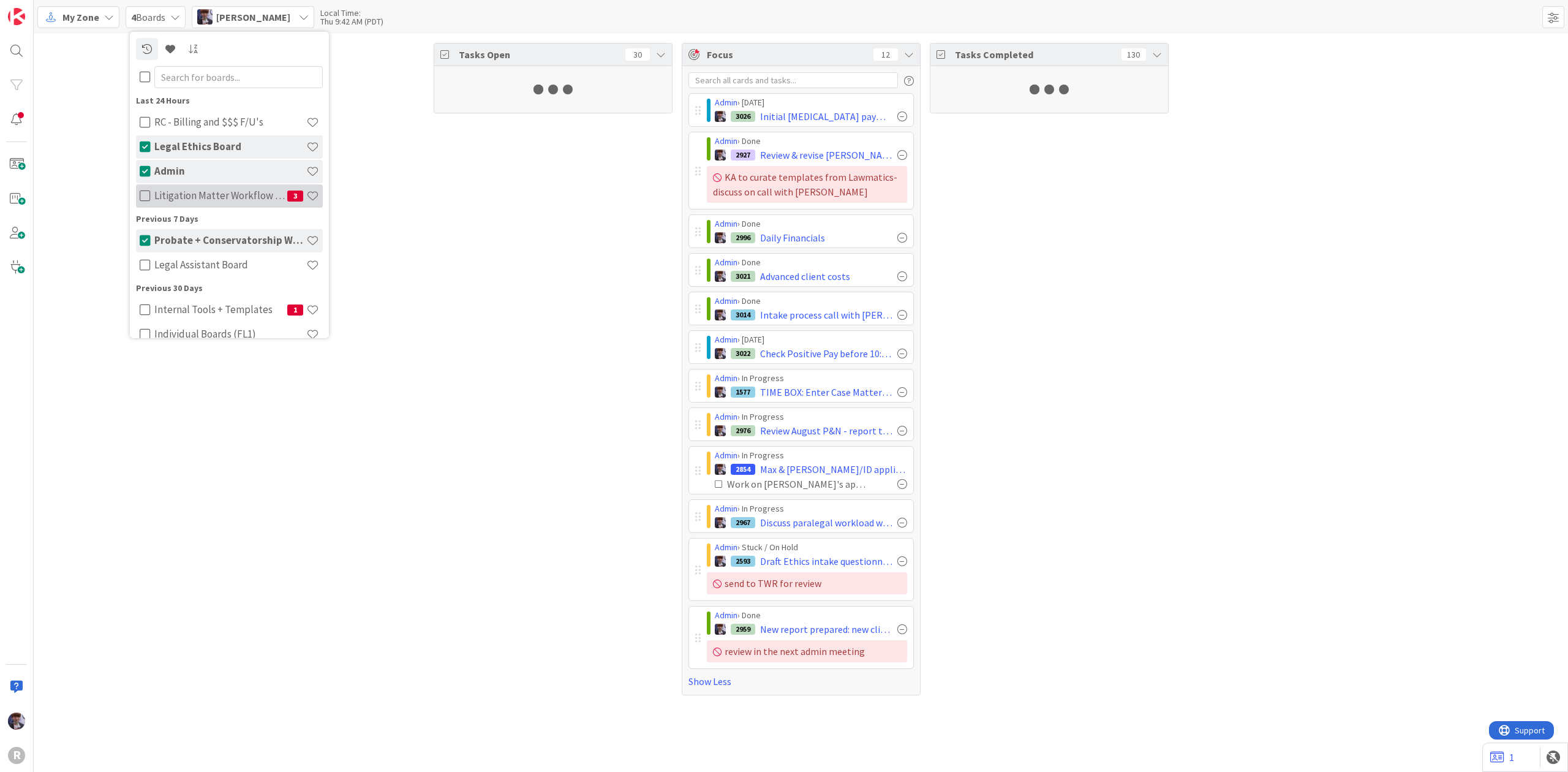
click at [143, 199] on icon at bounding box center [145, 195] width 11 height 12
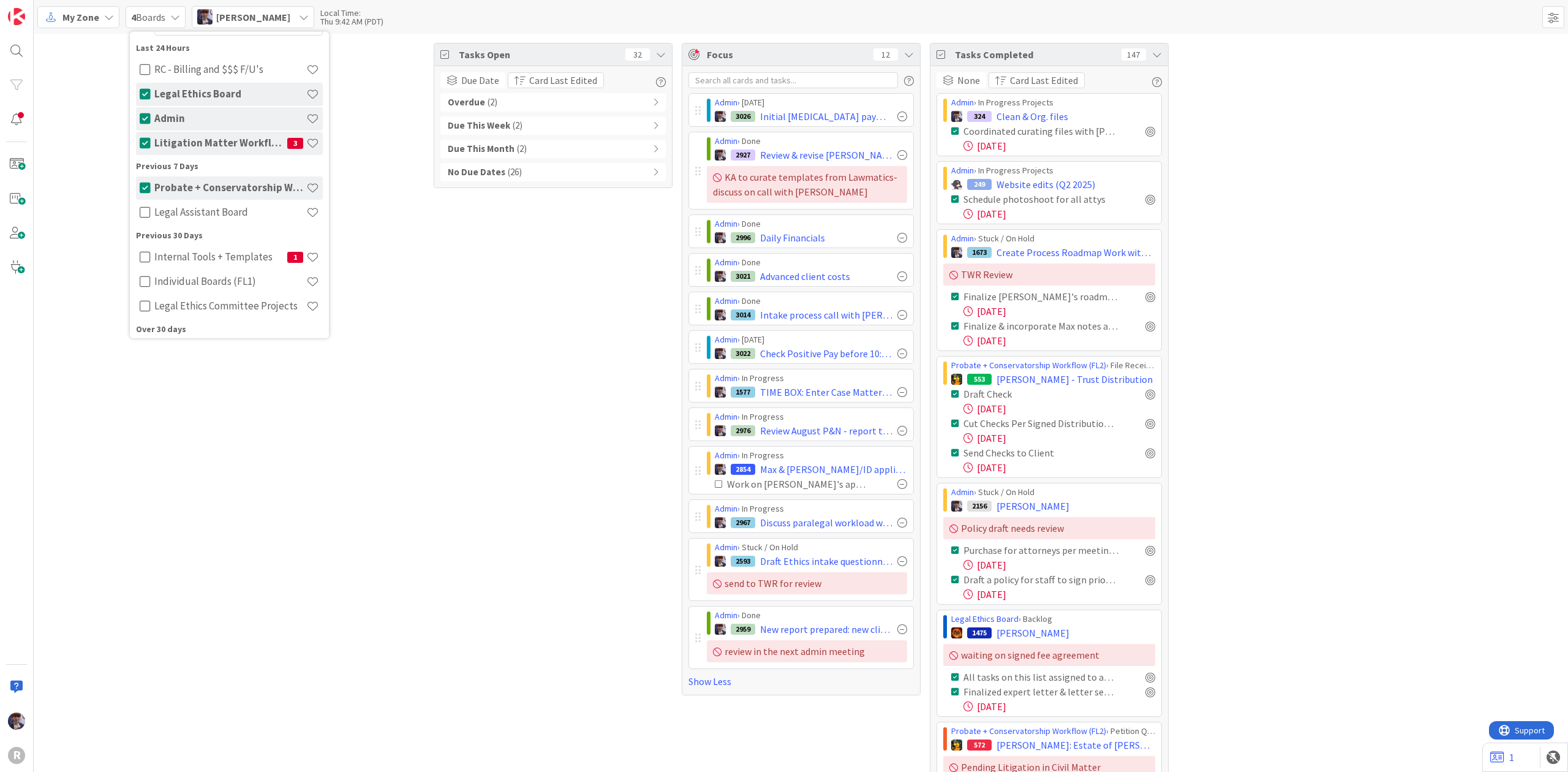
scroll to position [81, 0]
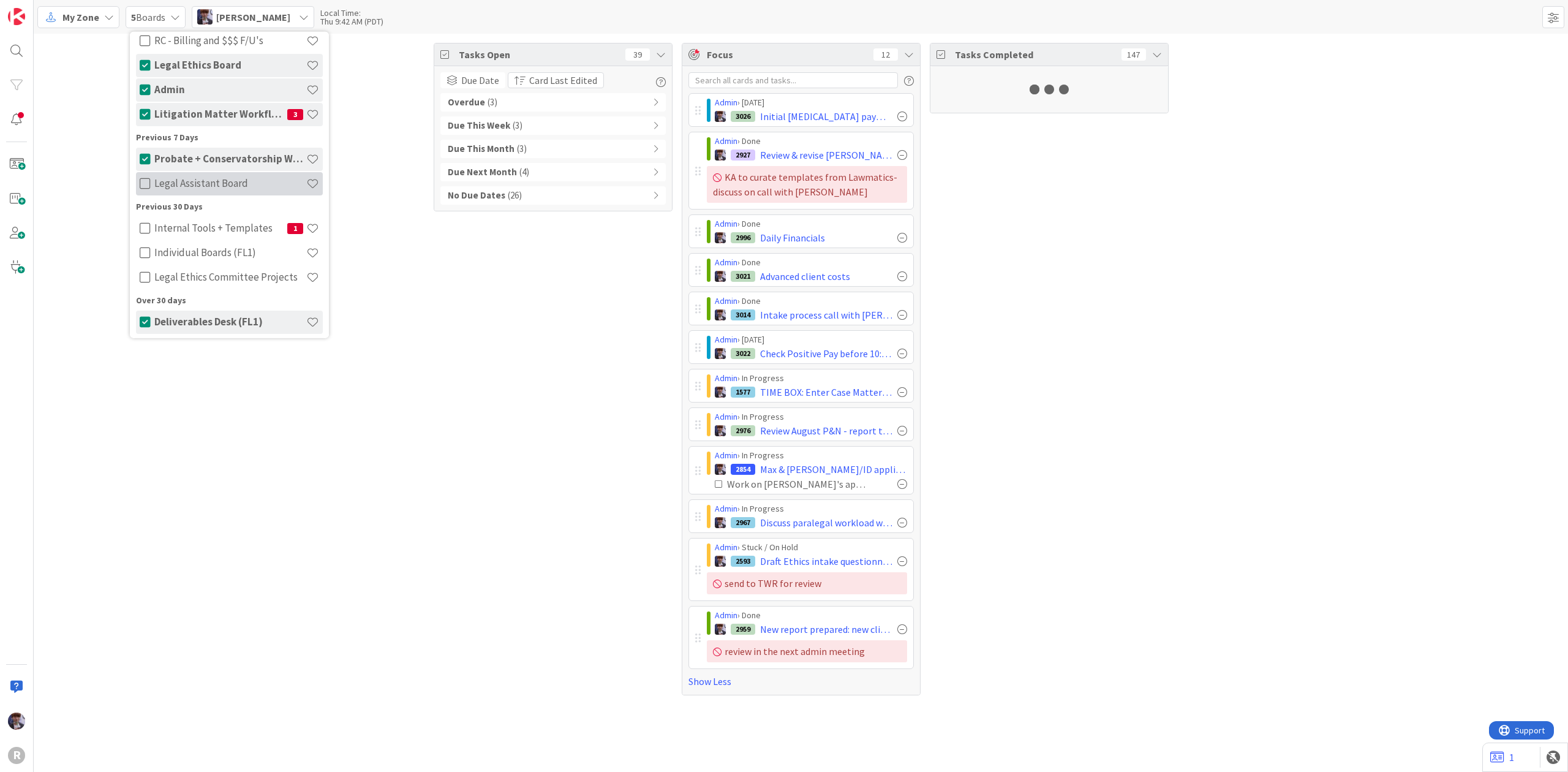
click at [146, 185] on icon at bounding box center [145, 183] width 11 height 12
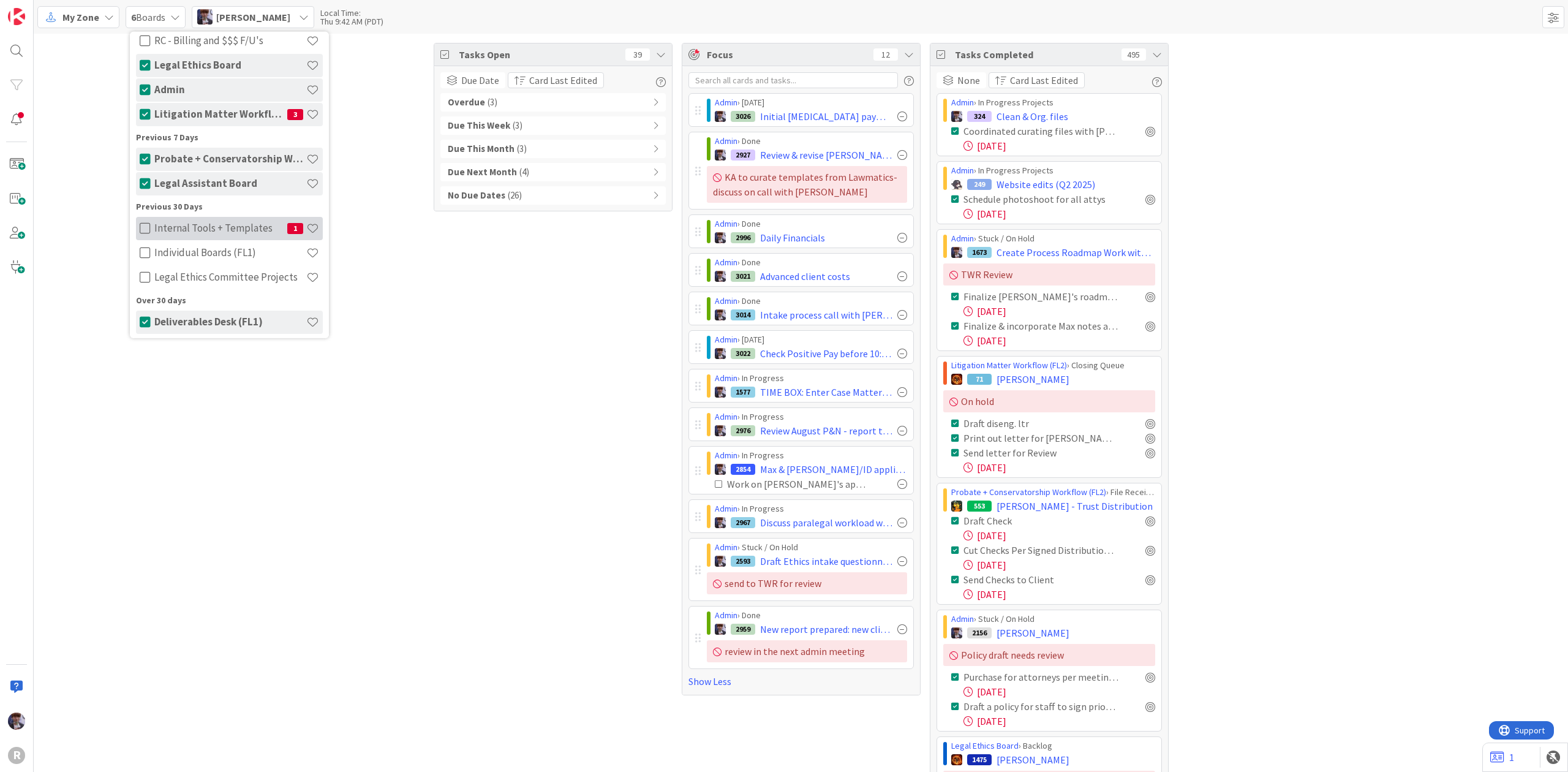
click at [147, 231] on icon at bounding box center [145, 228] width 11 height 12
click at [143, 251] on icon at bounding box center [145, 253] width 11 height 12
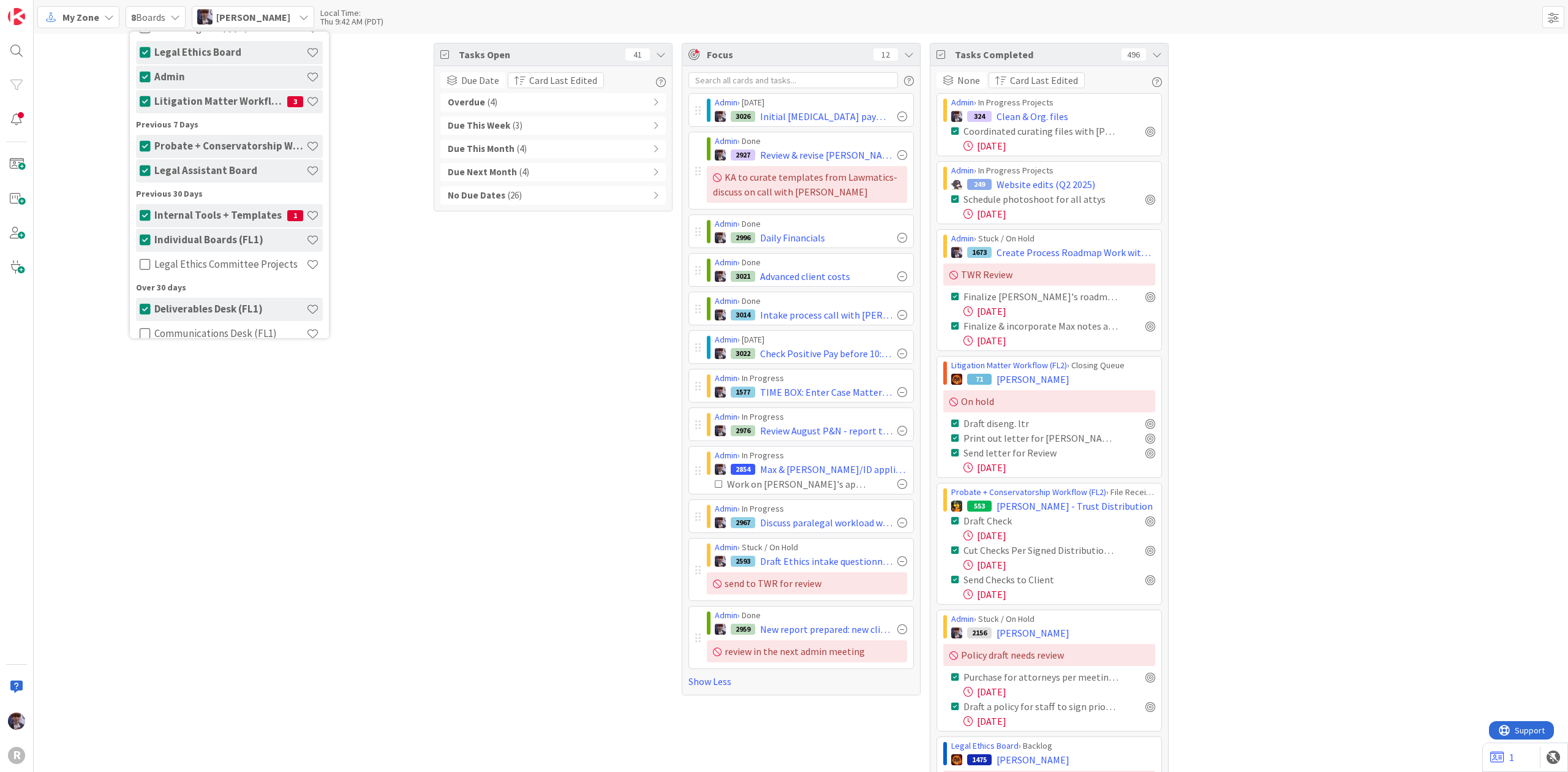
scroll to position [0, 0]
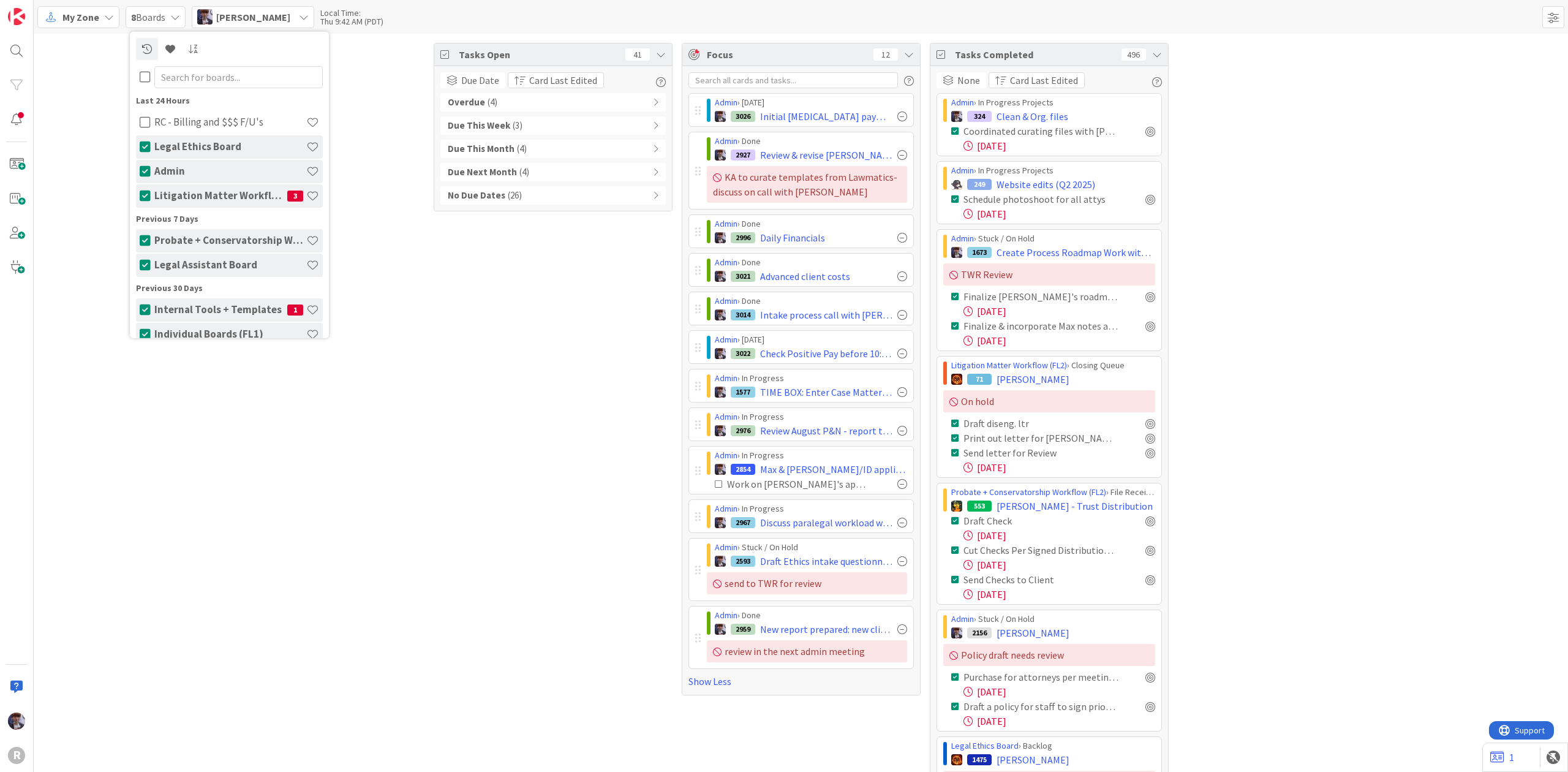
click at [439, 389] on div "Tasks Open 41 Due Date Card Last Edited Overdue ( 4 ) Due This Week ( 3 ) Due T…" at bounding box center [553, 677] width 239 height 1267
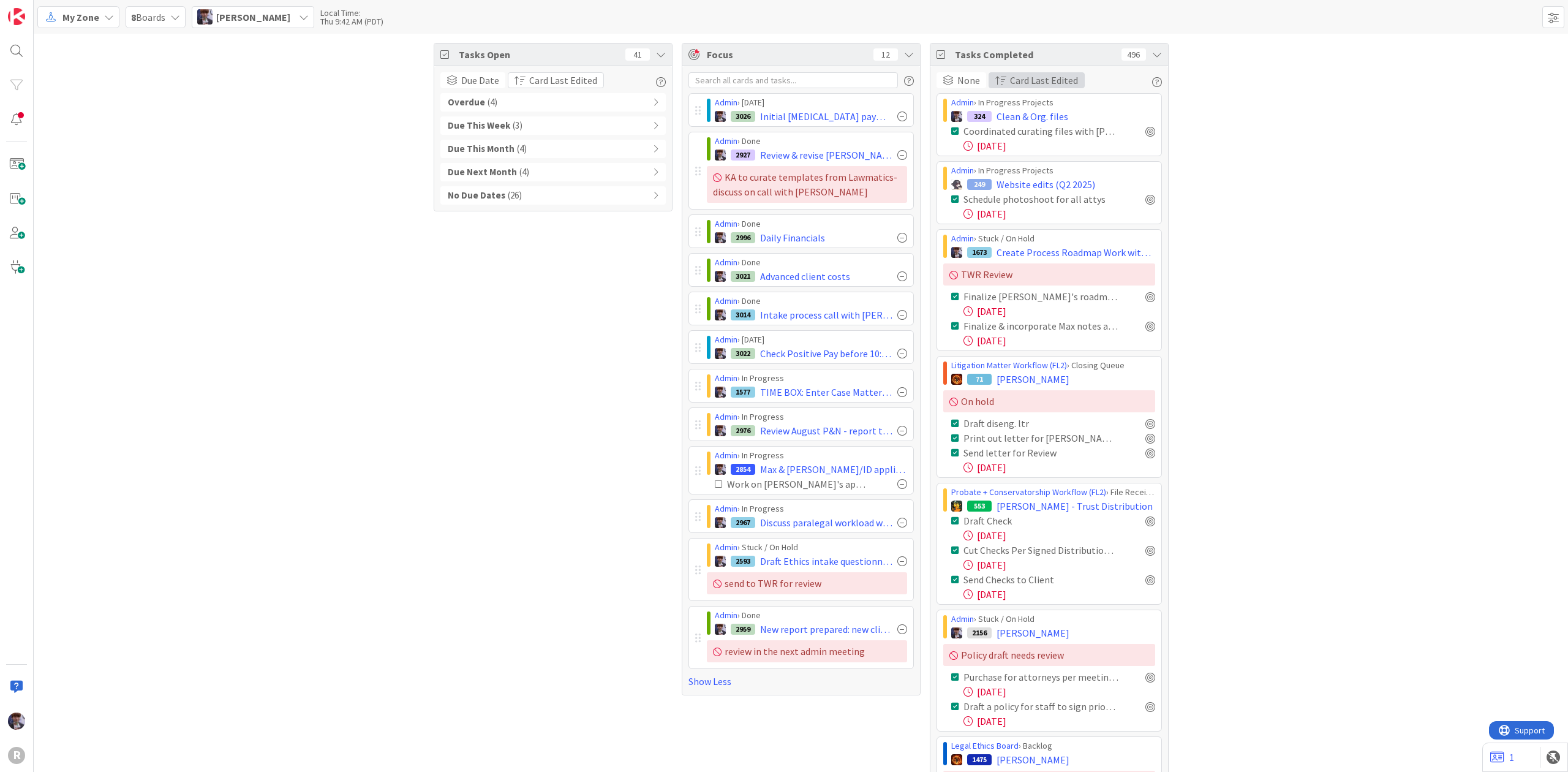
click at [1051, 74] on span "Card Last Edited" at bounding box center [1044, 80] width 68 height 15
click at [1035, 181] on span "Newest First" at bounding box center [1037, 186] width 53 height 15
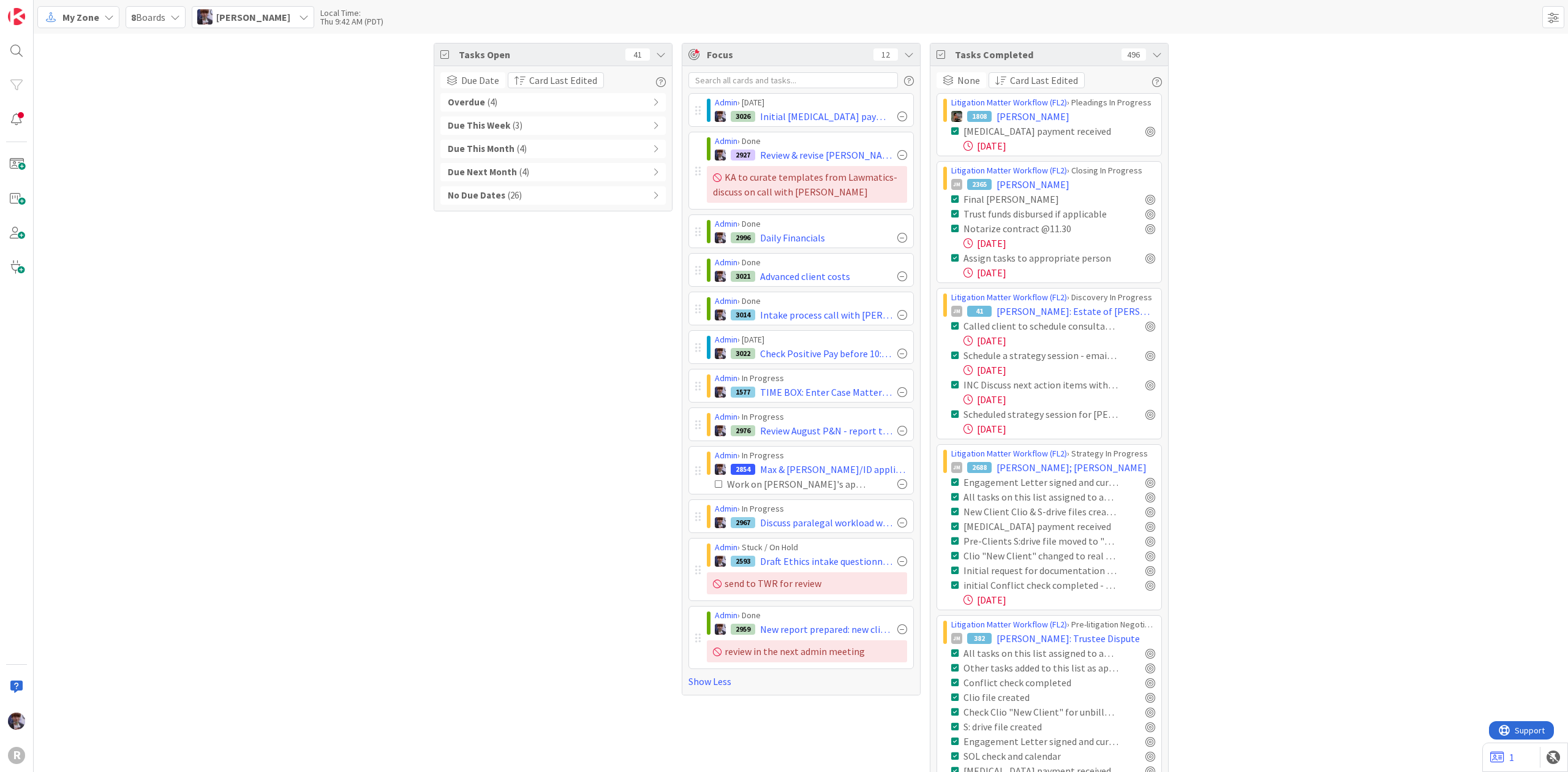
click at [249, 22] on span "[PERSON_NAME]" at bounding box center [253, 17] width 74 height 15
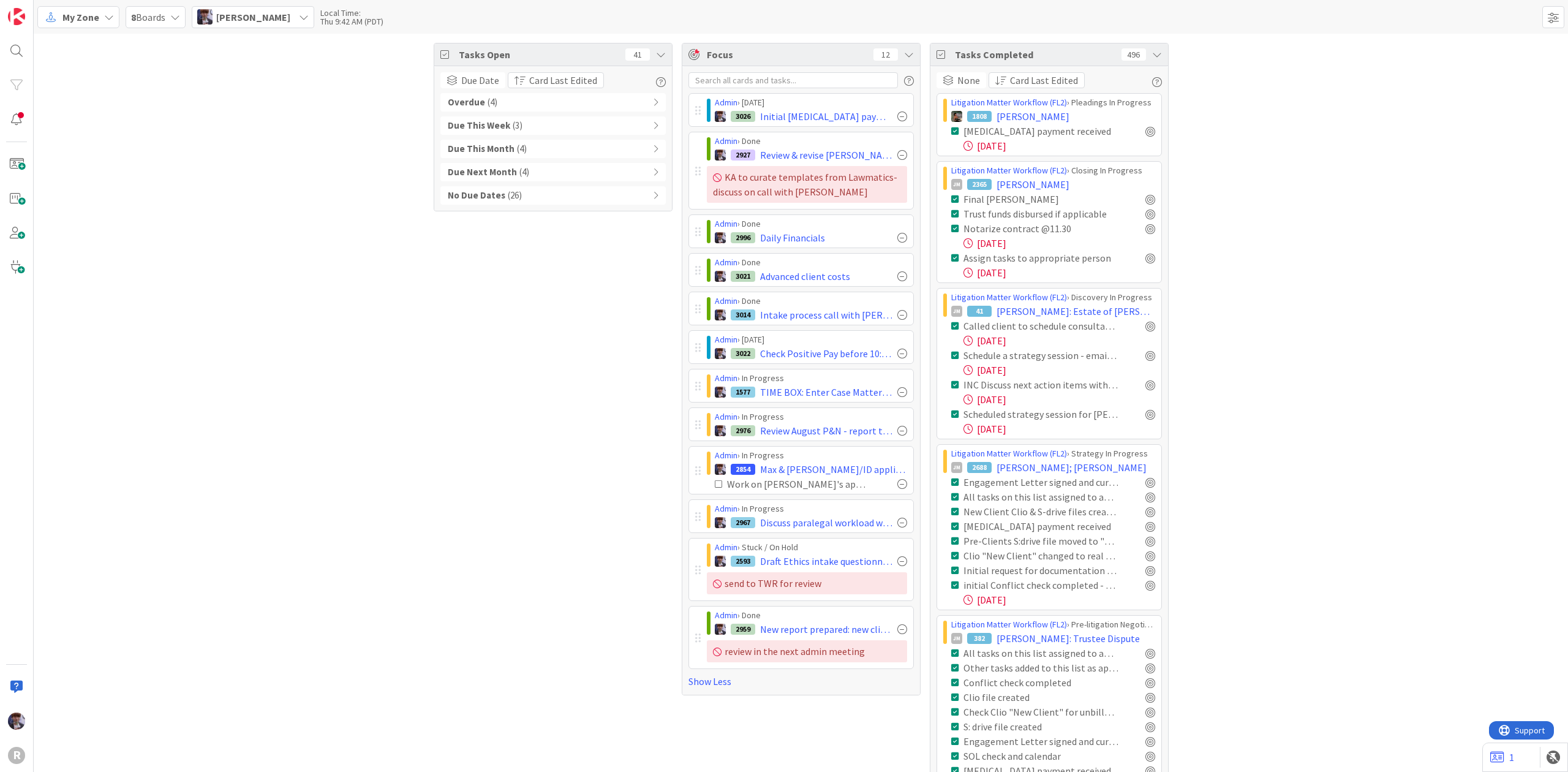
click at [75, 13] on span "My Zone" at bounding box center [81, 17] width 37 height 15
click at [85, 16] on span "My Zone" at bounding box center [81, 17] width 37 height 15
click at [231, 13] on span "[PERSON_NAME]" at bounding box center [253, 17] width 74 height 15
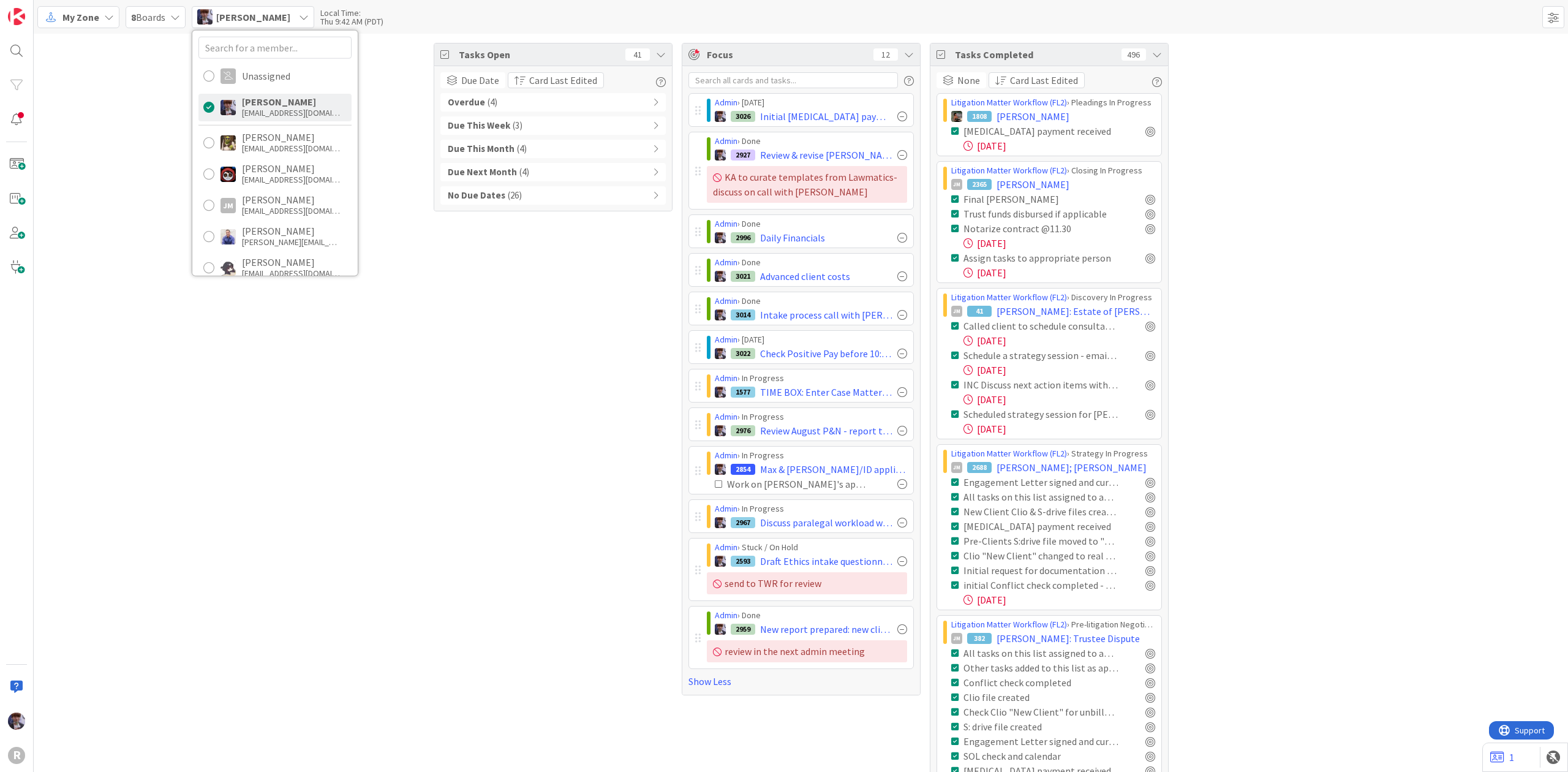
click at [98, 19] on span "My Zone" at bounding box center [81, 17] width 37 height 15
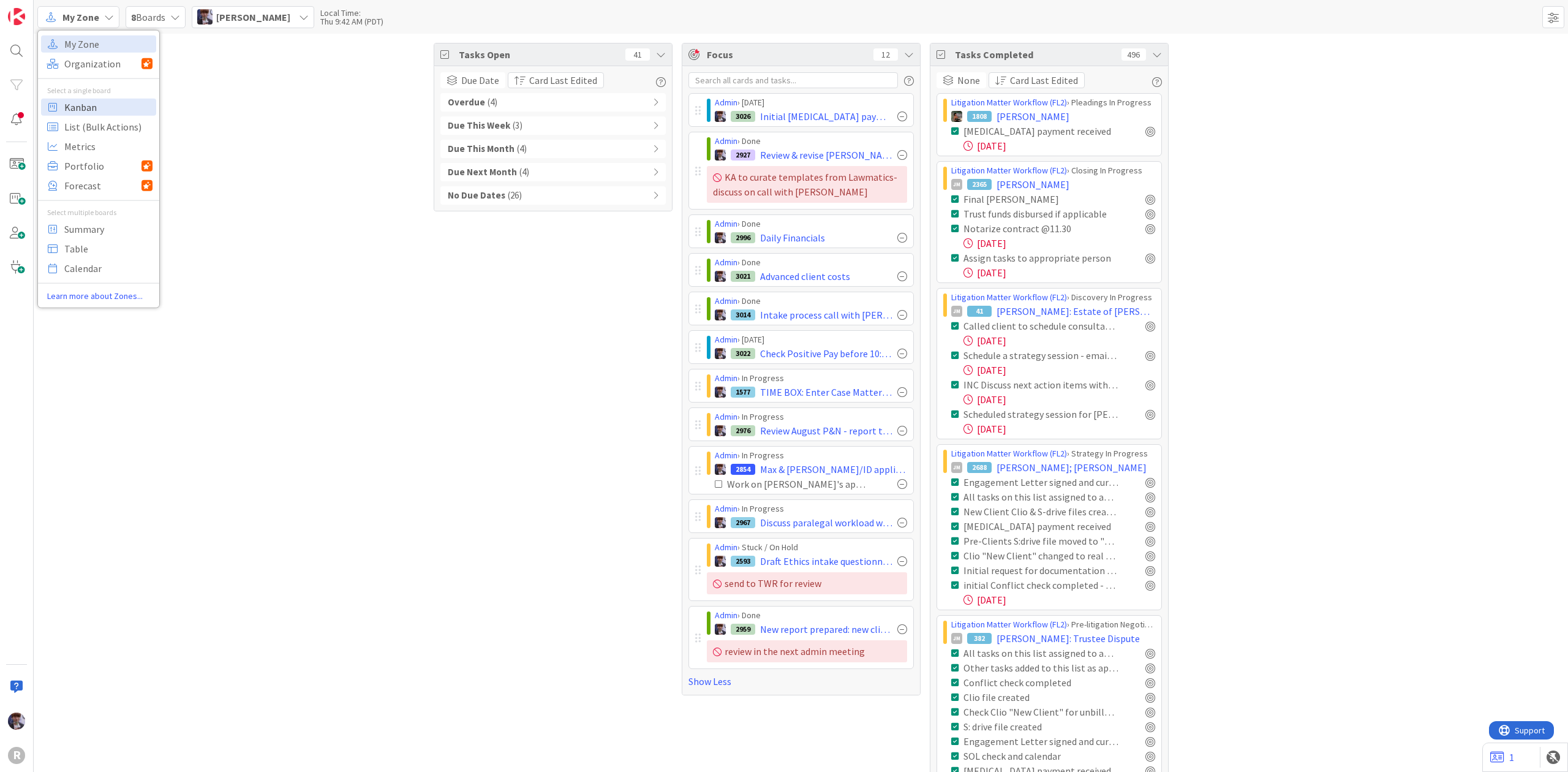
click at [91, 107] on span "Kanban" at bounding box center [109, 106] width 88 height 19
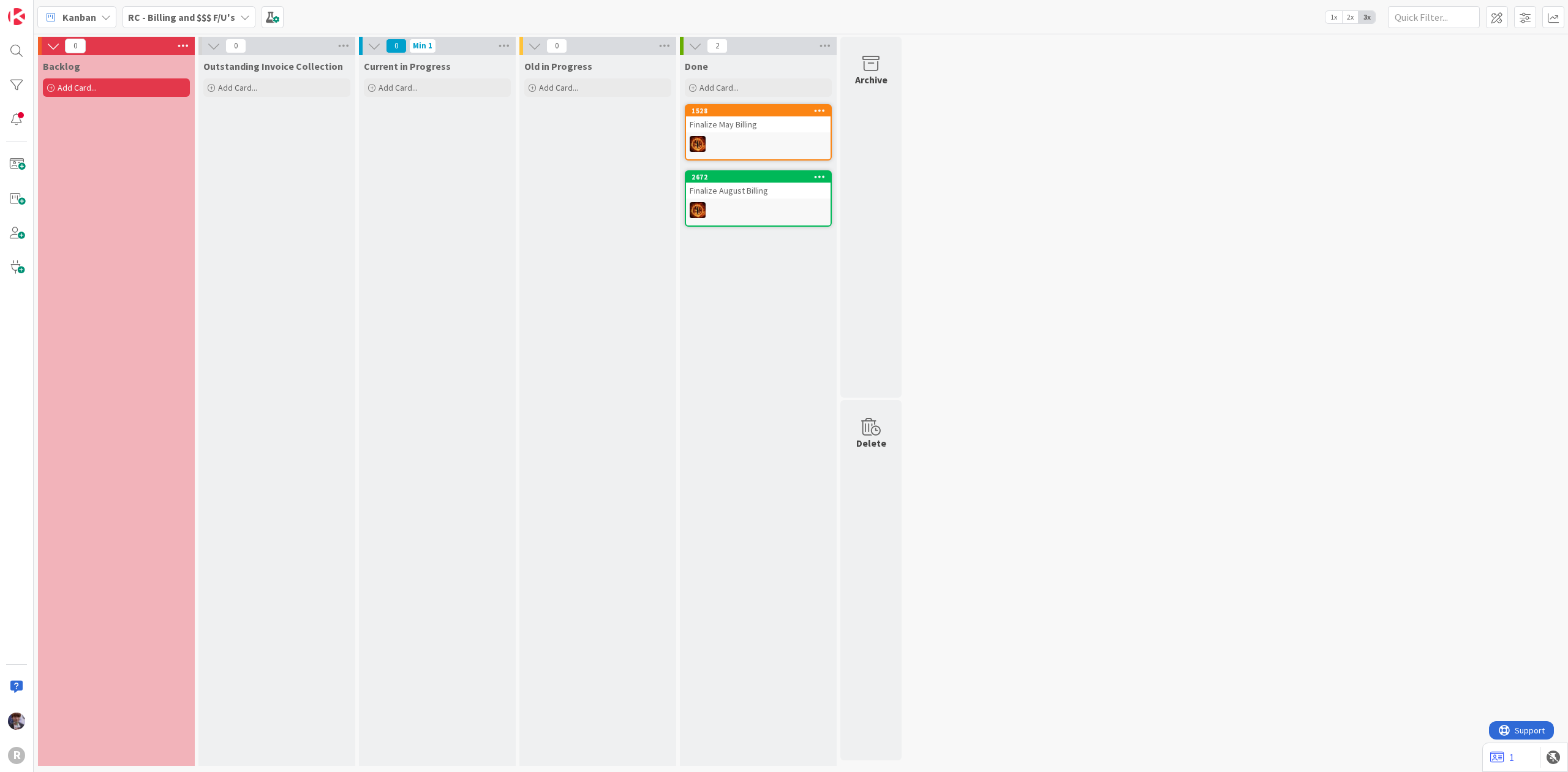
click at [231, 6] on div "RC - Billing and $$$ F/U's" at bounding box center [189, 17] width 133 height 22
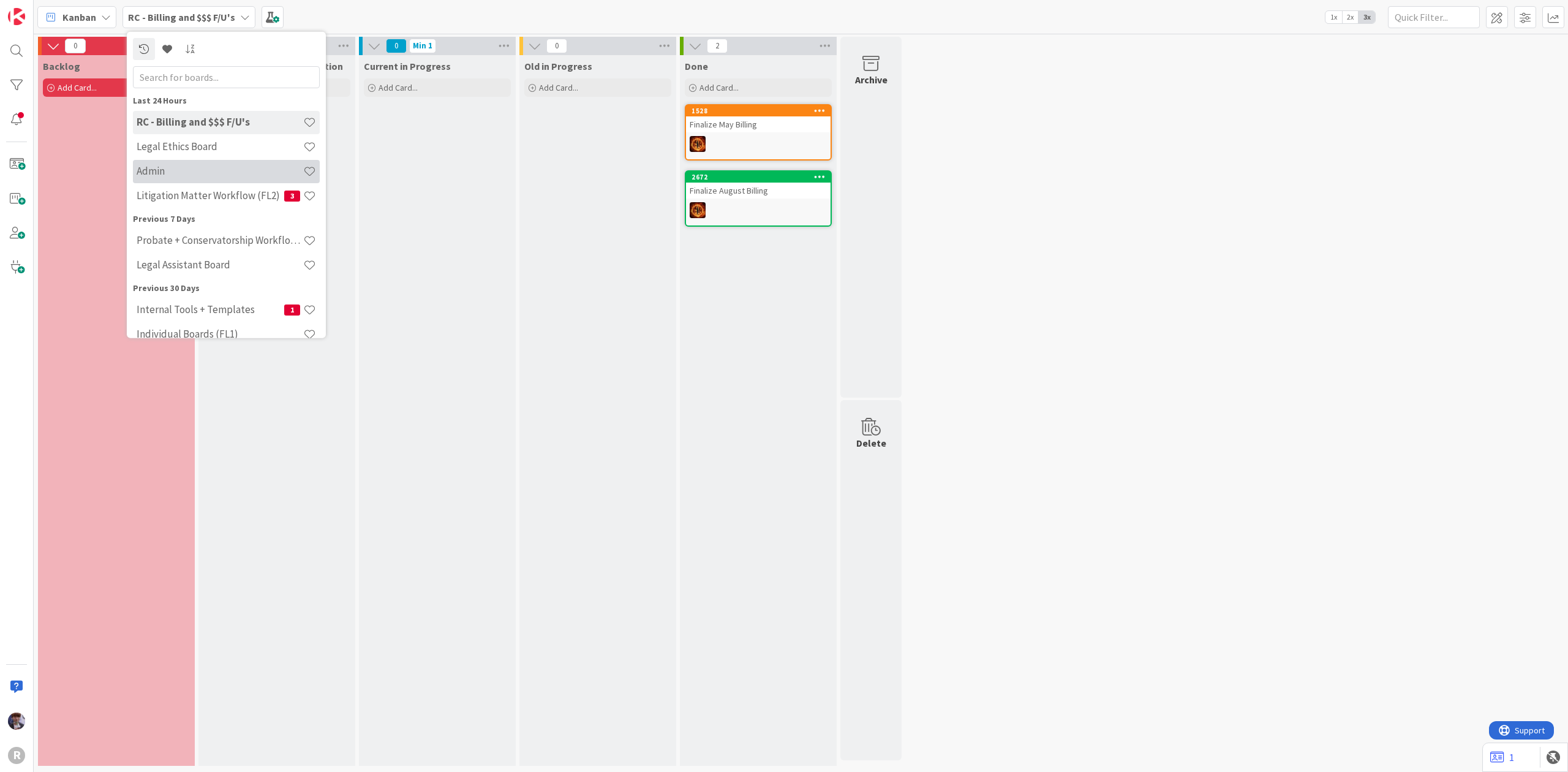
click at [215, 170] on h4 "Admin" at bounding box center [220, 171] width 167 height 12
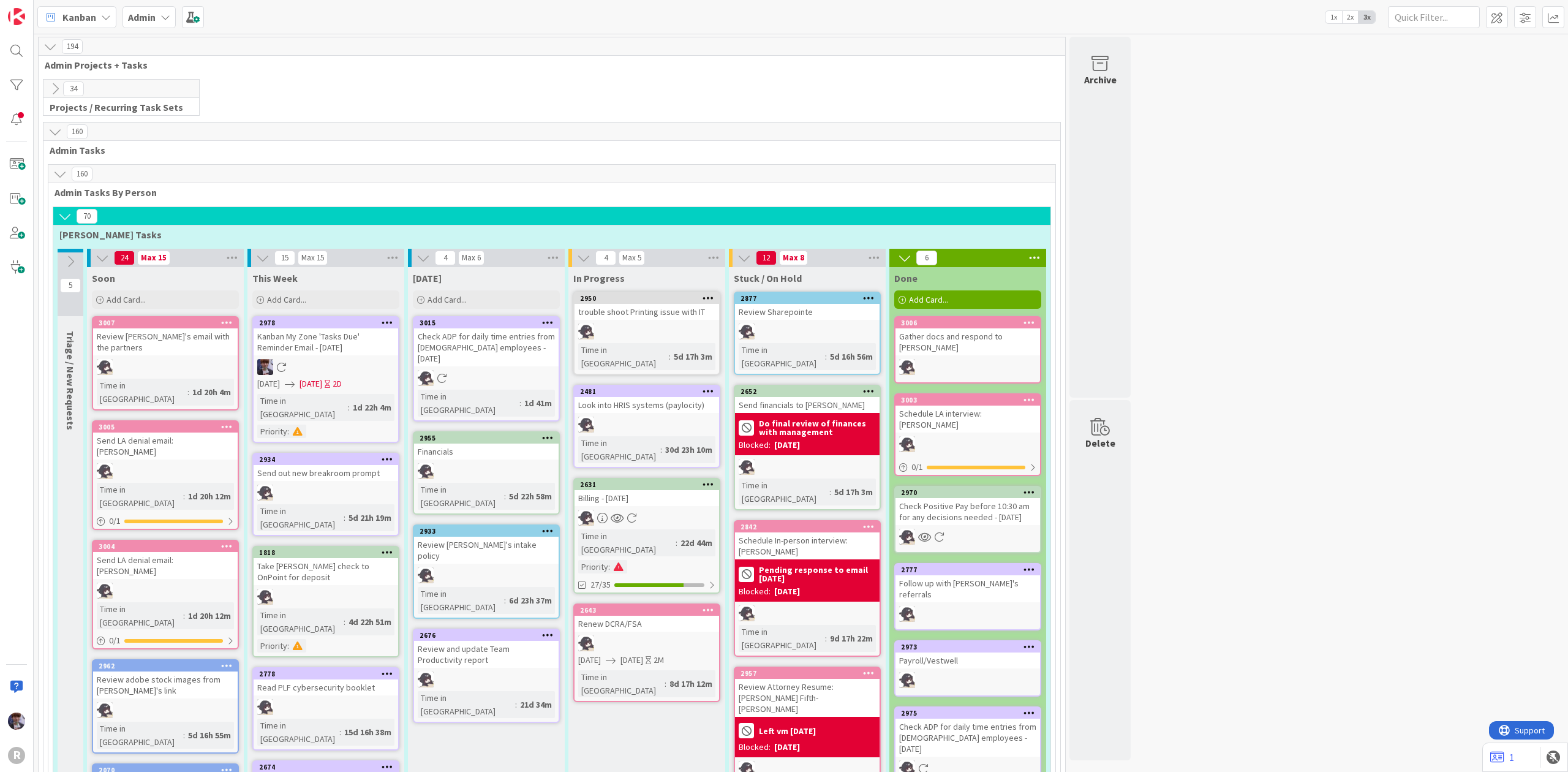
click at [149, 15] on b "Admin" at bounding box center [141, 17] width 27 height 12
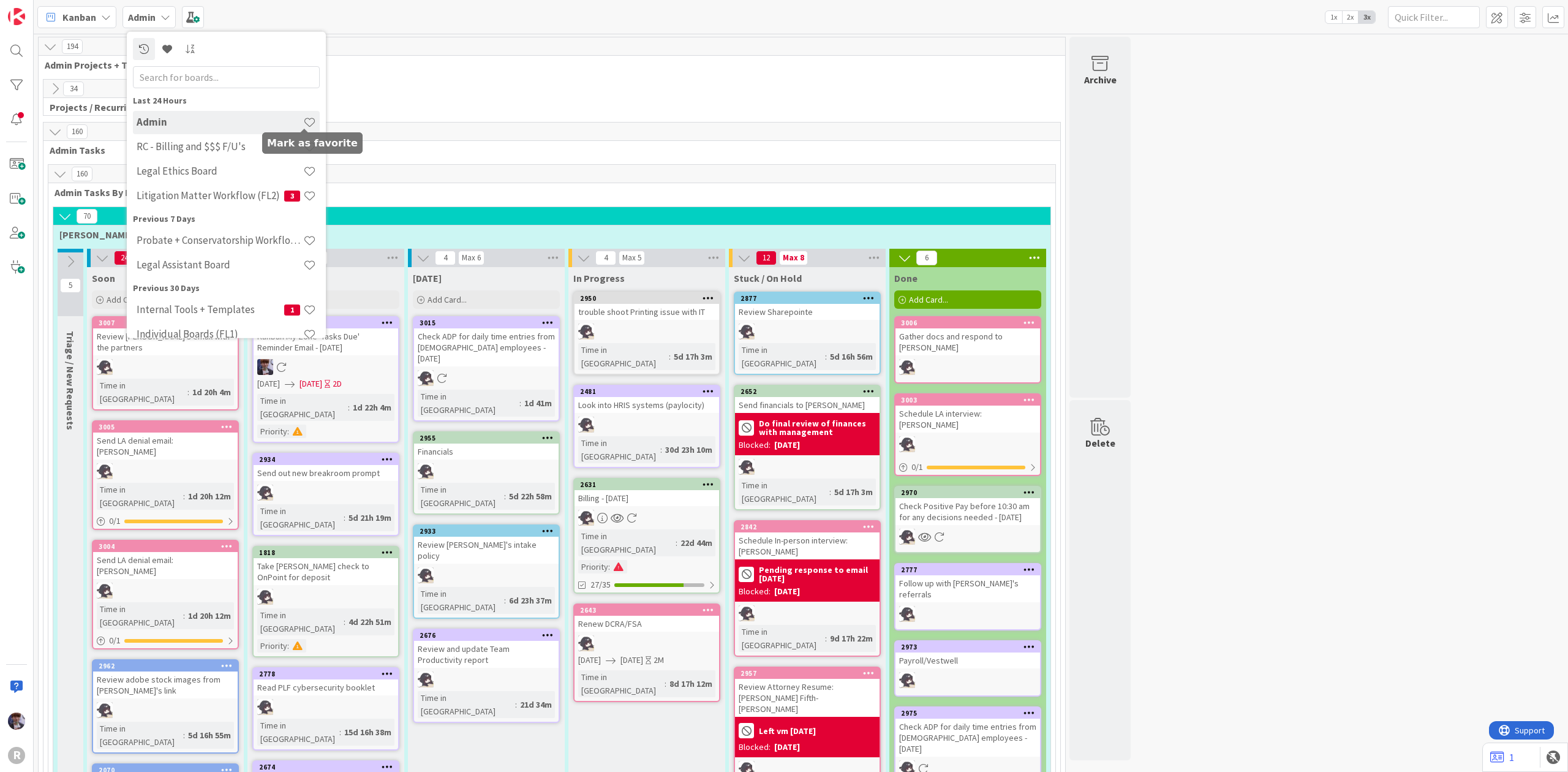
click at [307, 123] on span at bounding box center [309, 122] width 13 height 13
click at [303, 193] on span at bounding box center [309, 195] width 13 height 13
click at [343, 66] on span "Admin Projects + Tasks" at bounding box center [547, 65] width 1005 height 12
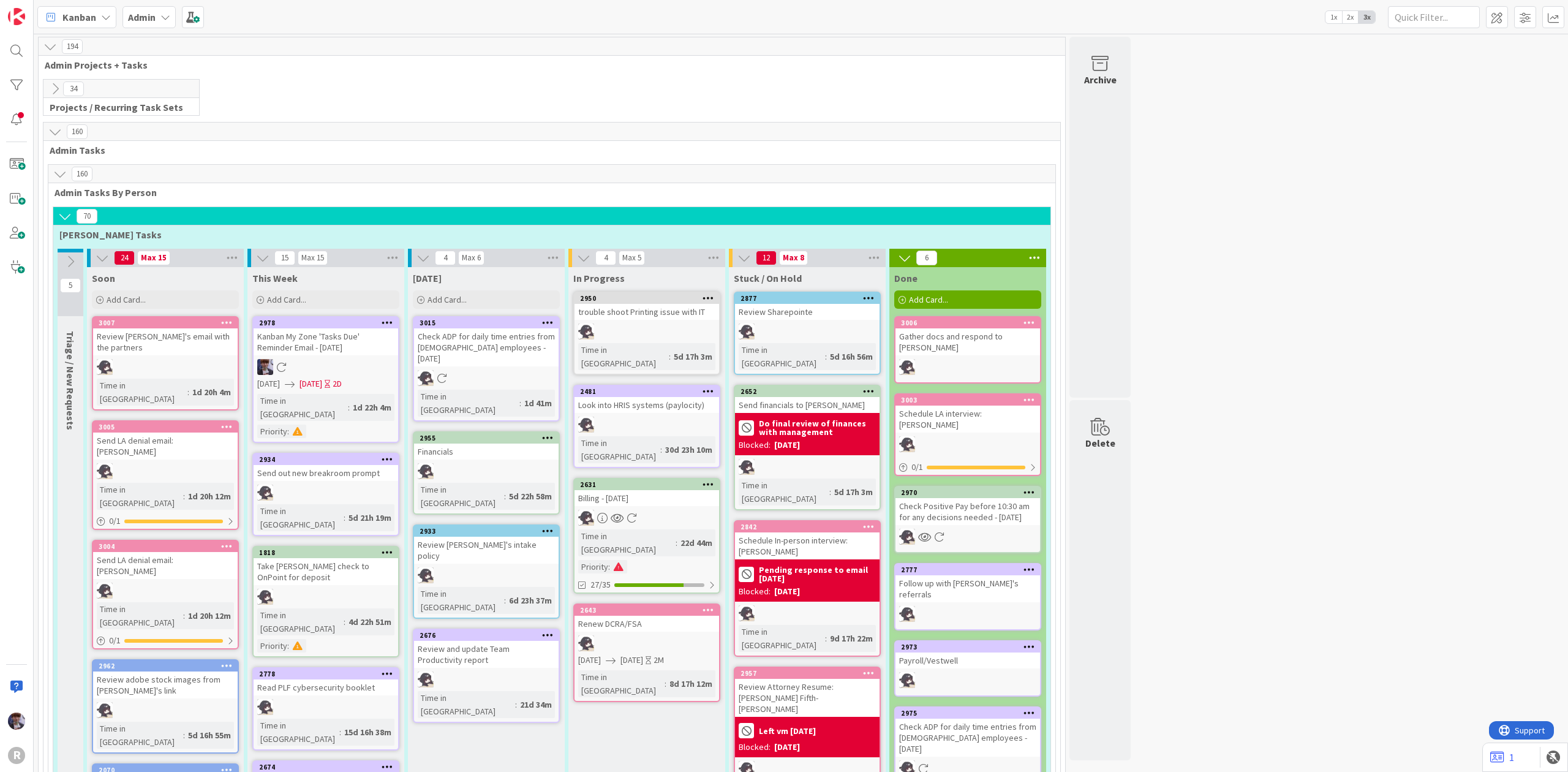
click at [170, 13] on icon at bounding box center [165, 17] width 10 height 10
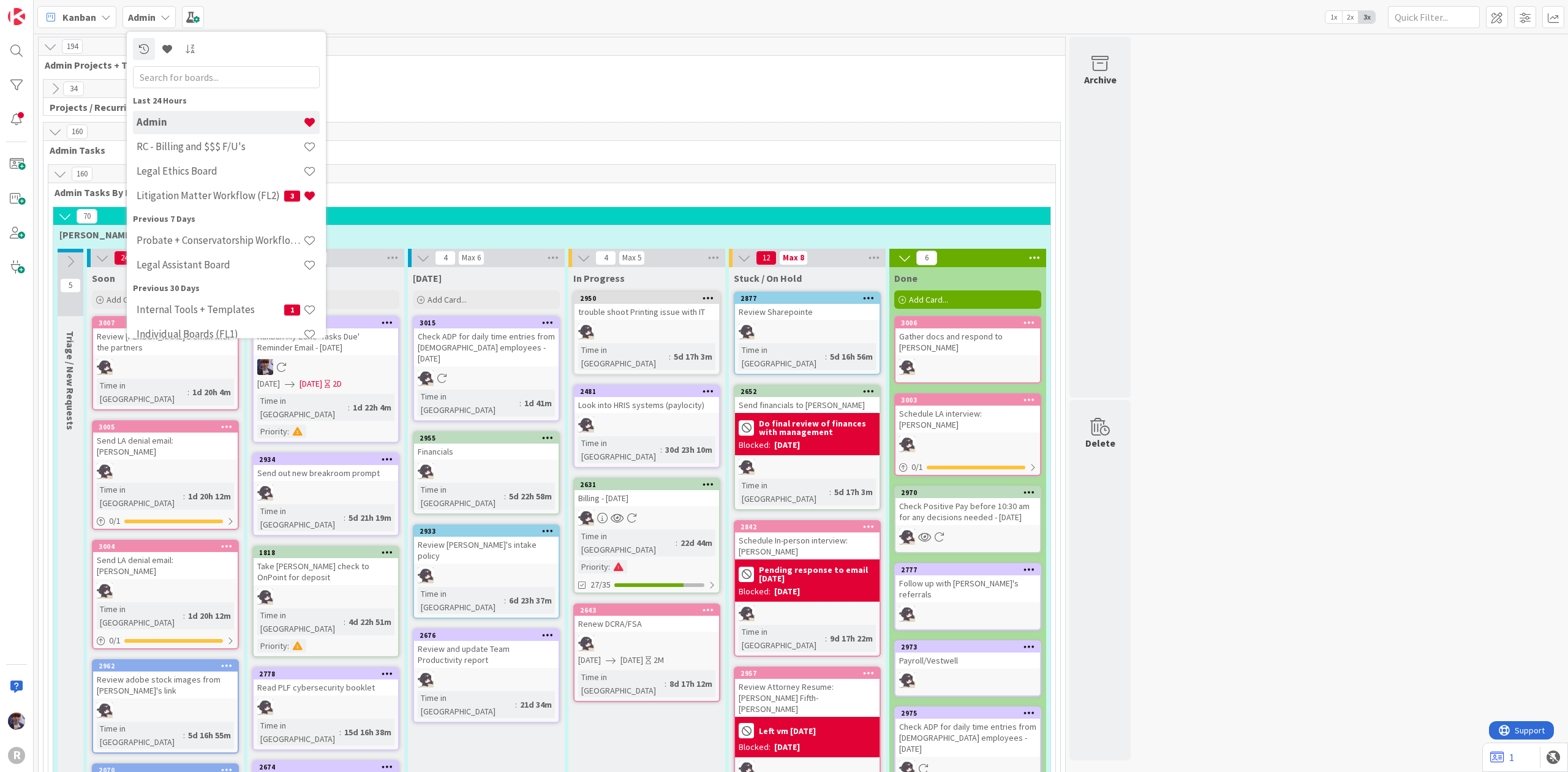
click at [177, 126] on h4 "Admin" at bounding box center [220, 122] width 167 height 12
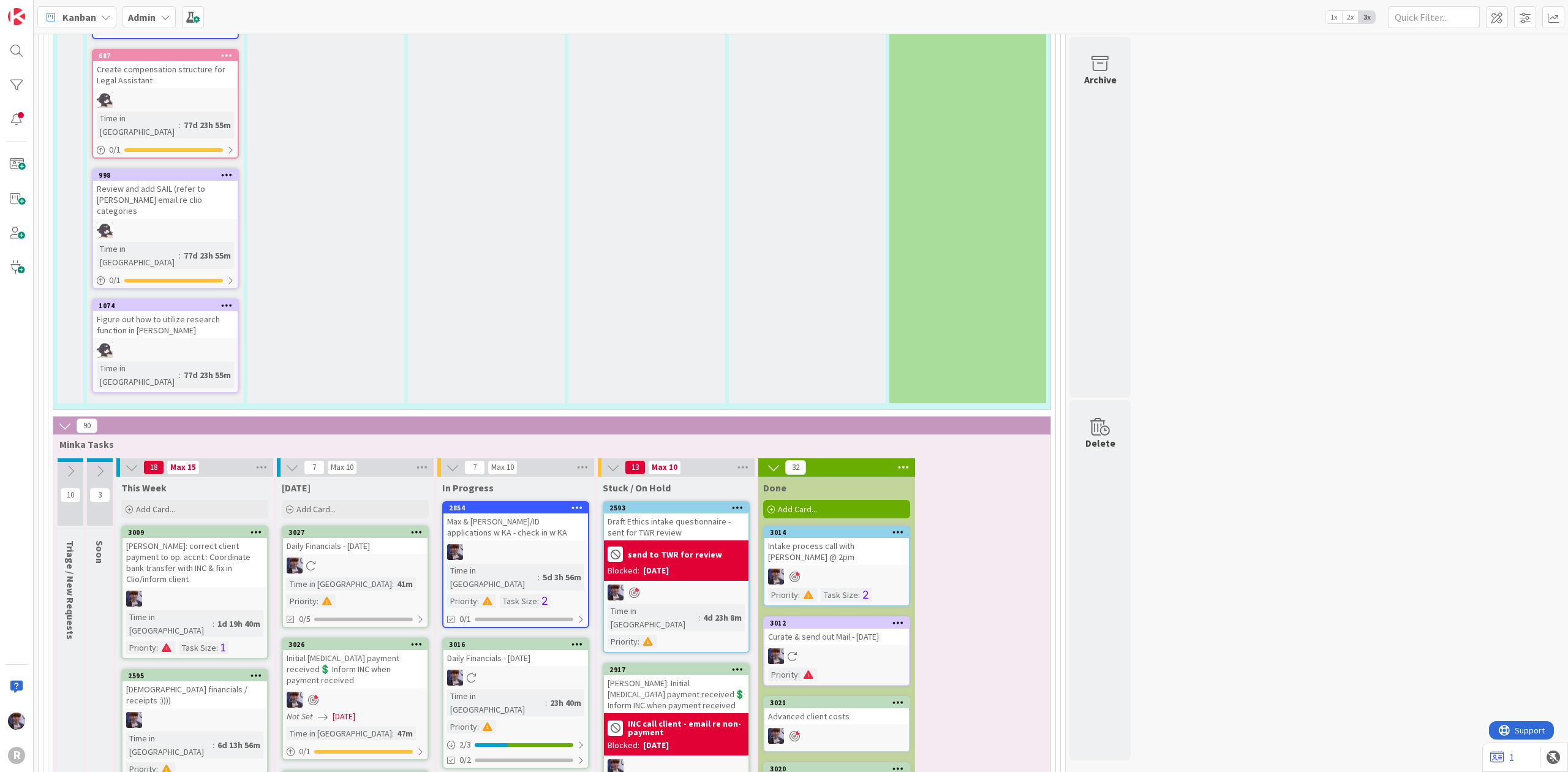
scroll to position [2369, 0]
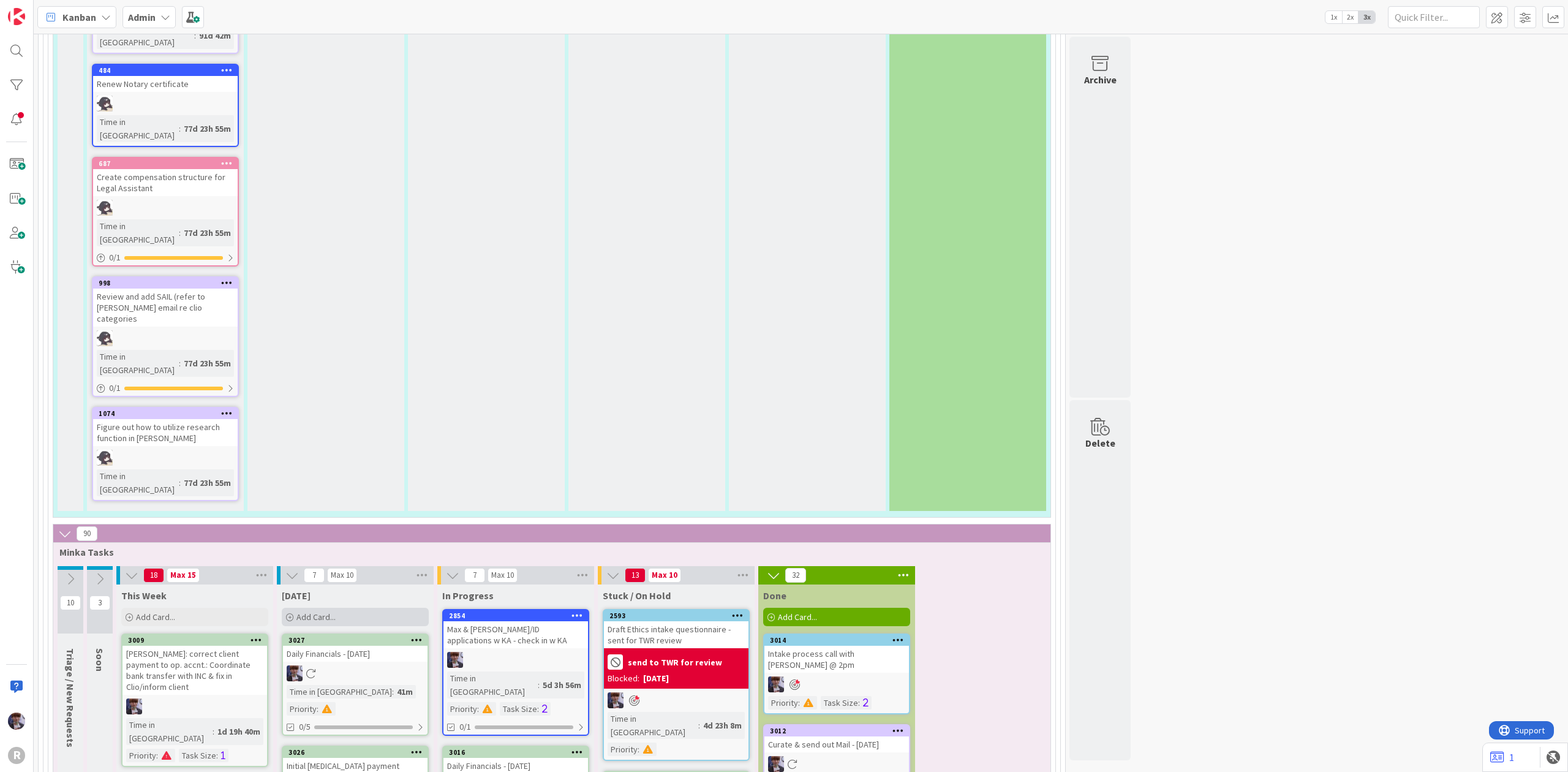
click at [343, 608] on div "Add Card..." at bounding box center [355, 617] width 147 height 19
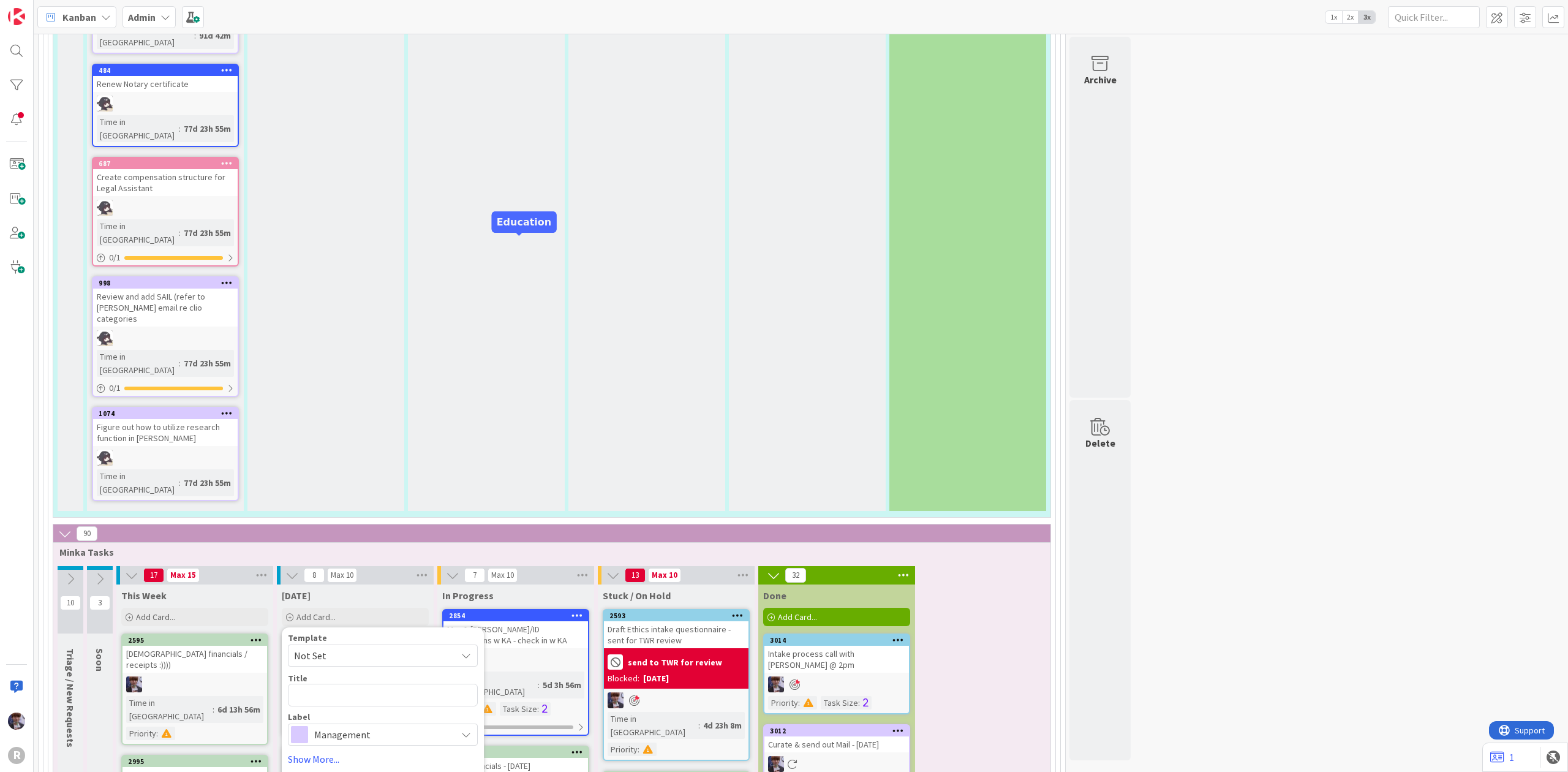
click at [459, 525] on div "90" at bounding box center [551, 534] width 997 height 19
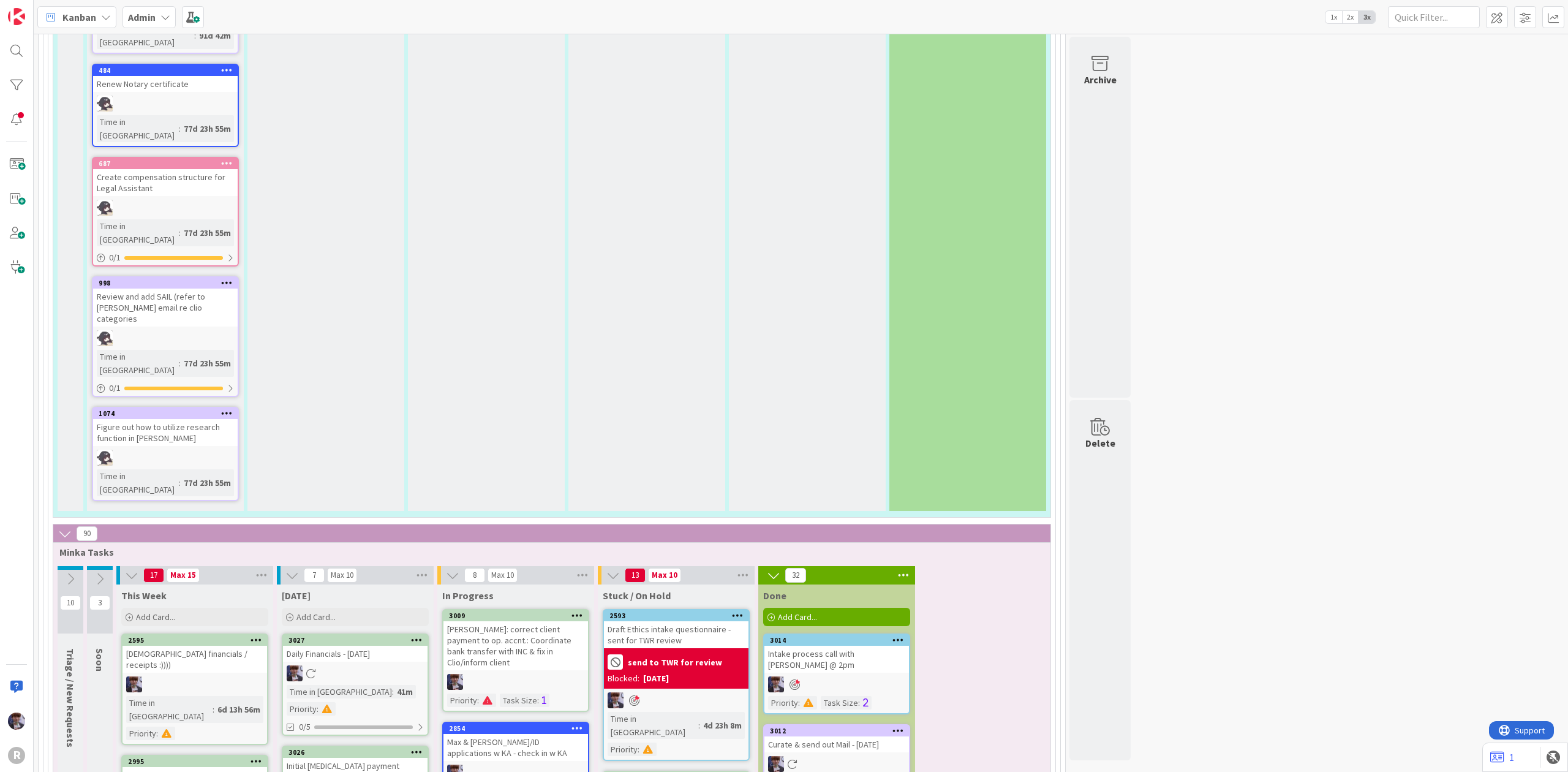
click at [572, 611] on icon at bounding box center [577, 616] width 11 height 9
click at [518, 621] on div "[PERSON_NAME]: correct client payment to op. accnt.: Coordinate bank transfer w…" at bounding box center [516, 645] width 145 height 49
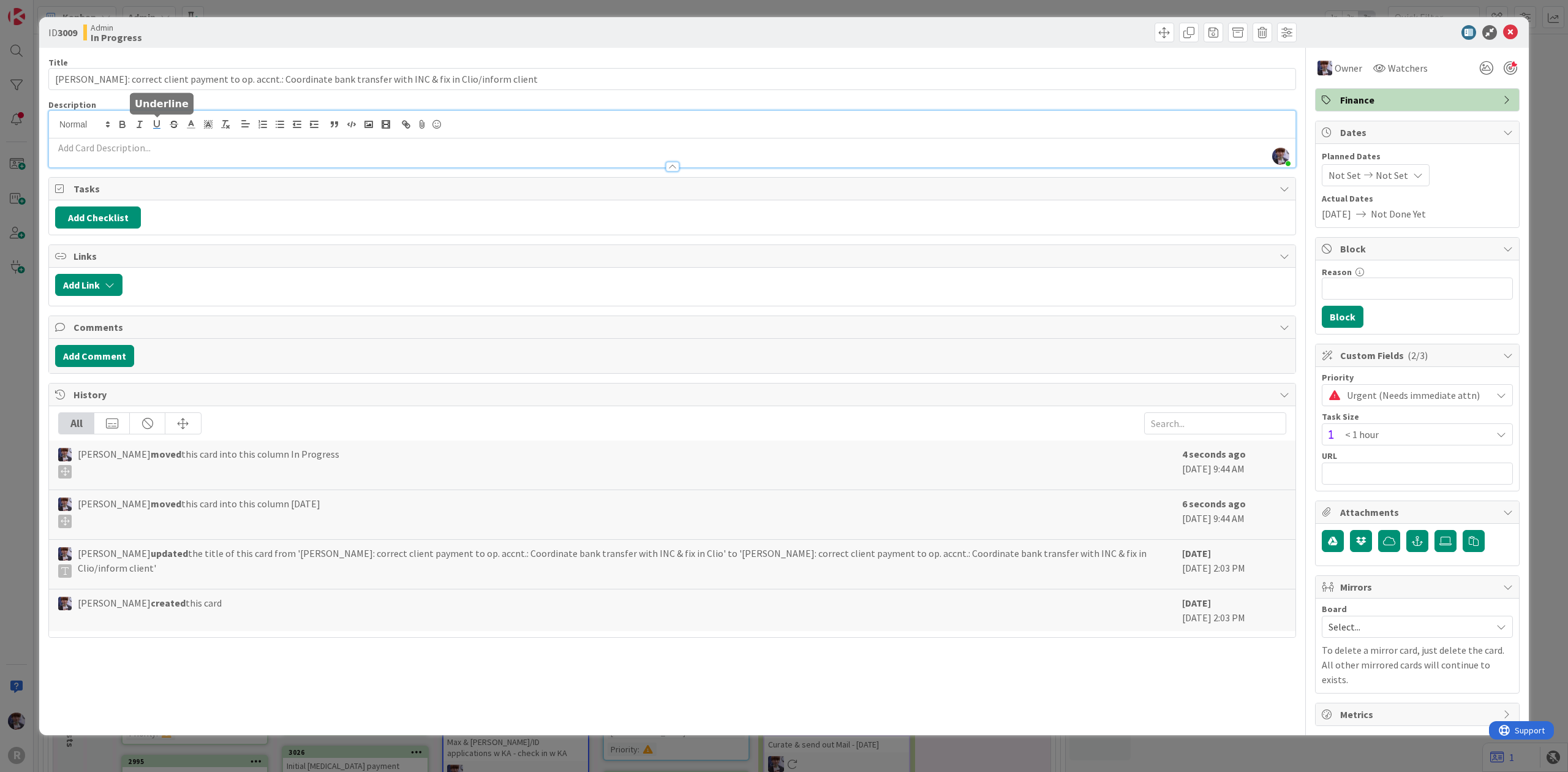
click at [153, 126] on div "Minka Laine Friesen just joined" at bounding box center [672, 140] width 1247 height 57
click at [27, 145] on div "ID 3009 Admin In Progress Title 107 / 128 Janzen: correct client payment to op.…" at bounding box center [784, 386] width 1568 height 772
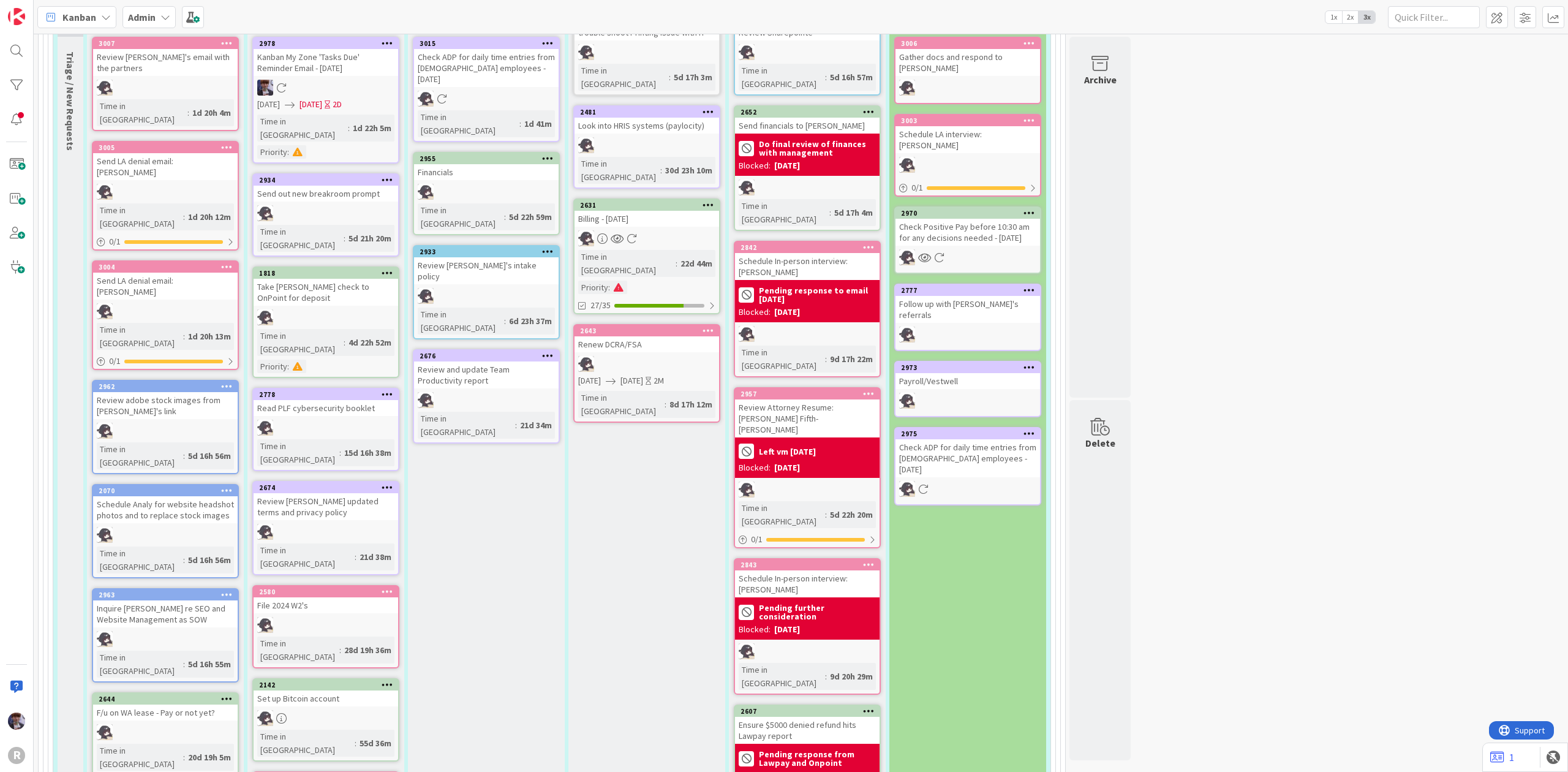
scroll to position [163, 0]
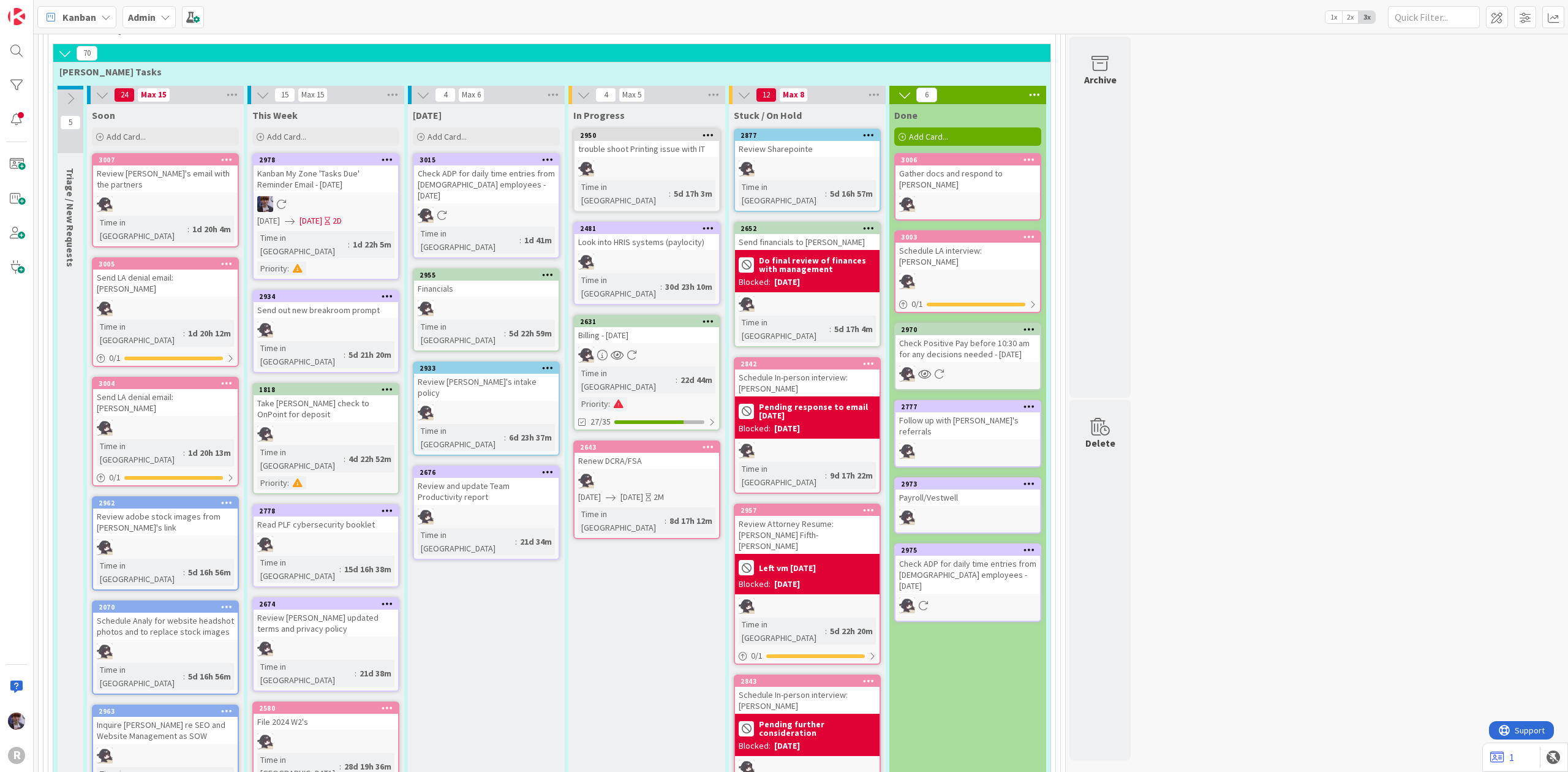
click at [104, 21] on div "Kanban" at bounding box center [76, 17] width 79 height 22
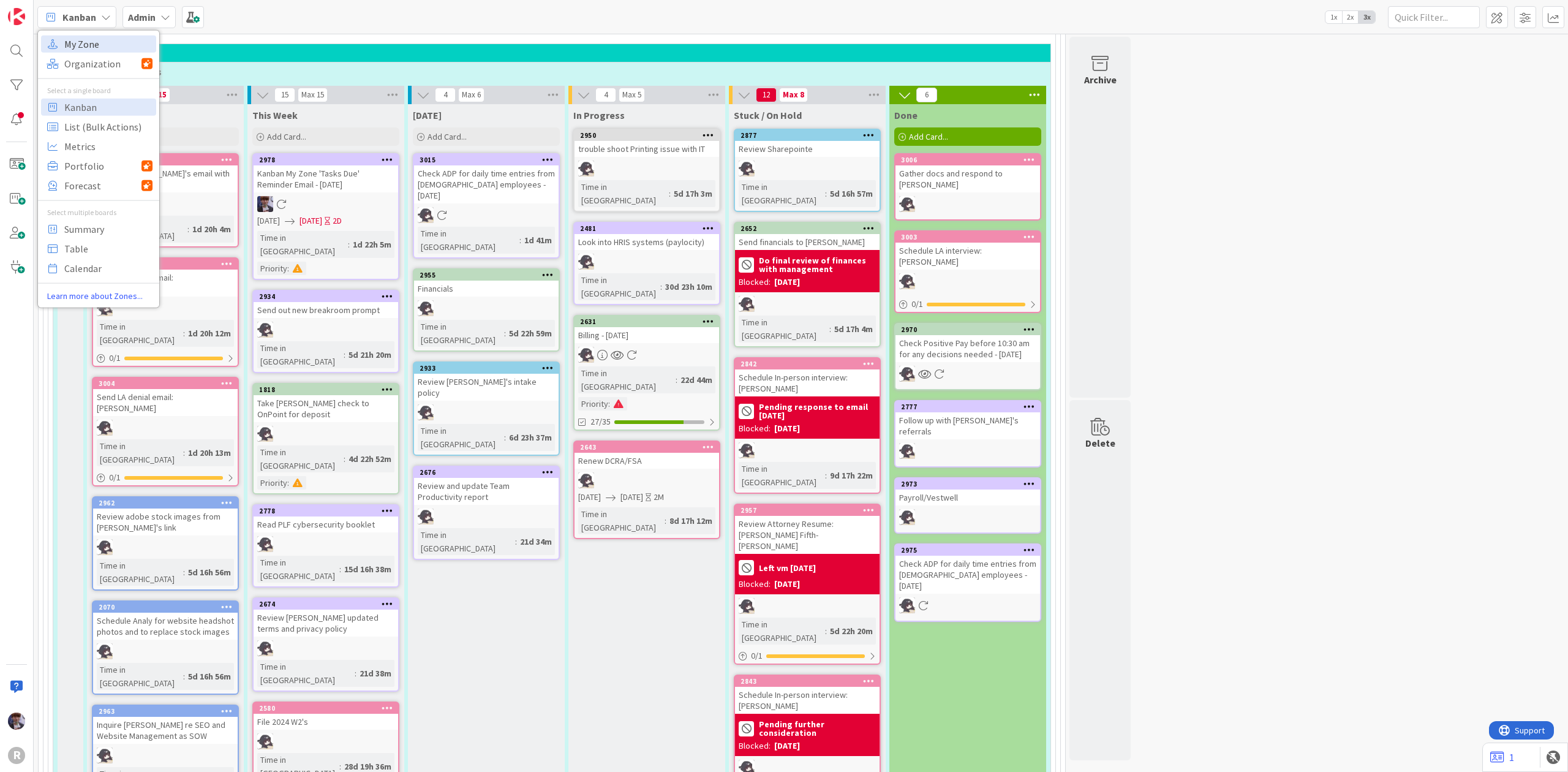
click at [109, 43] on span "My Zone" at bounding box center [109, 43] width 88 height 19
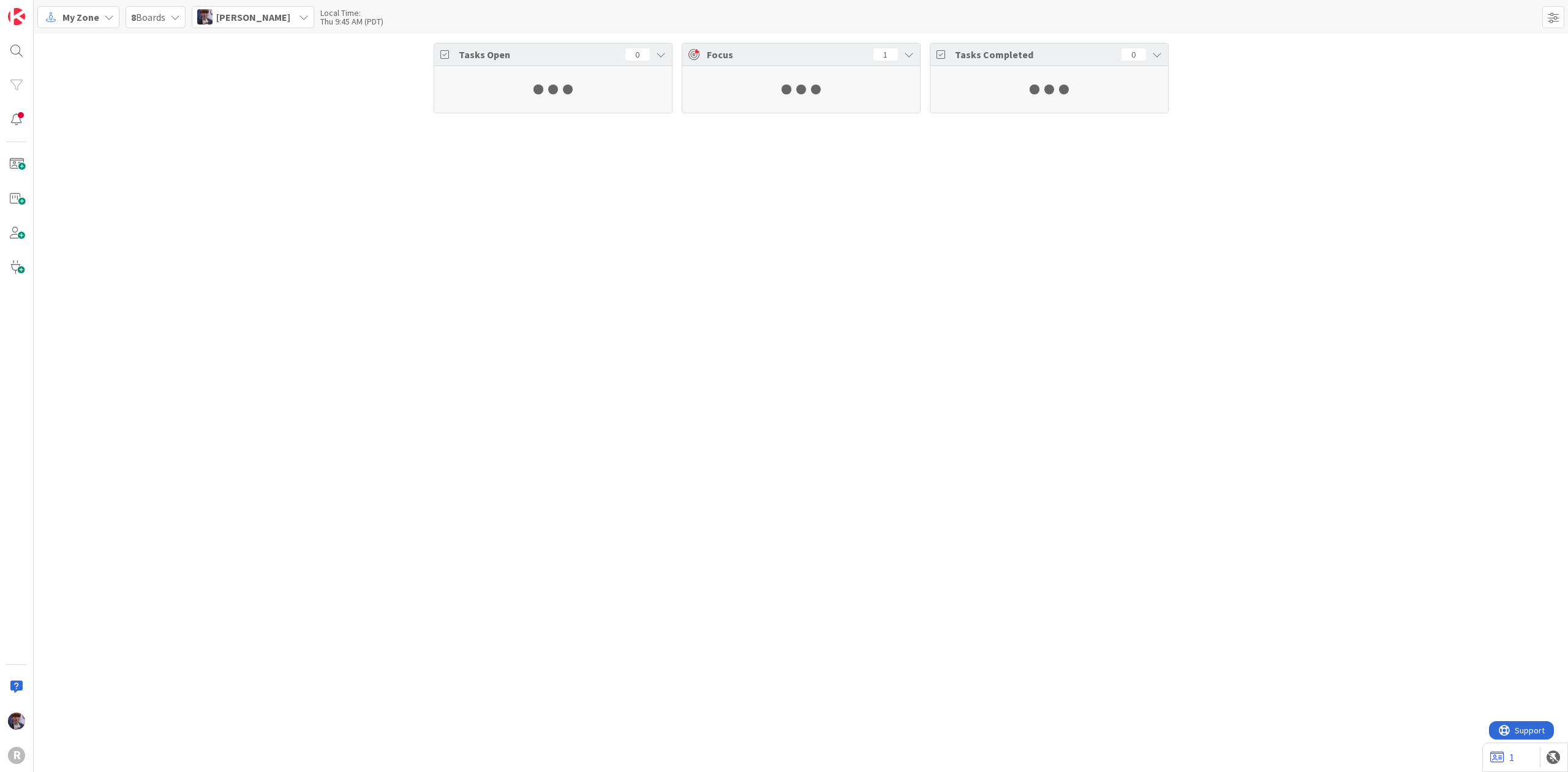
click at [109, 18] on icon at bounding box center [109, 17] width 10 height 10
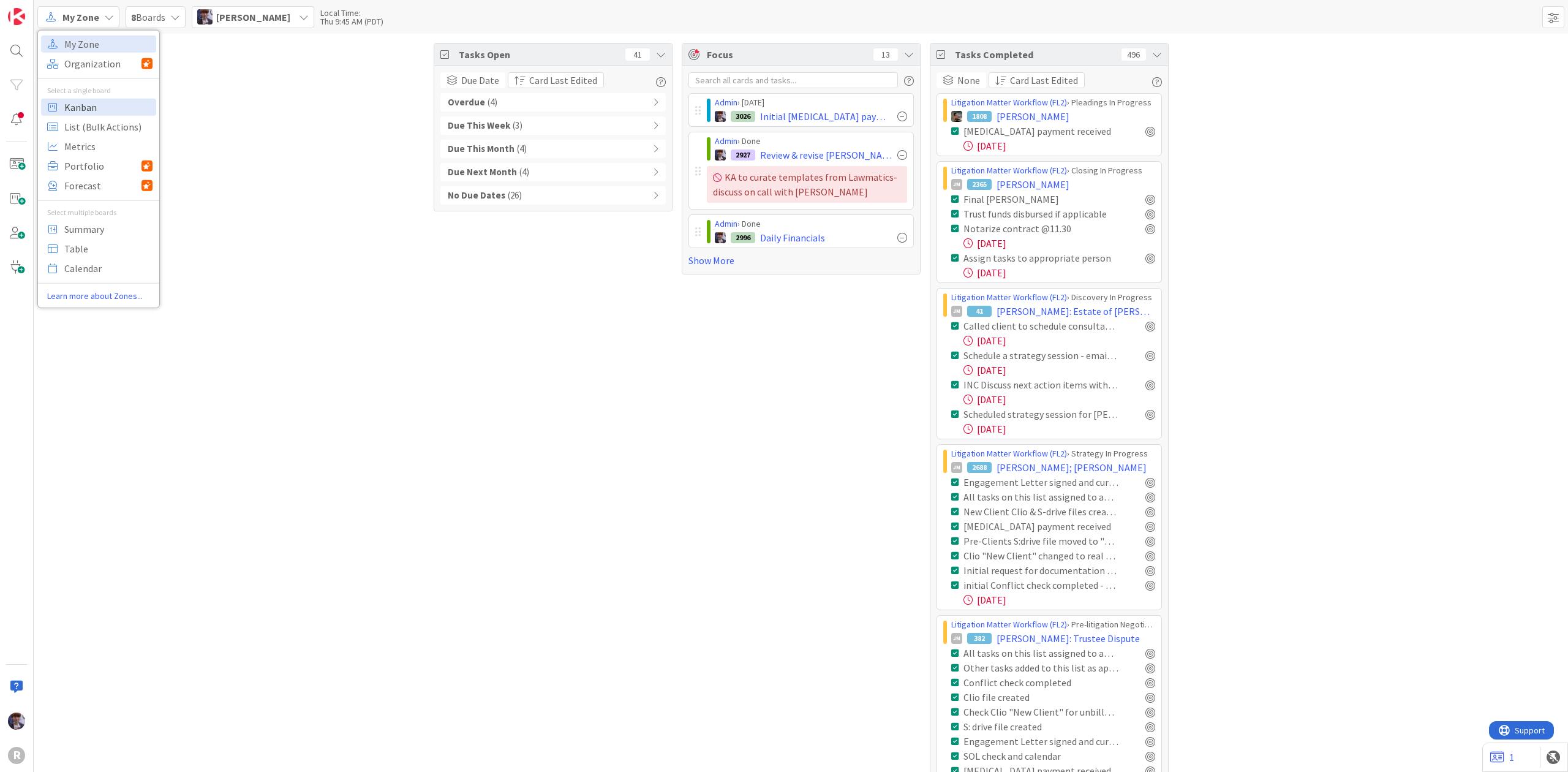
click at [108, 109] on span "Kanban" at bounding box center [109, 106] width 88 height 19
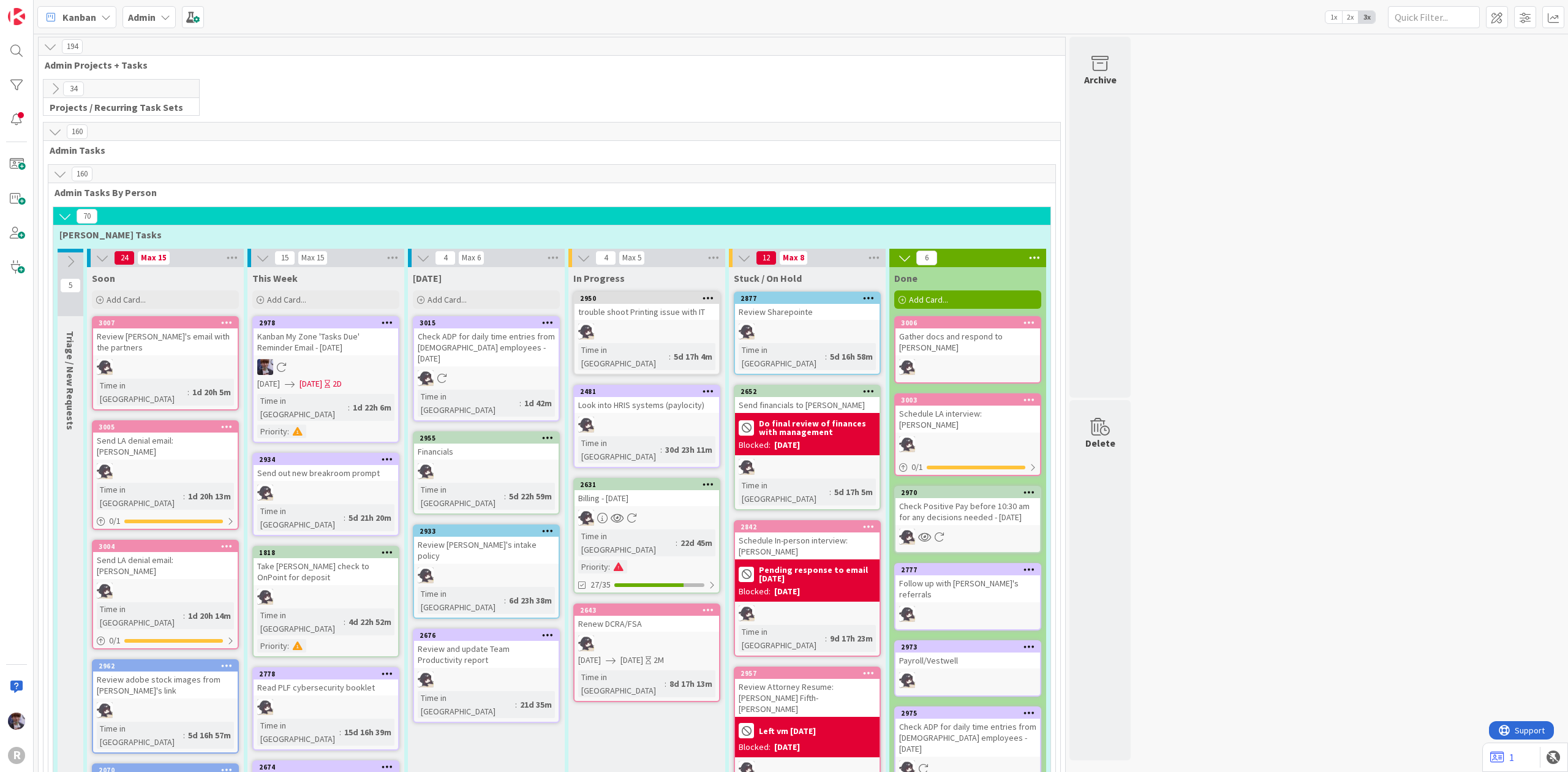
click at [162, 22] on div "Admin" at bounding box center [149, 17] width 53 height 22
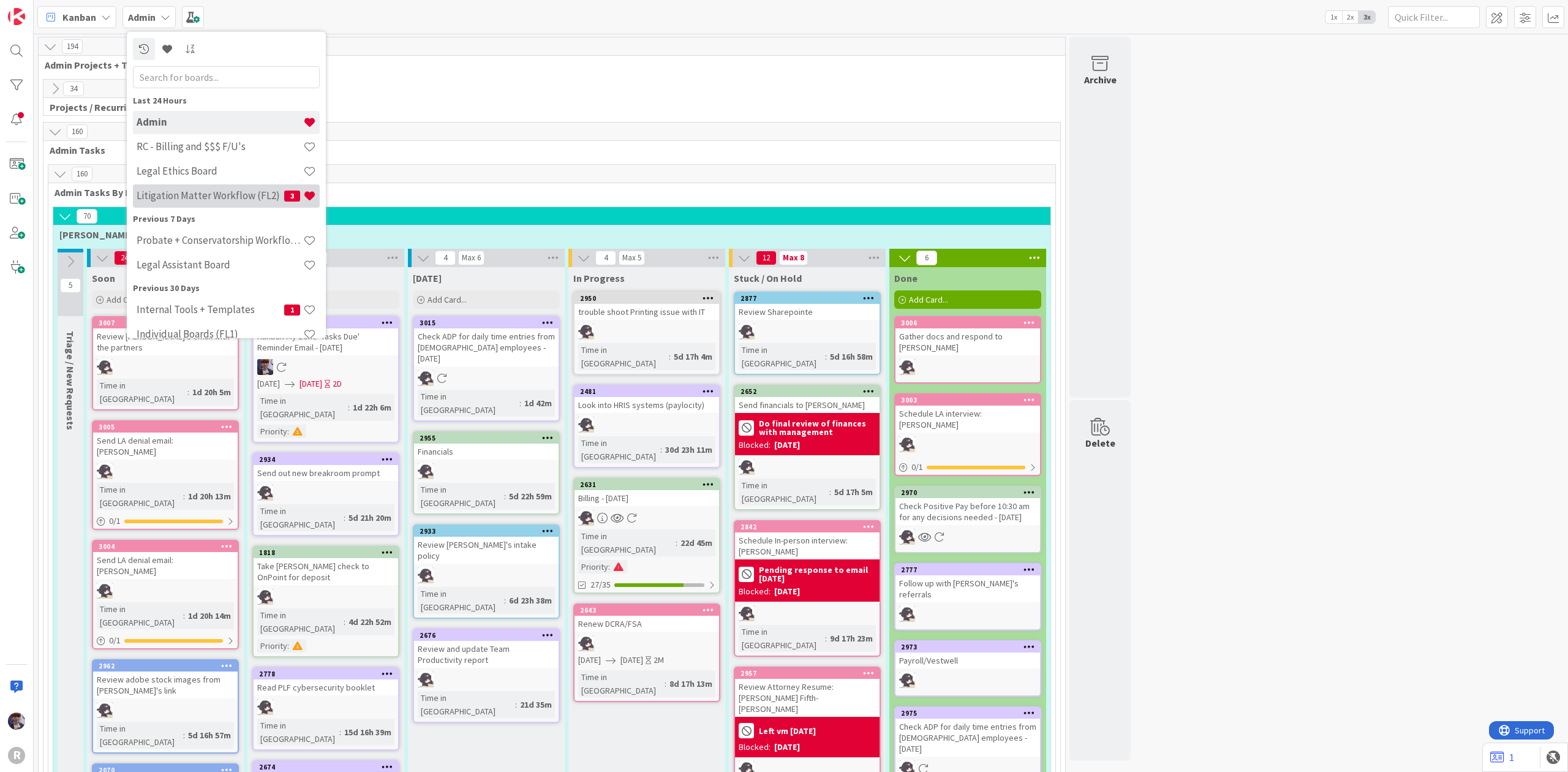
click at [207, 193] on h4 "Litigation Matter Workflow (FL2)" at bounding box center [210, 195] width 147 height 12
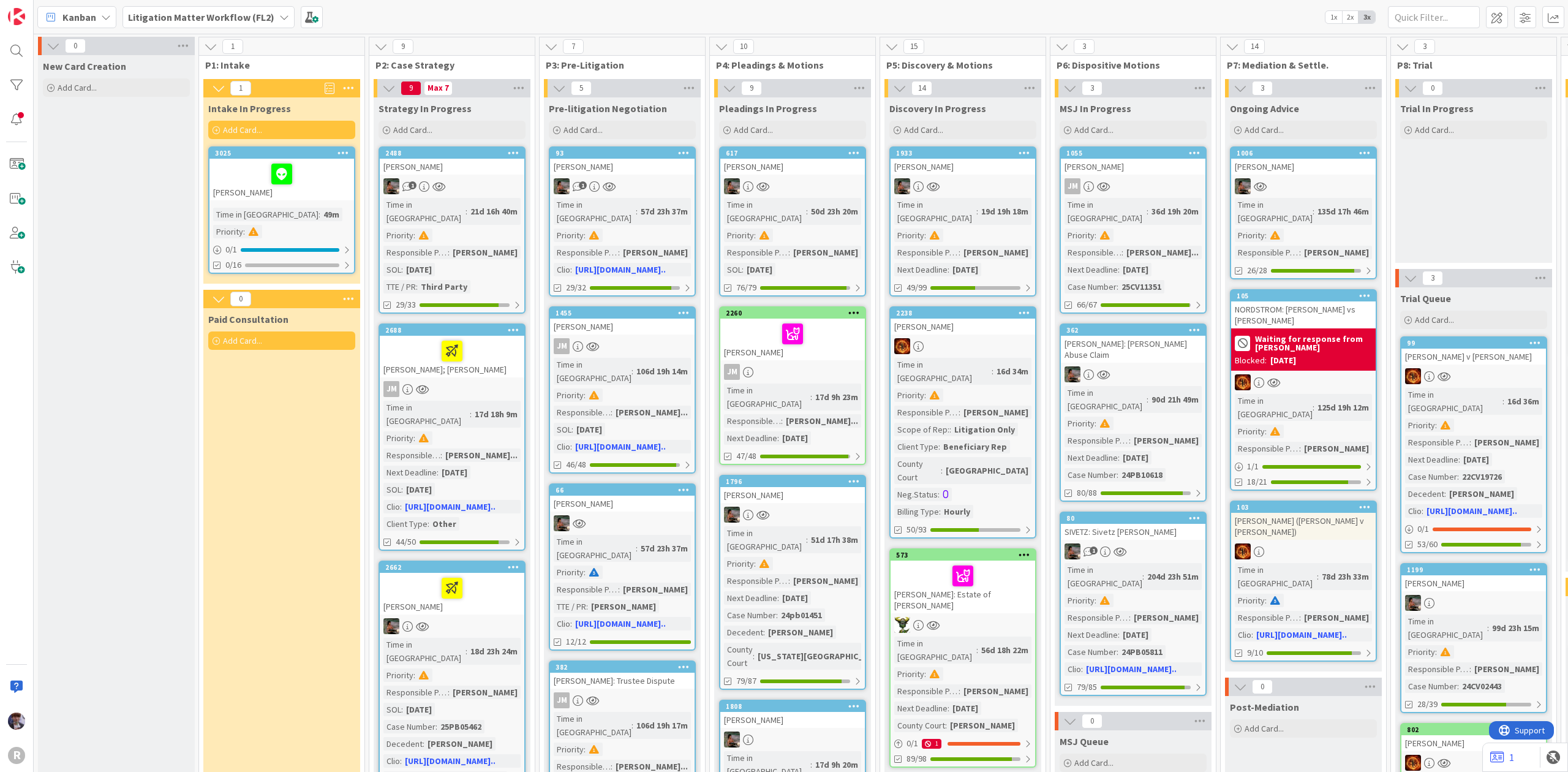
click at [208, 20] on b "Litigation Matter Workflow (FL2)" at bounding box center [201, 17] width 147 height 12
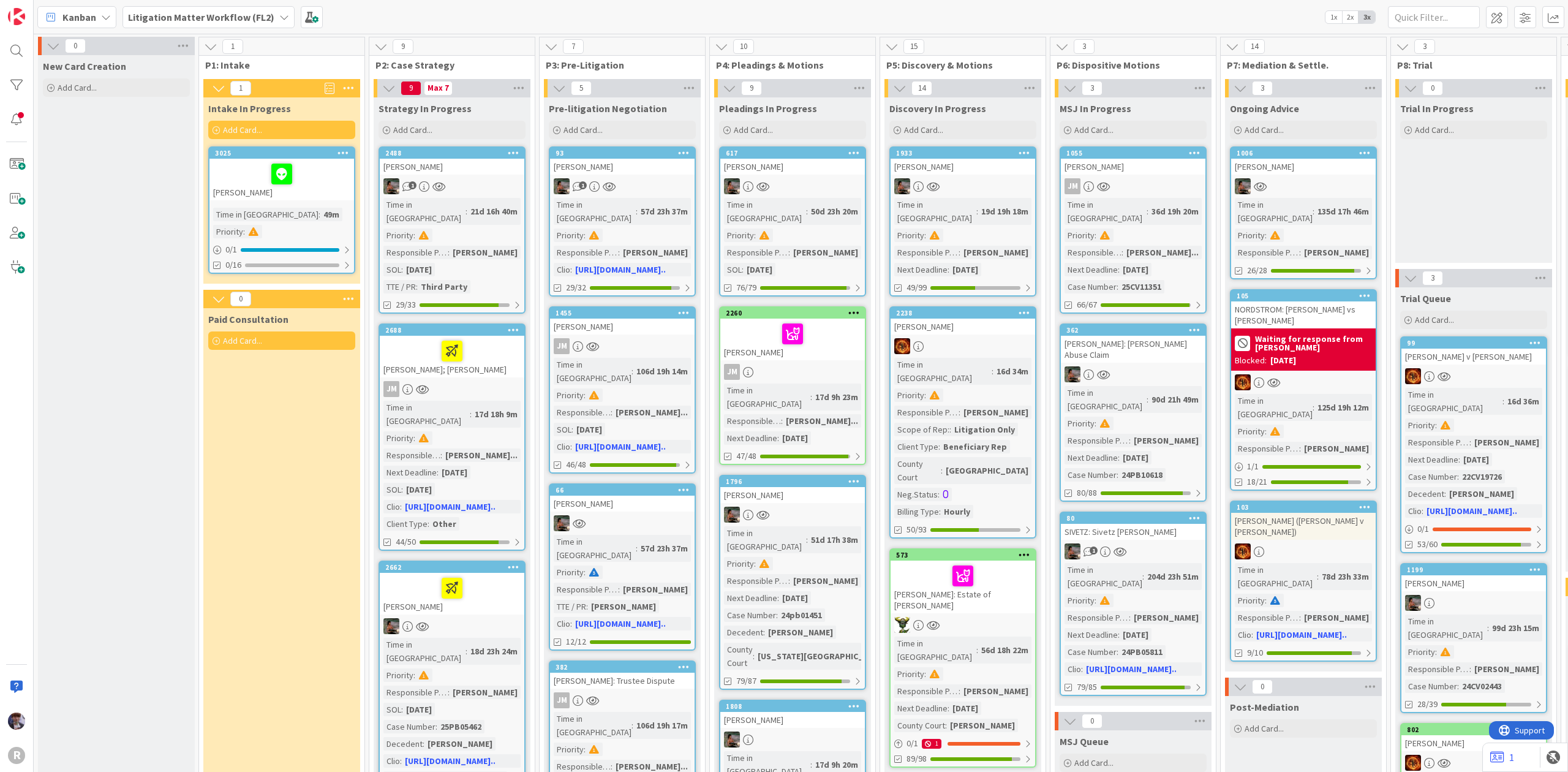
click at [215, 3] on div "Kanban Litigation Matter Workflow (FL2) 1x 2x 3x" at bounding box center [801, 17] width 1534 height 34
click at [215, 11] on b "Litigation Matter Workflow (FL2)" at bounding box center [201, 17] width 147 height 12
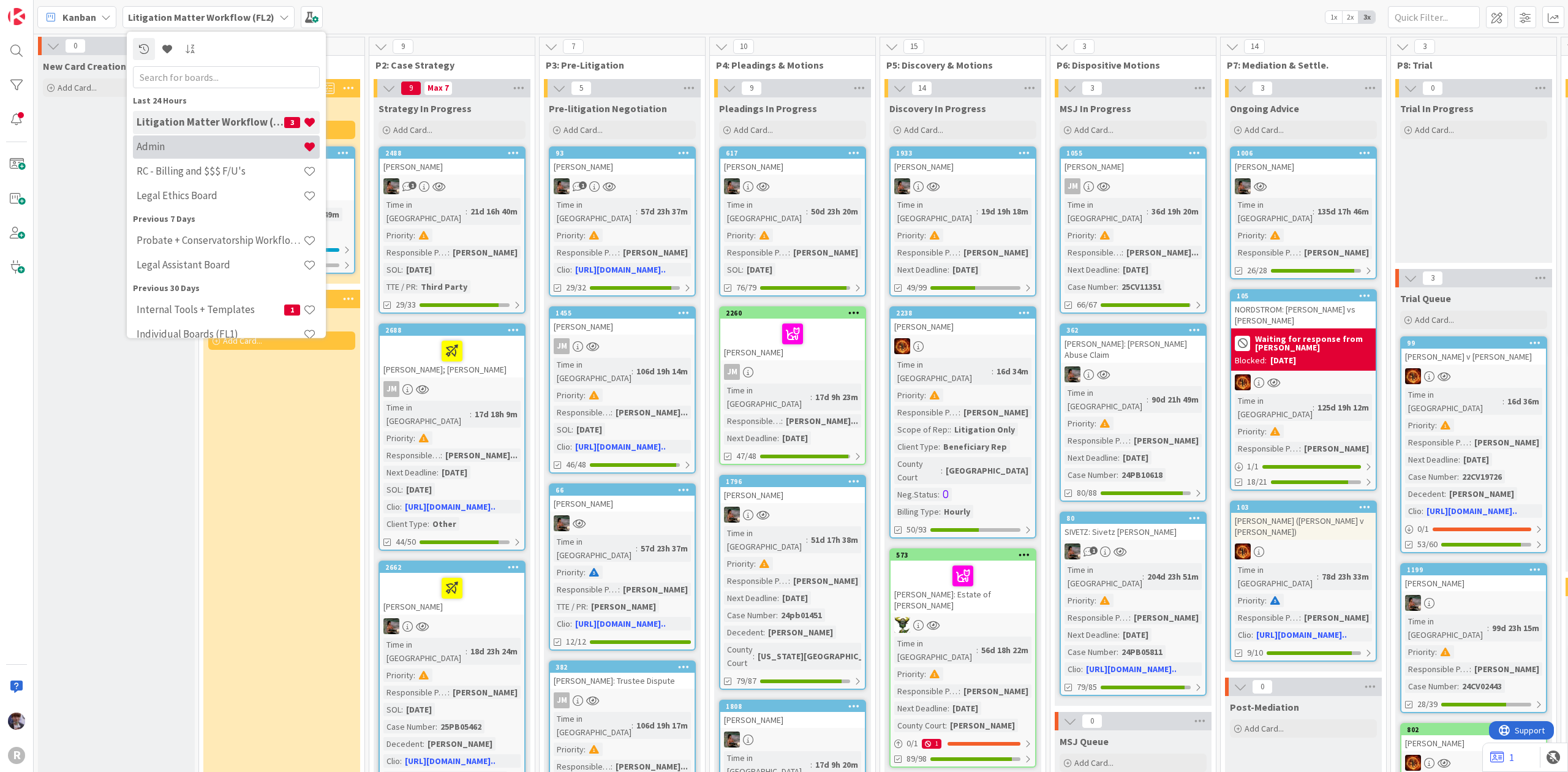
click at [185, 153] on h4 "Admin" at bounding box center [220, 147] width 167 height 12
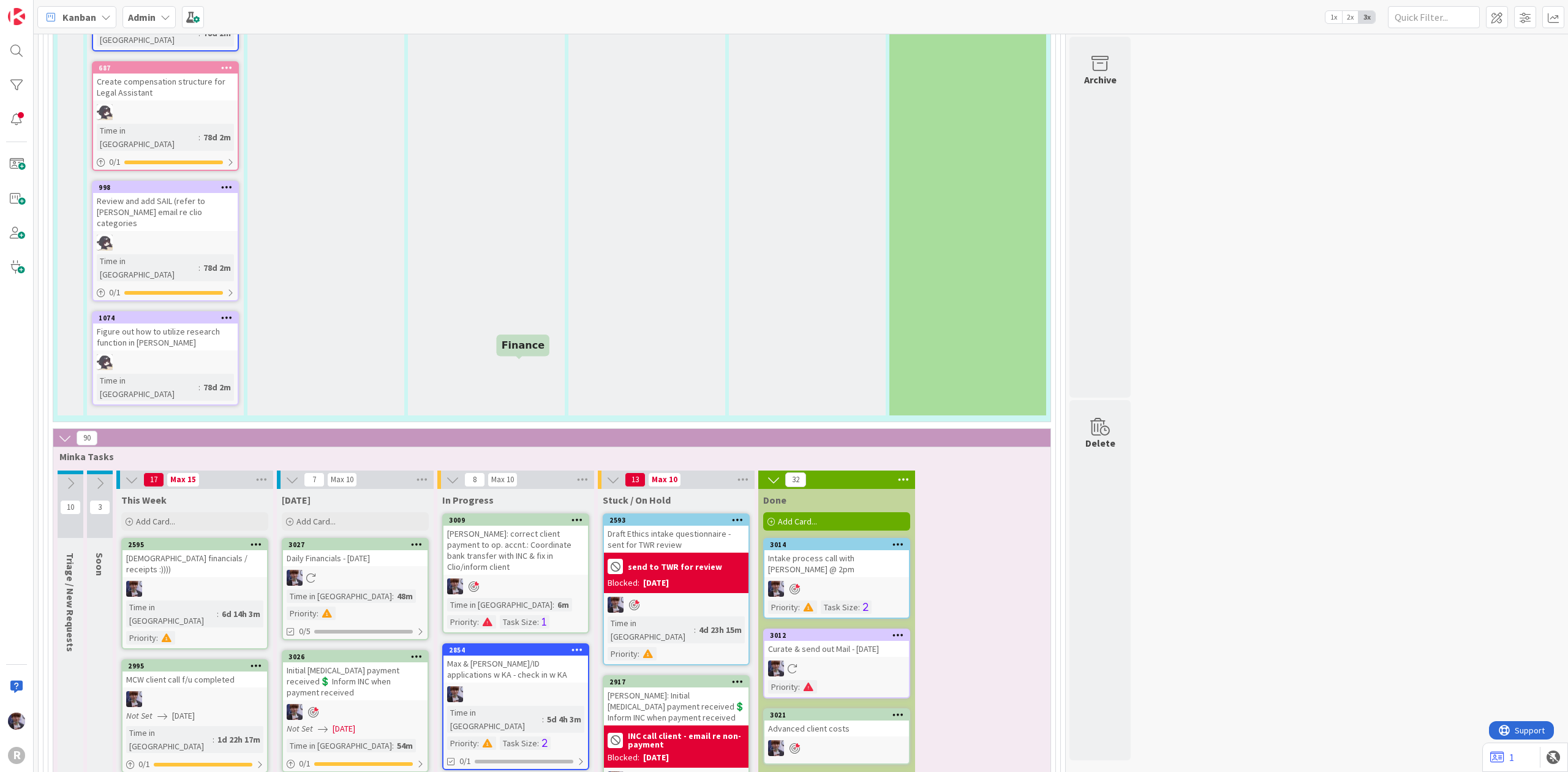
scroll to position [2451, 0]
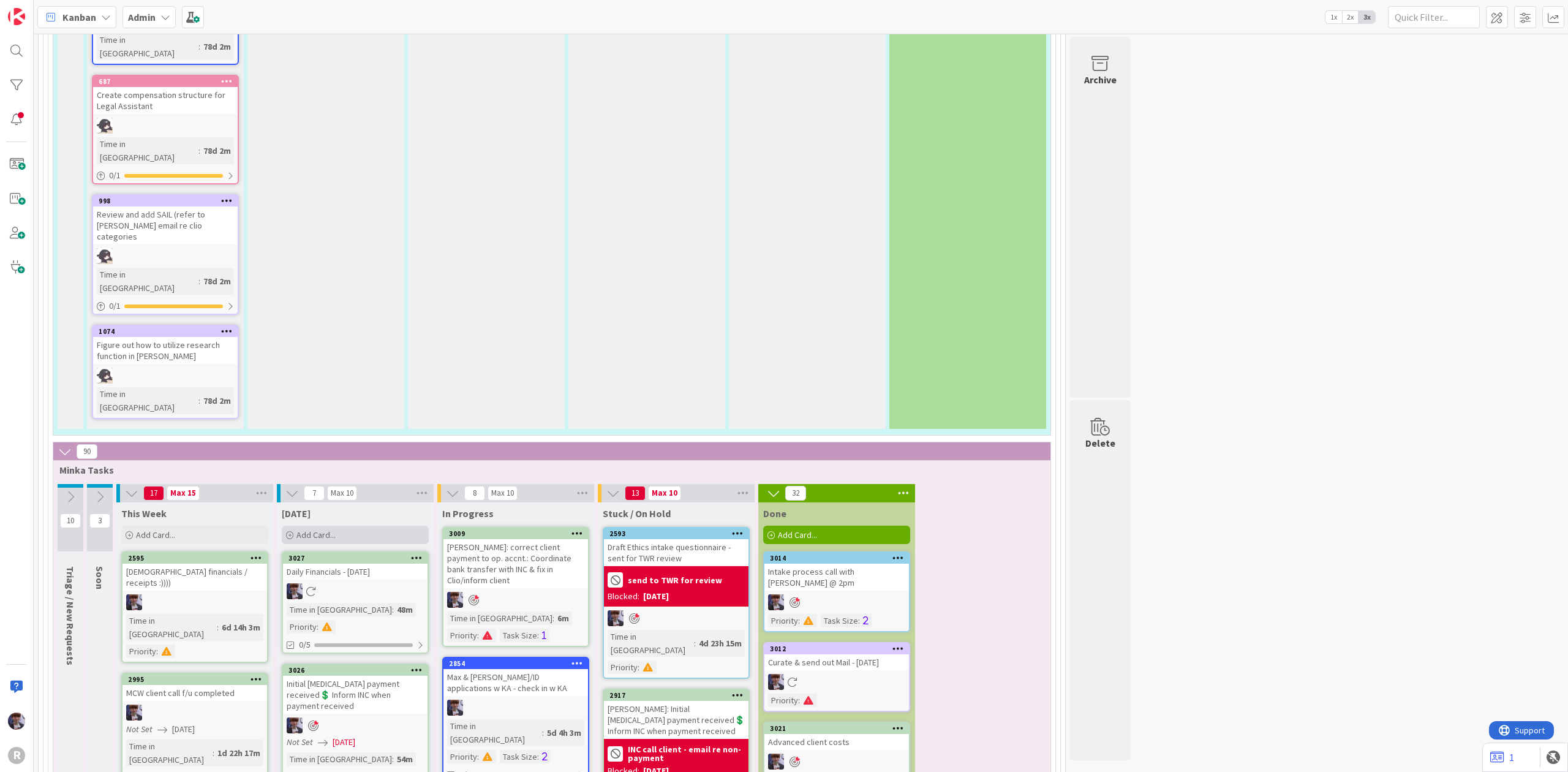
click at [359, 526] on div "Add Card..." at bounding box center [355, 534] width 147 height 19
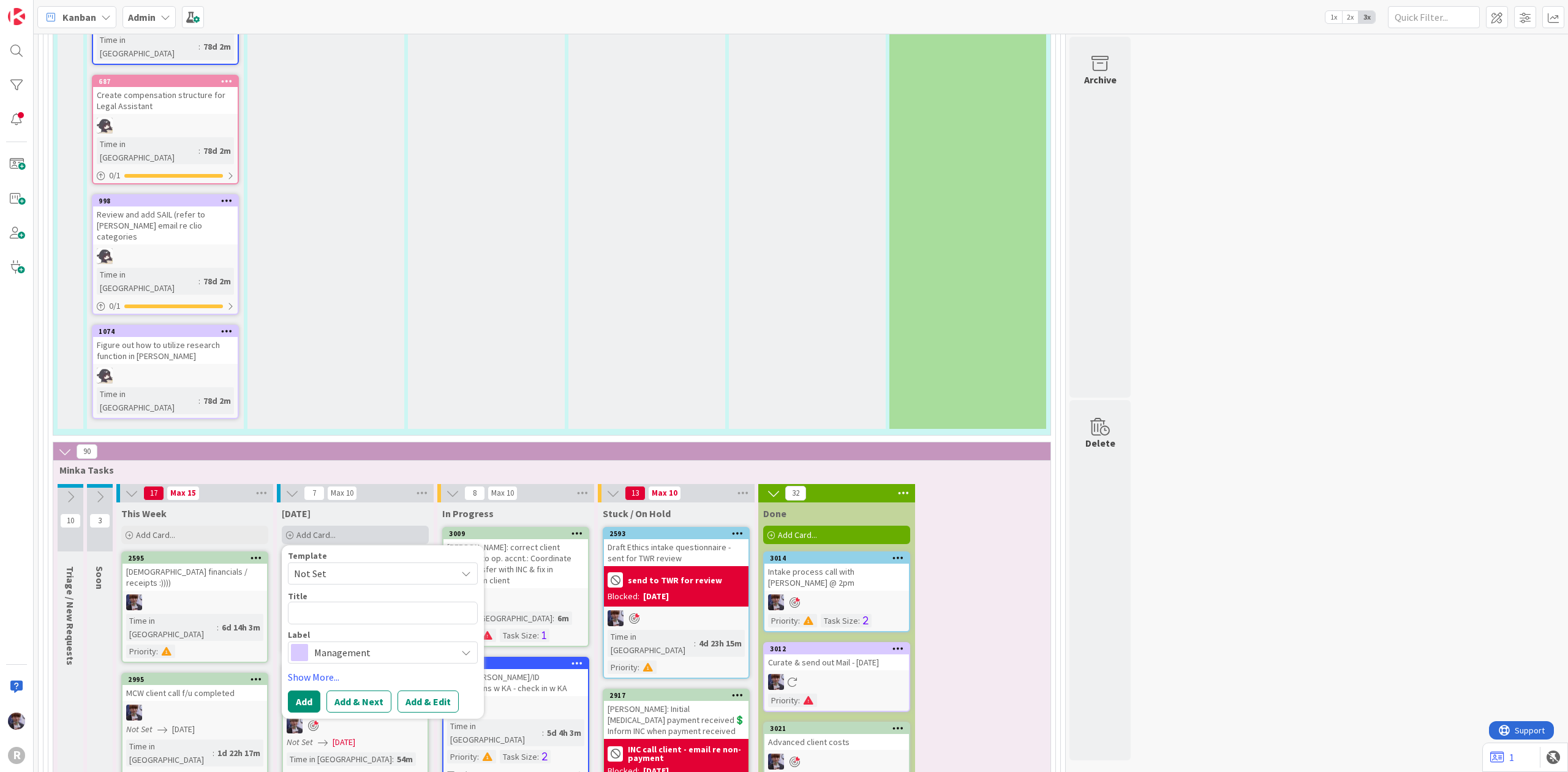
type textarea "x"
type textarea "C"
type textarea "x"
type textarea "Co"
type textarea "x"
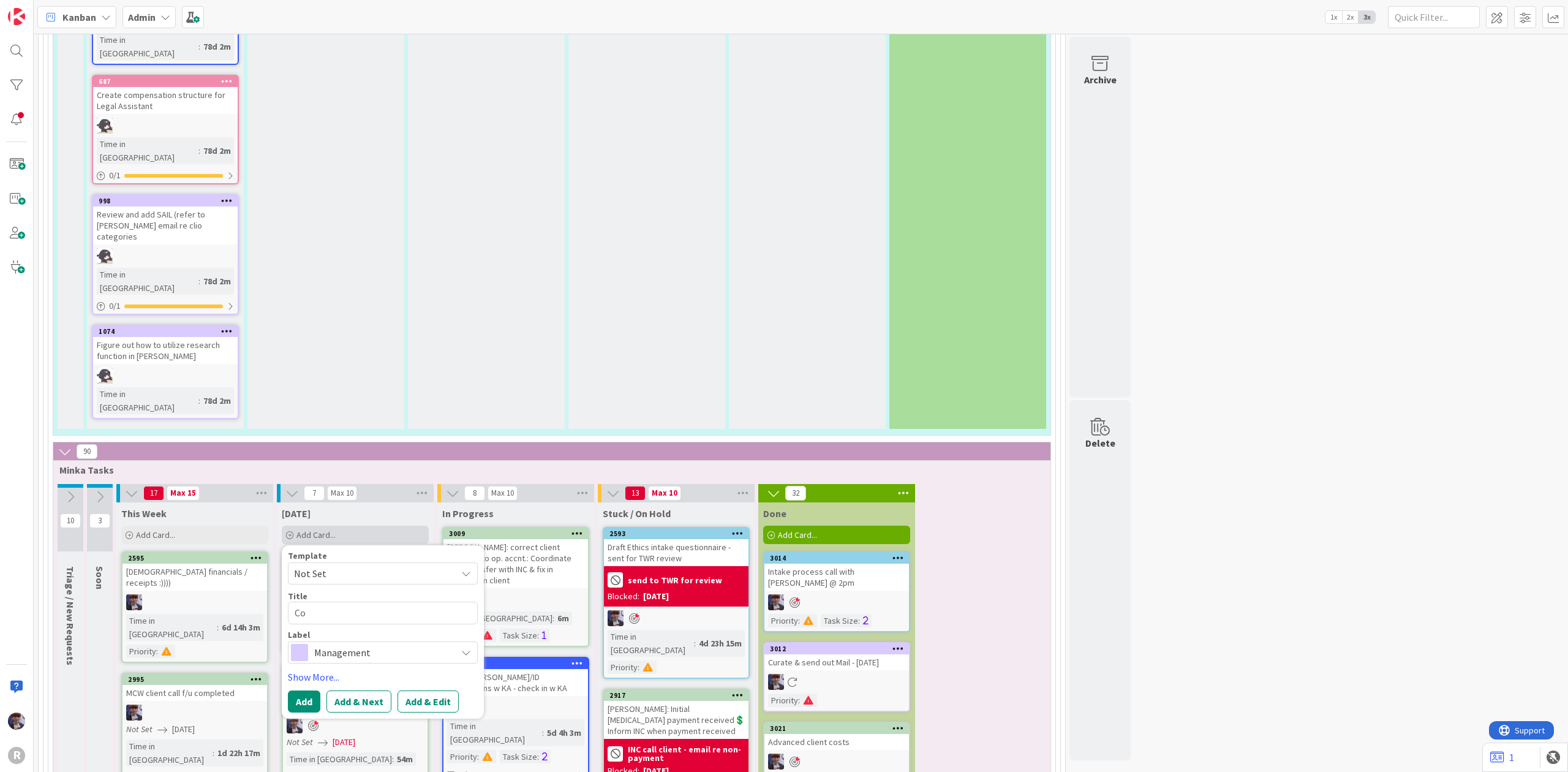
type textarea "Coo"
type textarea "x"
type textarea "Coor"
type textarea "x"
type textarea "Coord"
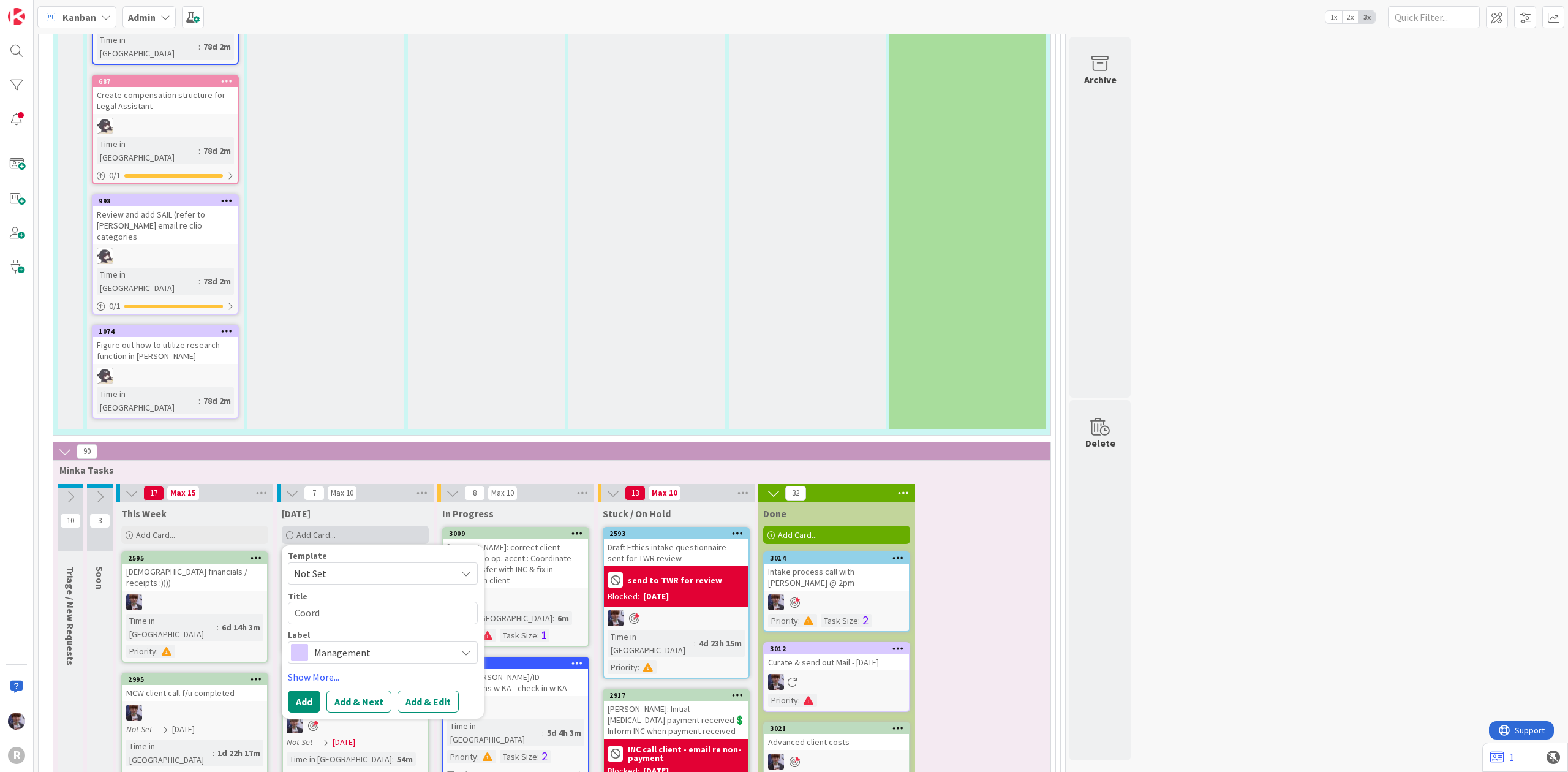
type textarea "x"
type textarea "Coordi"
type textarea "x"
type textarea "Coordin"
type textarea "x"
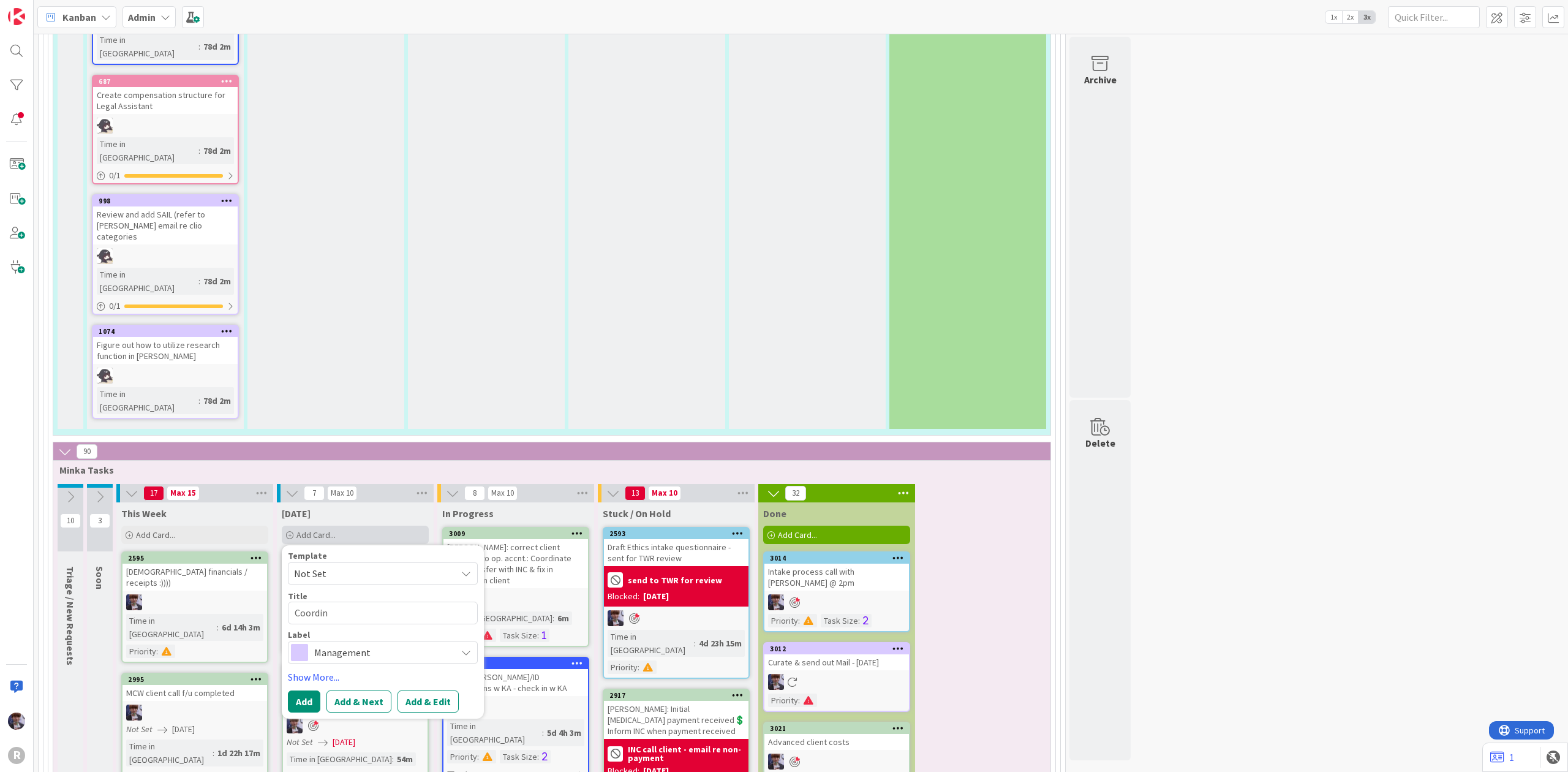
type textarea "Coordina"
type textarea "x"
type textarea "Coordinat"
type textarea "x"
type textarea "Coordinate"
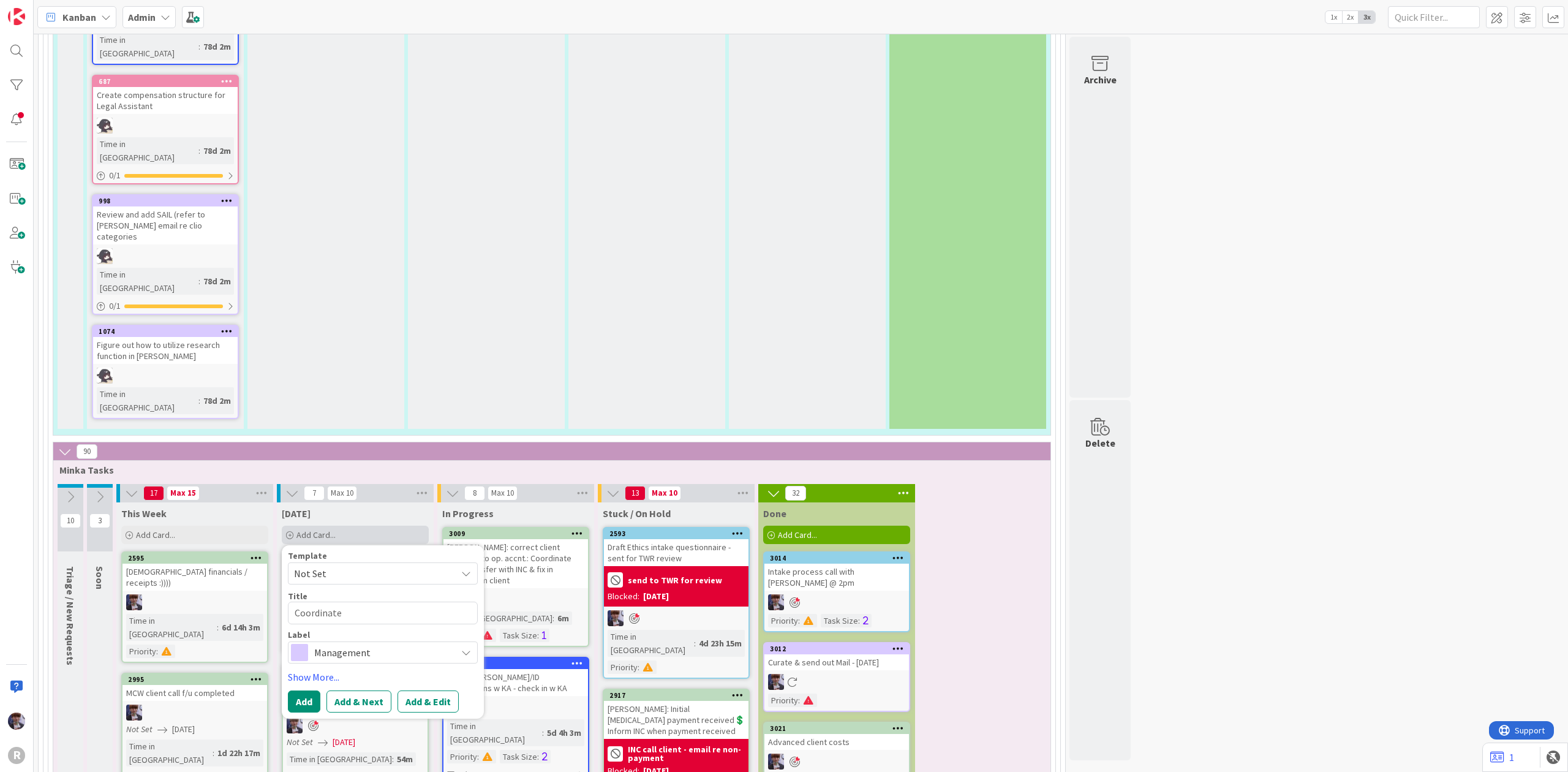
type textarea "x"
type textarea "Coordinate/"
type textarea "x"
type textarea "Coordinate/f/"
type textarea "x"
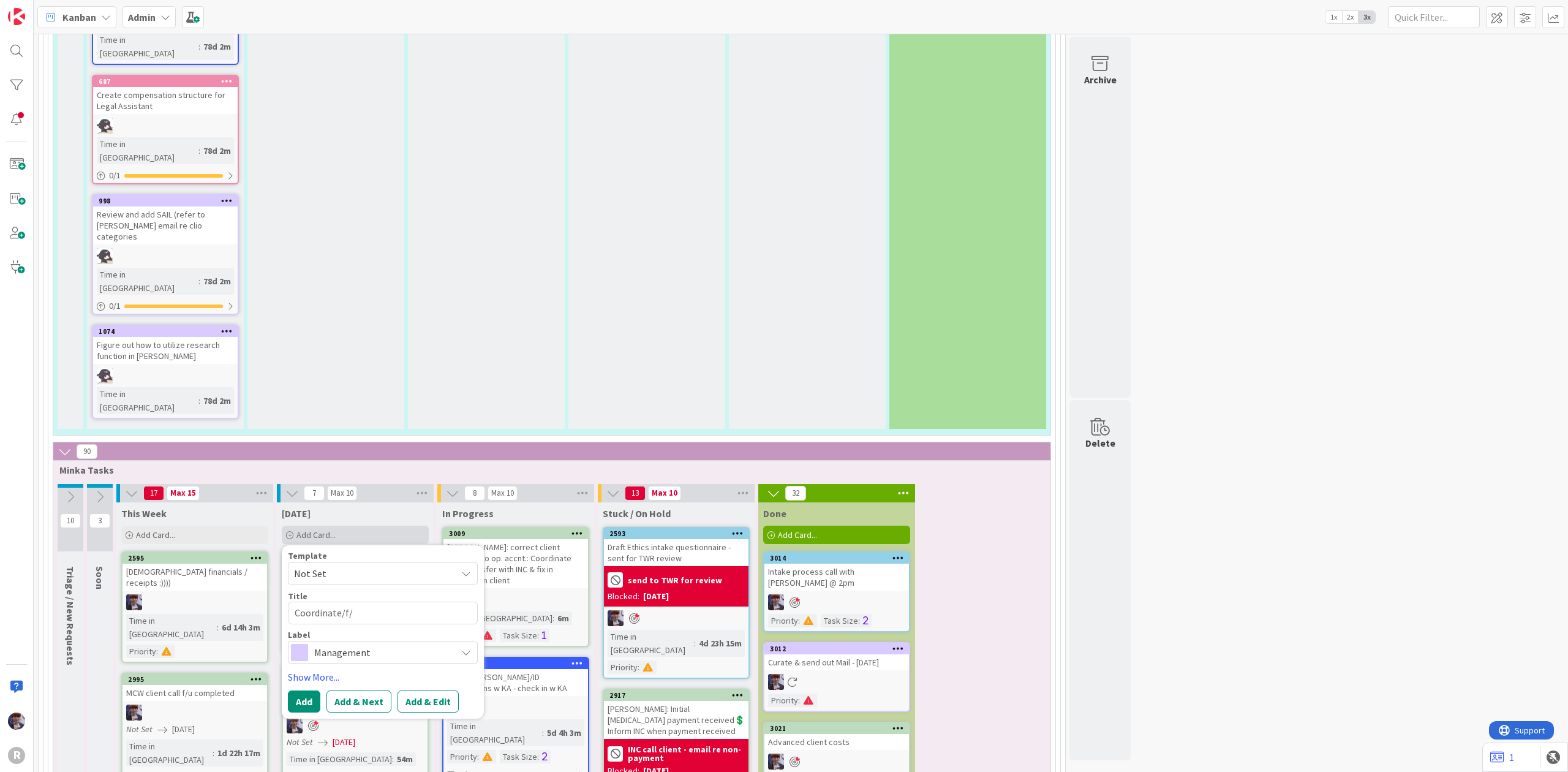
type textarea "Coordinate/f/u"
type textarea "x"
type textarea "Coordinate/f/u"
type textarea "x"
type textarea "Coordinate/f/u o"
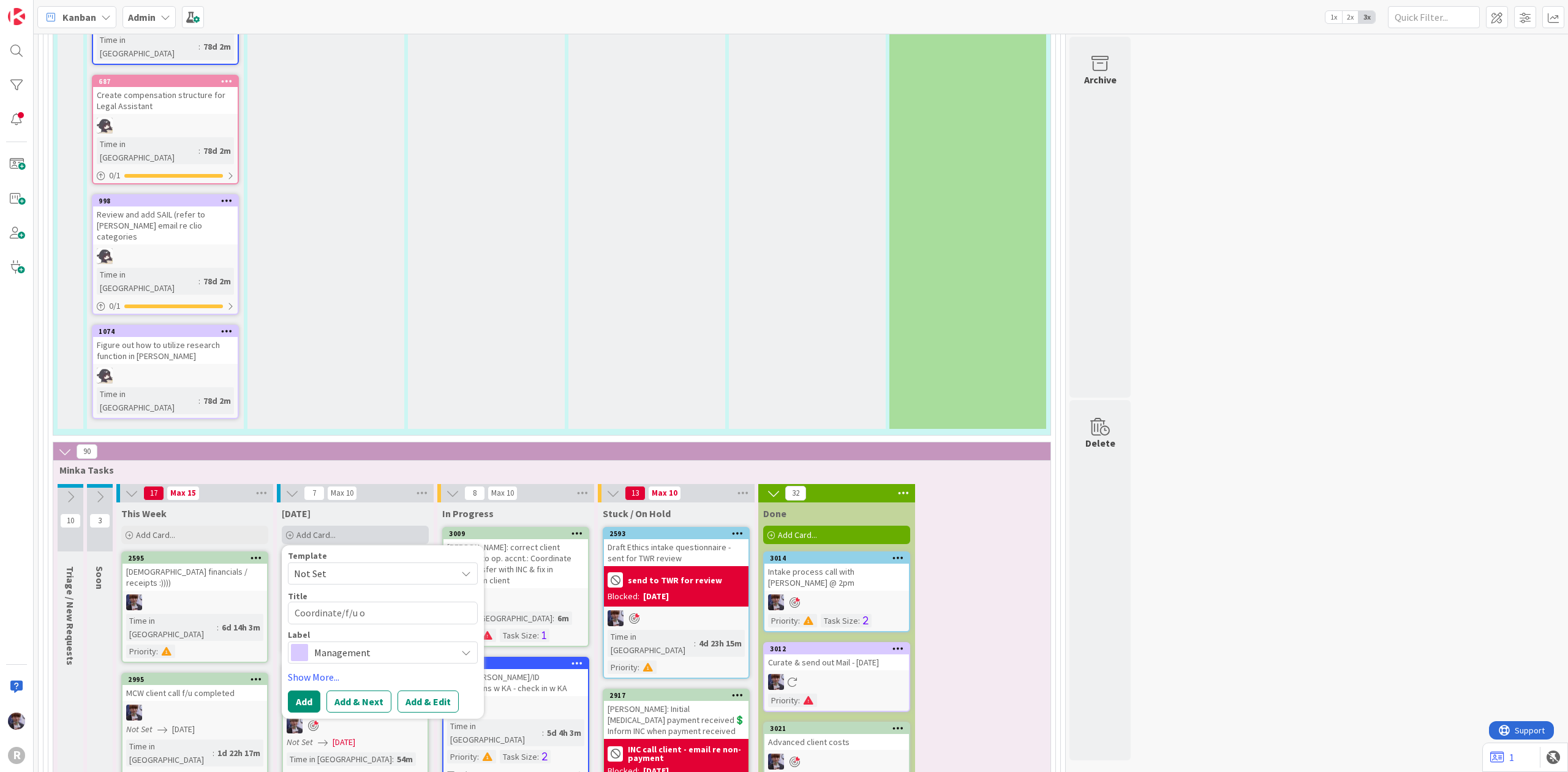
type textarea "x"
type textarea "Coordinate/f/u on"
type textarea "x"
type textarea "Coordinate/f/u on"
type textarea "x"
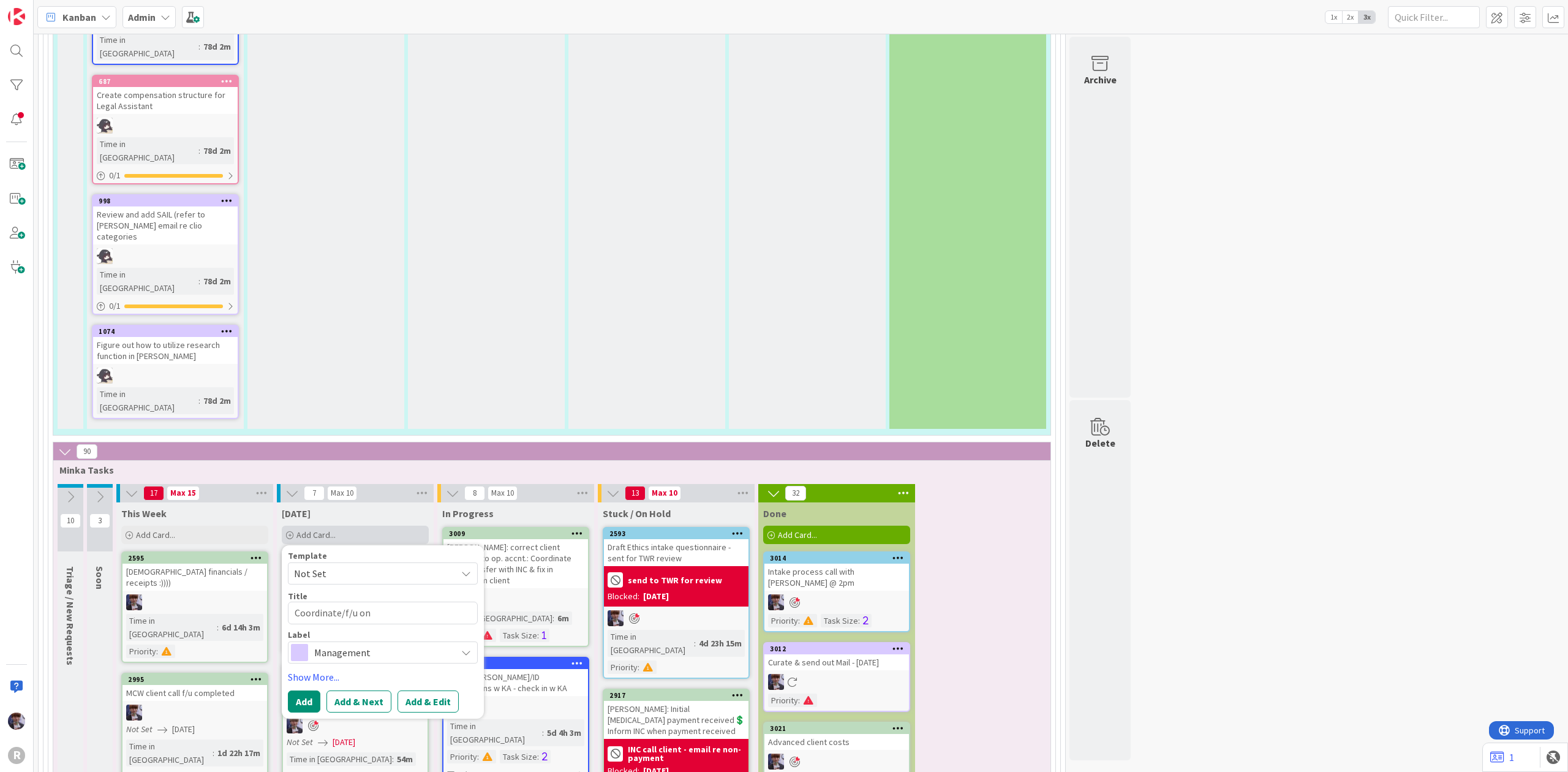
type textarea "Coordinate/f/u on N"
type textarea "x"
type textarea "Coordinate/f/u on Ny"
type textarea "x"
type textarea "Coordinate/f/u on Nyh"
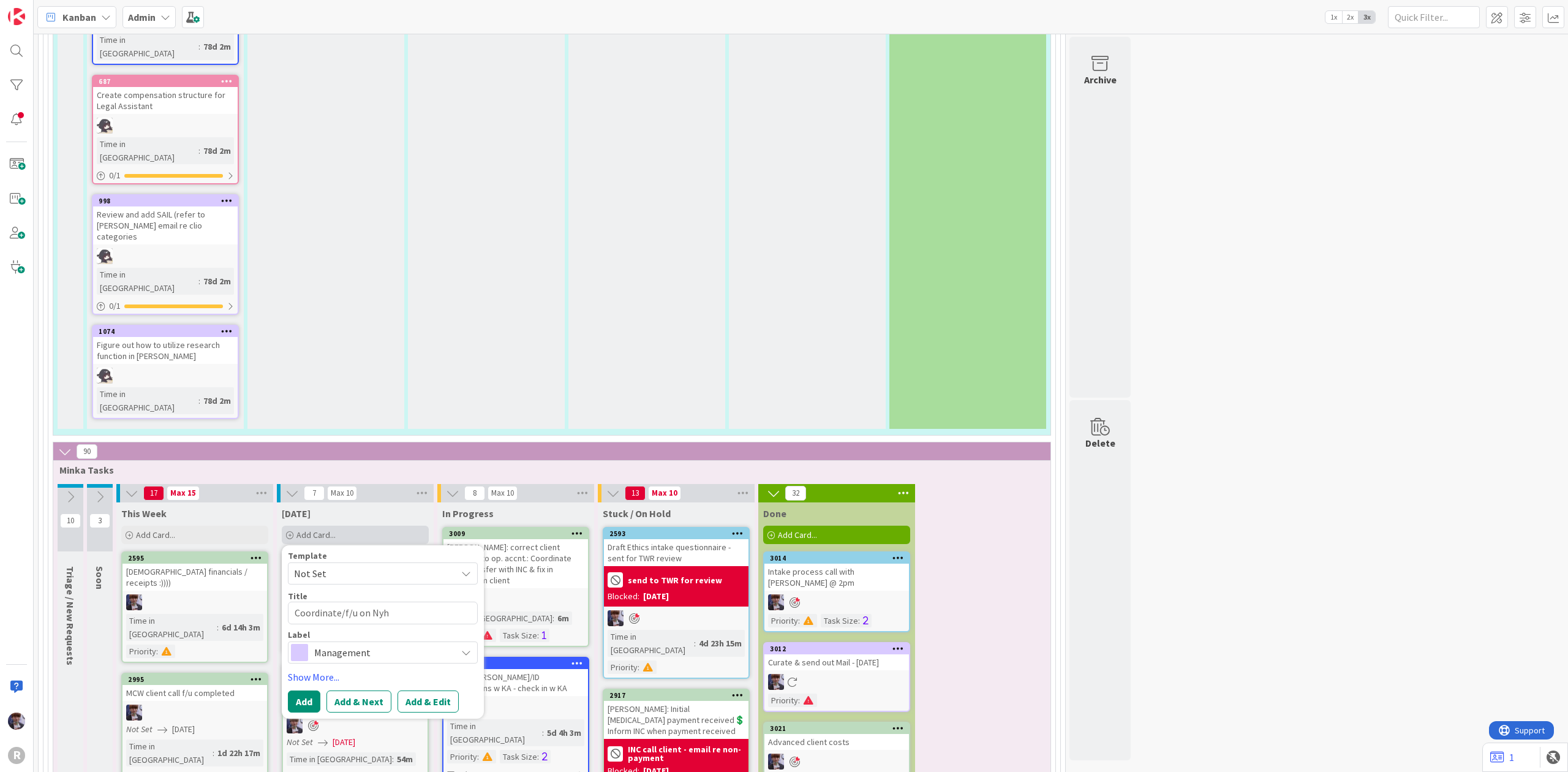
type textarea "x"
type textarea "Coordinate/f/u on Nyhu"
type textarea "x"
type textarea "Coordinate/f/u on Nyhus"
type textarea "x"
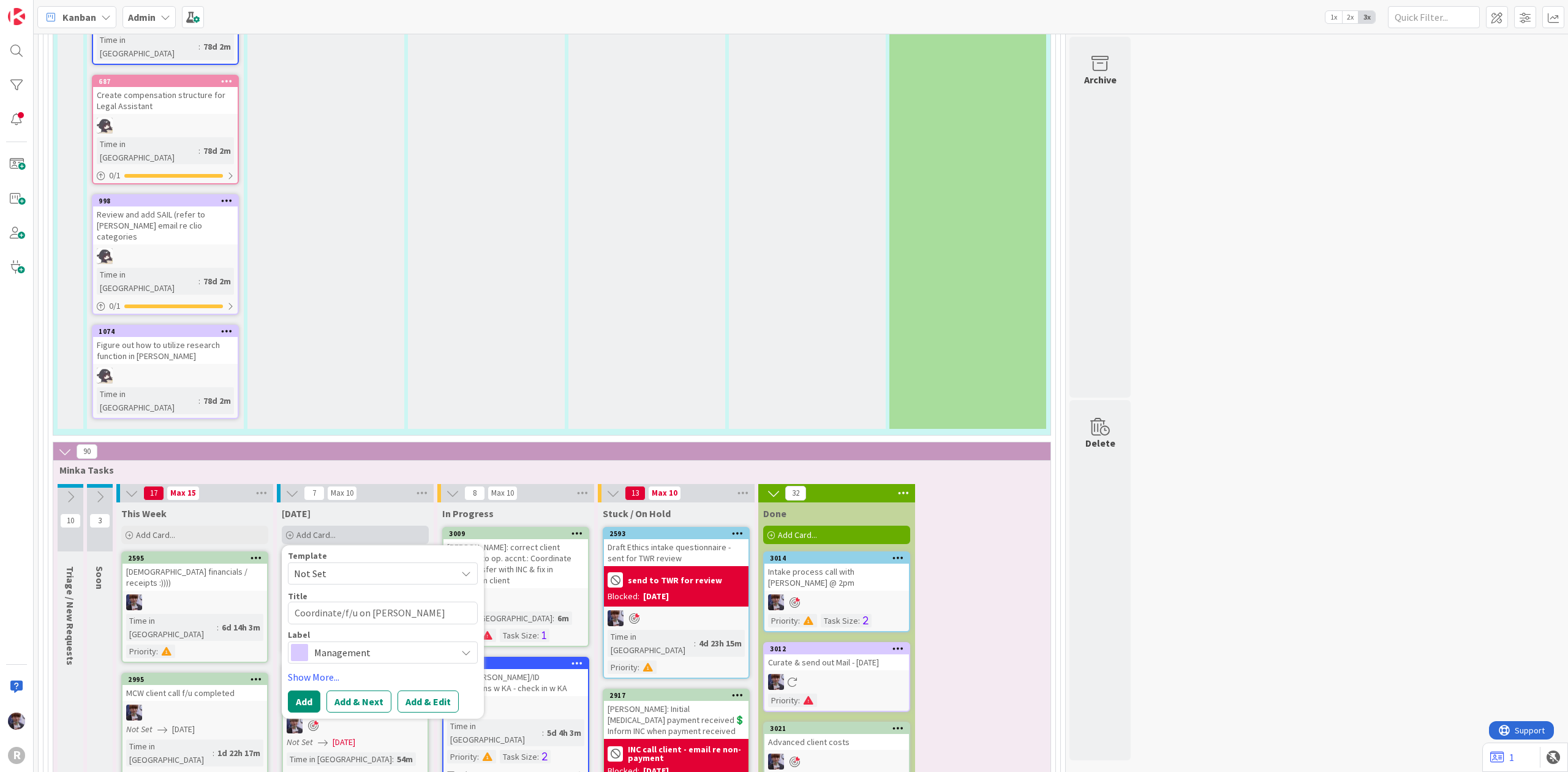
type textarea "Coordinate/f/u on Nyhus"
type textarea "x"
type textarea "Coordinate/f/u on Nyhus c"
type textarea "x"
type textarea "Coordinate/f/u on Nyhus cal"
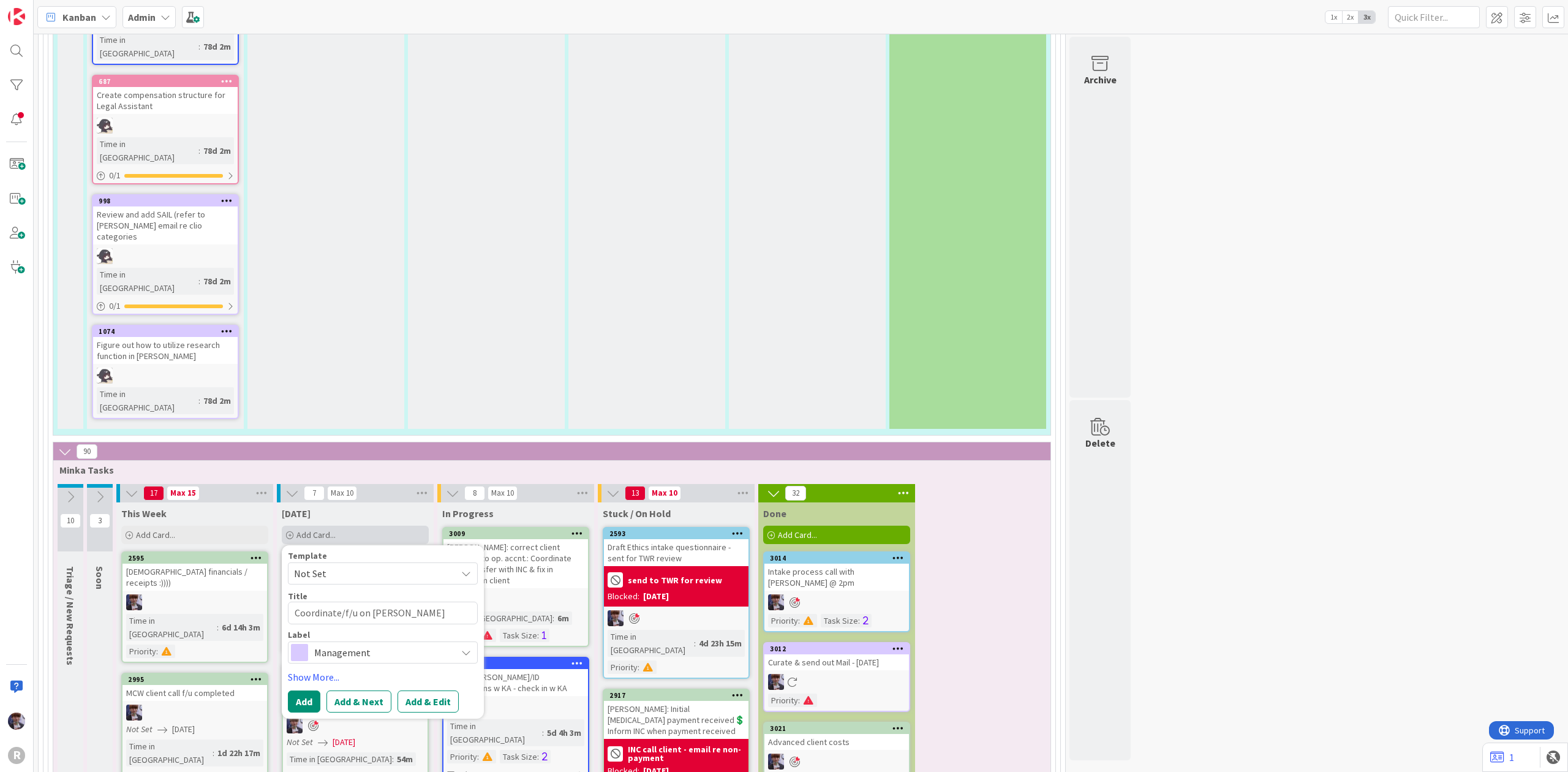
type textarea "x"
type textarea "Coordinate/f/u on Nyhus call"
type textarea "x"
type textarea "Coordinate/f/u on Nyhus call w"
type textarea "x"
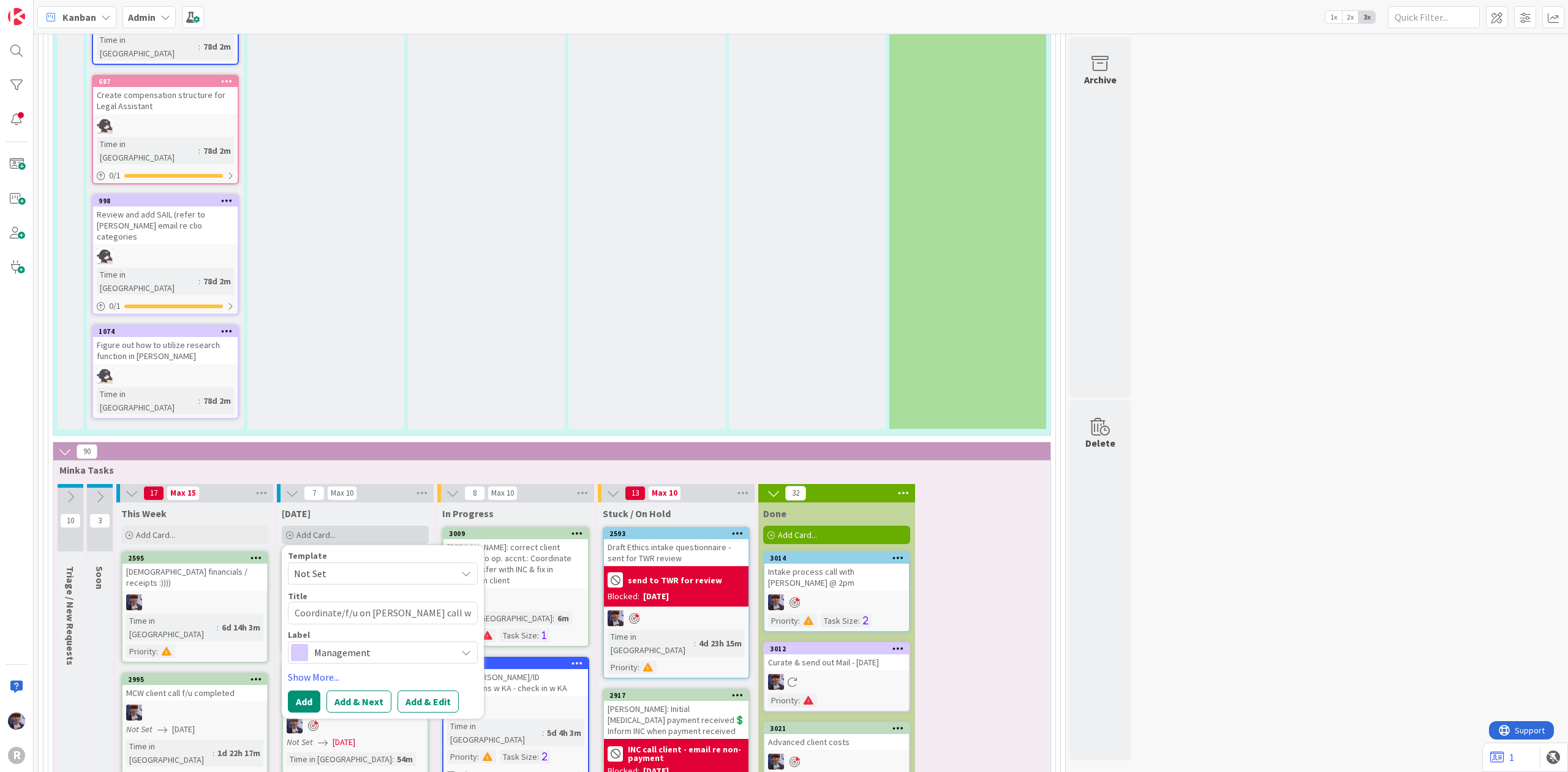
type textarea "Coordinate/f/u on Nyhus call wi"
type textarea "x"
type textarea "Coordinate/f/u on Nyhus call wit"
type textarea "x"
type textarea "Coordinate/f/u on Nyhus call with"
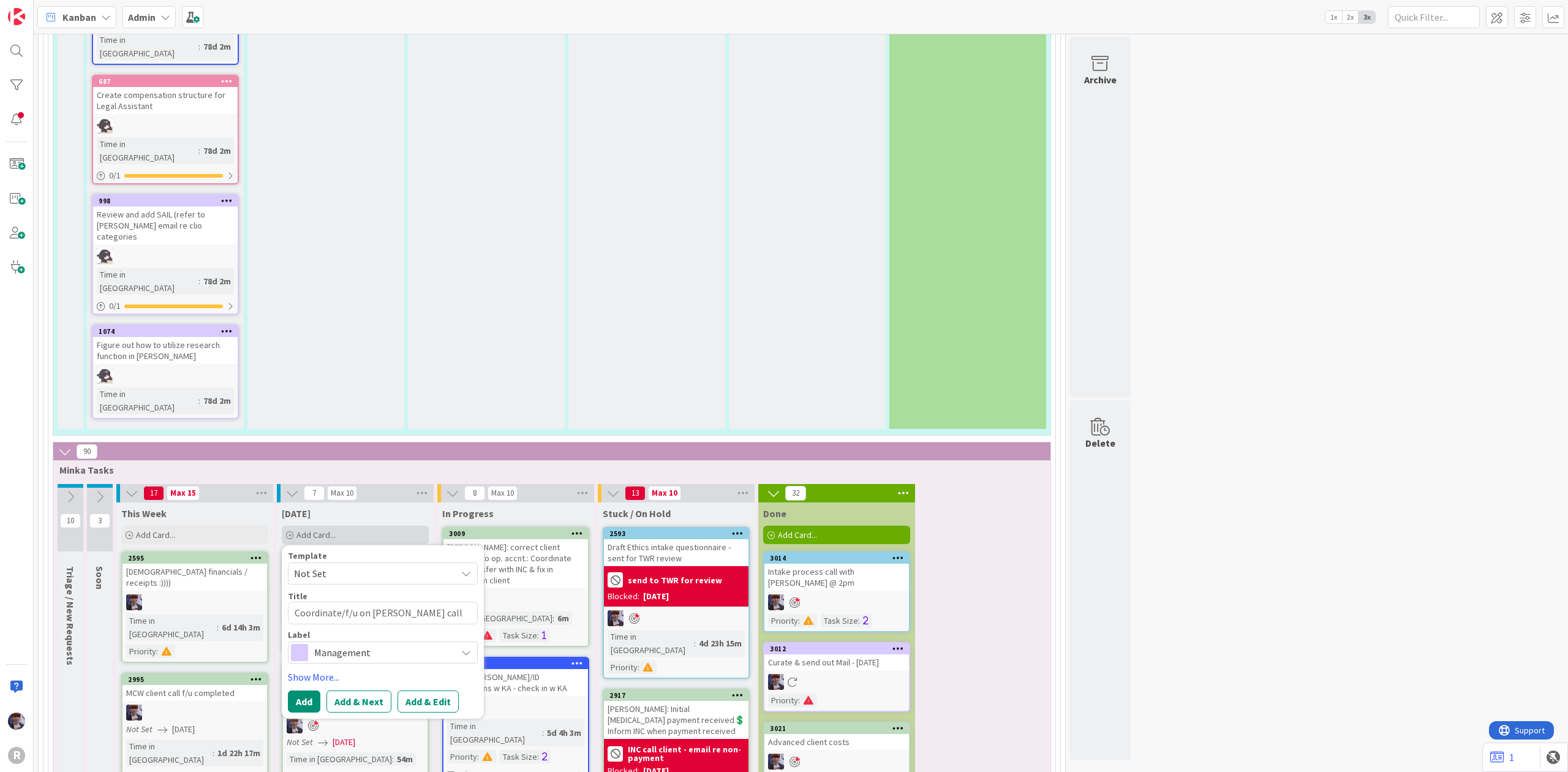
type textarea "x"
type textarea "Coordinate/f/u on Nyhus call with"
type textarea "x"
type textarea "Coordinate/f/u on Nyhus call with K"
type textarea "x"
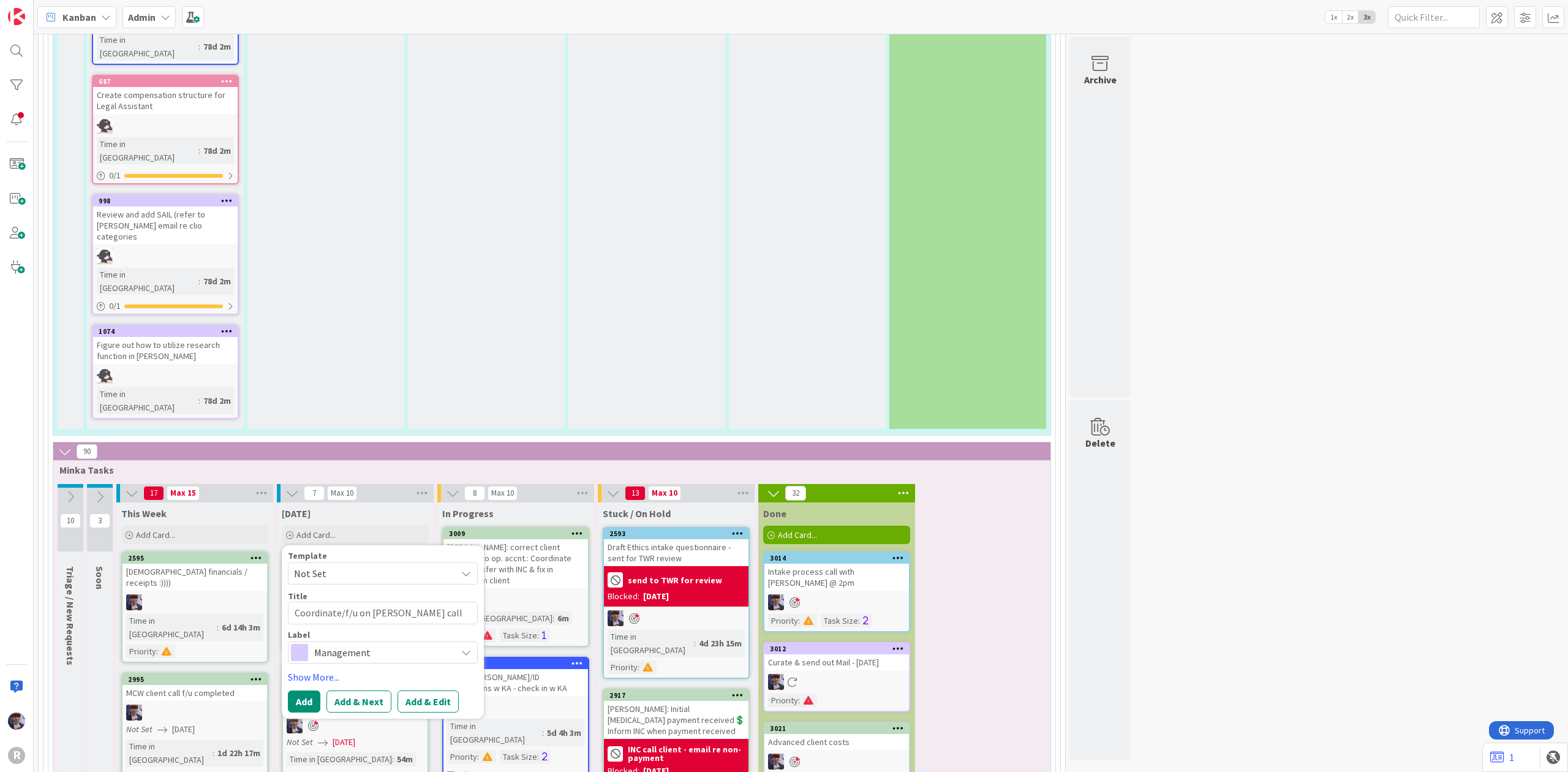
type textarea "Coordinate/f/u on Nyhus call with KA"
click at [343, 644] on span "Management" at bounding box center [382, 652] width 136 height 17
click at [355, 738] on span "Finance" at bounding box center [408, 747] width 149 height 19
click at [346, 641] on div "Finance" at bounding box center [382, 652] width 190 height 22
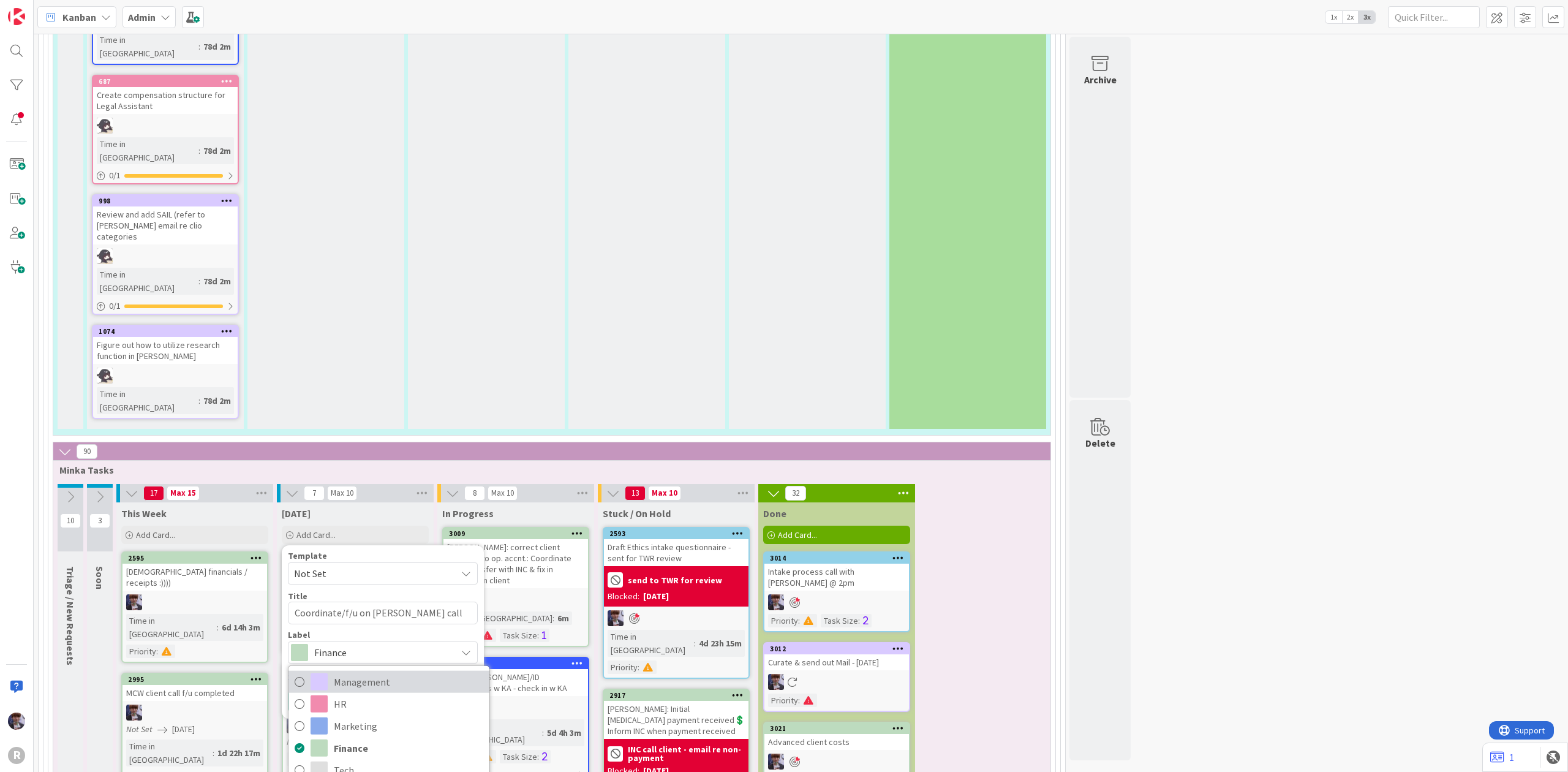
click at [379, 672] on span "Management" at bounding box center [408, 681] width 149 height 19
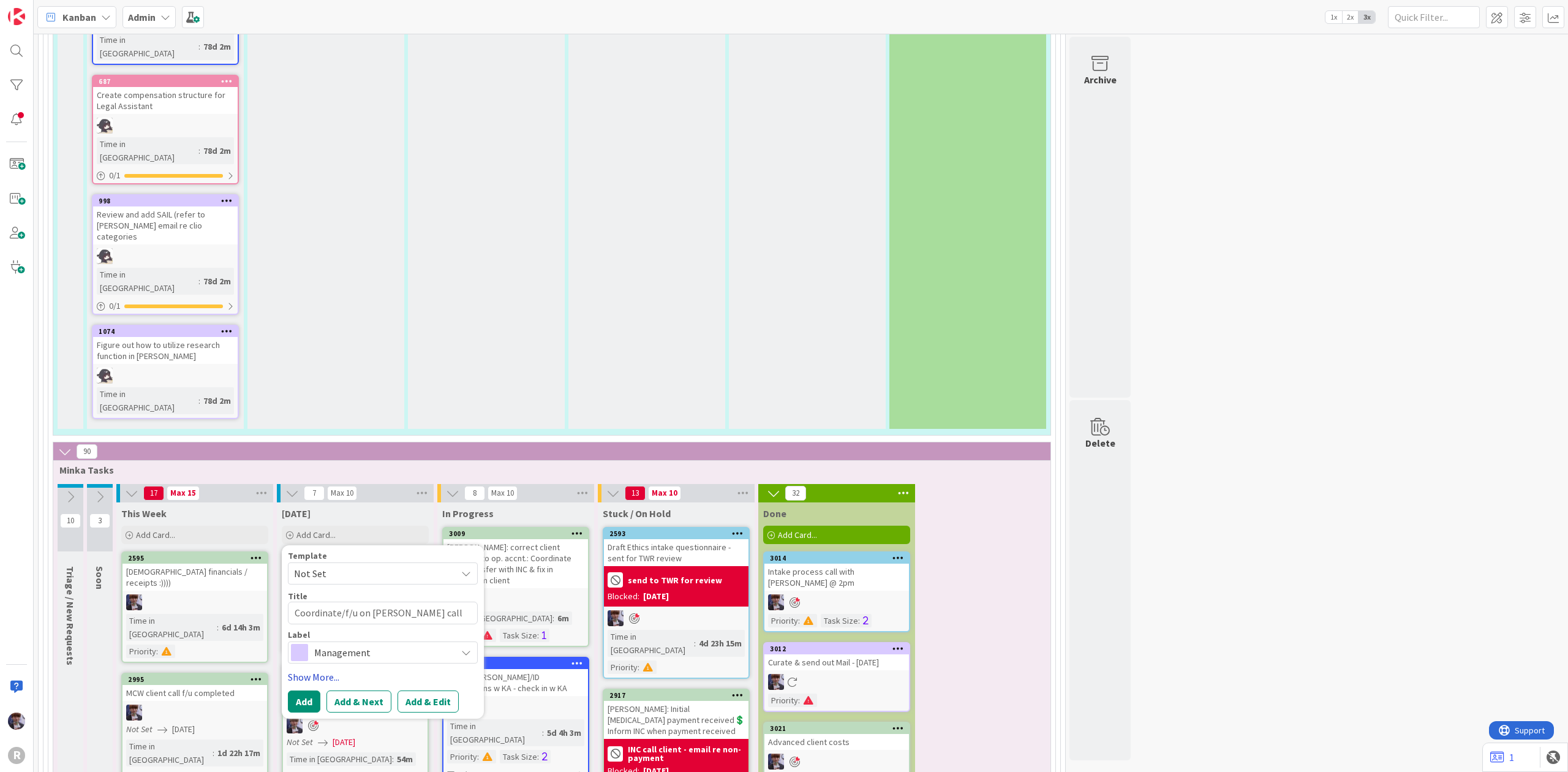
click at [348, 670] on link "Show More..." at bounding box center [382, 677] width 190 height 15
click at [324, 705] on span "Select..." at bounding box center [311, 712] width 32 height 15
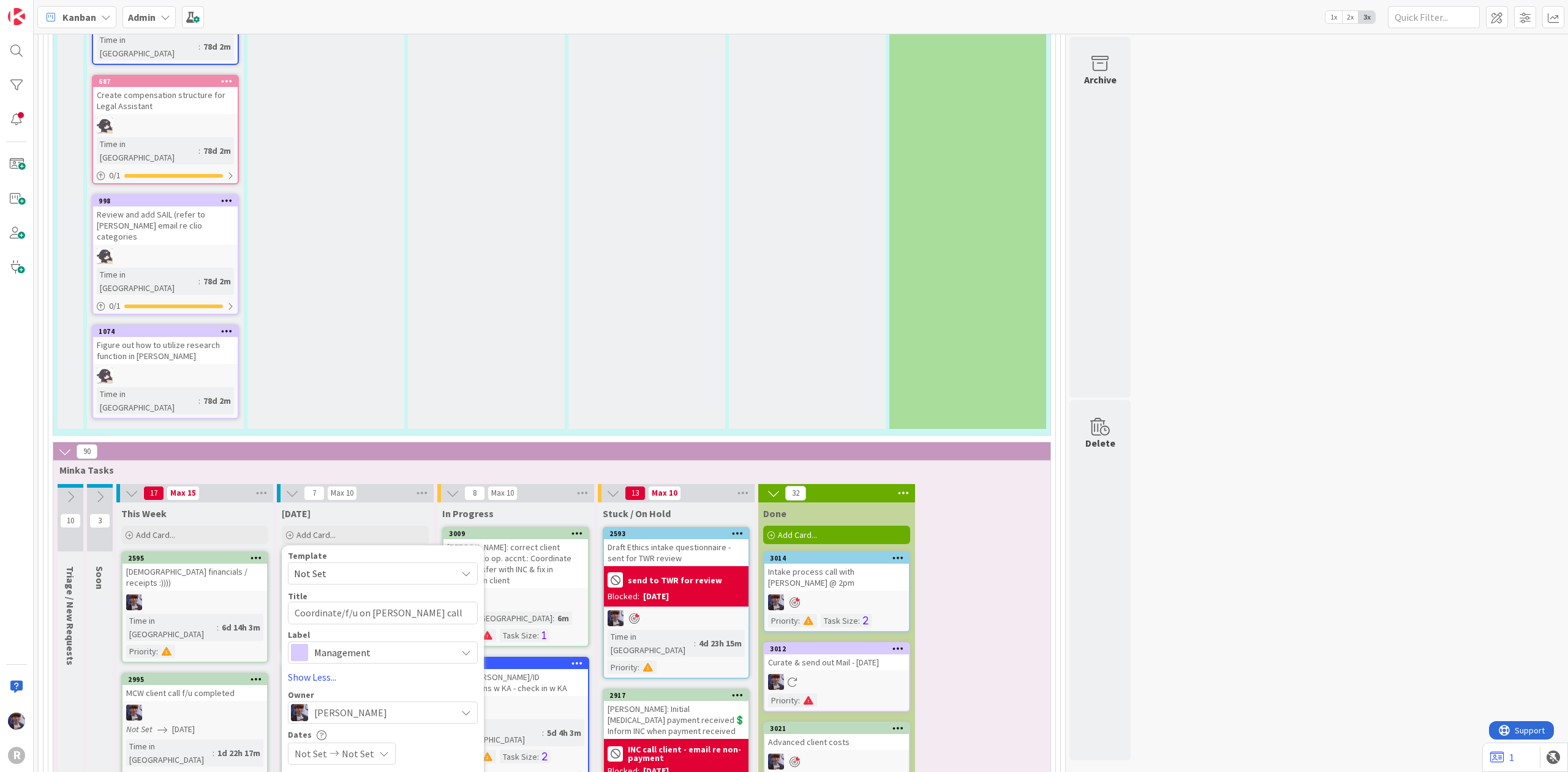
drag, startPoint x: 321, startPoint y: 571, endPoint x: 316, endPoint y: 577, distance: 7.8
type textarea "x"
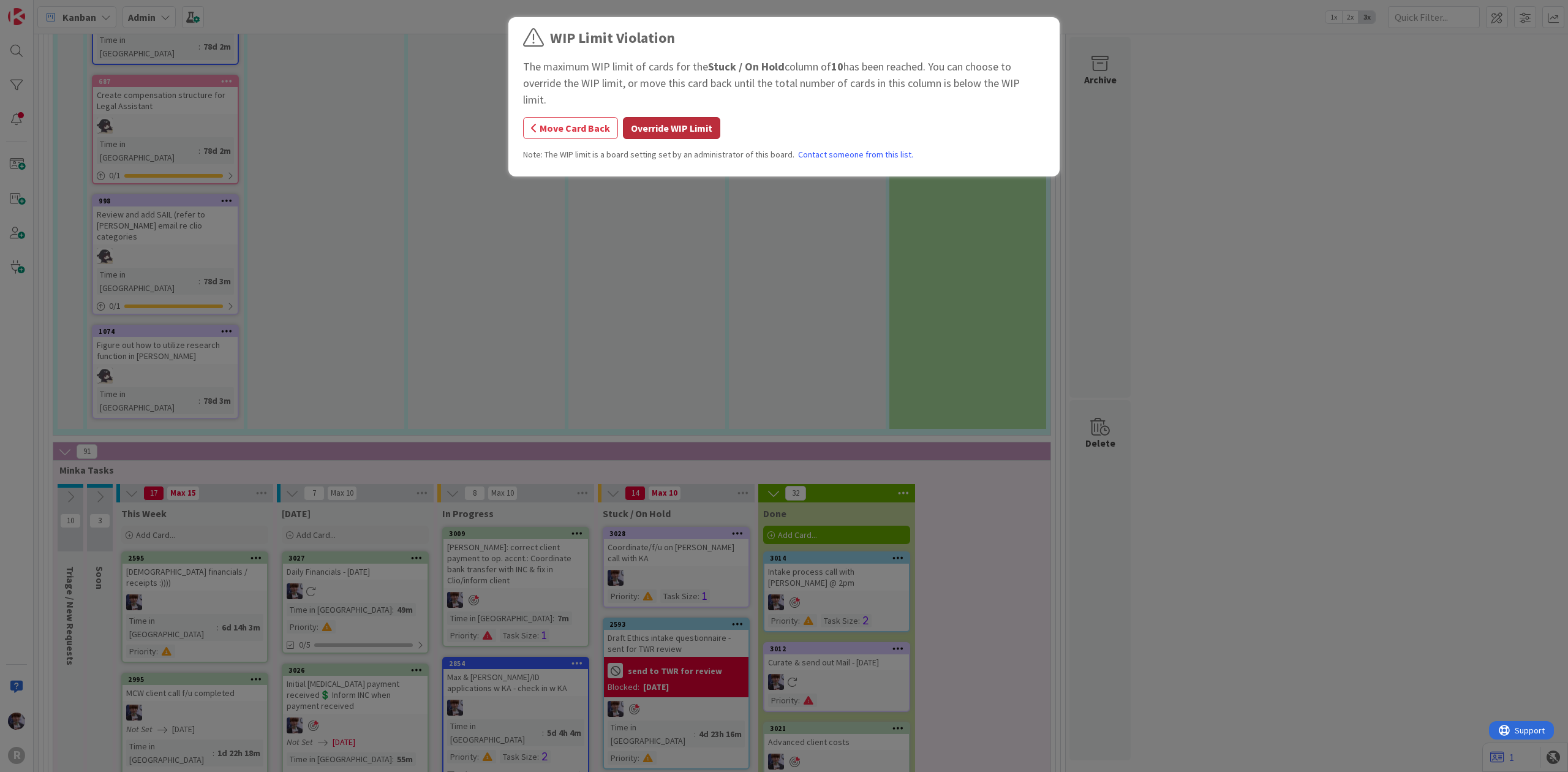
click at [652, 117] on button "Override WIP Limit" at bounding box center [672, 128] width 97 height 22
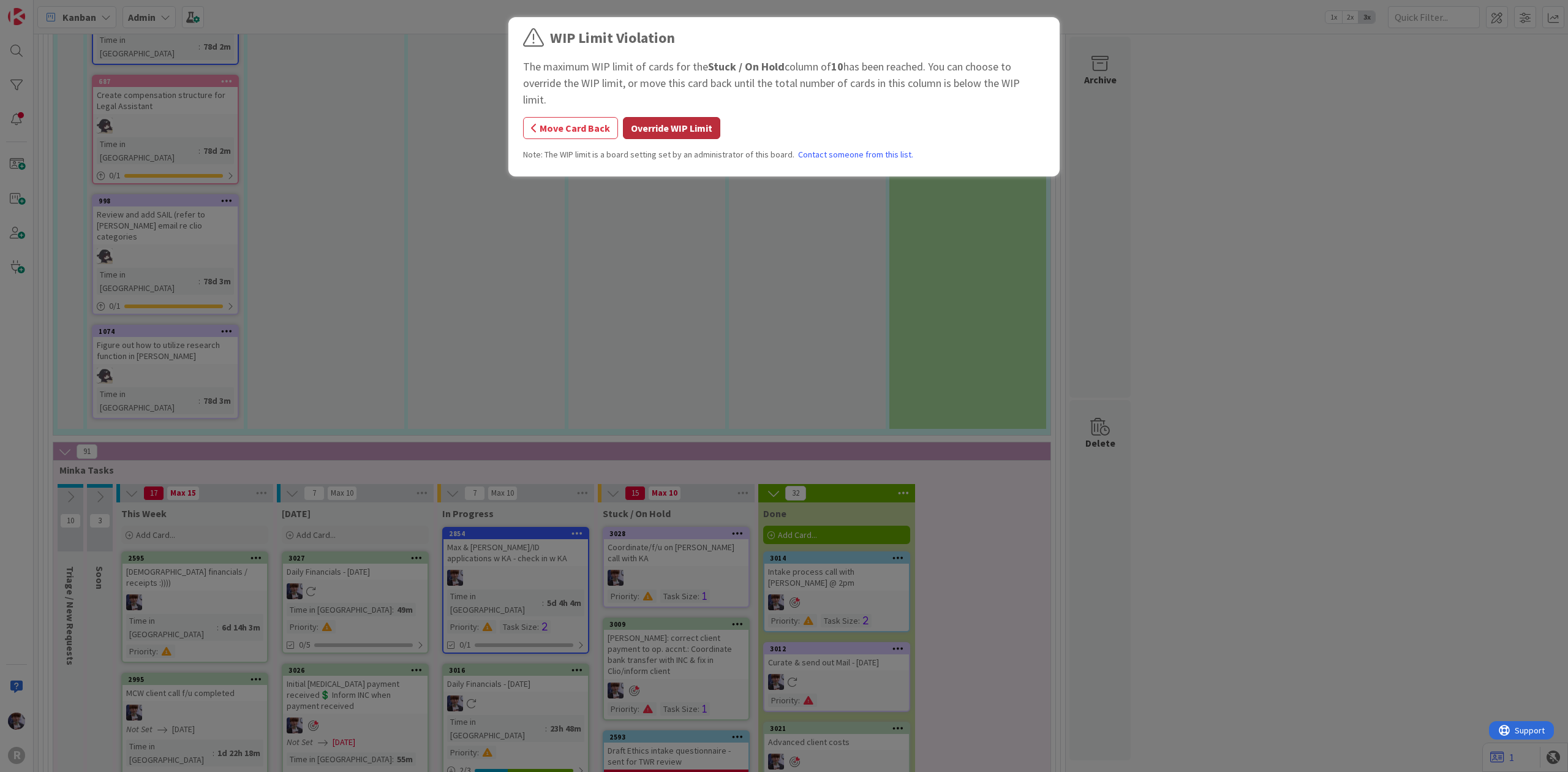
click at [697, 117] on button "Override WIP Limit" at bounding box center [672, 128] width 97 height 22
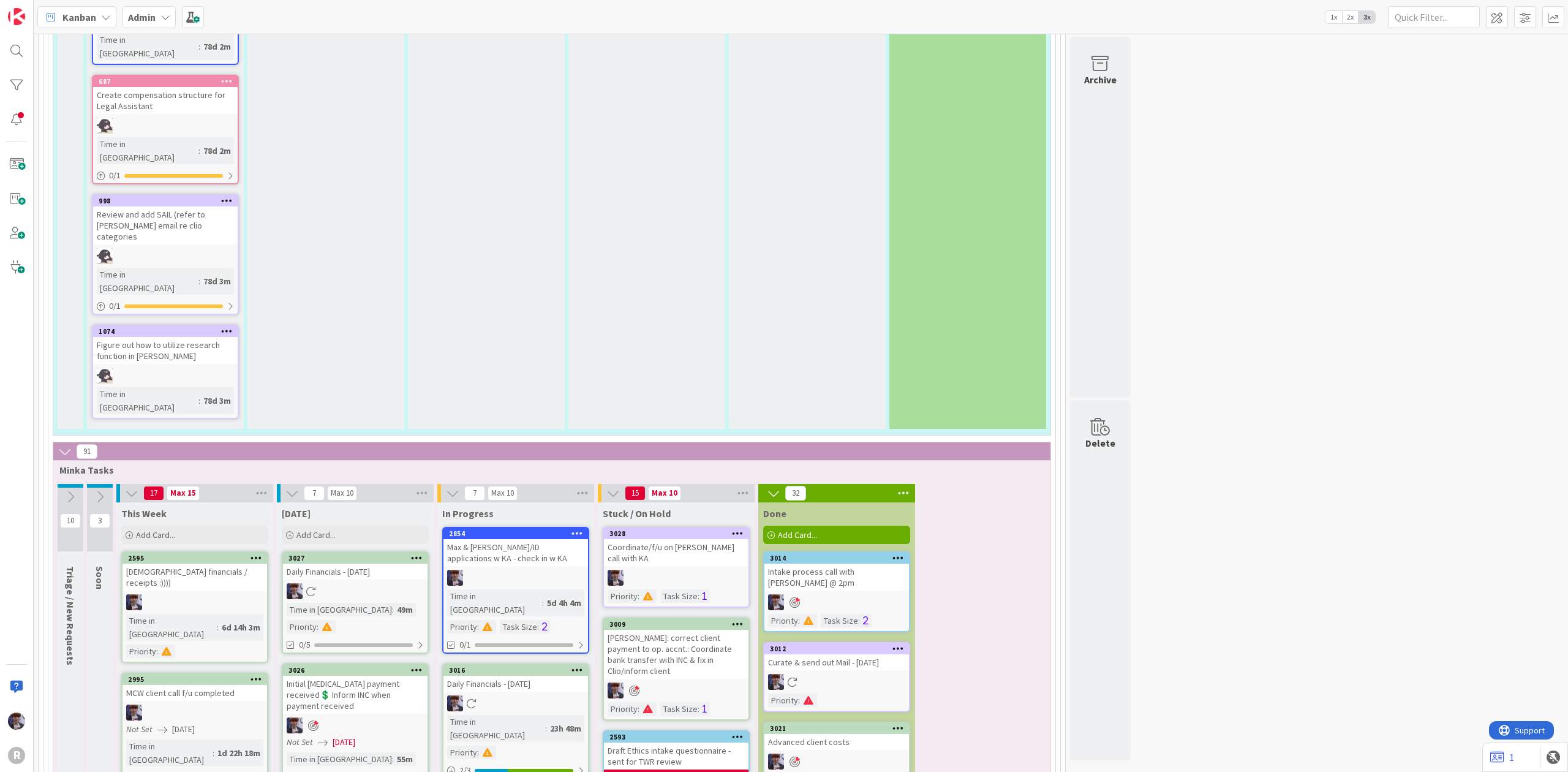
click at [685, 630] on div "[PERSON_NAME]: correct client payment to op. accnt.: Coordinate bank transfer w…" at bounding box center [676, 654] width 145 height 49
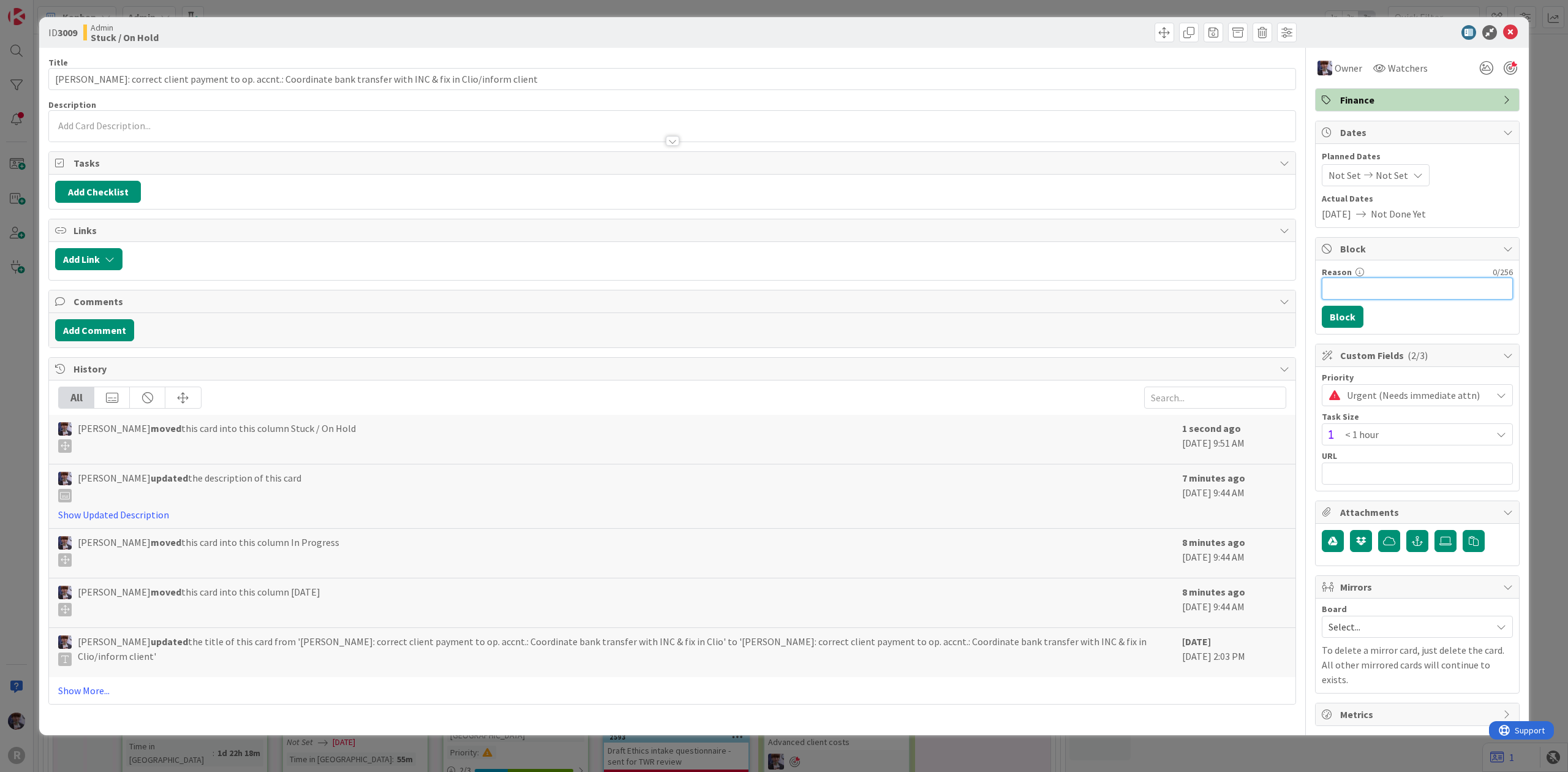
click at [1376, 285] on input "Reason" at bounding box center [1417, 288] width 191 height 22
type input "waiting on INC IOLTA sheet review"
click at [1353, 331] on div "Reason 33 / 256 waiting on INC IOLTA sheet review Block" at bounding box center [1417, 297] width 203 height 73
click at [1326, 327] on button "Block" at bounding box center [1342, 316] width 41 height 22
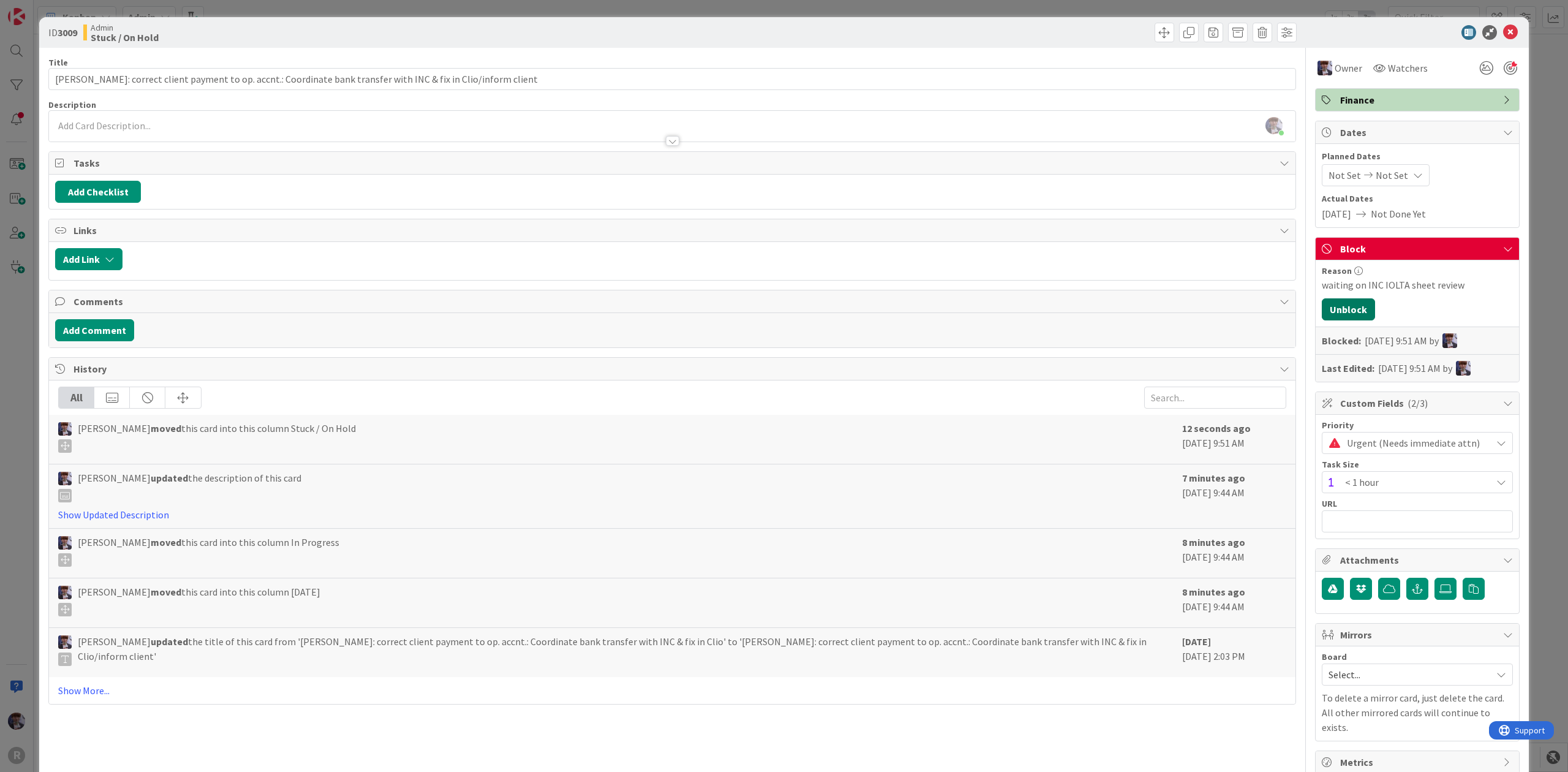
click at [1329, 317] on button "Unblock" at bounding box center [1348, 309] width 53 height 22
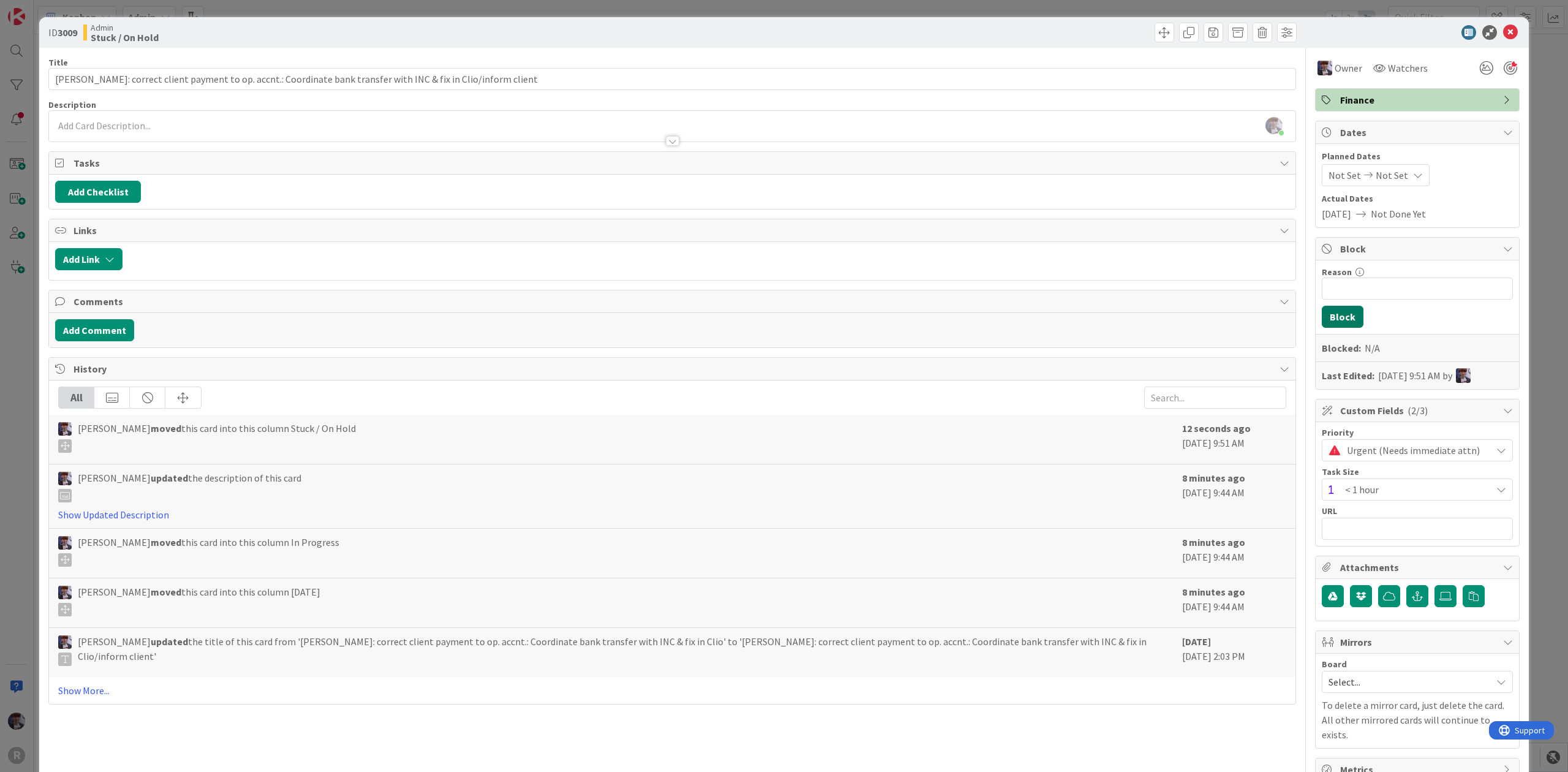
click at [1329, 316] on button "Block" at bounding box center [1342, 316] width 41 height 22
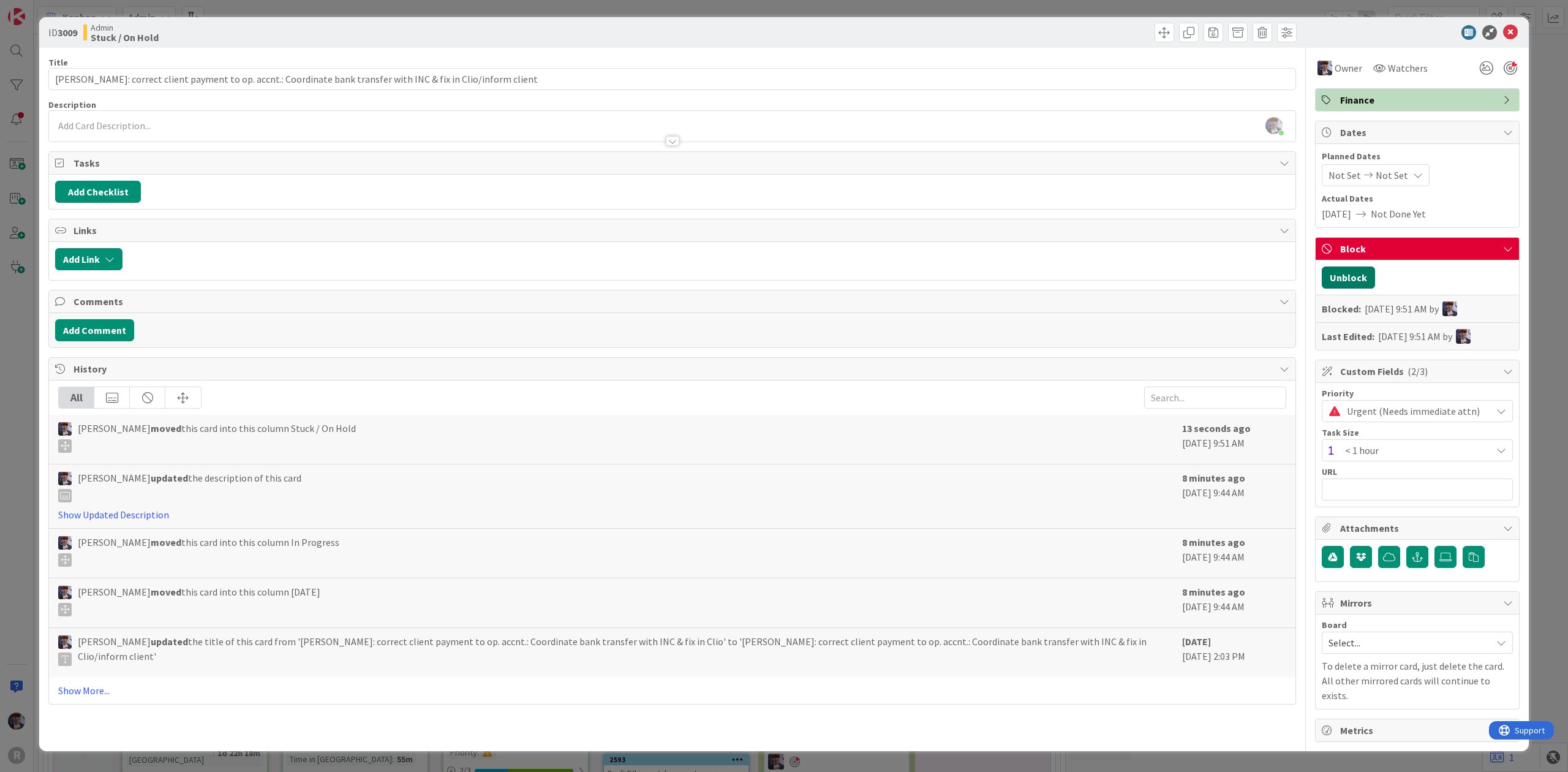
click at [1357, 280] on button "Unblock" at bounding box center [1348, 277] width 53 height 22
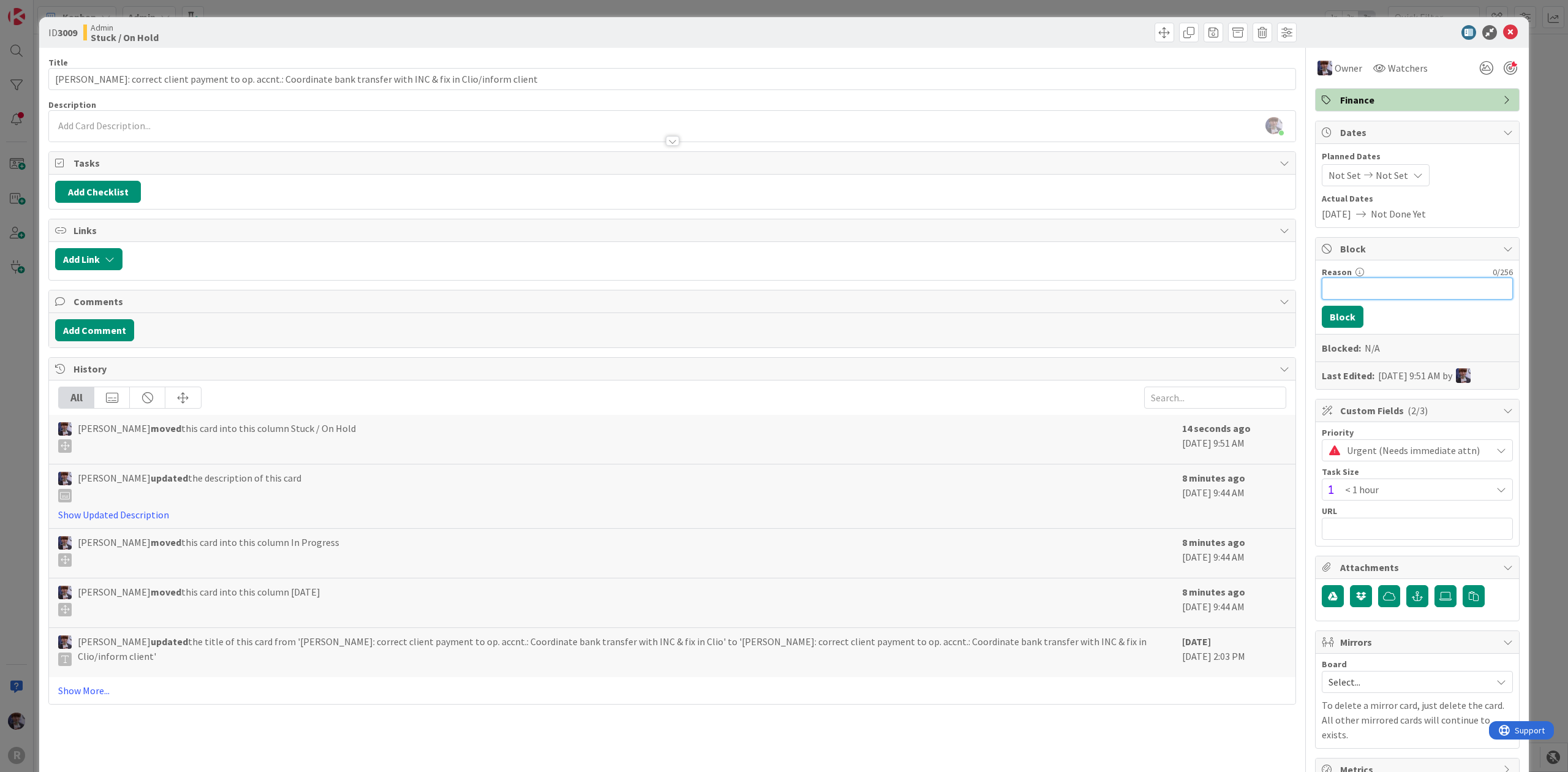
click at [1359, 289] on input "Reason" at bounding box center [1417, 288] width 191 height 22
type input "waiting on iolta sheet review (Nic)"
click at [1343, 311] on button "Block" at bounding box center [1342, 316] width 41 height 22
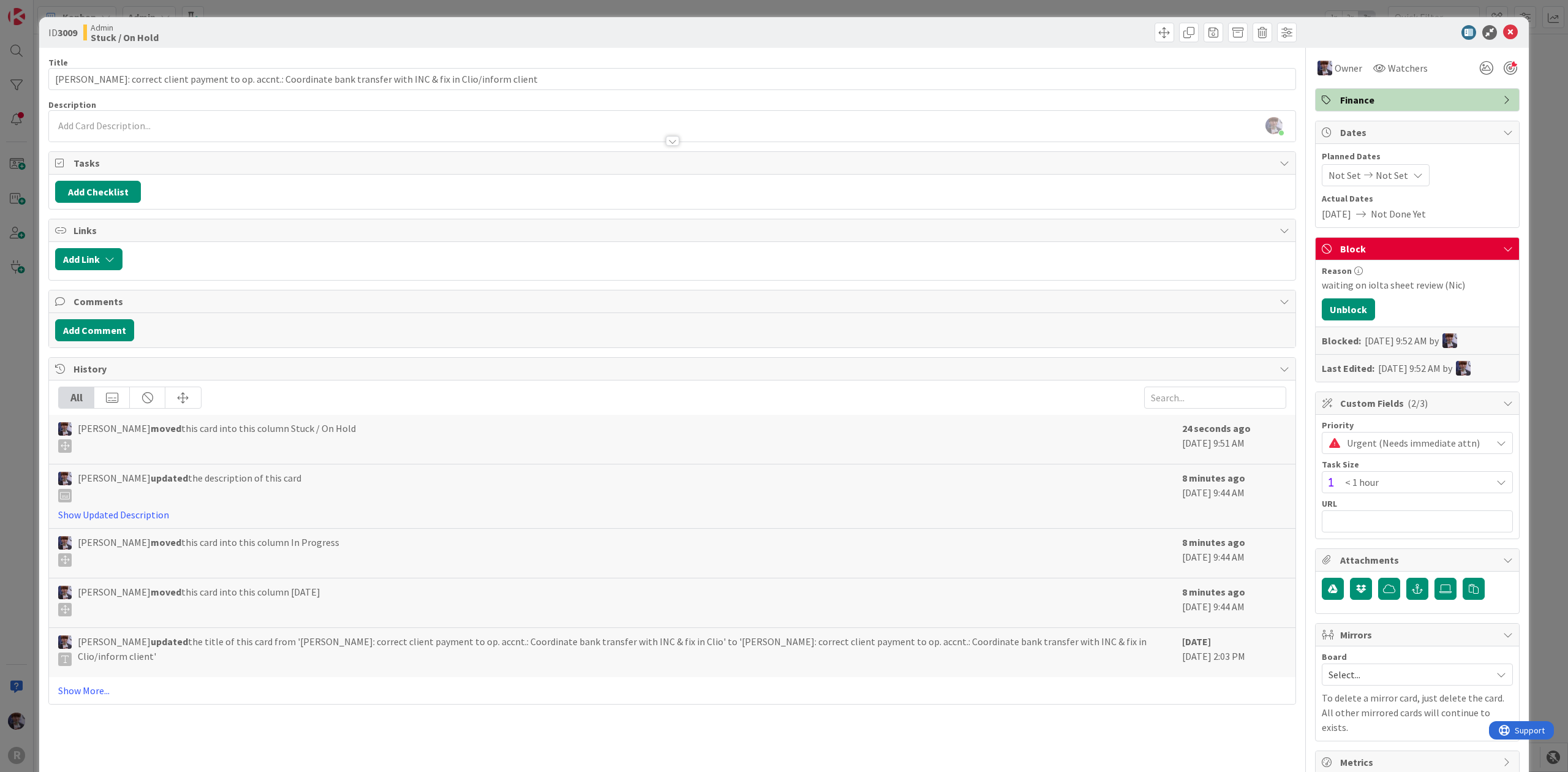
click at [1532, 178] on div "ID 3009 Admin Stuck / On Hold Title 107 / 128 Janzen: correct client payment to…" at bounding box center [784, 386] width 1568 height 772
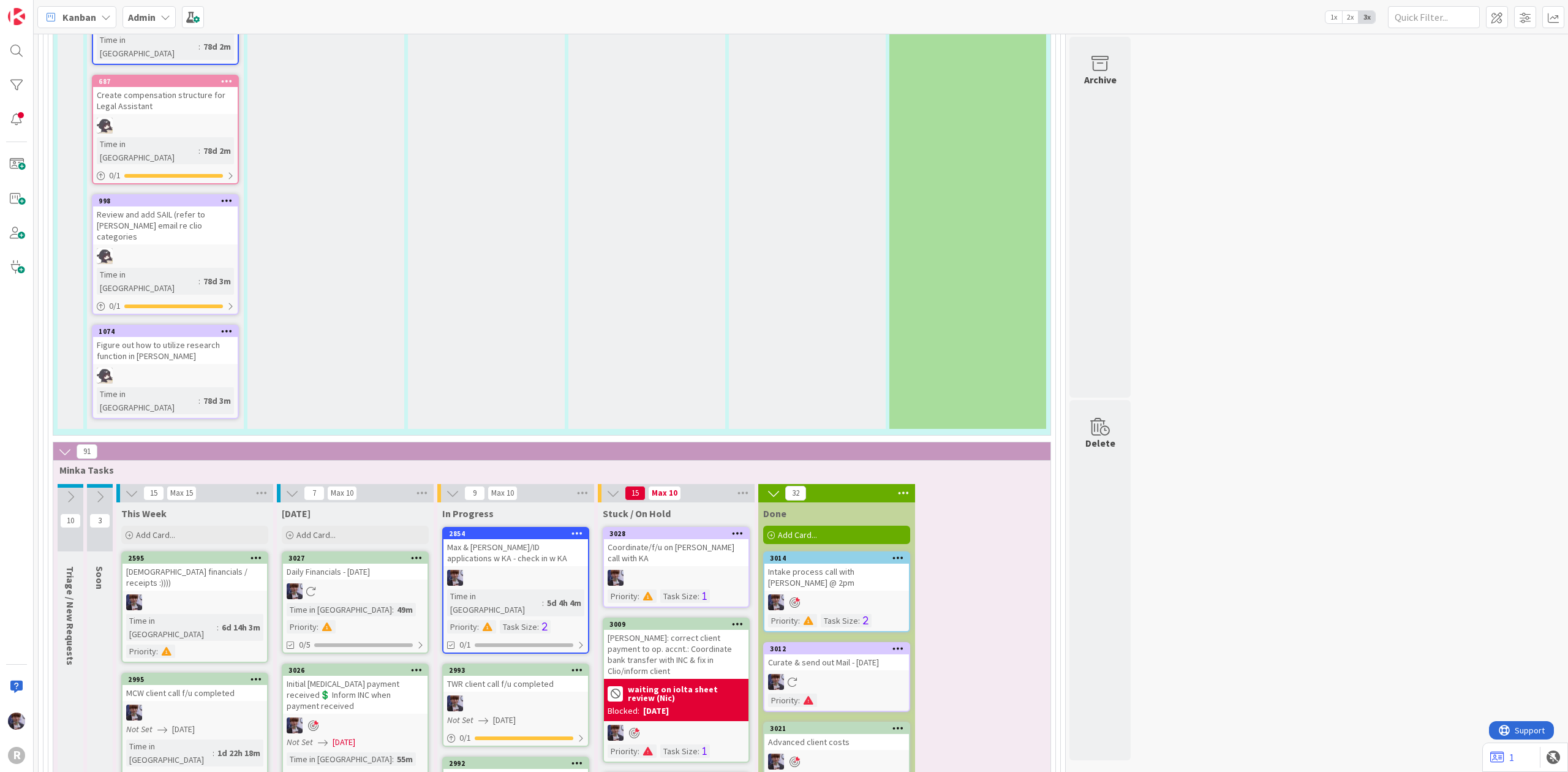
click at [578, 743] on icon at bounding box center [577, 763] width 11 height 9
click at [577, 665] on icon at bounding box center [577, 670] width 11 height 9
